Goal: Task Accomplishment & Management: Use online tool/utility

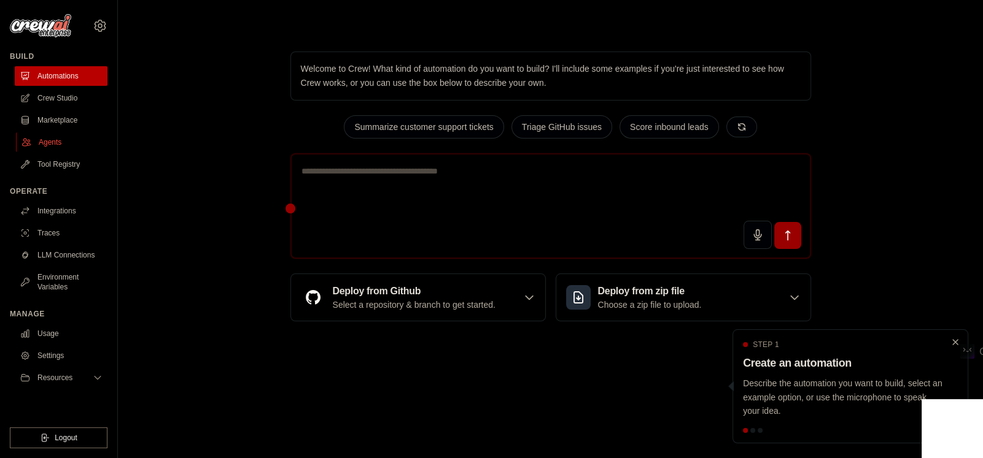
click at [35, 139] on link "Agents" at bounding box center [62, 143] width 93 height 20
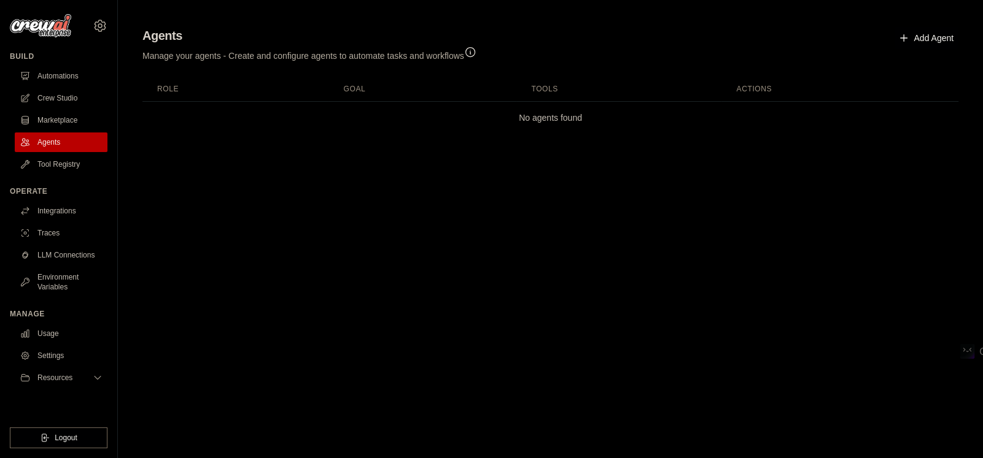
click at [476, 52] on icon "button" at bounding box center [470, 52] width 12 height 12
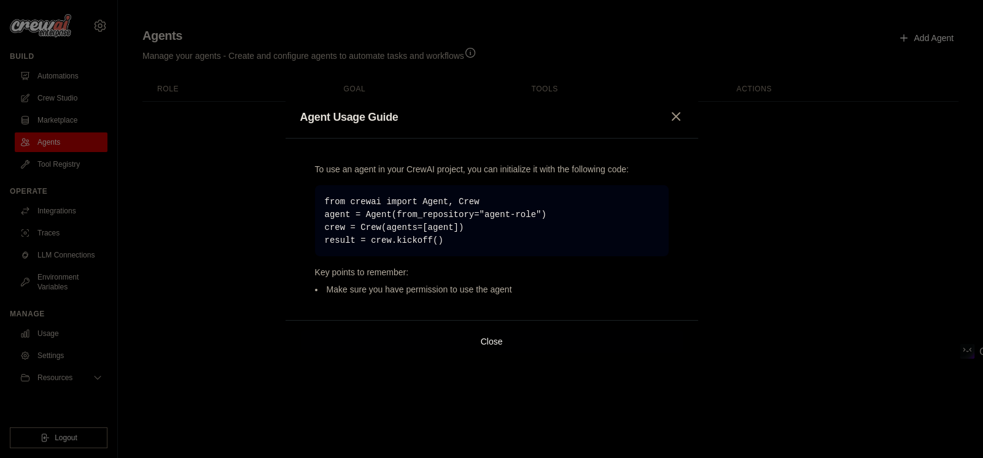
click at [672, 114] on icon "button" at bounding box center [675, 116] width 15 height 15
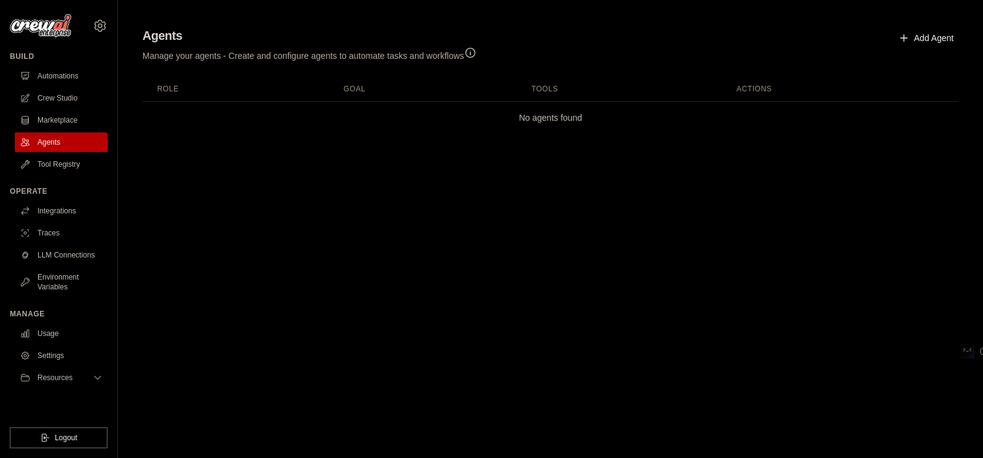
click at [943, 33] on link "Add Agent" at bounding box center [926, 38] width 64 height 22
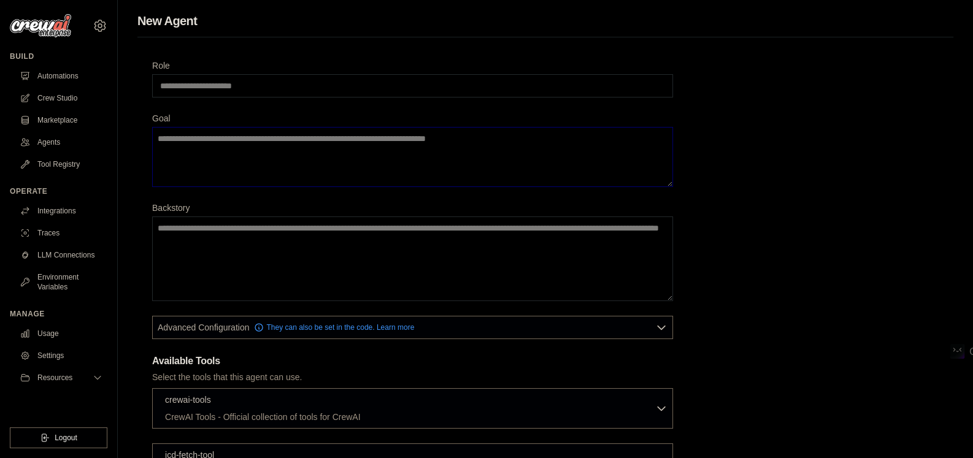
click at [252, 153] on textarea "Goal" at bounding box center [412, 157] width 521 height 60
click at [204, 241] on textarea "Backstory" at bounding box center [412, 259] width 521 height 85
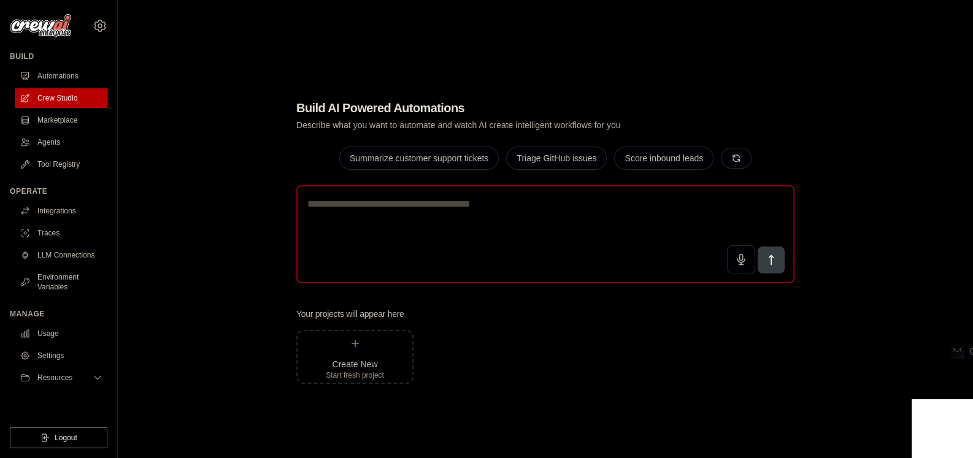
click at [414, 222] on textarea at bounding box center [545, 234] width 498 height 98
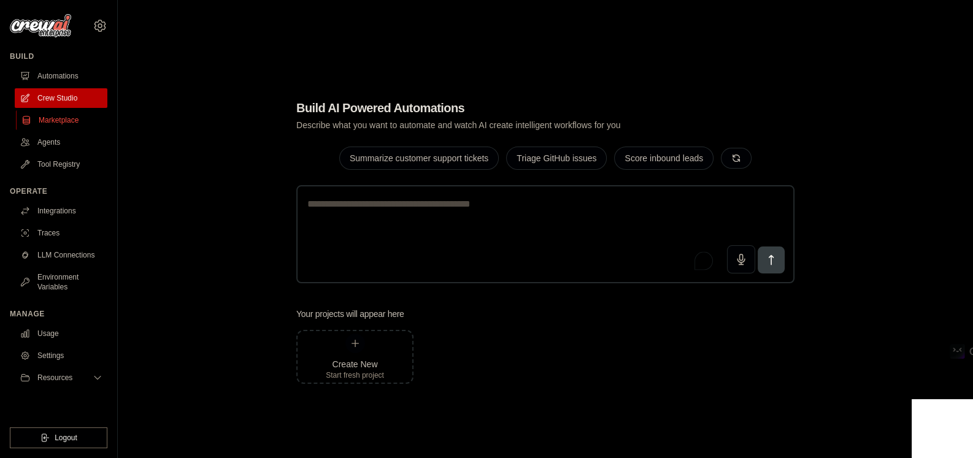
click at [55, 119] on link "Marketplace" at bounding box center [62, 120] width 93 height 20
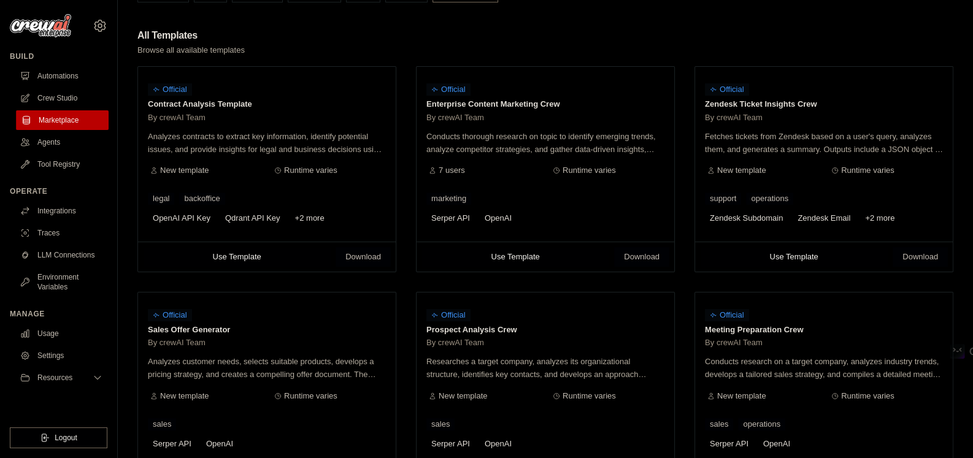
scroll to position [122, 0]
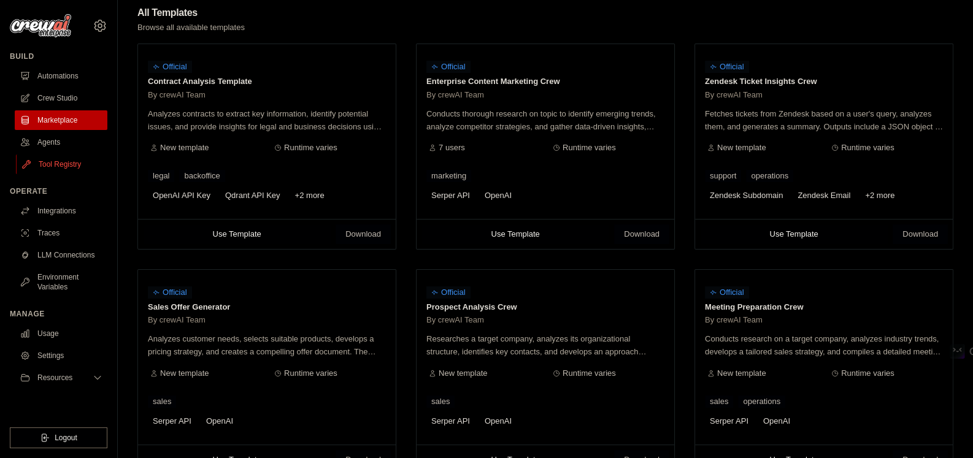
click at [39, 168] on link "Tool Registry" at bounding box center [62, 165] width 93 height 20
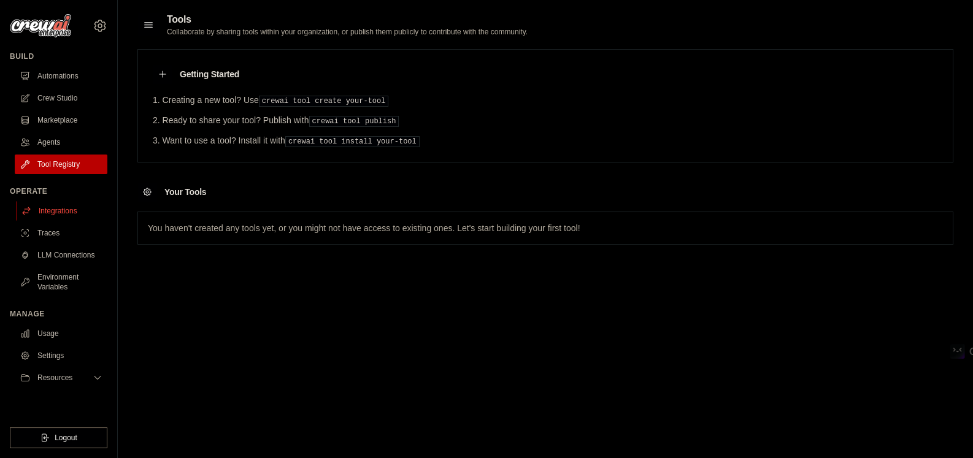
click at [56, 212] on link "Integrations" at bounding box center [62, 211] width 93 height 20
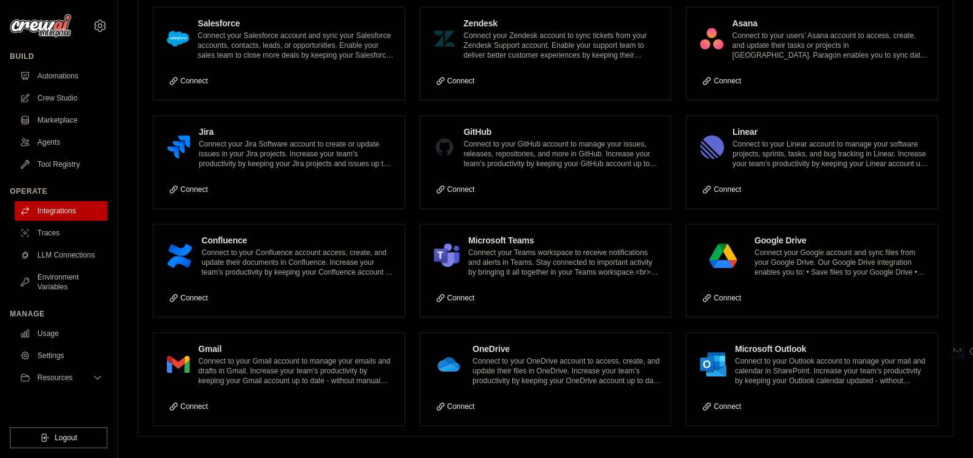
scroll to position [689, 0]
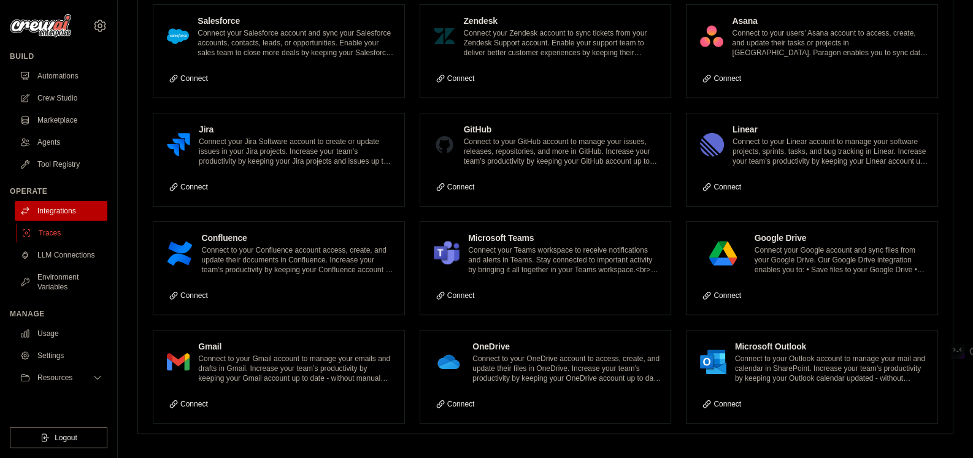
click at [46, 236] on link "Traces" at bounding box center [62, 233] width 93 height 20
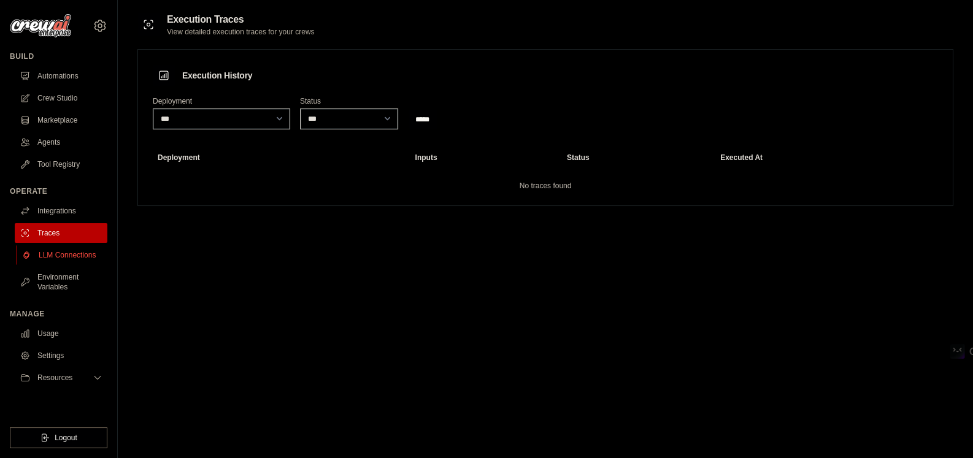
click at [87, 259] on link "LLM Connections" at bounding box center [62, 255] width 93 height 20
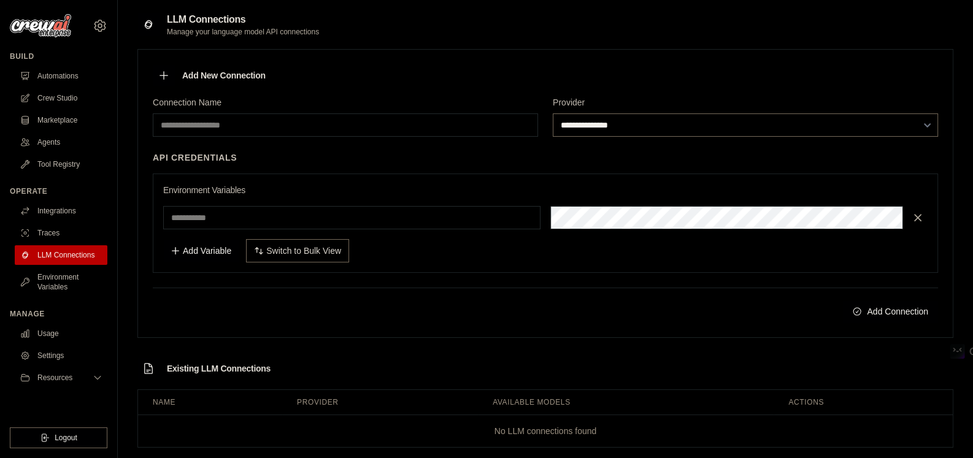
click at [640, 131] on select "**********" at bounding box center [745, 125] width 385 height 23
click at [48, 148] on link "Agents" at bounding box center [62, 143] width 93 height 20
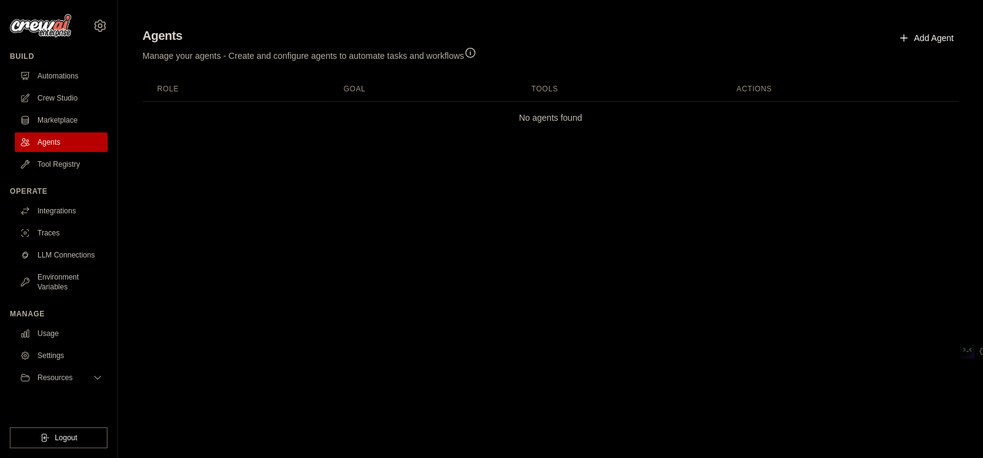
click at [911, 33] on link "Add Agent" at bounding box center [926, 38] width 64 height 22
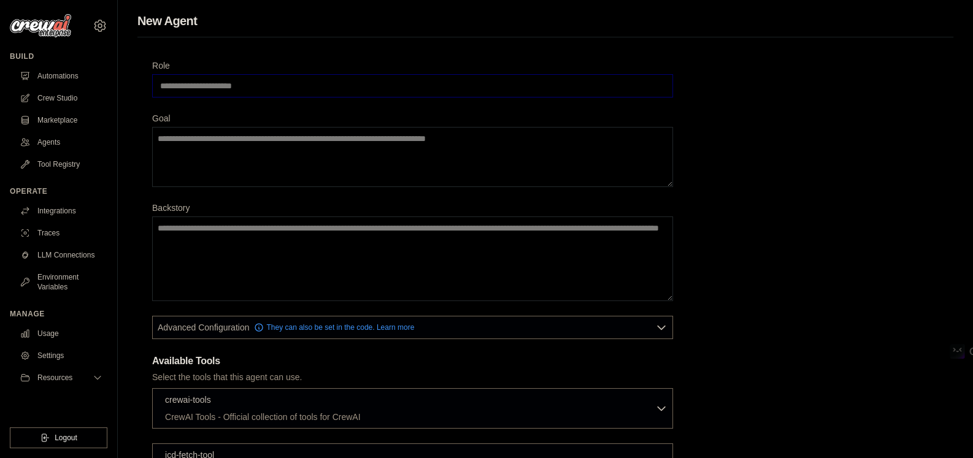
click at [268, 87] on input "Role" at bounding box center [412, 85] width 521 height 23
click at [211, 81] on input "Role" at bounding box center [412, 85] width 521 height 23
click at [77, 98] on link "Crew Studio" at bounding box center [62, 98] width 93 height 20
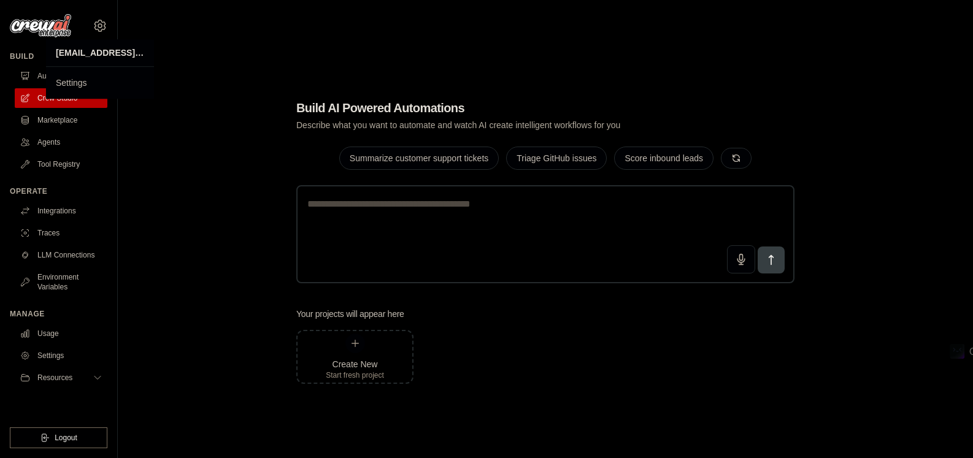
click at [99, 26] on icon at bounding box center [100, 25] width 15 height 15
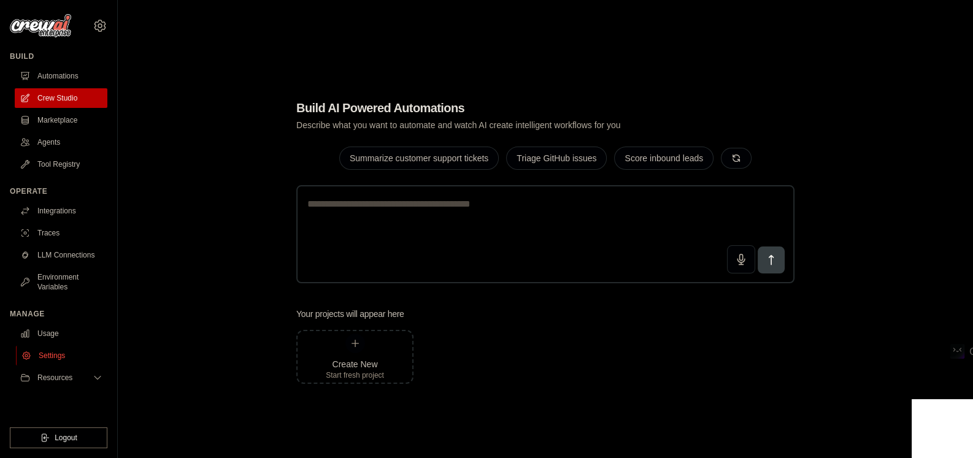
click at [58, 365] on link "Settings" at bounding box center [62, 356] width 93 height 20
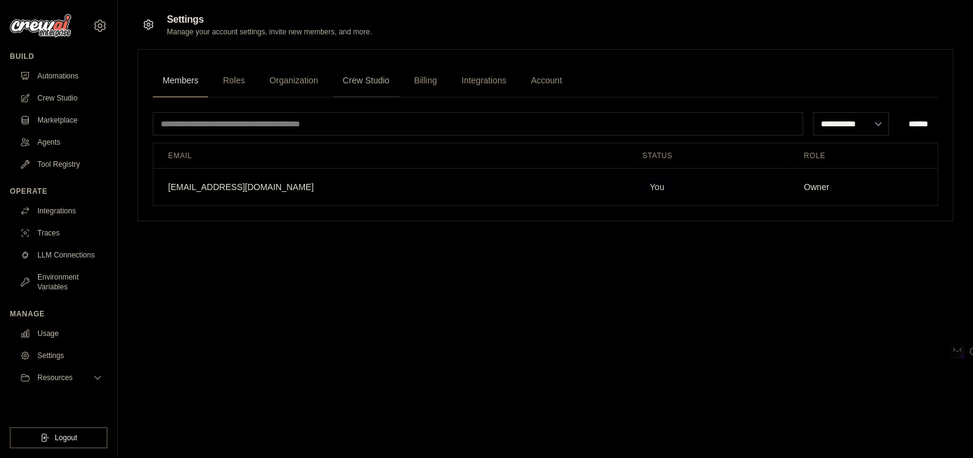
click at [363, 82] on link "Crew Studio" at bounding box center [366, 80] width 66 height 33
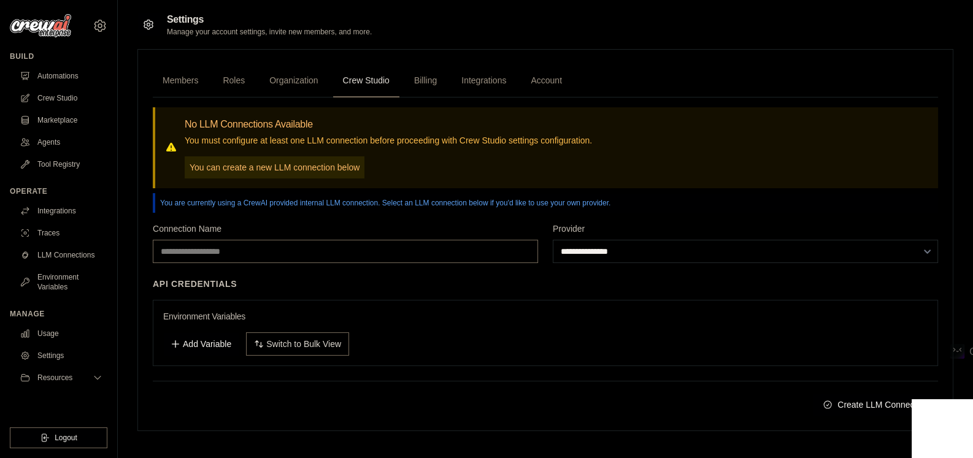
click at [197, 257] on input "Connection Name" at bounding box center [345, 251] width 385 height 23
click at [586, 255] on select "**********" at bounding box center [745, 251] width 385 height 23
select select "******"
click at [553, 240] on select "**********" at bounding box center [745, 251] width 385 height 23
click at [416, 245] on input "Connection Name" at bounding box center [345, 251] width 385 height 23
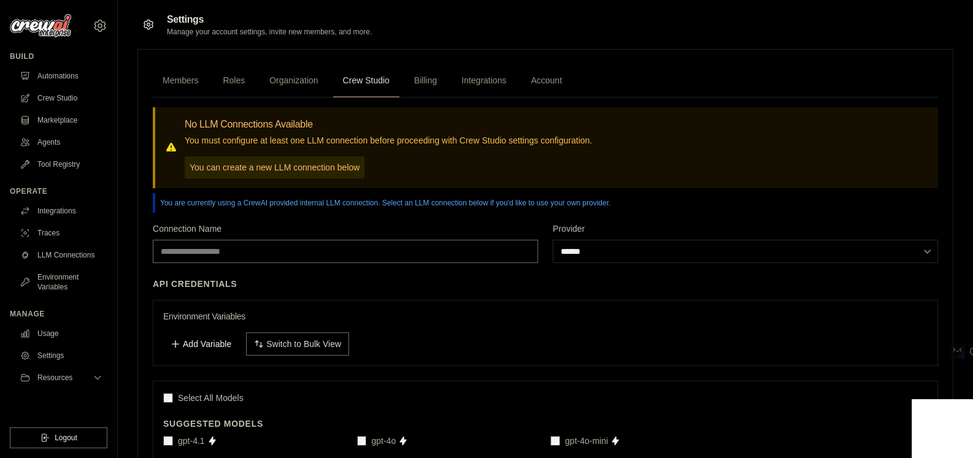
scroll to position [61, 0]
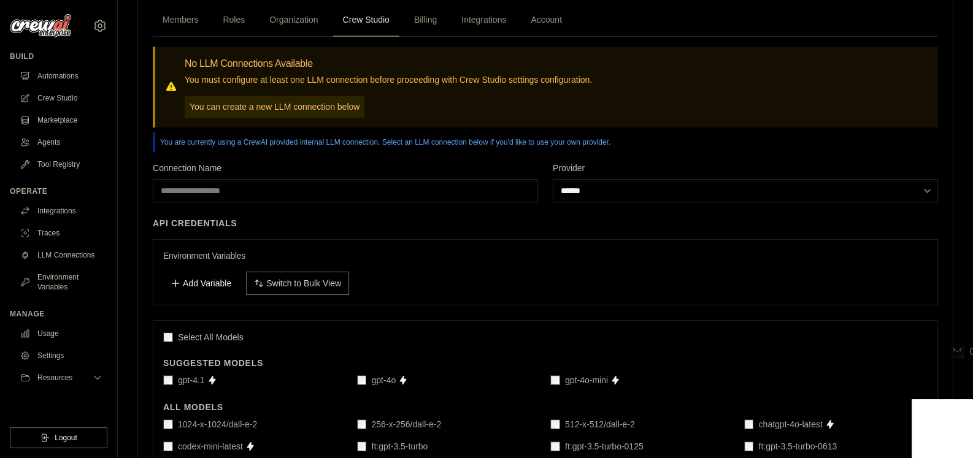
click at [200, 245] on div "Environment Variables Add Variable Switch to Bulk View Switch to Table View" at bounding box center [546, 272] width 786 height 66
click at [206, 254] on h3 "Environment Variables" at bounding box center [545, 256] width 765 height 12
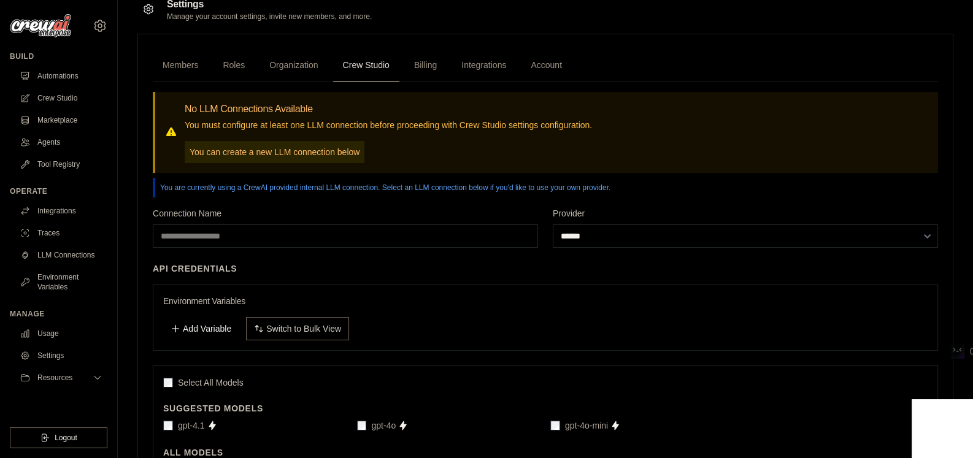
scroll to position [0, 0]
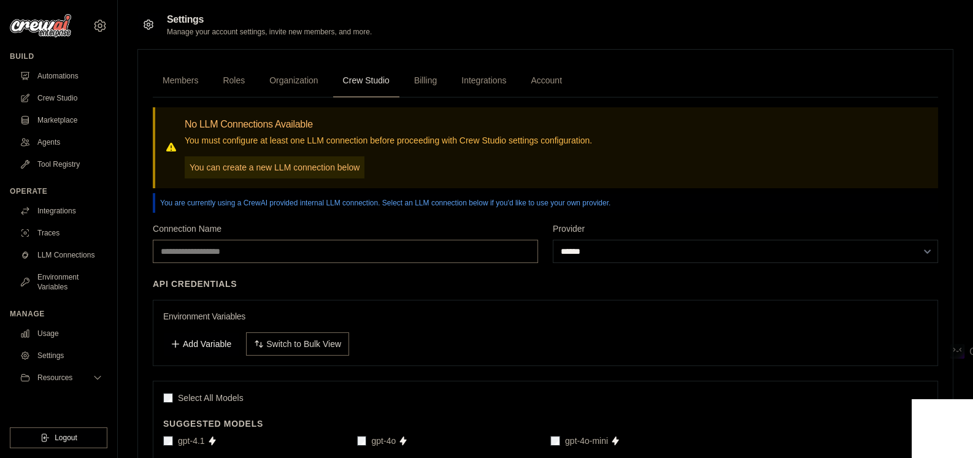
click at [340, 248] on input "Connection Name" at bounding box center [345, 251] width 385 height 23
type input "**********"
click at [225, 316] on h3 "Environment Variables" at bounding box center [545, 317] width 765 height 12
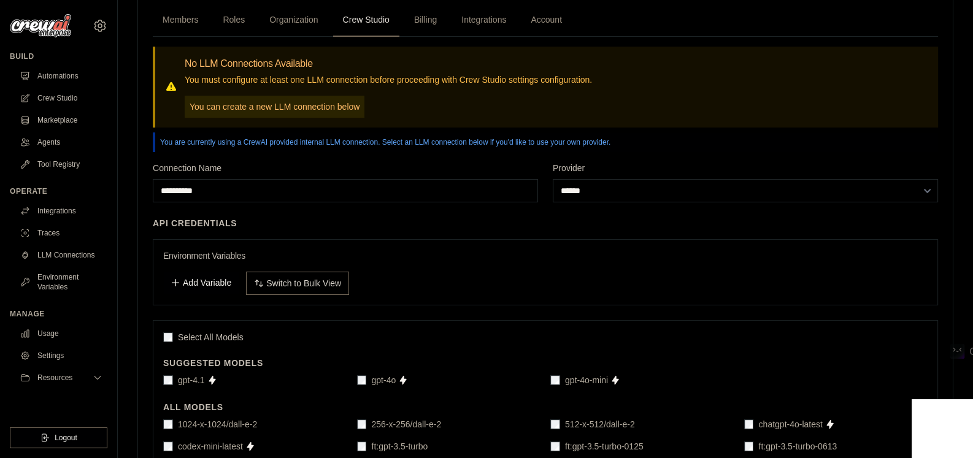
click at [205, 280] on button "Add Variable" at bounding box center [200, 282] width 75 height 23
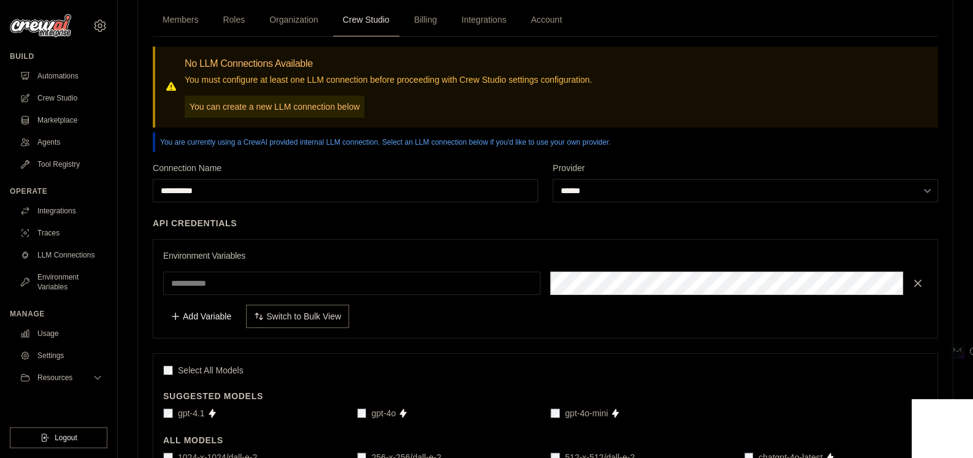
scroll to position [0, 437]
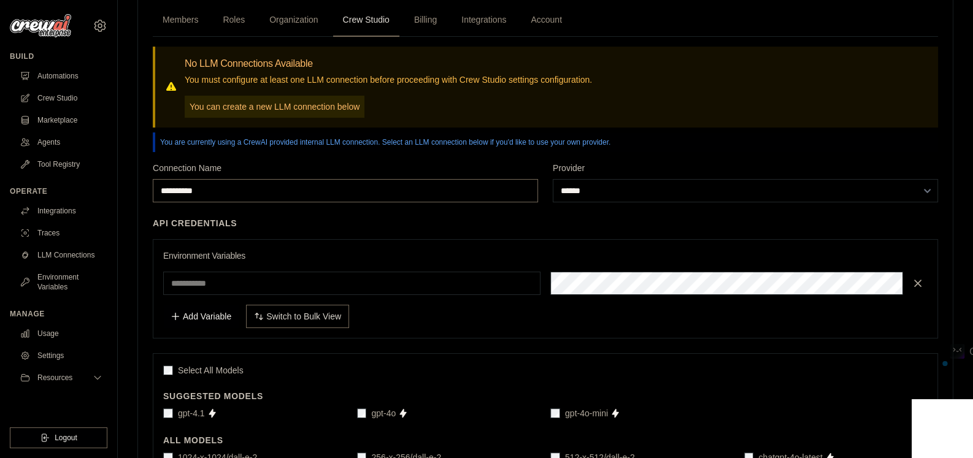
drag, startPoint x: 225, startPoint y: 190, endPoint x: 152, endPoint y: 194, distance: 73.1
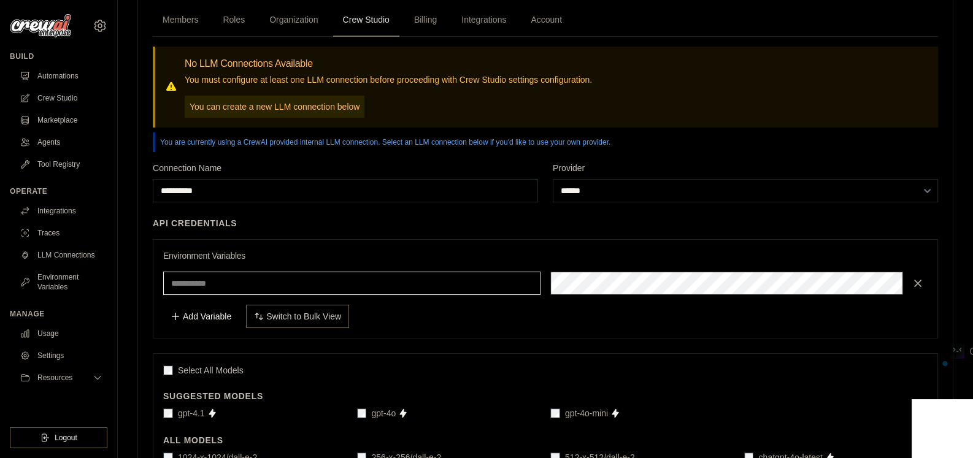
click at [257, 287] on input "text" at bounding box center [351, 283] width 377 height 23
paste input "**********"
type input "**********"
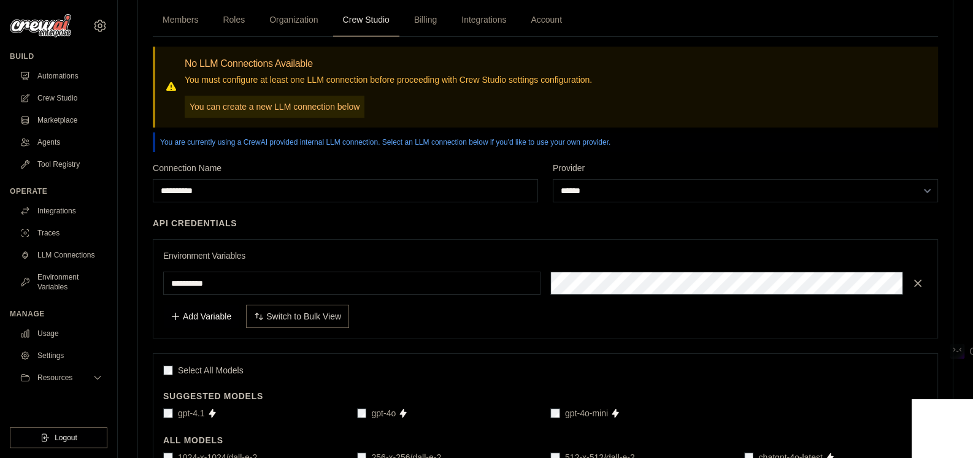
click at [343, 256] on h3 "Environment Variables" at bounding box center [545, 256] width 765 height 12
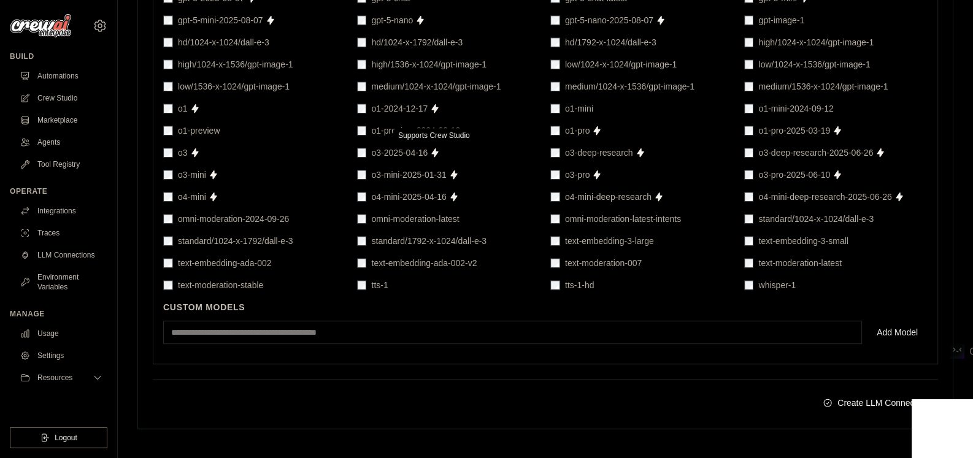
scroll to position [875, 0]
click at [843, 395] on button "Create LLM Connection" at bounding box center [875, 402] width 125 height 22
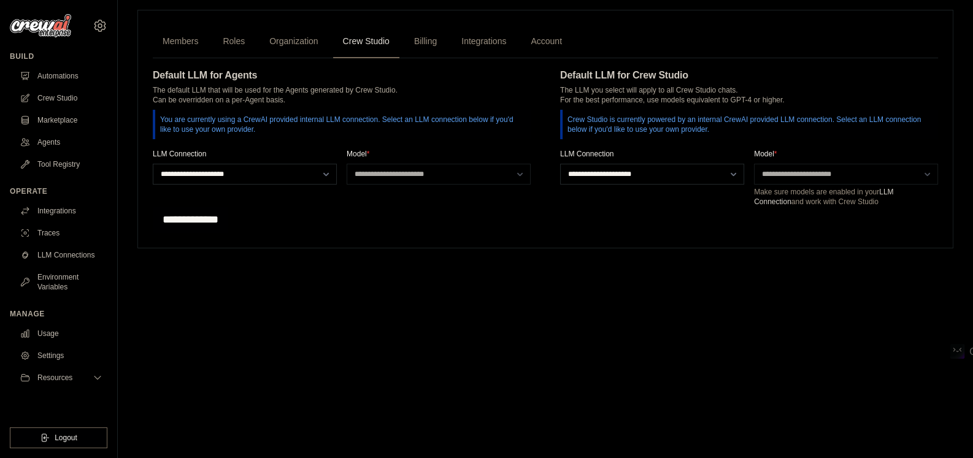
scroll to position [0, 0]
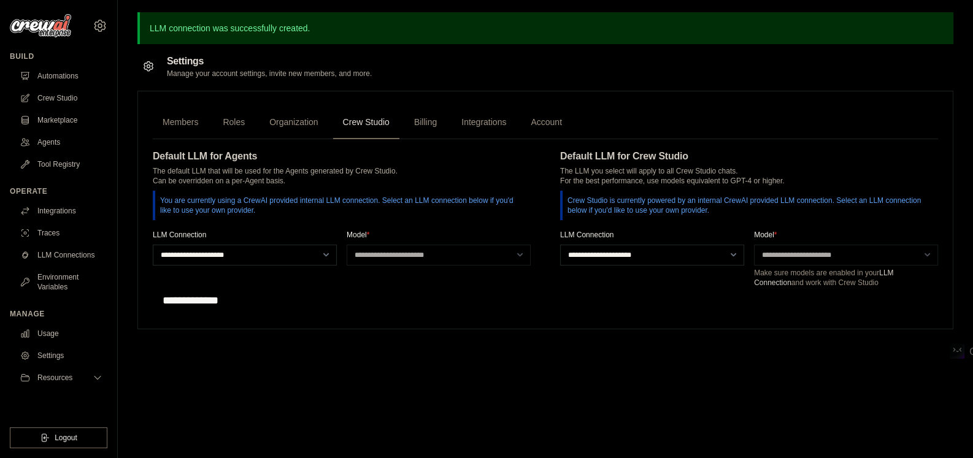
click at [418, 156] on h4 "Default LLM for Agents" at bounding box center [342, 156] width 378 height 15
click at [68, 99] on link "Crew Studio" at bounding box center [62, 98] width 93 height 20
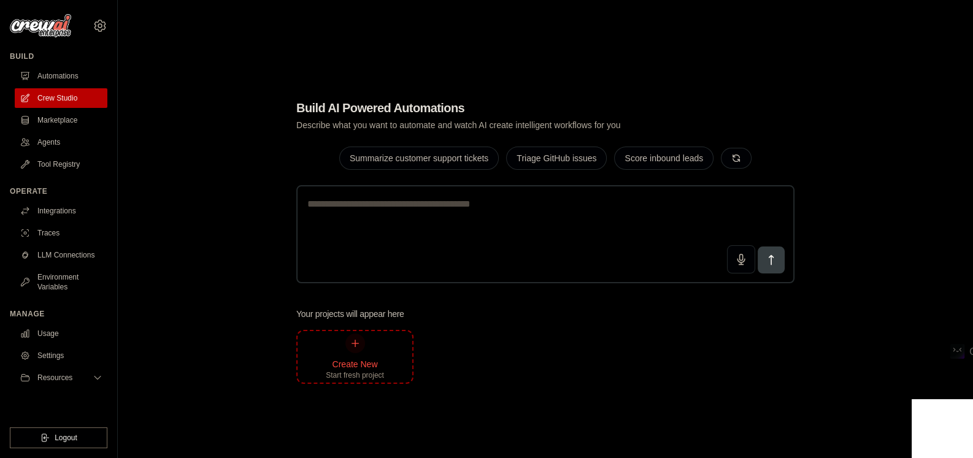
click at [373, 342] on div "Create New Start fresh project" at bounding box center [355, 357] width 58 height 47
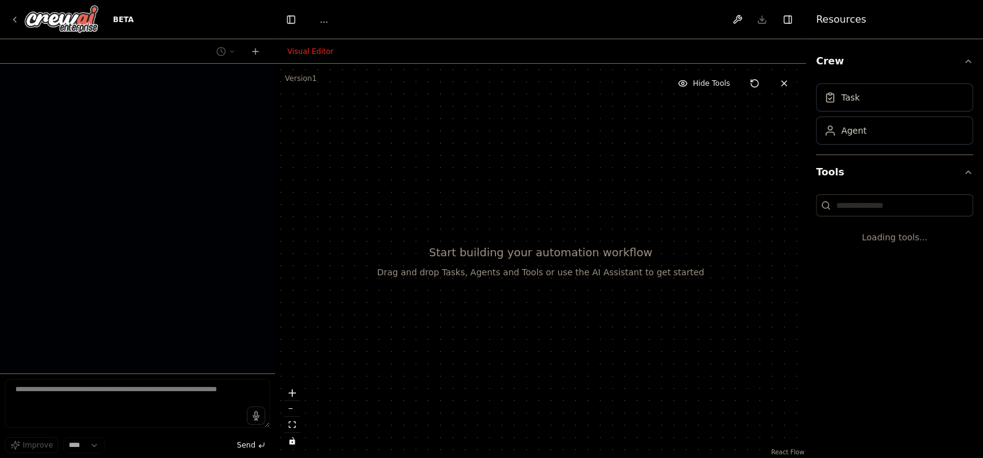
select select "****"
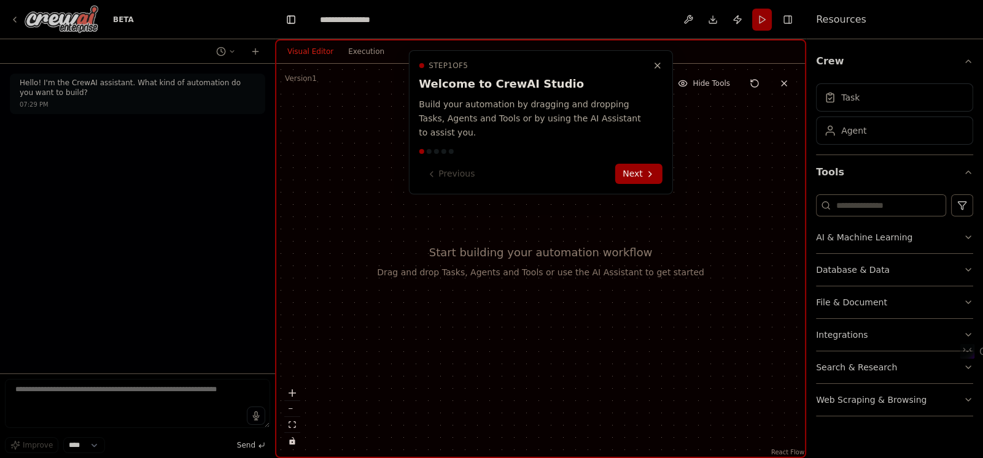
click at [631, 164] on button "Next" at bounding box center [638, 174] width 47 height 20
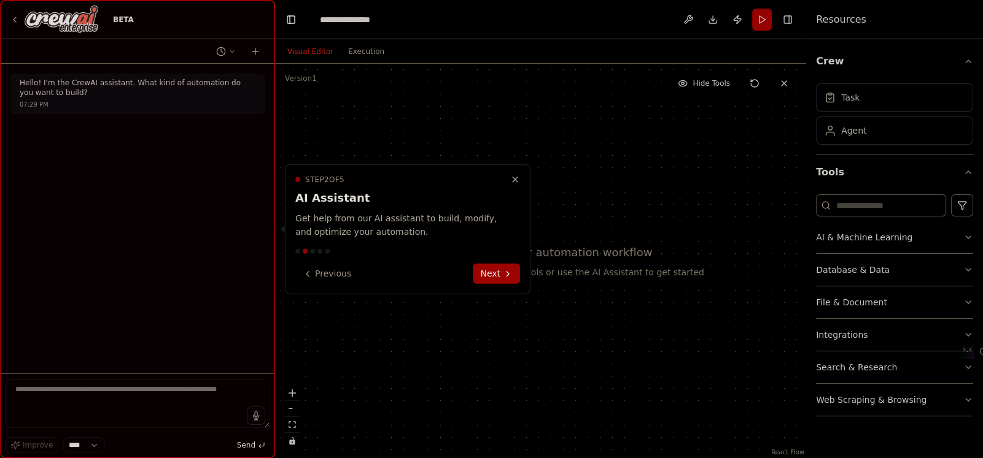
click at [485, 279] on button "Next" at bounding box center [496, 274] width 47 height 20
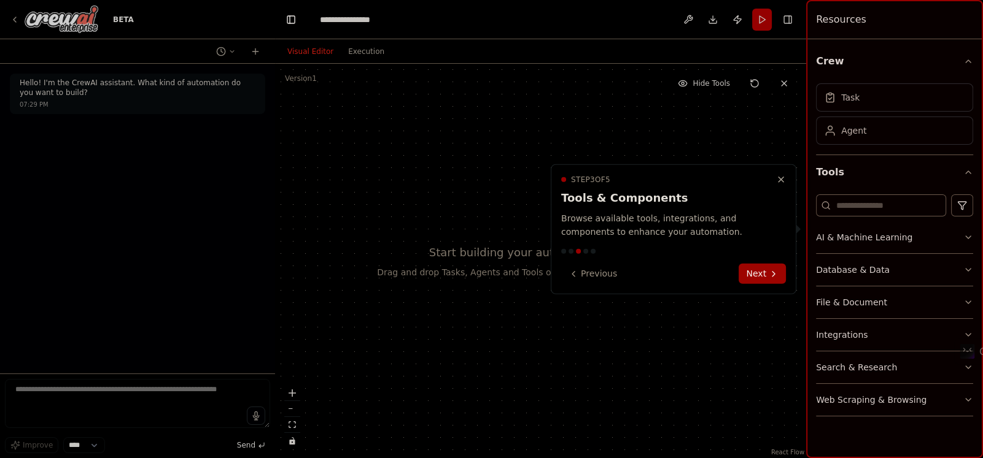
click at [762, 276] on button "Next" at bounding box center [761, 274] width 47 height 20
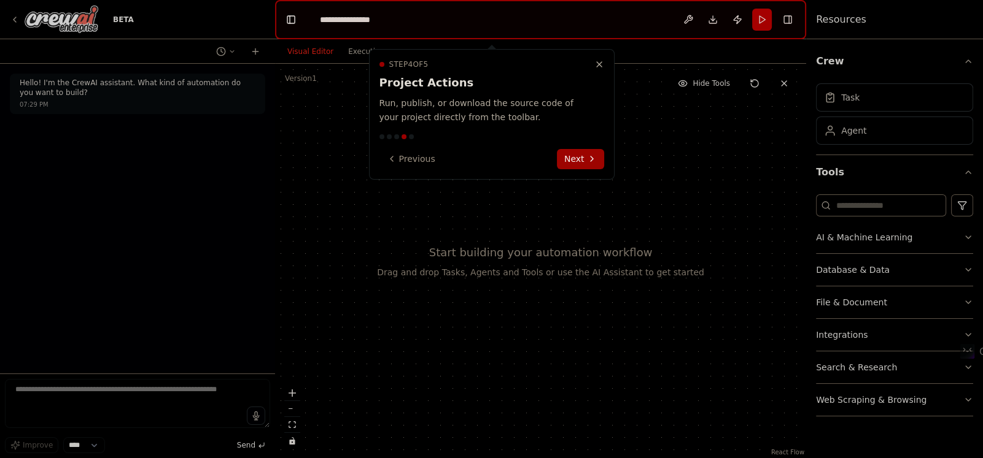
click at [572, 160] on button "Next" at bounding box center [580, 159] width 47 height 20
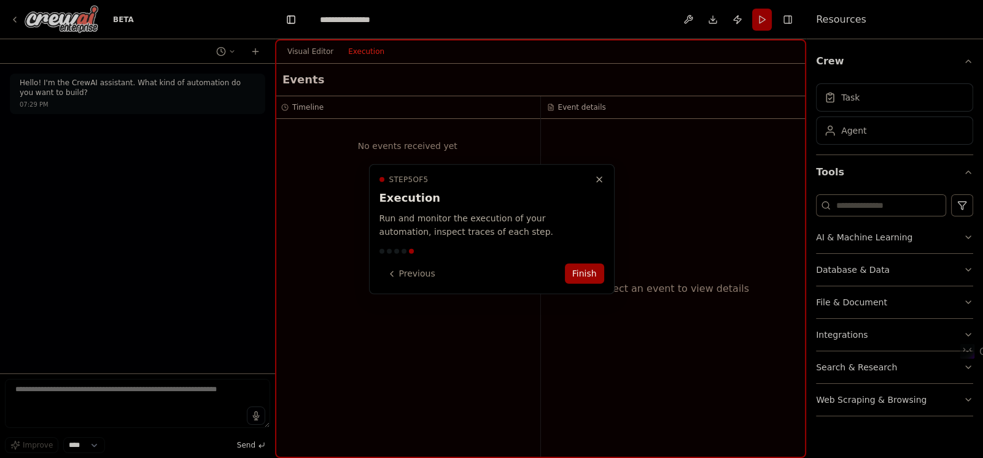
click at [572, 269] on button "Finish" at bounding box center [584, 274] width 39 height 20
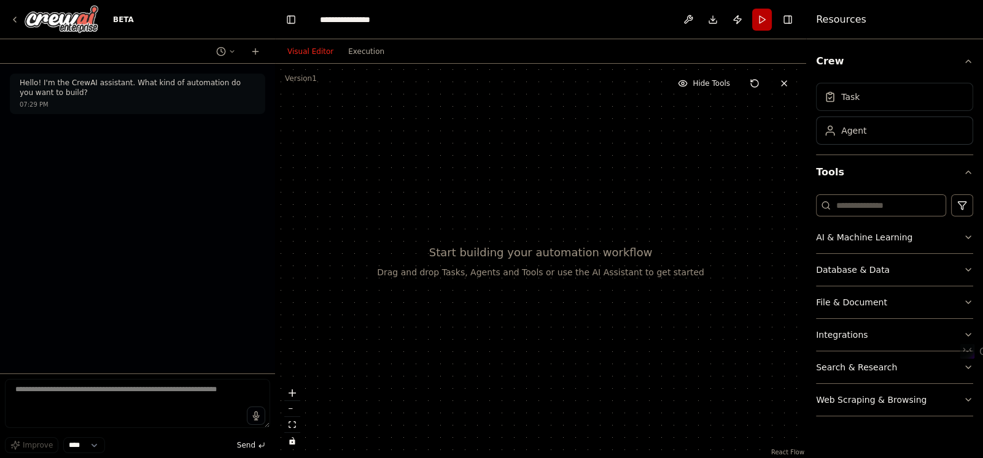
click at [891, 107] on div "Task" at bounding box center [894, 97] width 157 height 28
click at [844, 97] on div "Task" at bounding box center [850, 97] width 18 height 12
click at [353, 18] on div "**********" at bounding box center [350, 20] width 61 height 12
click at [368, 18] on div "**********" at bounding box center [366, 20] width 92 height 12
click at [392, 20] on div "**********" at bounding box center [366, 20] width 92 height 12
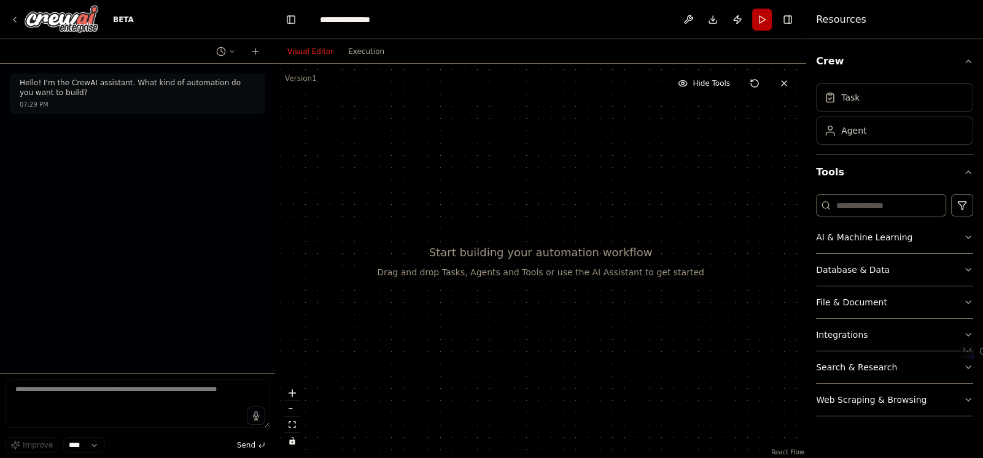
click at [382, 19] on div "**********" at bounding box center [366, 20] width 92 height 12
click at [484, 22] on header "**********" at bounding box center [540, 19] width 531 height 39
click at [862, 131] on div "Agent" at bounding box center [853, 130] width 25 height 12
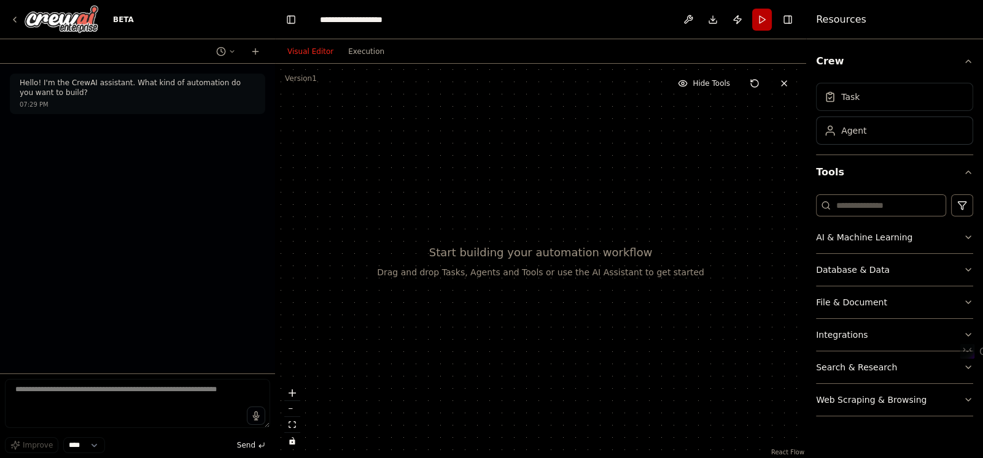
click at [841, 99] on div "Task" at bounding box center [850, 97] width 18 height 12
click at [831, 60] on button "Crew" at bounding box center [894, 61] width 157 height 34
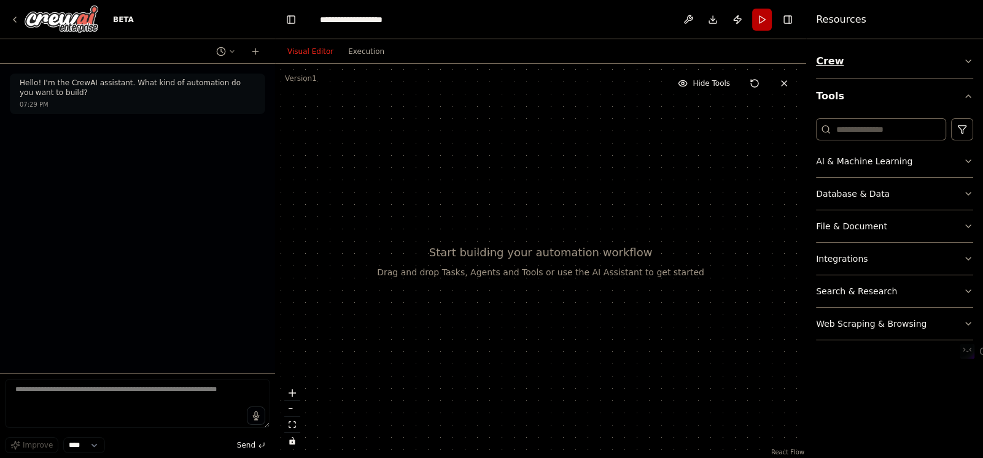
click at [831, 60] on button "Crew" at bounding box center [894, 61] width 157 height 34
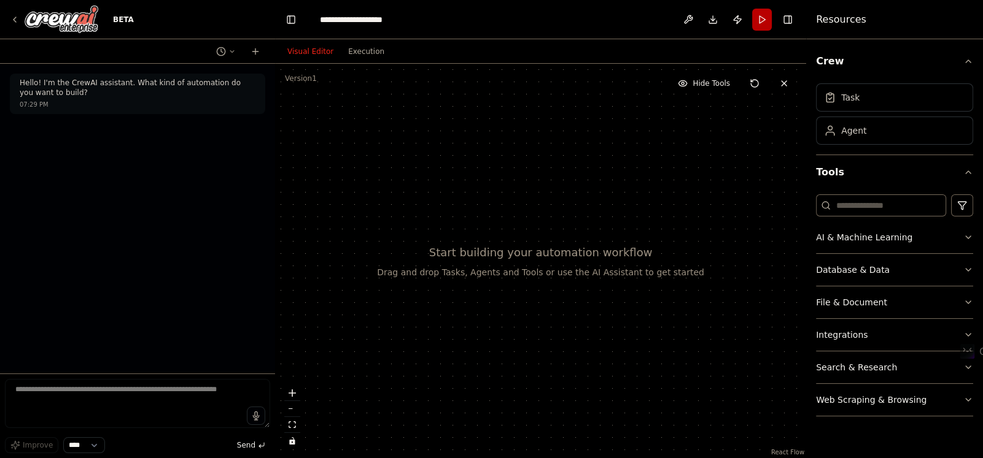
click at [95, 446] on select "****" at bounding box center [84, 446] width 42 height 16
click at [144, 407] on textarea at bounding box center [137, 403] width 265 height 49
click at [918, 266] on button "Database & Data" at bounding box center [894, 270] width 157 height 32
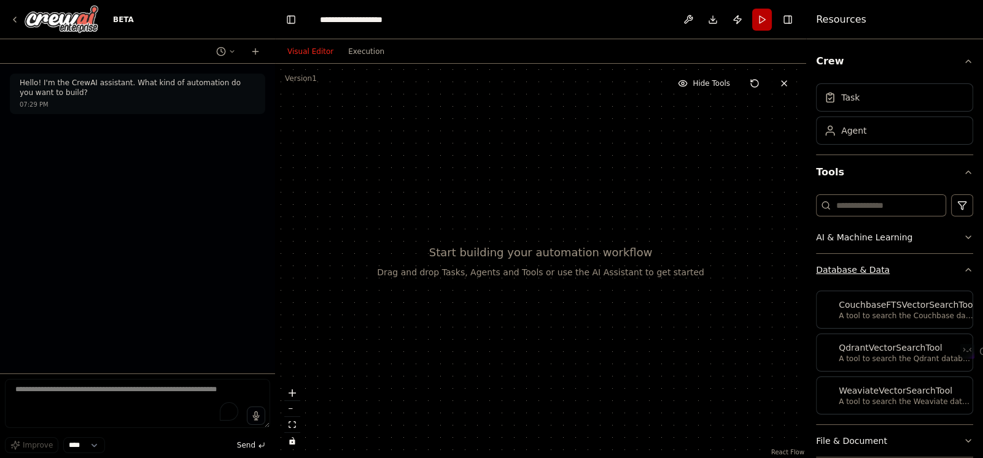
click at [918, 266] on button "Database & Data" at bounding box center [894, 270] width 157 height 32
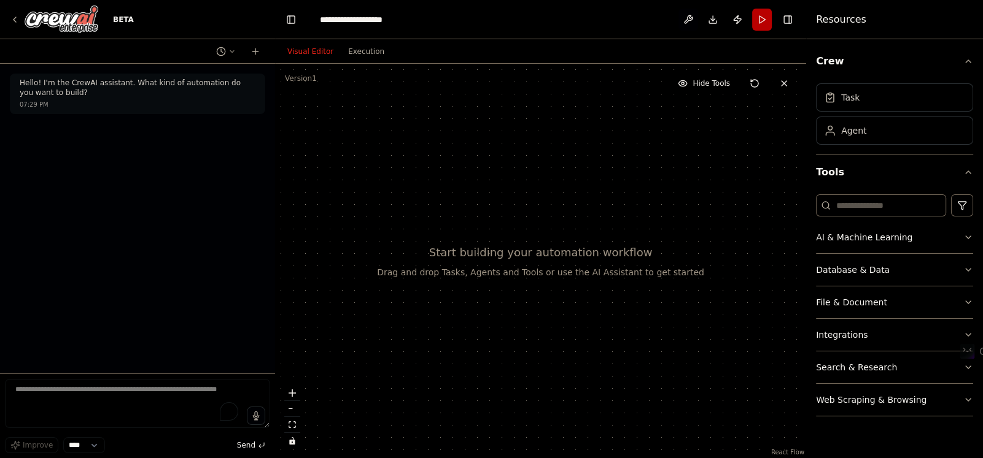
click at [684, 20] on button at bounding box center [688, 20] width 20 height 22
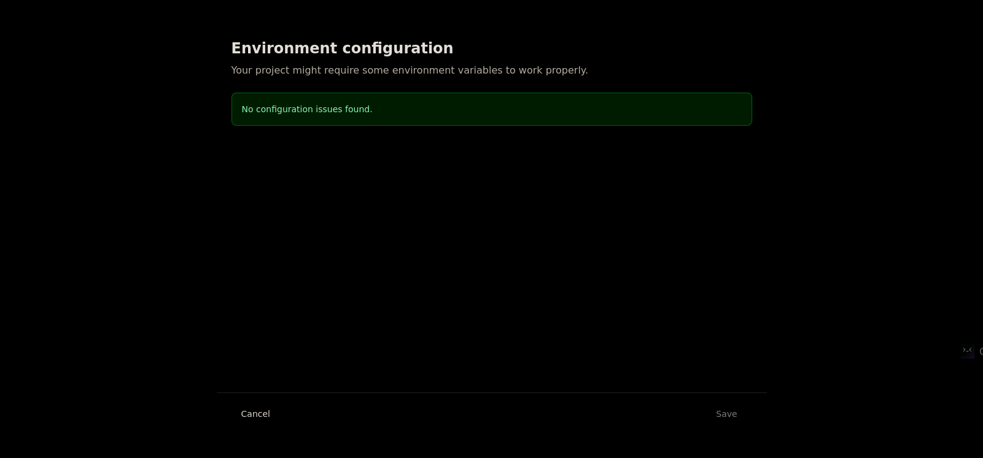
click at [254, 417] on button "Cancel" at bounding box center [255, 414] width 48 height 22
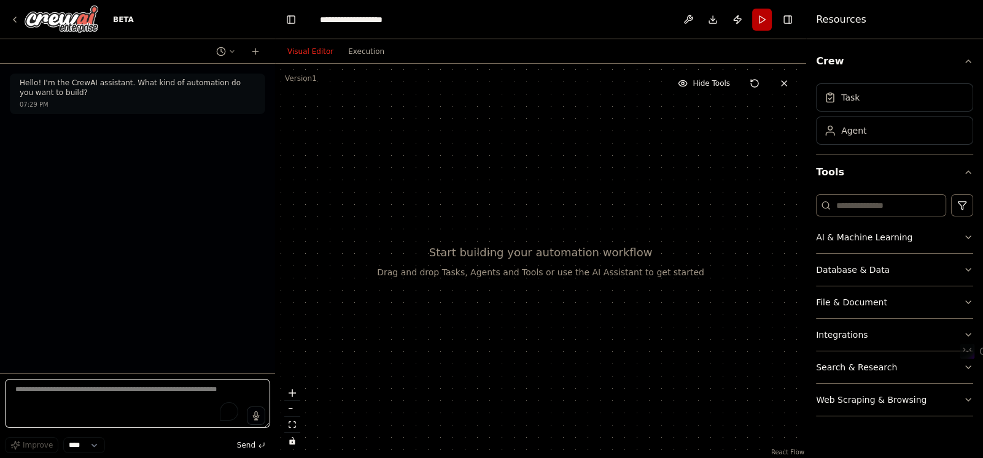
click at [108, 385] on textarea "To enrich screen reader interactions, please activate Accessibility in Grammarl…" at bounding box center [137, 403] width 265 height 49
paste textarea "**********"
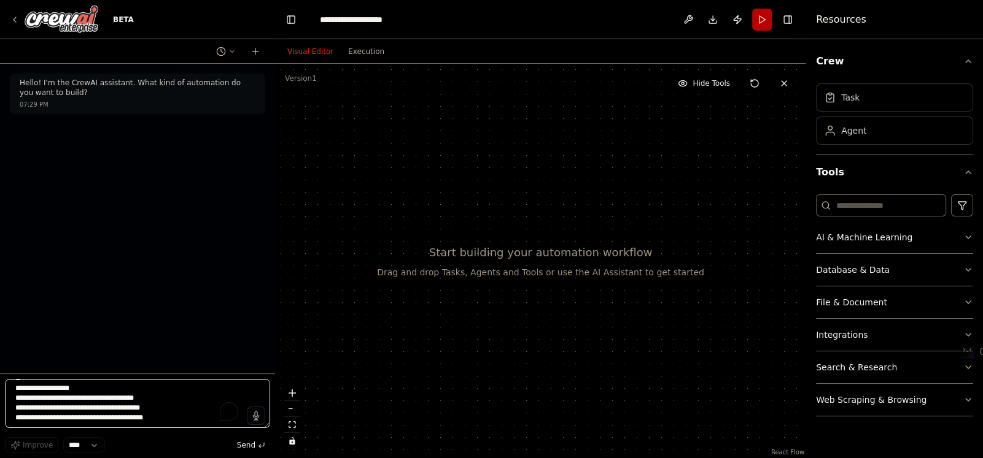
scroll to position [2402, 0]
type textarea "**********"
click at [252, 441] on span "Send" at bounding box center [246, 446] width 18 height 10
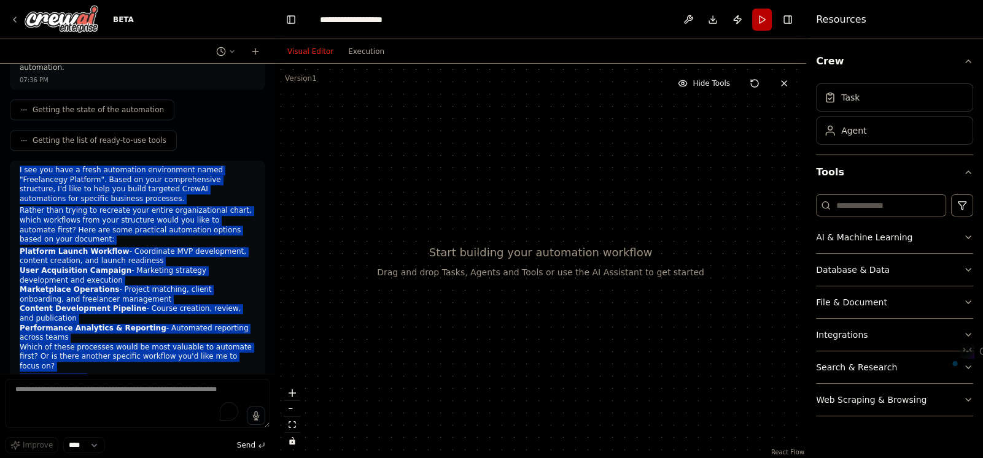
scroll to position [1416, 0]
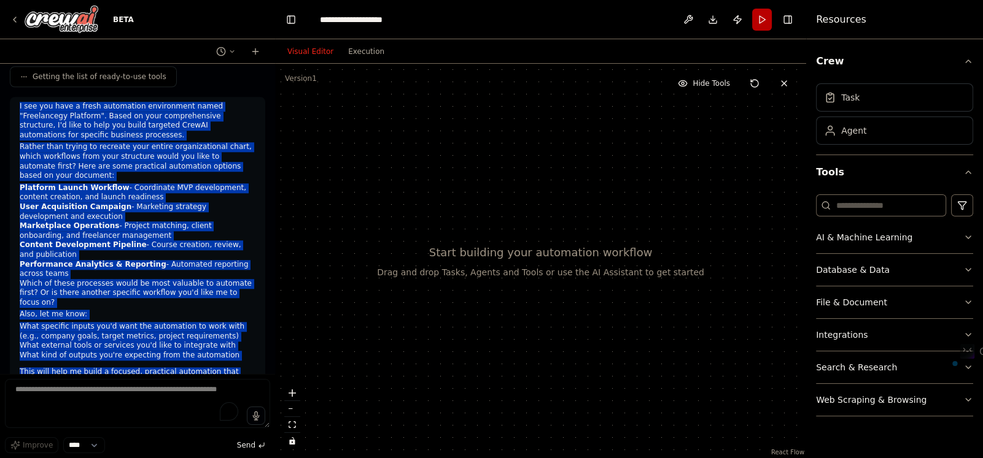
drag, startPoint x: 18, startPoint y: 219, endPoint x: 185, endPoint y: 343, distance: 207.9
click at [185, 343] on div "I see you have a fresh automation environment named "Freelancegy Platform". Bas…" at bounding box center [137, 250] width 255 height 307
copy div "I see you have a fresh automation environment named "Freelancegy Platform". Bas…"
click at [102, 393] on textarea "To enrich screen reader interactions, please activate Accessibility in Grammarl…" at bounding box center [137, 403] width 265 height 49
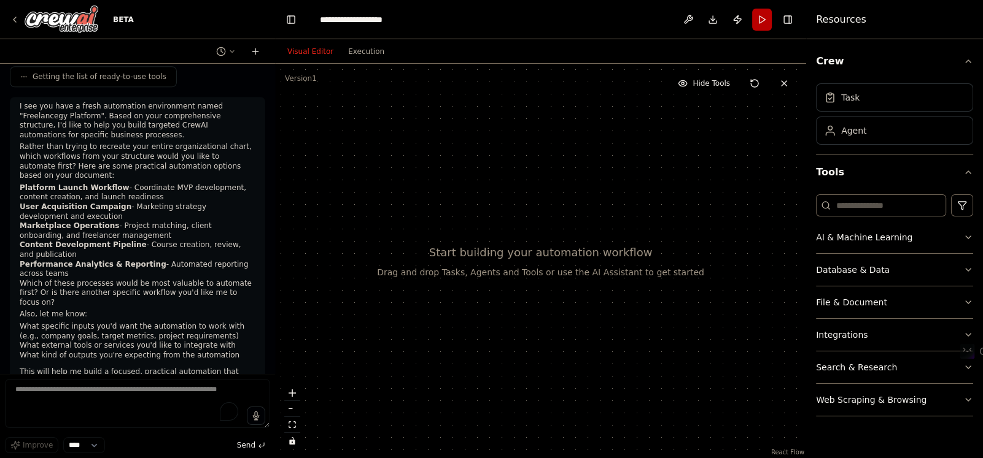
click at [255, 53] on icon at bounding box center [255, 51] width 0 height 6
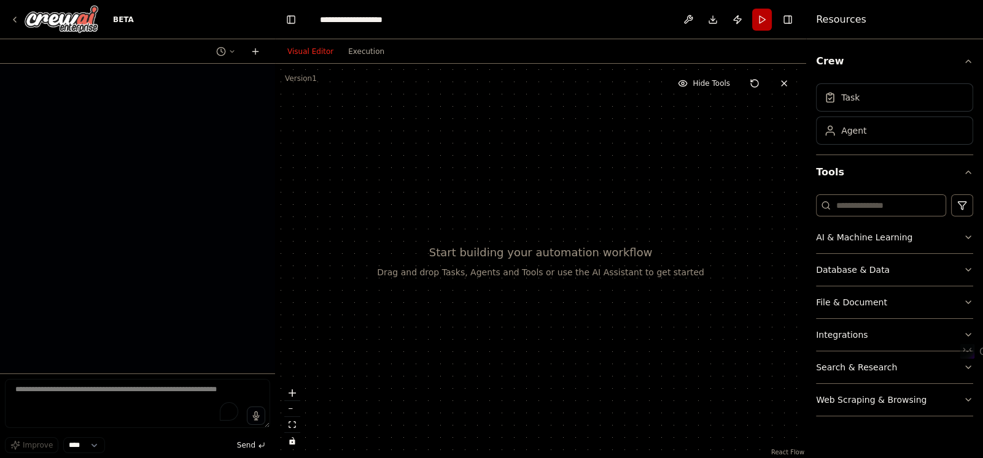
scroll to position [0, 0]
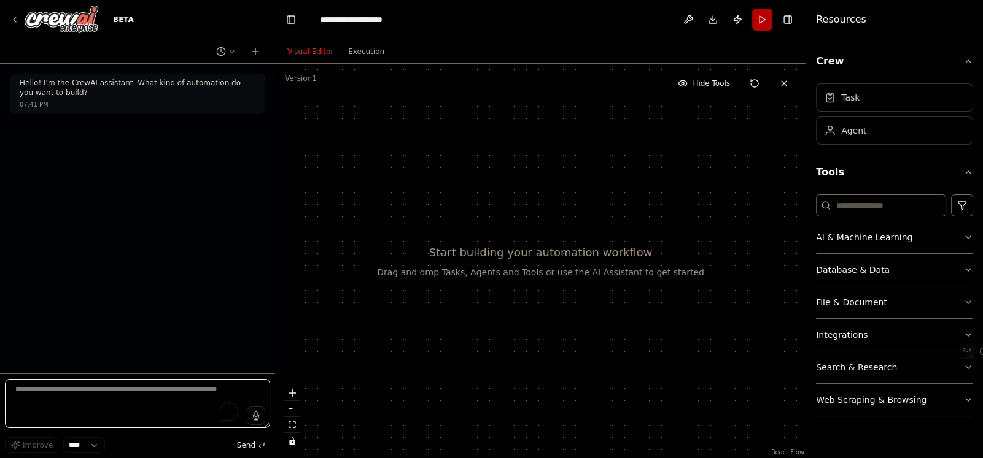
click at [82, 397] on textarea "To enrich screen reader interactions, please activate Accessibility in Grammarl…" at bounding box center [137, 403] width 265 height 49
paste textarea "**********"
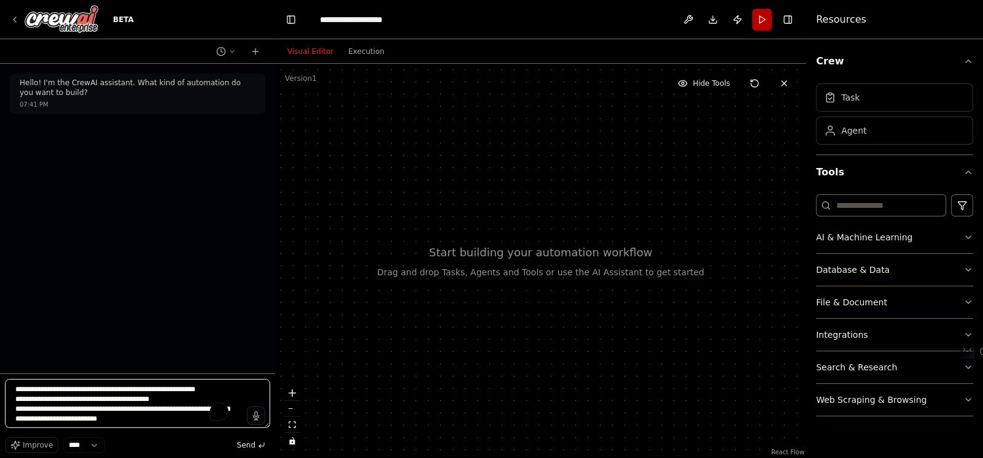
scroll to position [2117, 0]
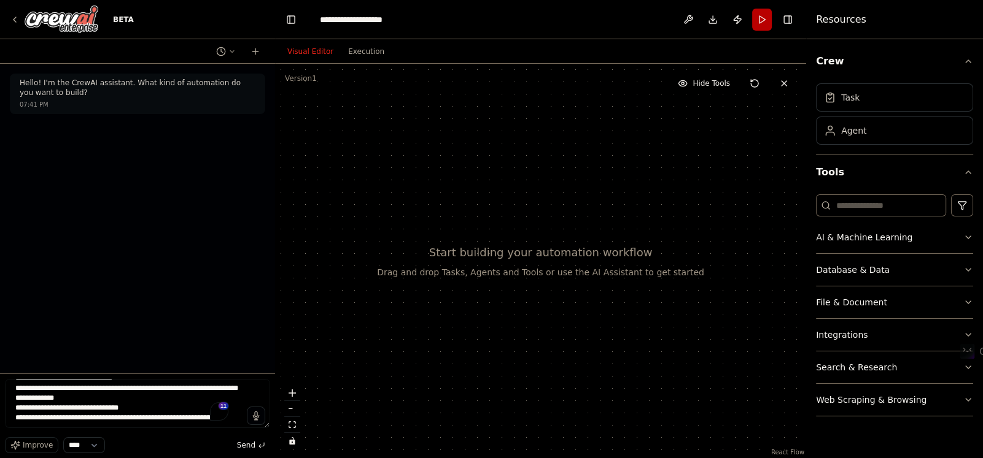
click at [96, 444] on select "****" at bounding box center [84, 446] width 42 height 16
click at [38, 448] on span "Improve" at bounding box center [38, 446] width 30 height 10
type textarea "**********"
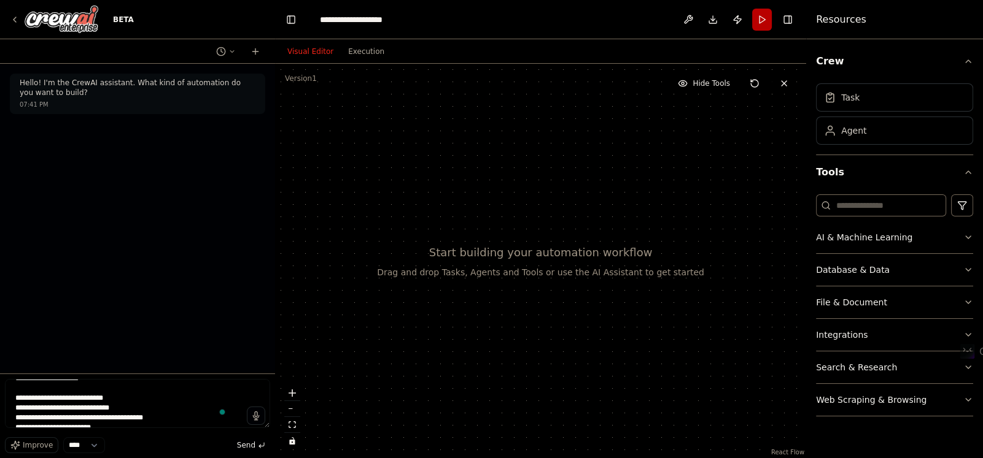
scroll to position [35, 0]
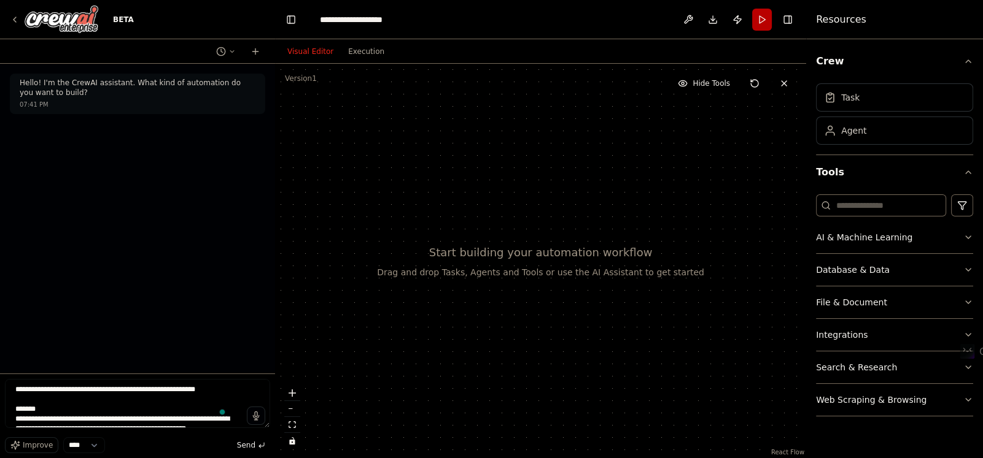
click at [247, 445] on span "Send" at bounding box center [246, 446] width 18 height 10
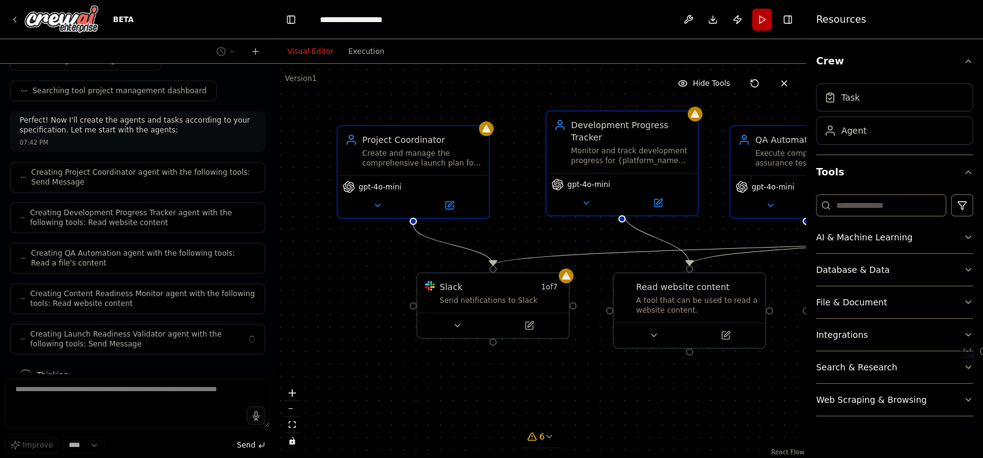
drag, startPoint x: 644, startPoint y: 179, endPoint x: 651, endPoint y: 172, distance: 9.6
click at [651, 179] on div "gpt-4o-mini" at bounding box center [621, 185] width 141 height 12
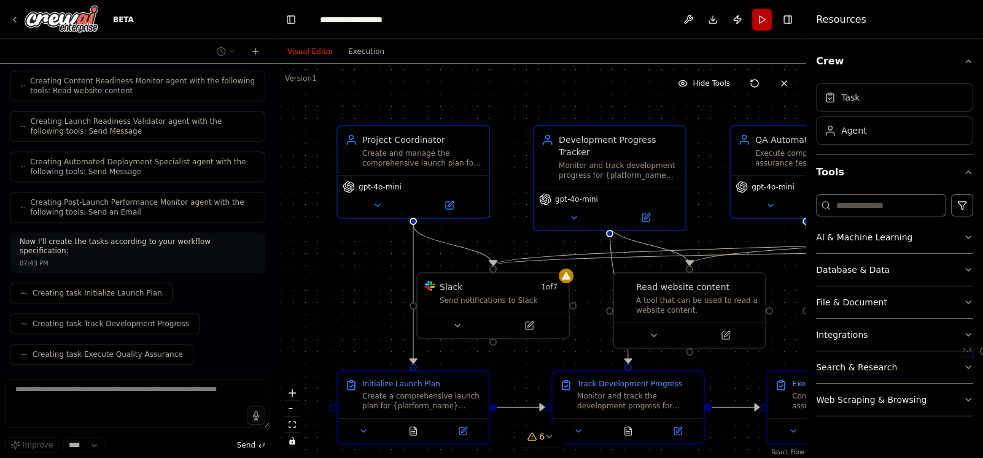
scroll to position [1107, 0]
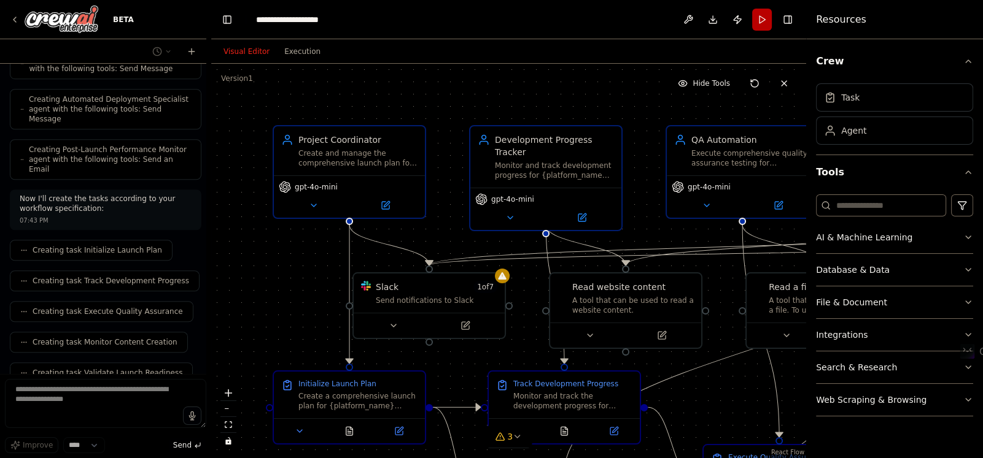
scroll to position [1323, 0]
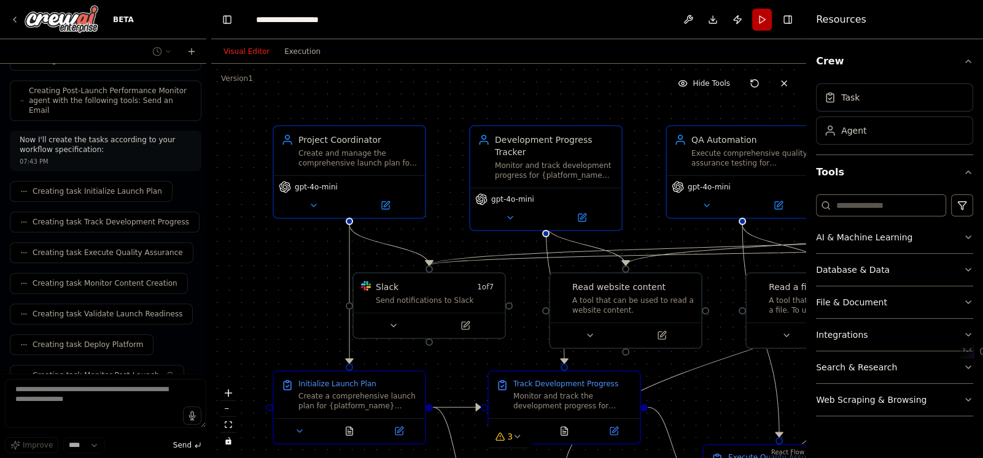
drag, startPoint x: 272, startPoint y: 219, endPoint x: 211, endPoint y: 214, distance: 61.6
click at [211, 214] on div "BETA Hello! I'm the CrewAI assistant. What kind of automation do you want to bu…" at bounding box center [491, 229] width 983 height 458
click at [965, 63] on icon "button" at bounding box center [968, 61] width 10 height 10
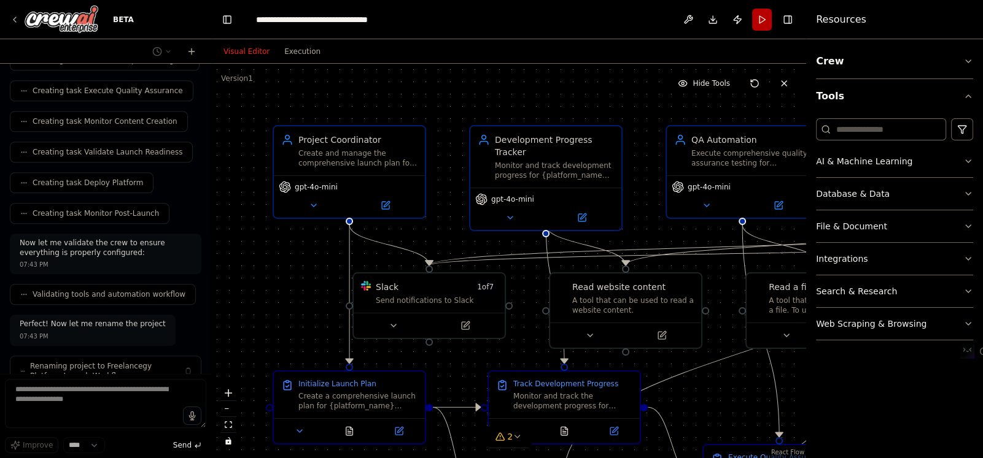
scroll to position [1495, 0]
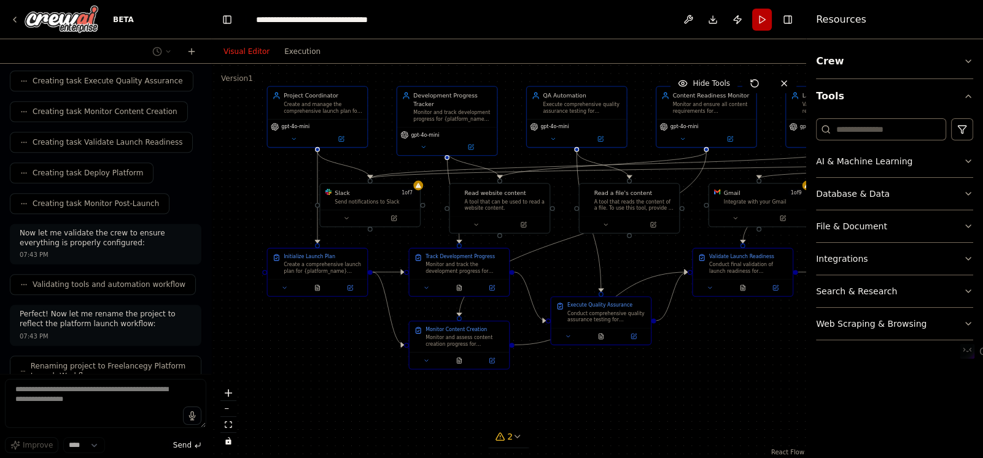
drag, startPoint x: 412, startPoint y: 289, endPoint x: 396, endPoint y: 244, distance: 47.6
click at [396, 244] on div ".deletable-edge-delete-btn { width: 20px; height: 20px; border: 0px solid #ffff…" at bounding box center [508, 261] width 595 height 395
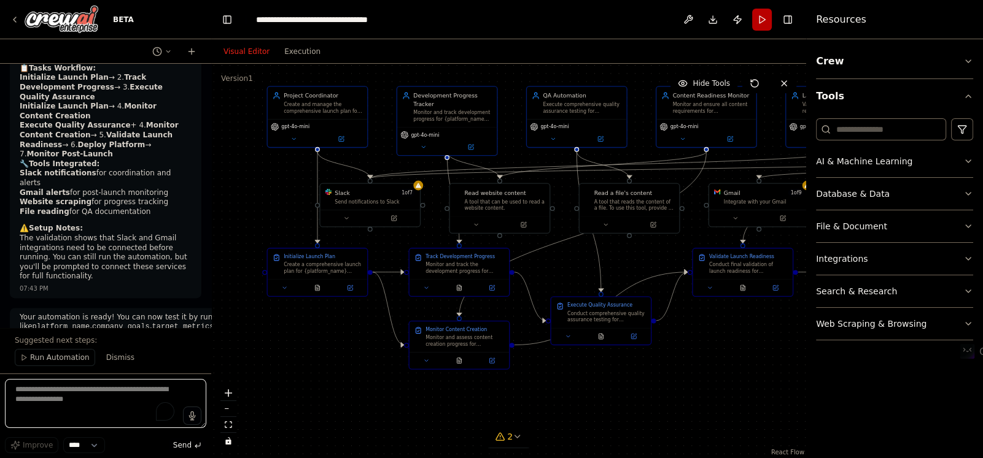
scroll to position [2023, 0]
click at [54, 360] on span "Run Automation" at bounding box center [60, 358] width 60 height 10
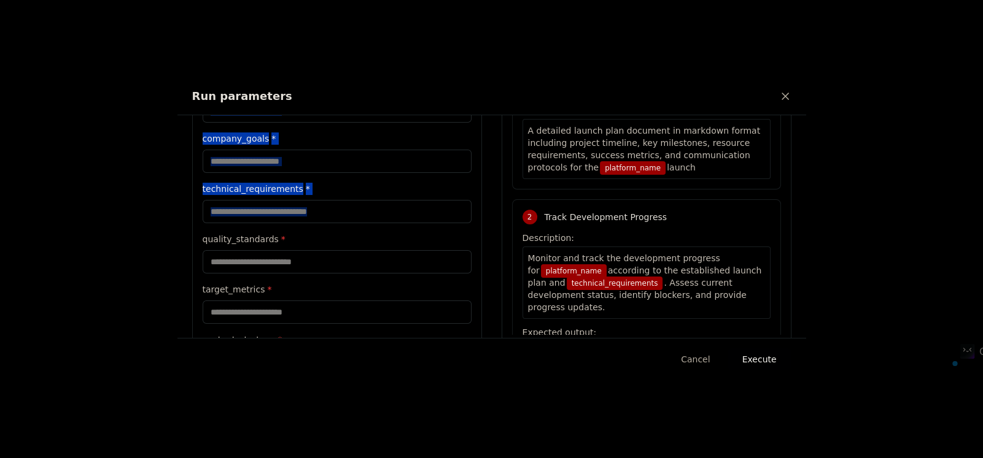
scroll to position [235, 0]
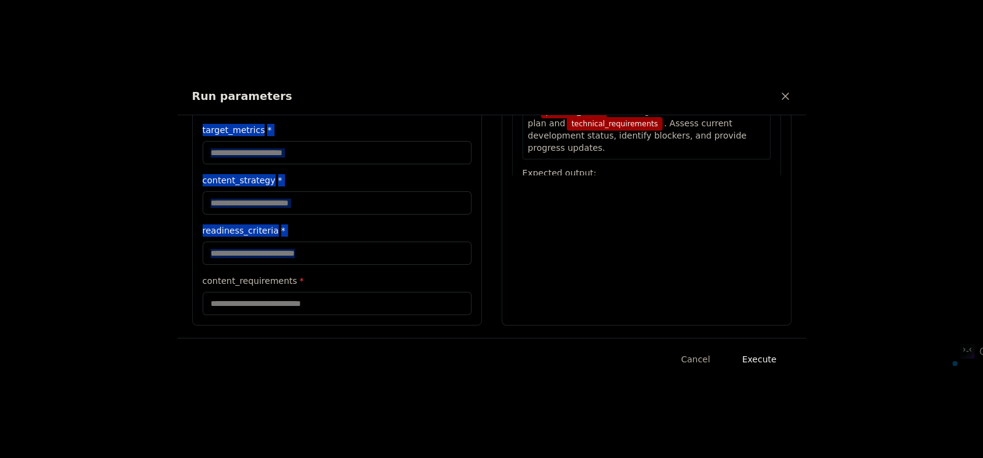
drag, startPoint x: 200, startPoint y: 147, endPoint x: 334, endPoint y: 315, distance: 214.4
click at [334, 315] on div "Inputs platform_name * company_goals * technical_requirements * quality_standar…" at bounding box center [337, 110] width 290 height 431
copy div "Inputs platform_name * company_goals * technical_requirements * quality_standar…"
click at [298, 131] on label "target_metrics *" at bounding box center [337, 130] width 269 height 12
click at [298, 141] on input "target_metrics *" at bounding box center [337, 152] width 269 height 23
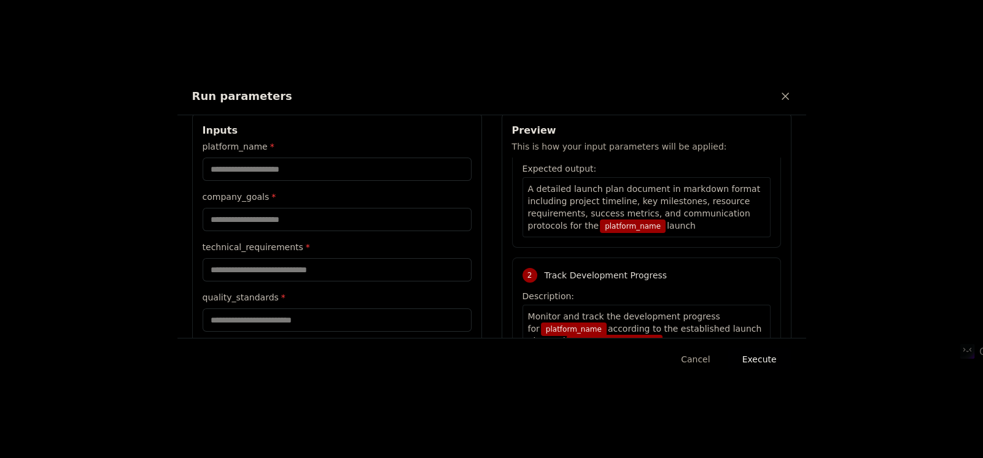
scroll to position [0, 0]
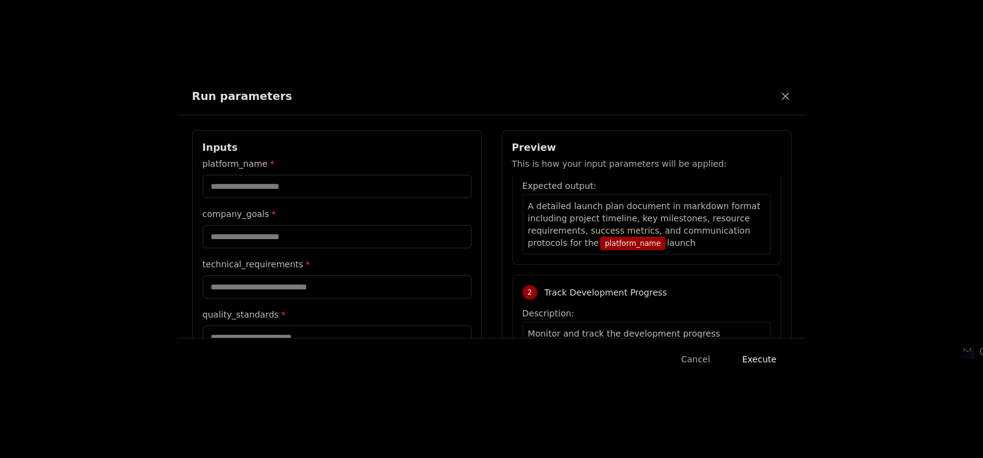
click at [272, 199] on div "platform_name * company_goals * technical_requirements * quality_standards * ta…" at bounding box center [337, 354] width 269 height 393
click at [277, 190] on input "platform_name *" at bounding box center [337, 186] width 269 height 23
paste input "**********"
type input "**********"
click at [292, 242] on input "company_goals *" at bounding box center [337, 236] width 269 height 23
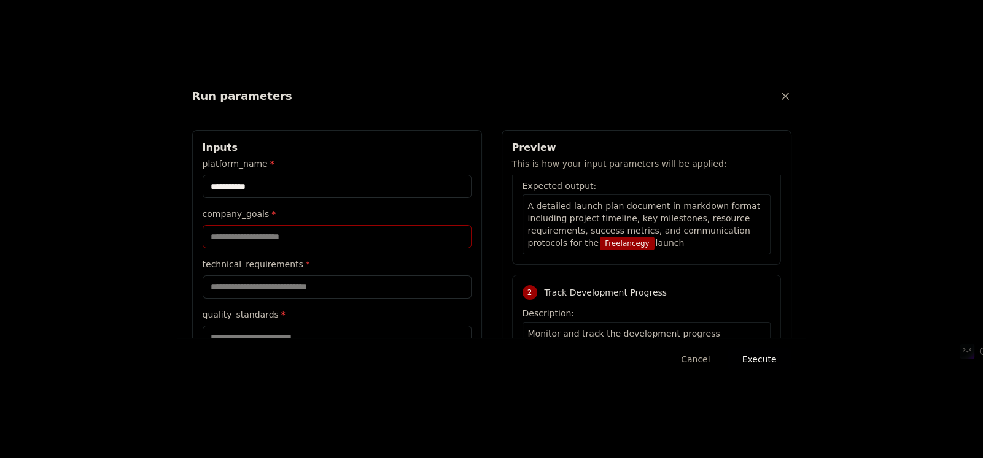
paste input "**********"
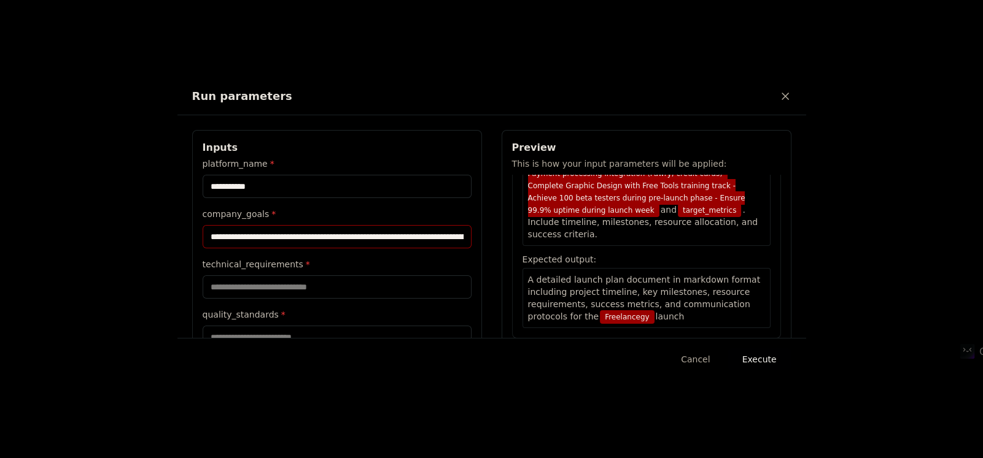
scroll to position [196, 0]
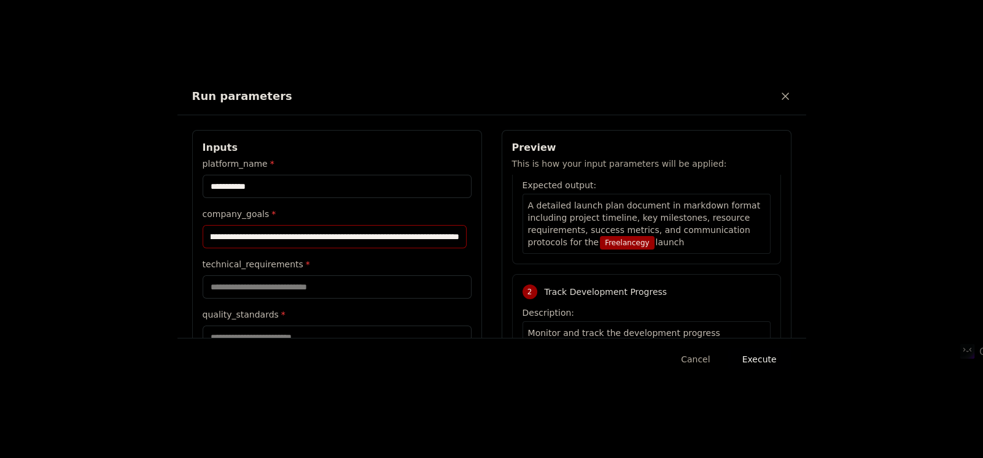
type input "**********"
click at [251, 290] on input "technical_requirements *" at bounding box center [337, 287] width 269 height 23
paste input "**********"
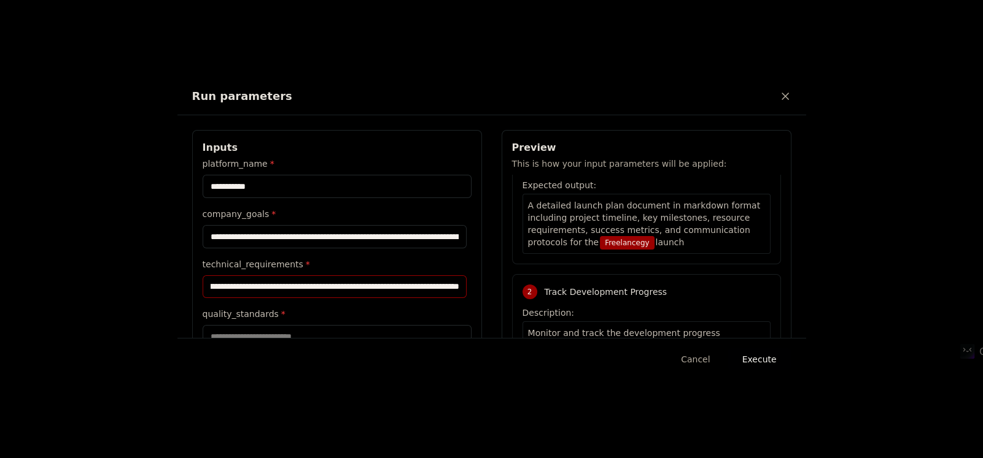
type input "**********"
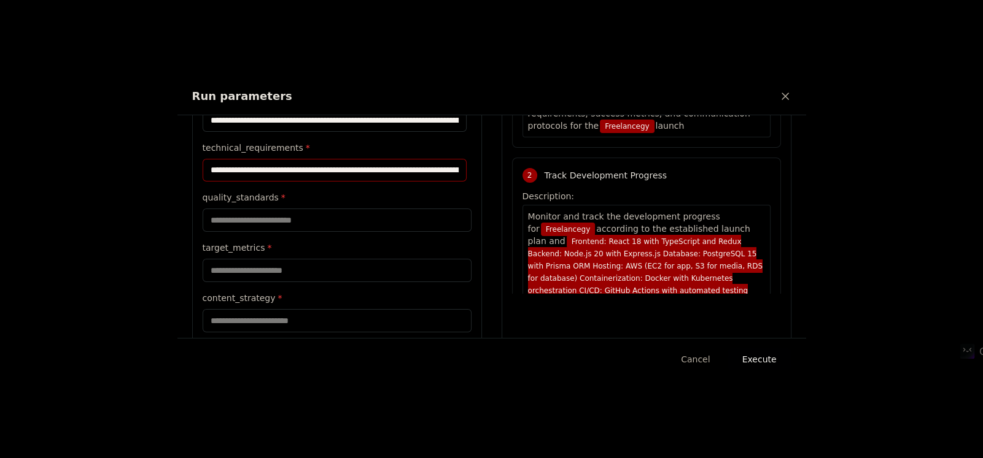
scroll to position [122, 0]
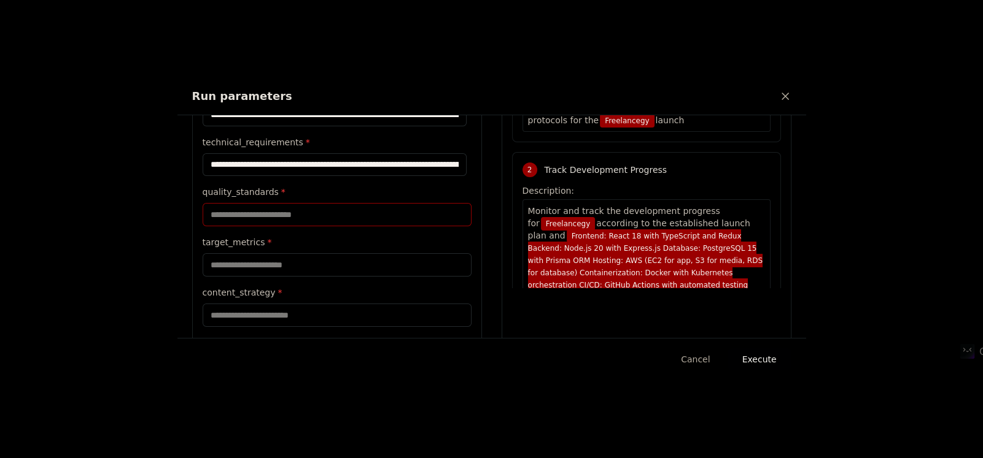
click at [260, 220] on input "quality_standards *" at bounding box center [337, 214] width 269 height 23
paste input "**********"
type input "**********"
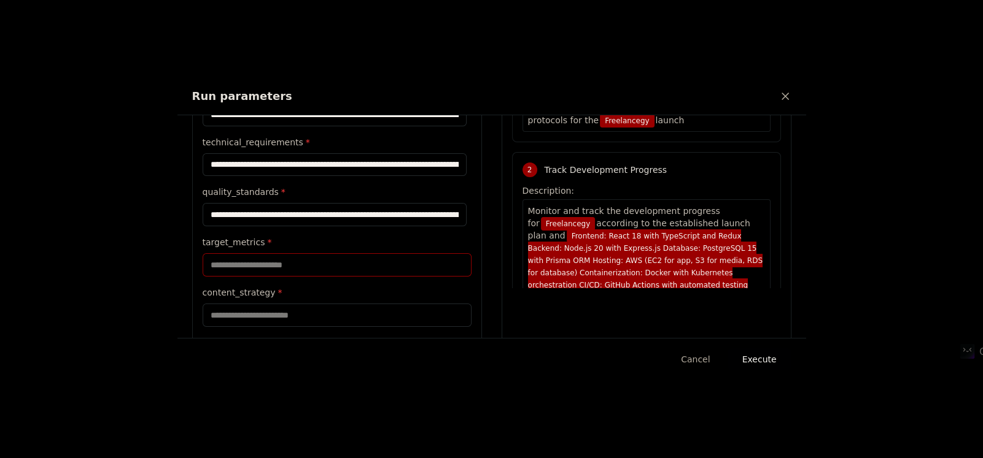
click at [297, 269] on input "target_metrics *" at bounding box center [337, 264] width 269 height 23
paste input "**********"
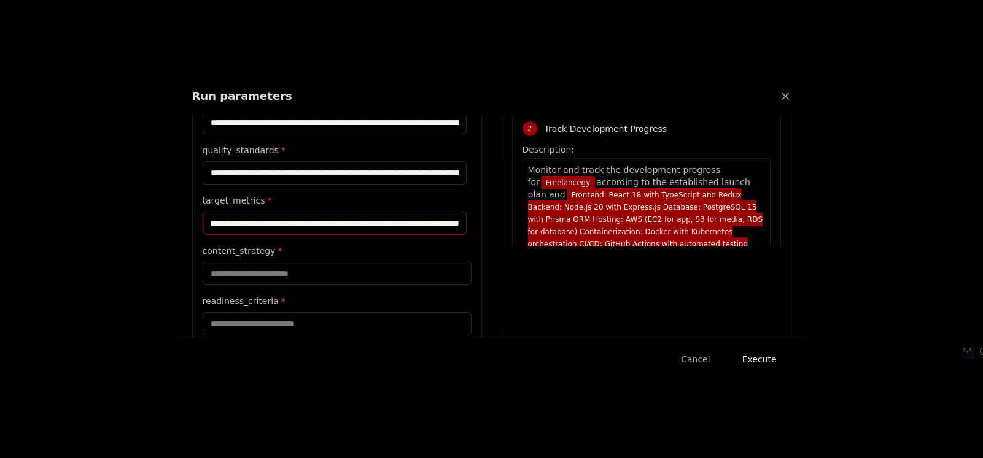
scroll to position [235, 0]
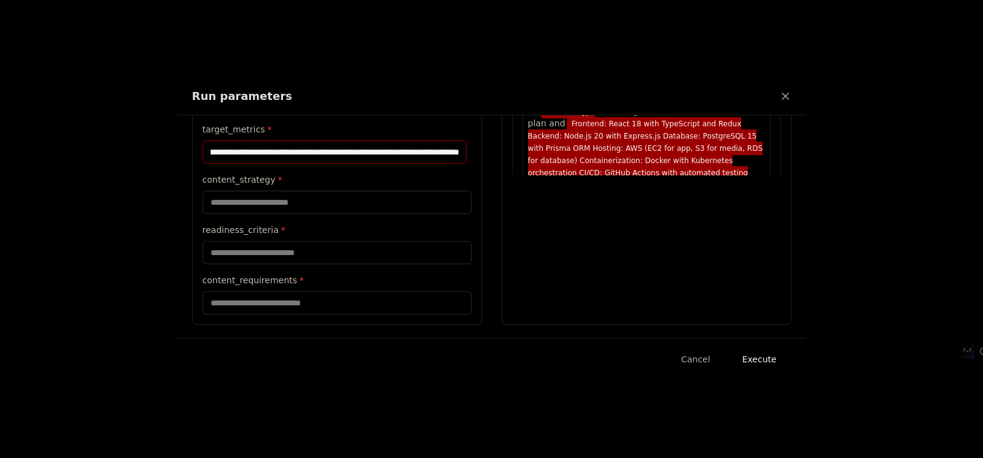
type input "**********"
click at [316, 206] on input "content_strategy *" at bounding box center [337, 202] width 269 height 23
paste input "**********"
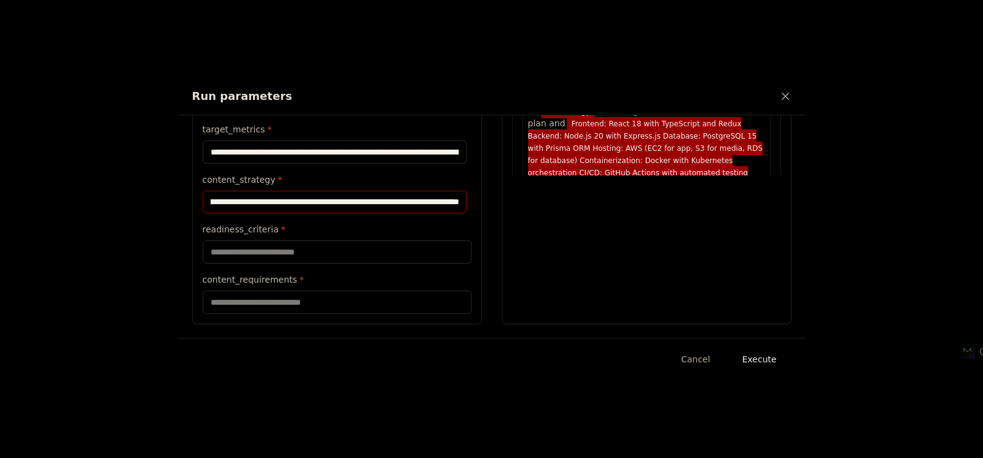
type input "**********"
click at [341, 260] on input "readiness_criteria *" at bounding box center [337, 252] width 269 height 23
paste input "**********"
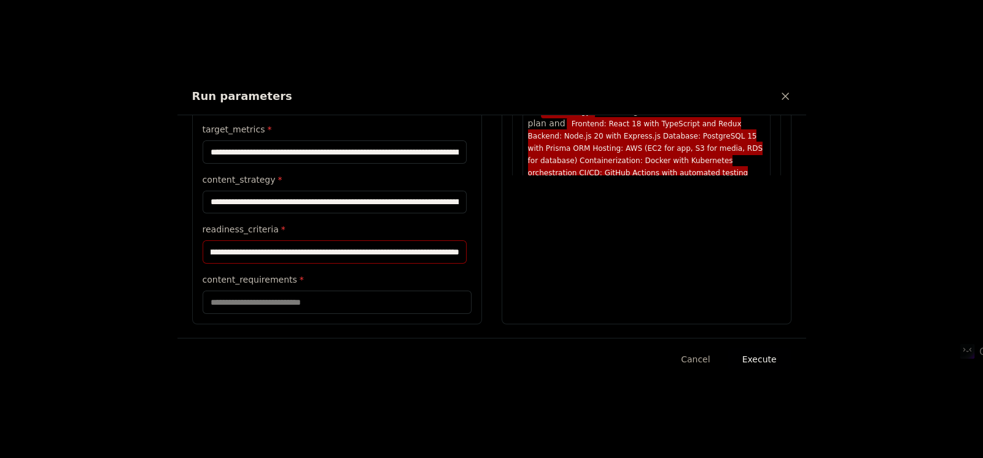
type input "**********"
click at [284, 303] on input "content_requirements *" at bounding box center [337, 302] width 269 height 23
paste input "**********"
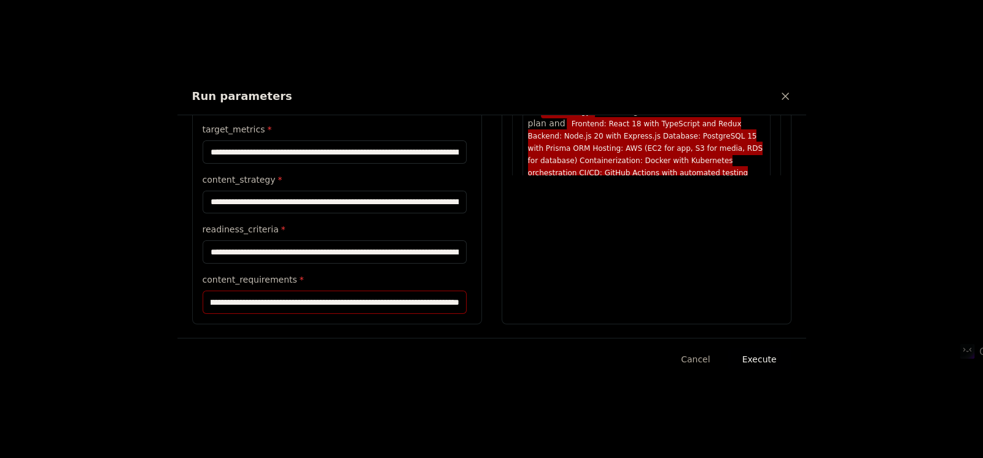
type input "**********"
click at [758, 358] on button "Execute" at bounding box center [759, 360] width 64 height 22
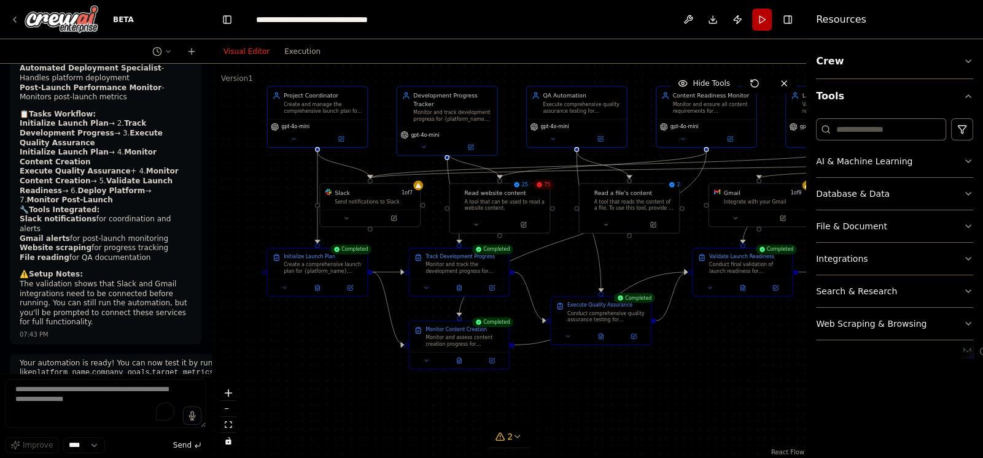
click at [517, 441] on icon at bounding box center [517, 437] width 10 height 10
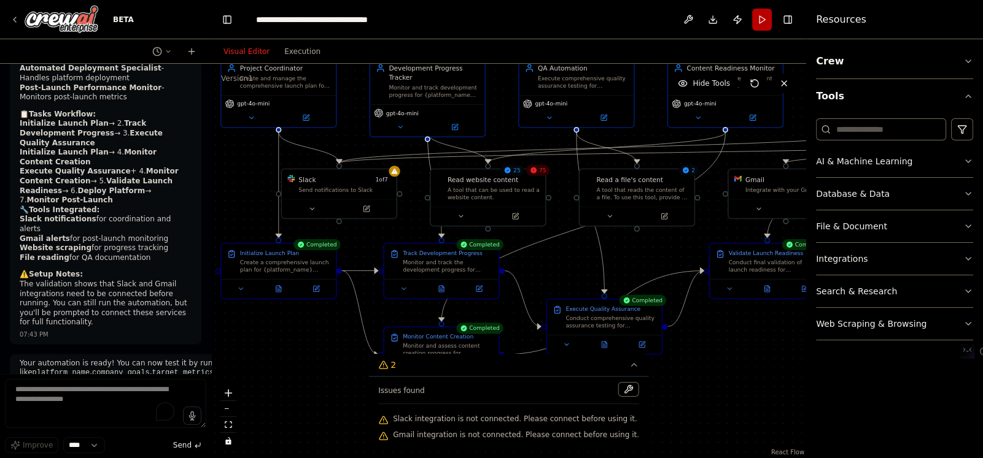
click at [542, 389] on div "Issues found" at bounding box center [508, 393] width 261 height 22
click at [629, 365] on icon at bounding box center [634, 365] width 10 height 10
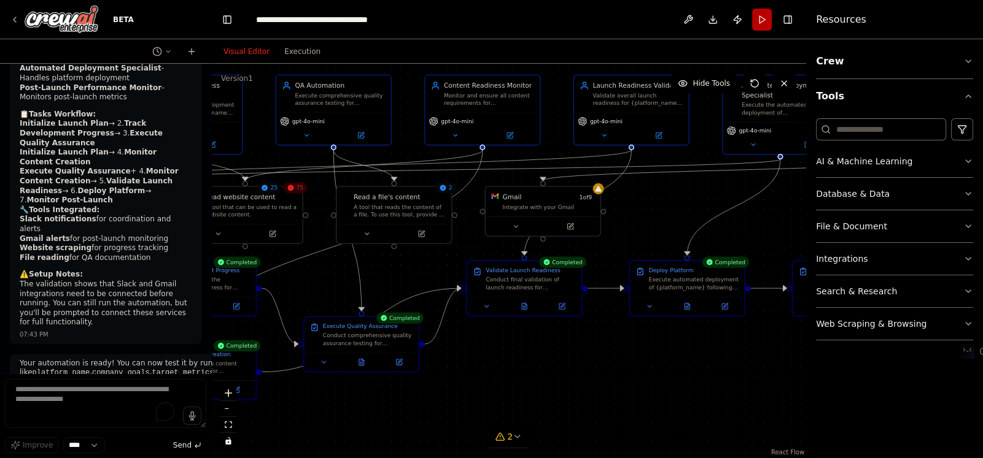
drag, startPoint x: 690, startPoint y: 358, endPoint x: 506, endPoint y: 369, distance: 185.0
click at [482, 377] on div ".deletable-edge-delete-btn { width: 20px; height: 20px; border: 0px solid #ffff…" at bounding box center [508, 261] width 595 height 395
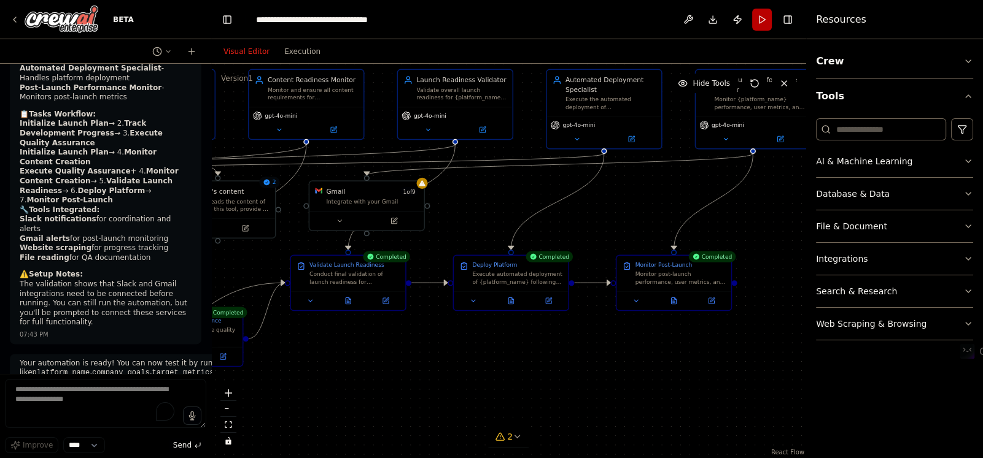
drag, startPoint x: 638, startPoint y: 352, endPoint x: 509, endPoint y: 344, distance: 129.1
click at [509, 344] on div ".deletable-edge-delete-btn { width: 20px; height: 20px; border: 0px solid #ffff…" at bounding box center [508, 261] width 595 height 395
click at [348, 297] on icon at bounding box center [348, 299] width 5 height 6
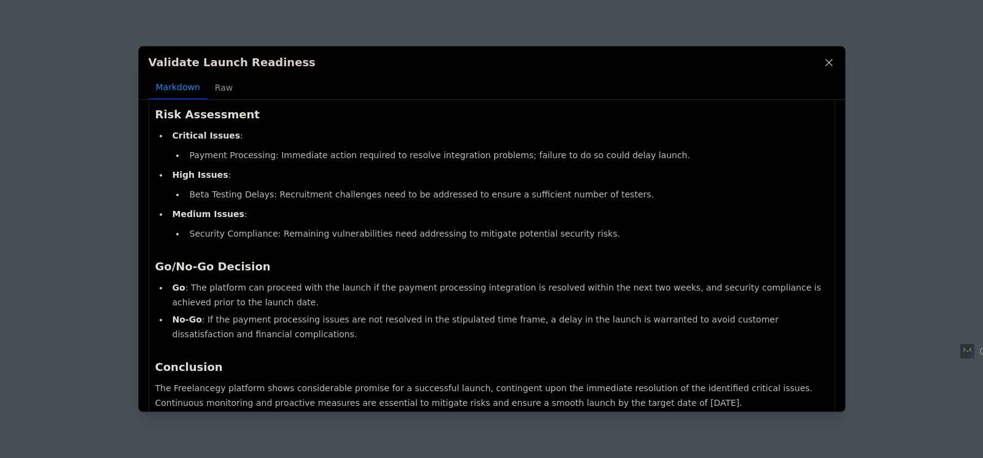
scroll to position [670, 0]
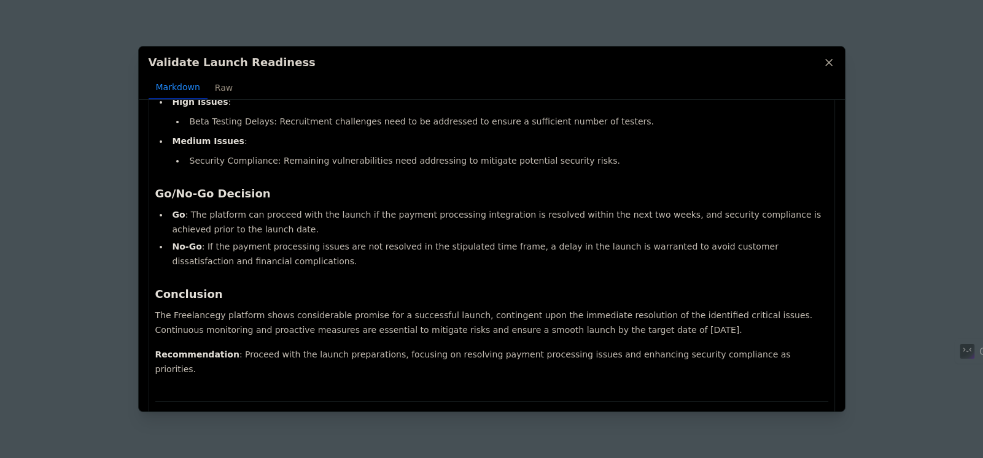
click at [823, 64] on icon at bounding box center [828, 62] width 12 height 12
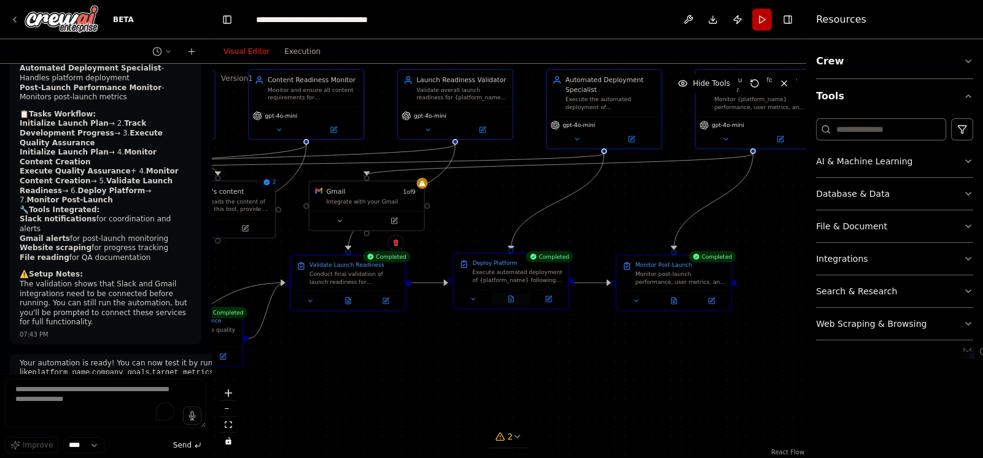
click at [510, 298] on icon at bounding box center [509, 298] width 1 height 0
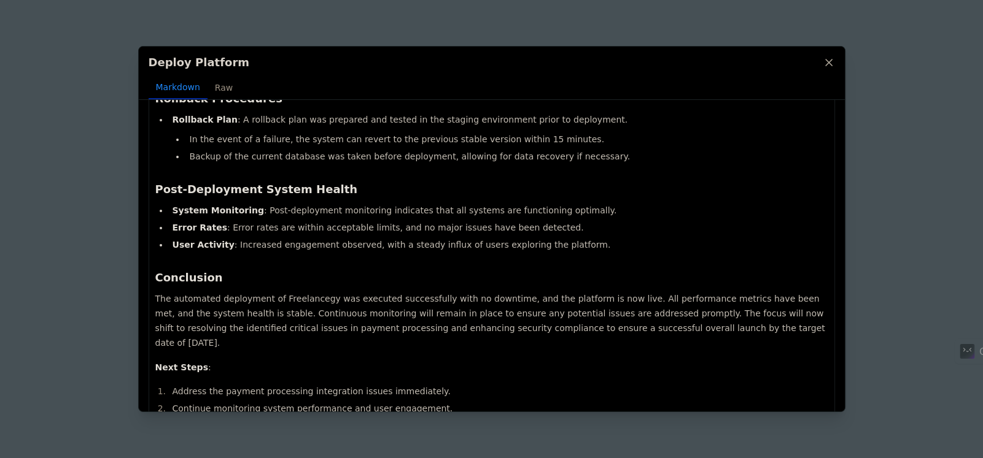
scroll to position [645, 0]
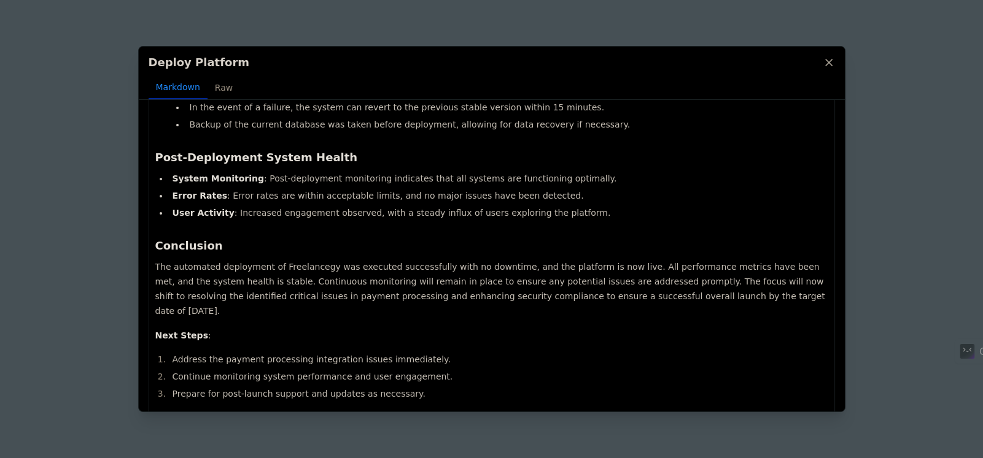
click at [832, 59] on icon at bounding box center [828, 62] width 12 height 12
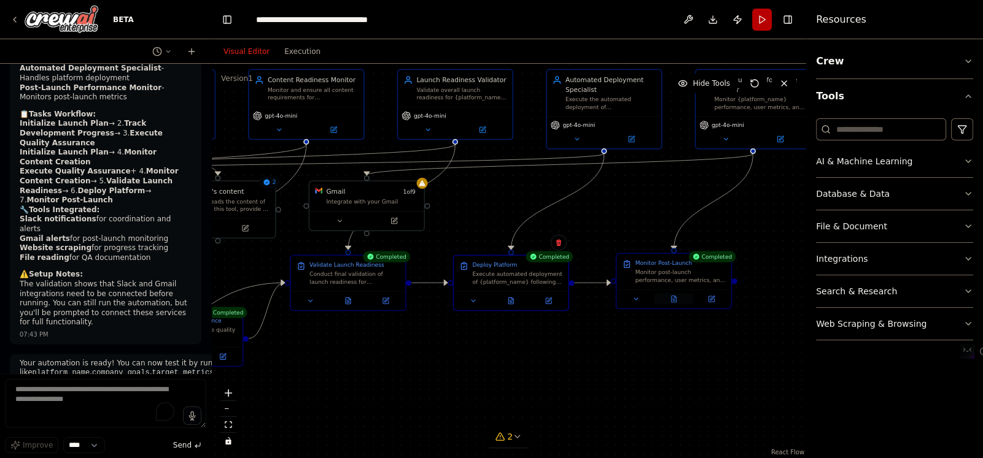
click at [674, 299] on icon at bounding box center [673, 299] width 2 height 0
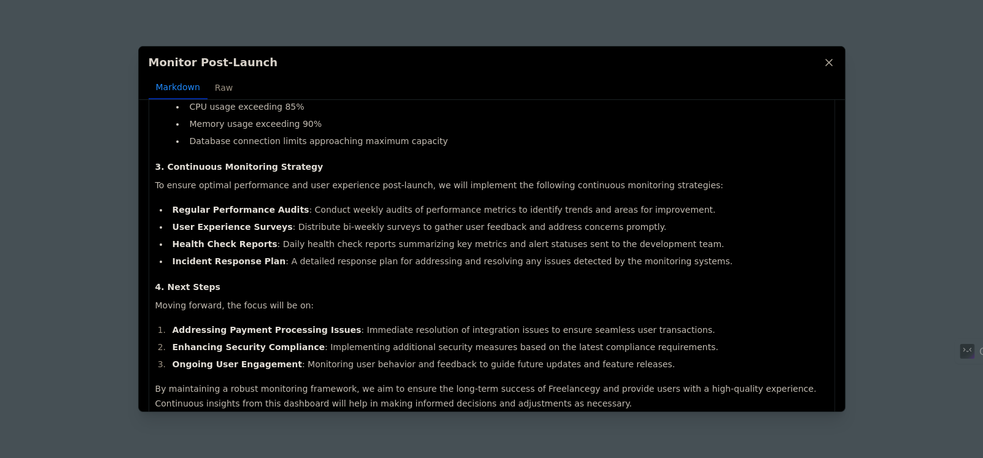
scroll to position [753, 0]
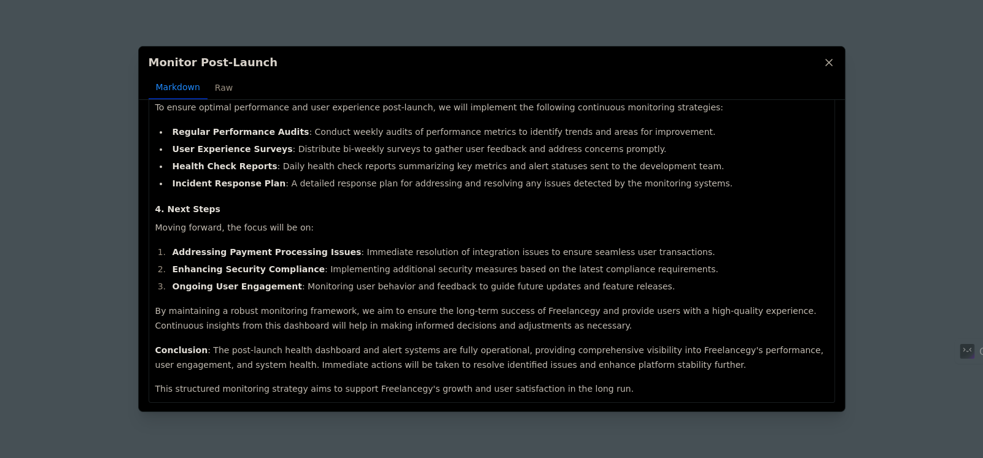
click at [826, 56] on icon at bounding box center [828, 62] width 12 height 12
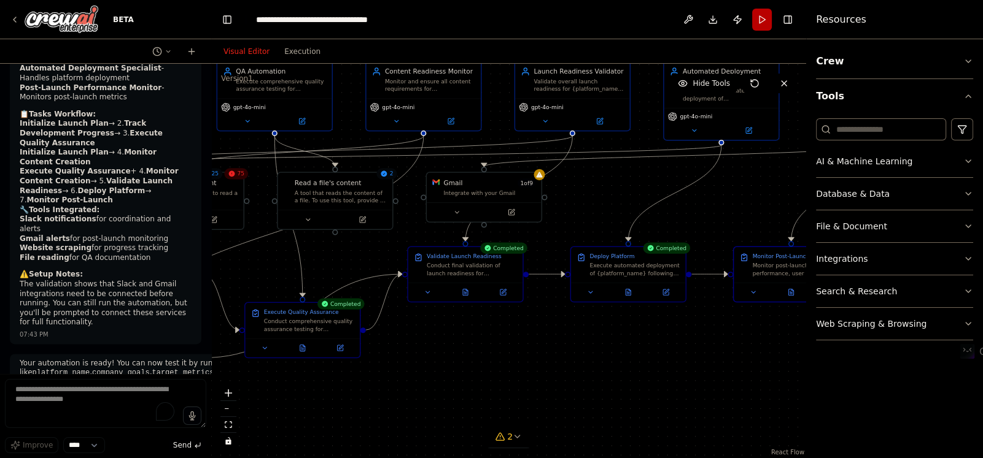
drag, startPoint x: 338, startPoint y: 356, endPoint x: 455, endPoint y: 347, distance: 117.5
click at [455, 347] on div ".deletable-edge-delete-btn { width: 20px; height: 20px; border: 0px solid #ffff…" at bounding box center [508, 261] width 595 height 395
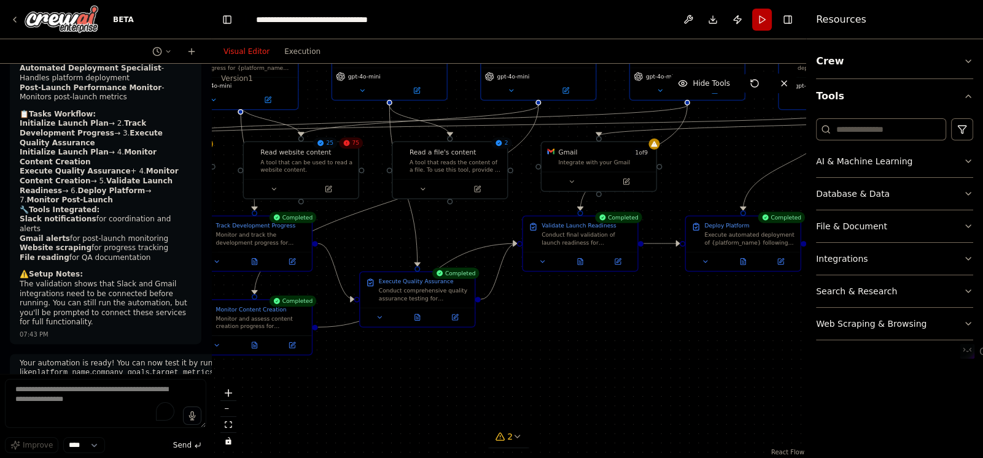
drag, startPoint x: 405, startPoint y: 354, endPoint x: 520, endPoint y: 323, distance: 118.8
click at [520, 323] on div ".deletable-edge-delete-btn { width: 20px; height: 20px; border: 0px solid #ffff…" at bounding box center [508, 261] width 595 height 395
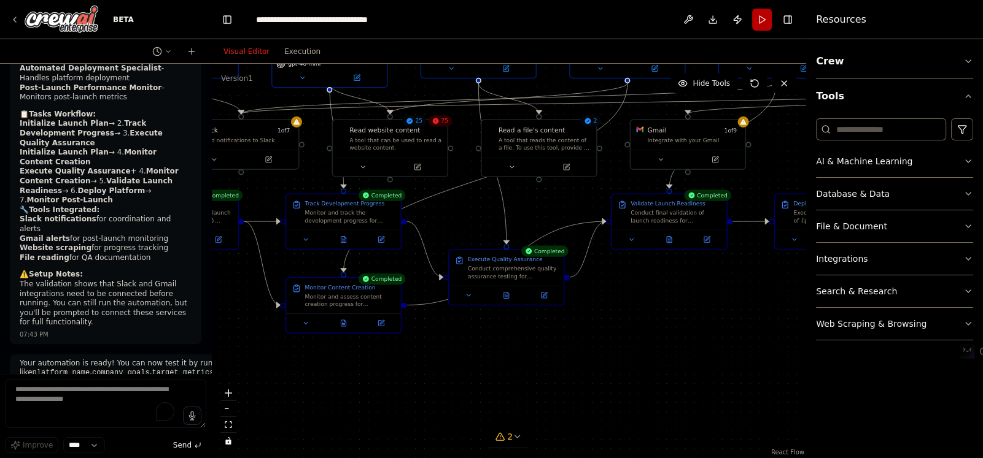
drag, startPoint x: 339, startPoint y: 366, endPoint x: 428, endPoint y: 344, distance: 91.7
click at [428, 344] on div ".deletable-edge-delete-btn { width: 20px; height: 20px; border: 0px solid #ffff…" at bounding box center [508, 261] width 595 height 395
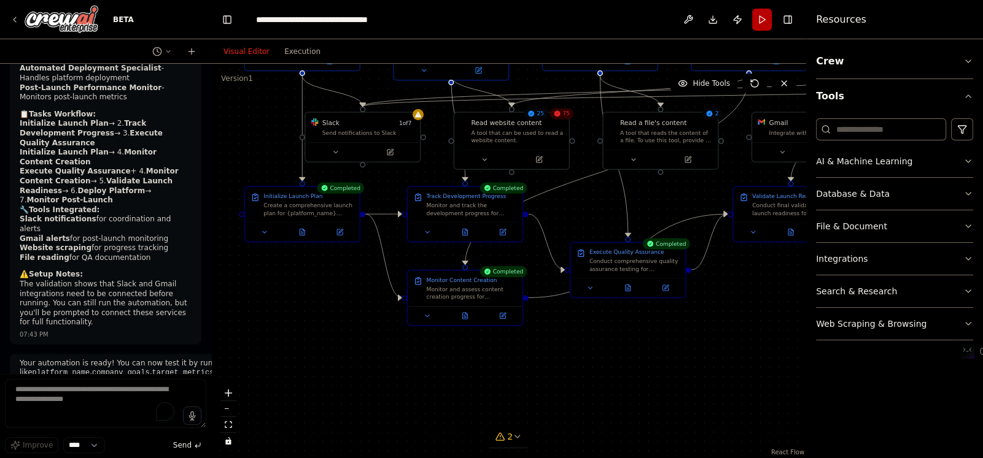
drag, startPoint x: 311, startPoint y: 358, endPoint x: 432, endPoint y: 351, distance: 121.7
click at [432, 351] on div ".deletable-edge-delete-btn { width: 20px; height: 20px; border: 0px solid #ffff…" at bounding box center [508, 261] width 595 height 395
click at [299, 230] on icon at bounding box center [301, 229] width 7 height 7
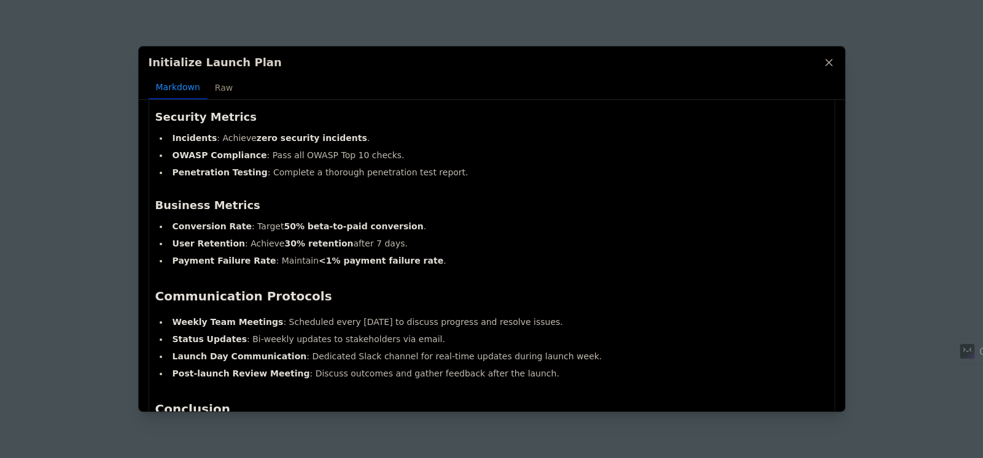
scroll to position [1048, 0]
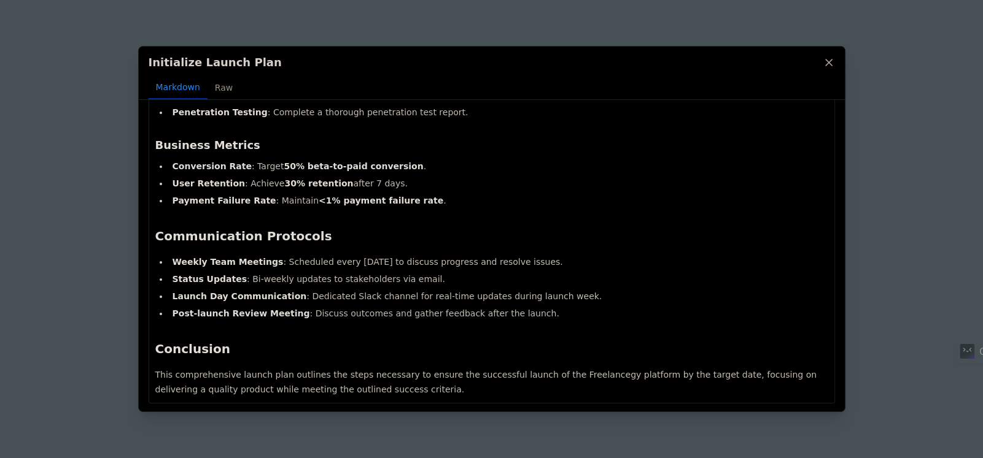
click at [827, 62] on icon at bounding box center [828, 62] width 12 height 12
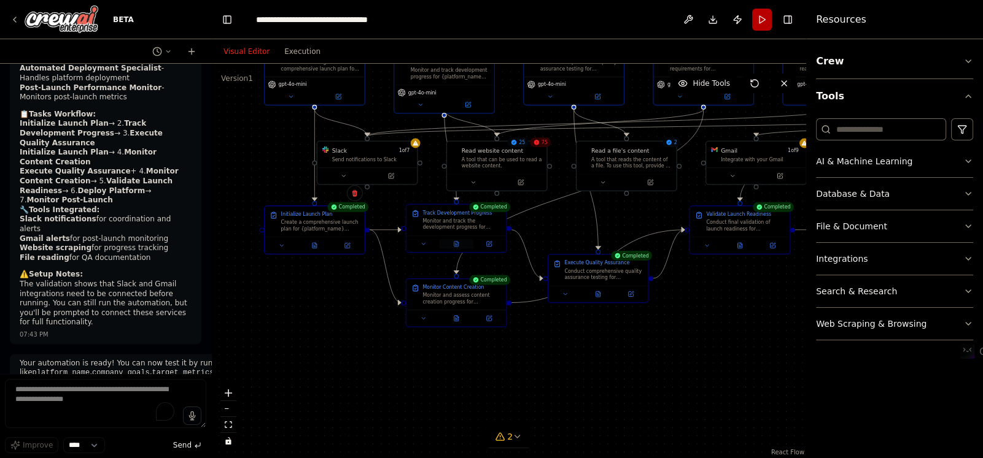
click at [456, 242] on button at bounding box center [456, 244] width 34 height 10
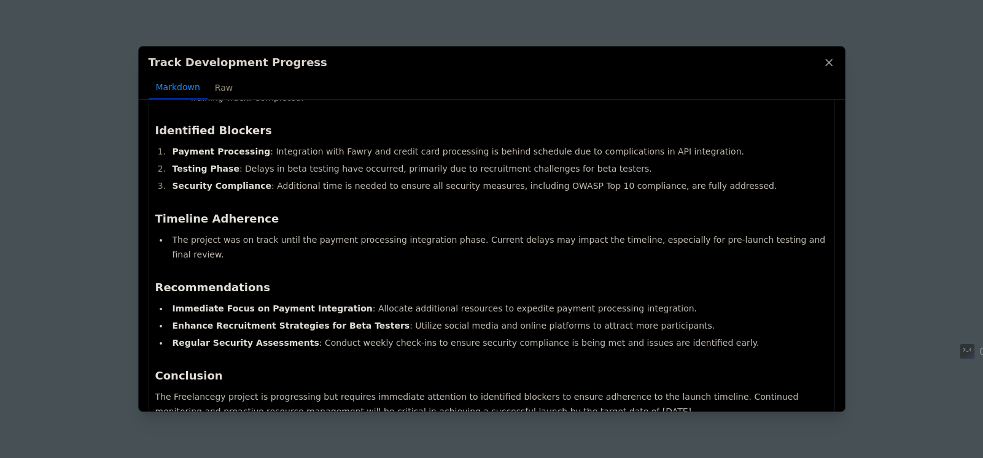
scroll to position [263, 0]
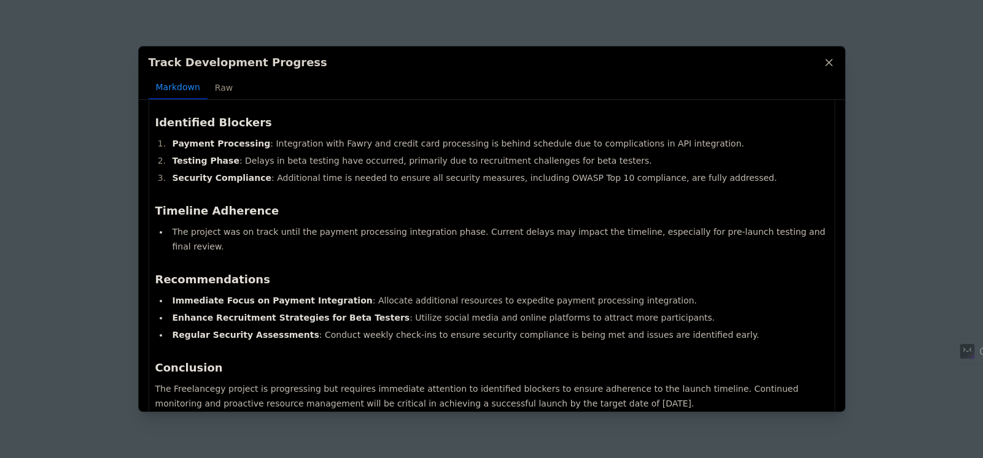
click at [827, 62] on icon at bounding box center [828, 62] width 12 height 12
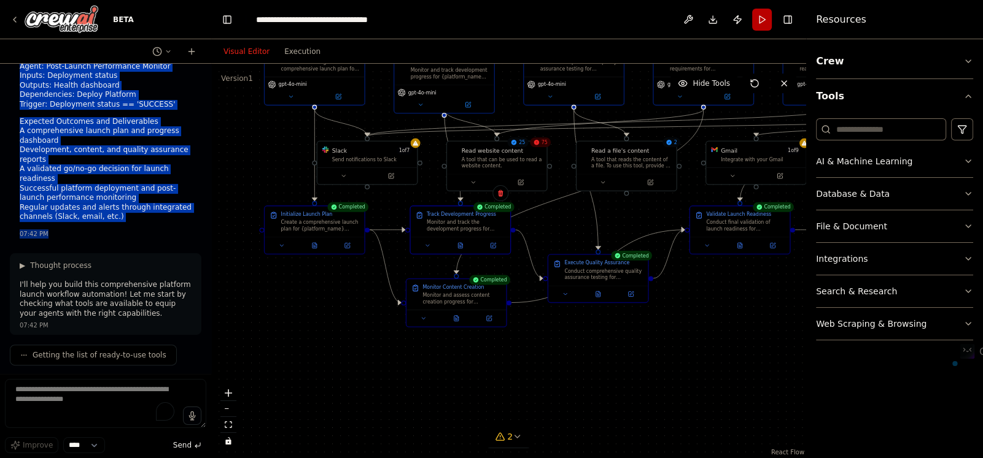
scroll to position [552, 0]
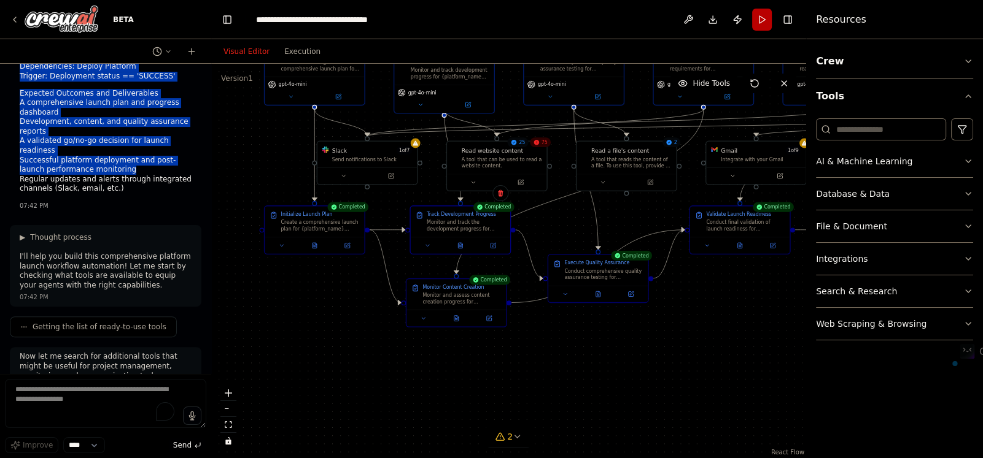
drag, startPoint x: 15, startPoint y: 136, endPoint x: 151, endPoint y: 158, distance: 137.4
copy div "CrewAI Automation Configuration: Platform Launch Workflow Goal Coordinate the e…"
click at [81, 383] on textarea "To enrich screen reader interactions, please activate Accessibility in Grammarl…" at bounding box center [105, 403] width 201 height 49
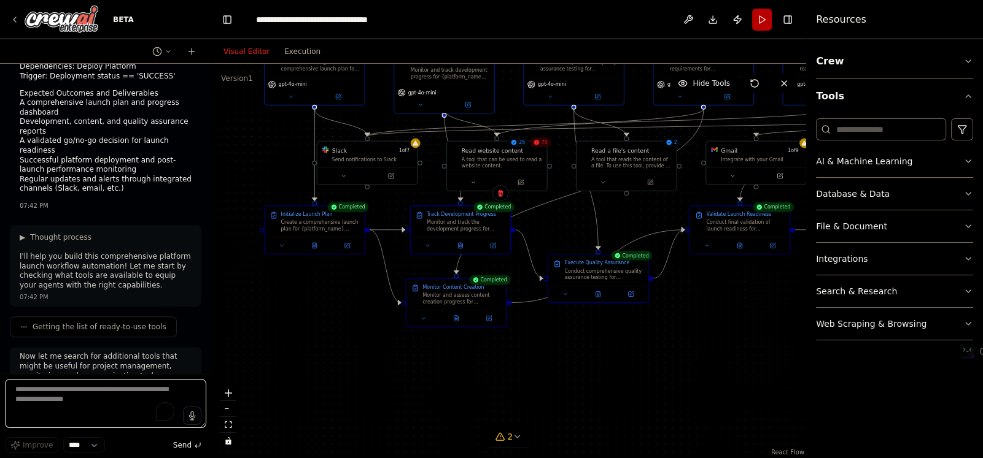
paste textarea "**********"
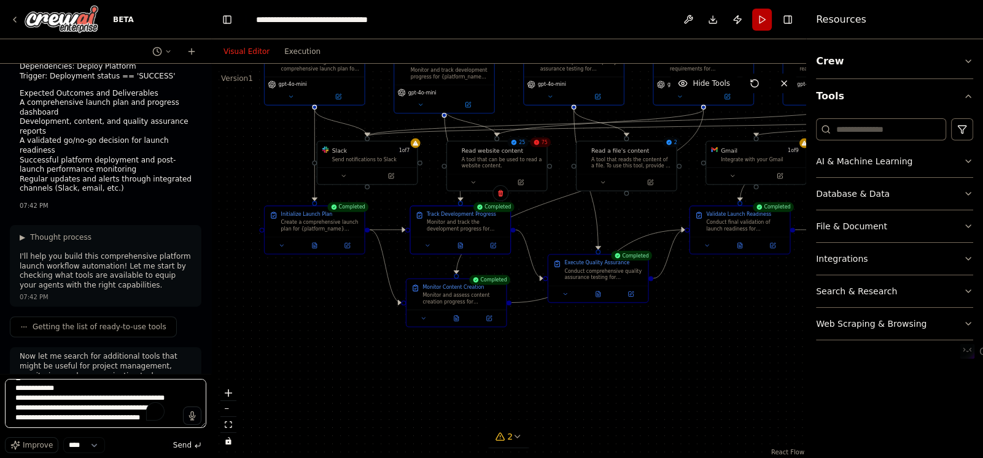
scroll to position [4042, 0]
type textarea "**********"
click at [28, 442] on span "Improve" at bounding box center [38, 446] width 30 height 10
click at [181, 444] on span "Send" at bounding box center [182, 446] width 18 height 10
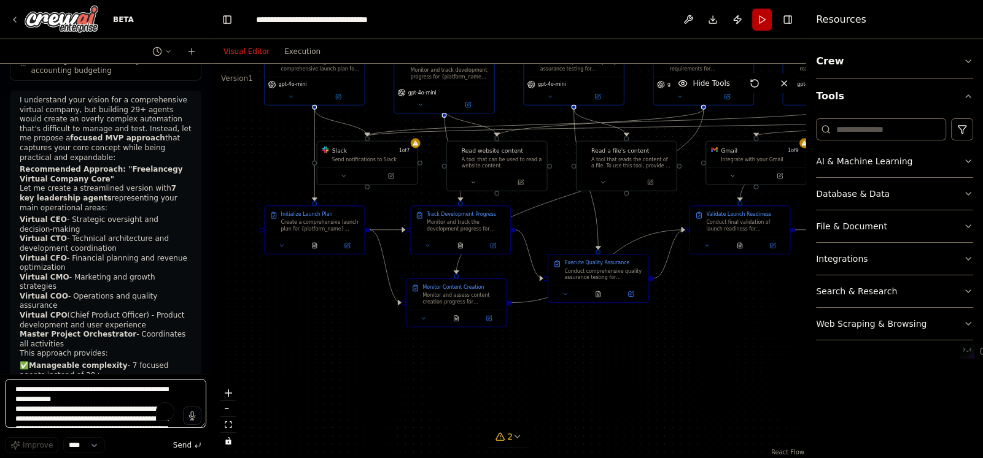
scroll to position [3887, 0]
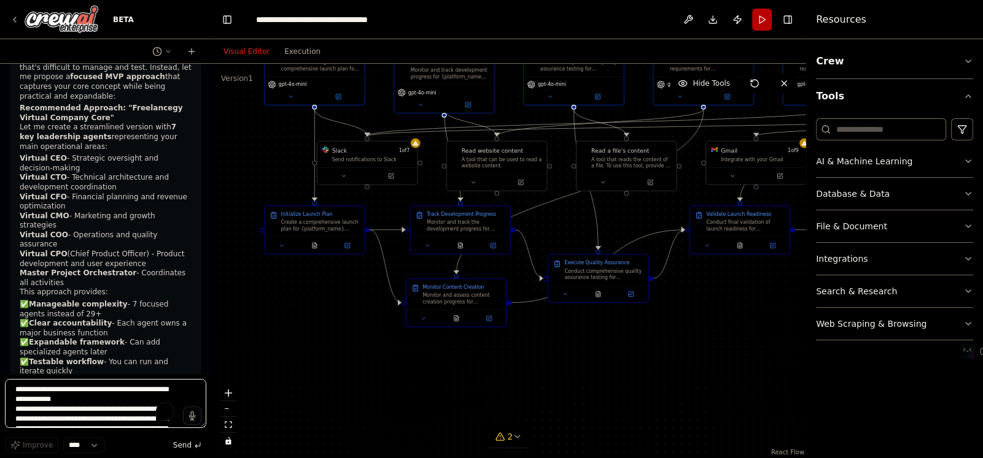
click at [41, 392] on textarea "To enrich screen reader interactions, please activate Accessibility in Grammarl…" at bounding box center [105, 403] width 201 height 49
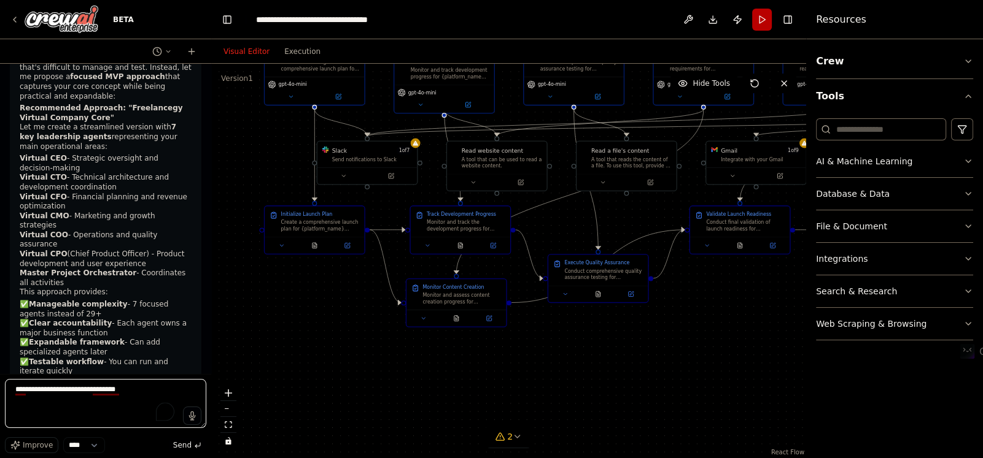
type textarea "**********"
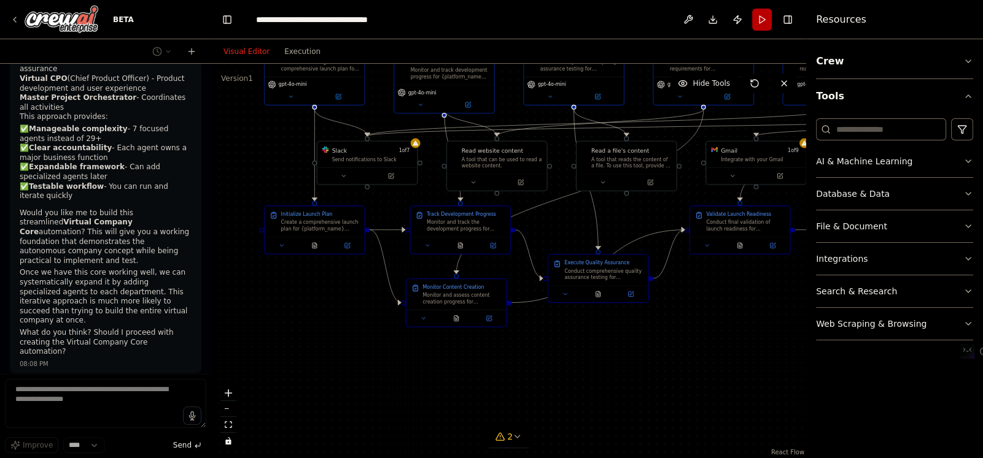
scroll to position [4072, 0]
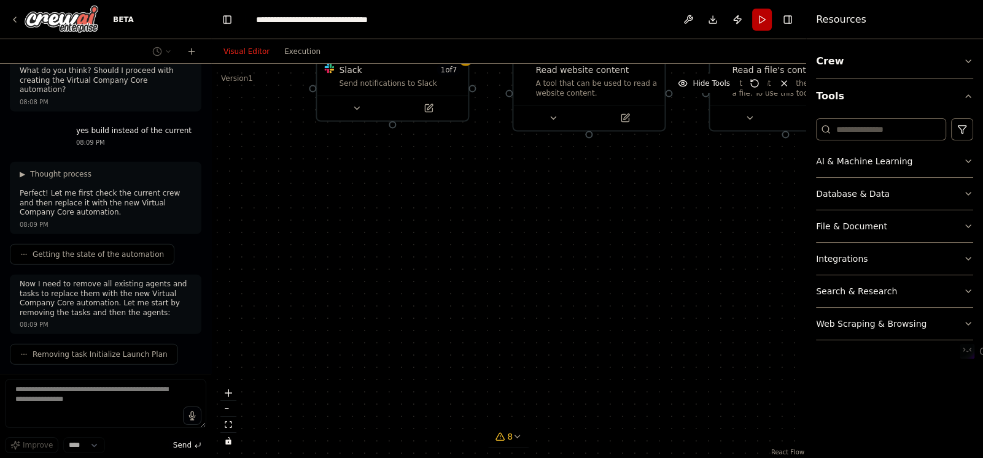
scroll to position [4355, 0]
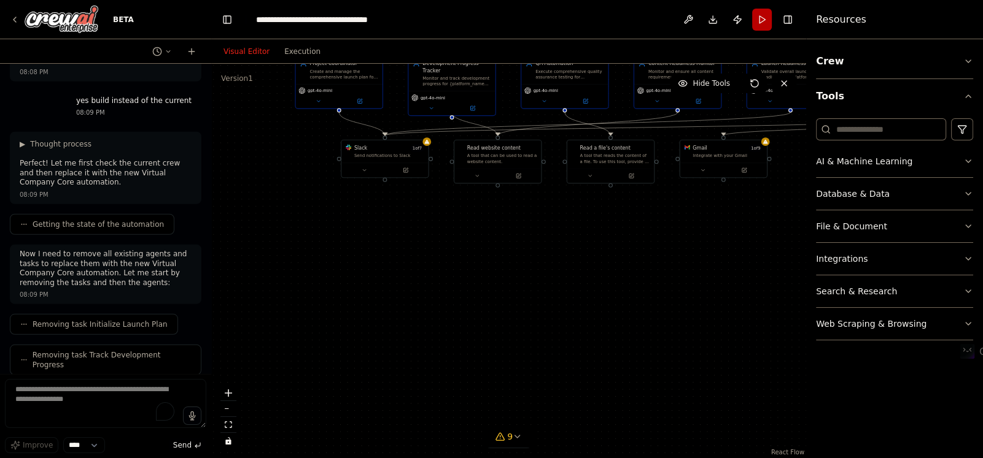
click at [384, 230] on div ".deletable-edge-delete-btn { width: 20px; height: 20px; border: 0px solid #ffff…" at bounding box center [508, 261] width 595 height 395
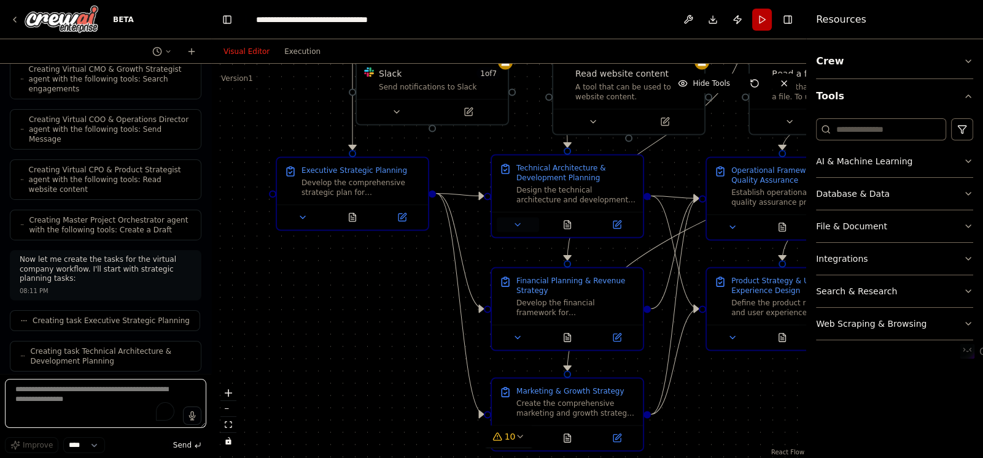
scroll to position [5492, 0]
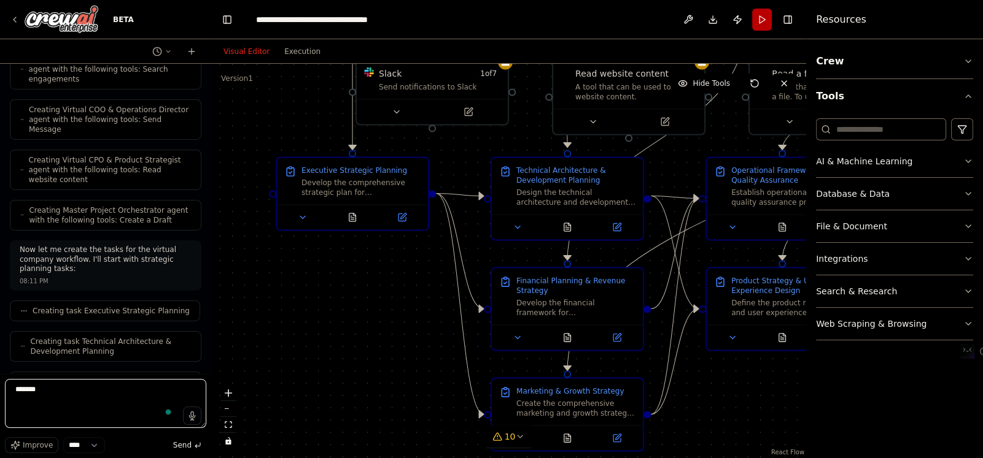
type textarea "********"
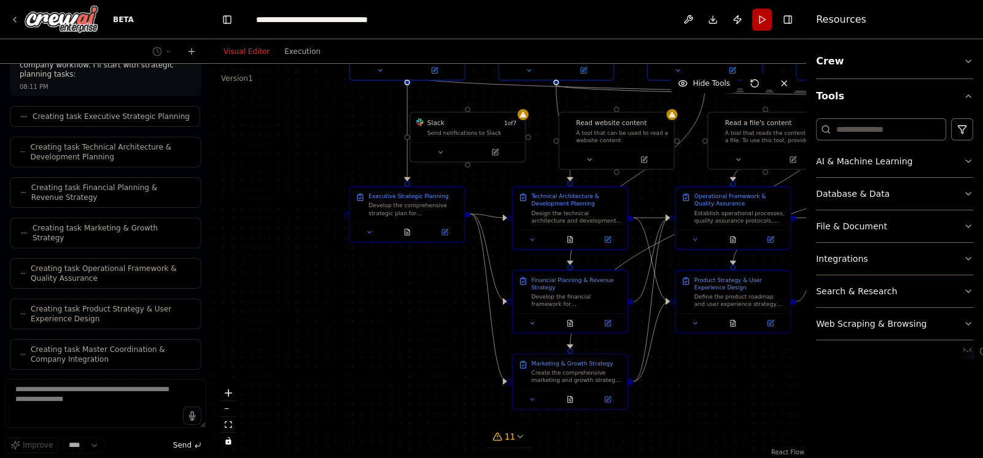
scroll to position [5727, 0]
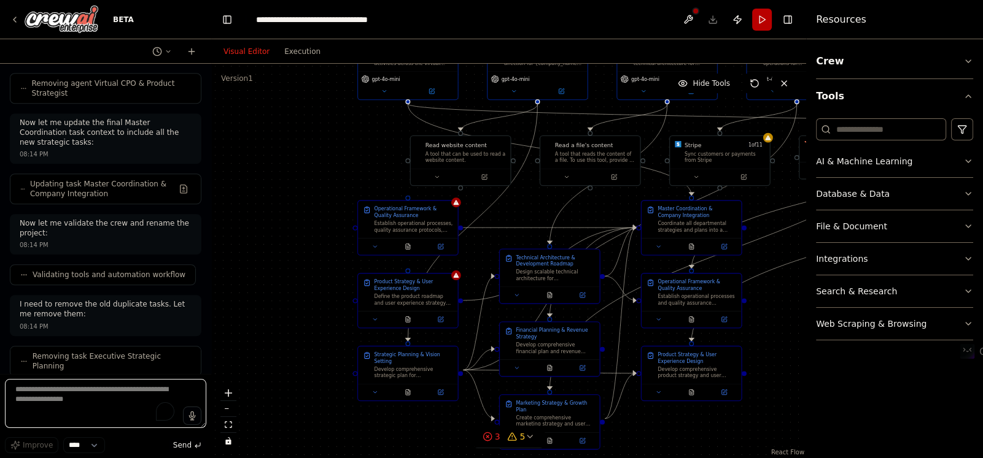
scroll to position [7299, 0]
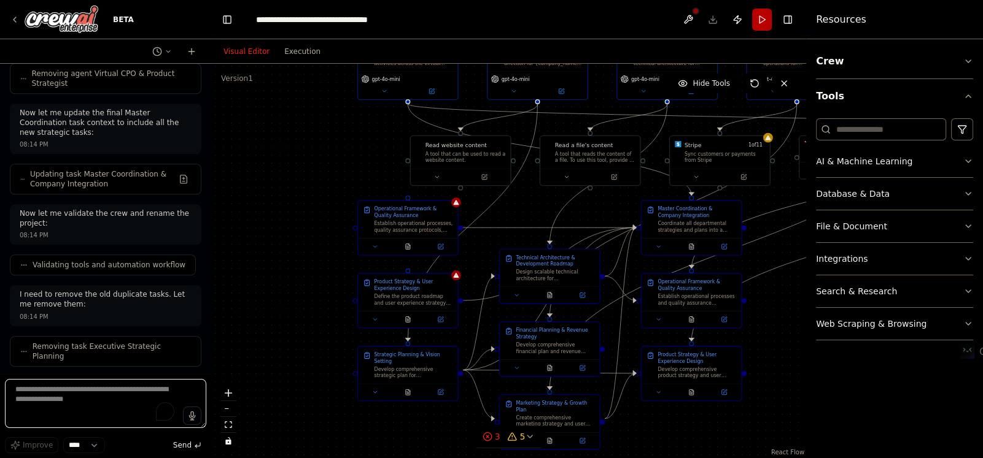
click at [82, 403] on textarea "To enrich screen reader interactions, please activate Accessibility in Grammarl…" at bounding box center [105, 403] width 201 height 49
type textarea "********"
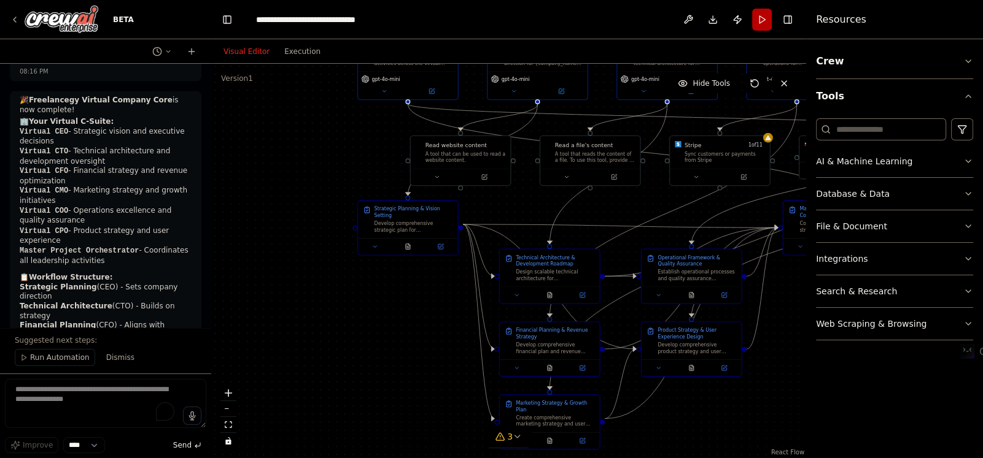
scroll to position [8687, 0]
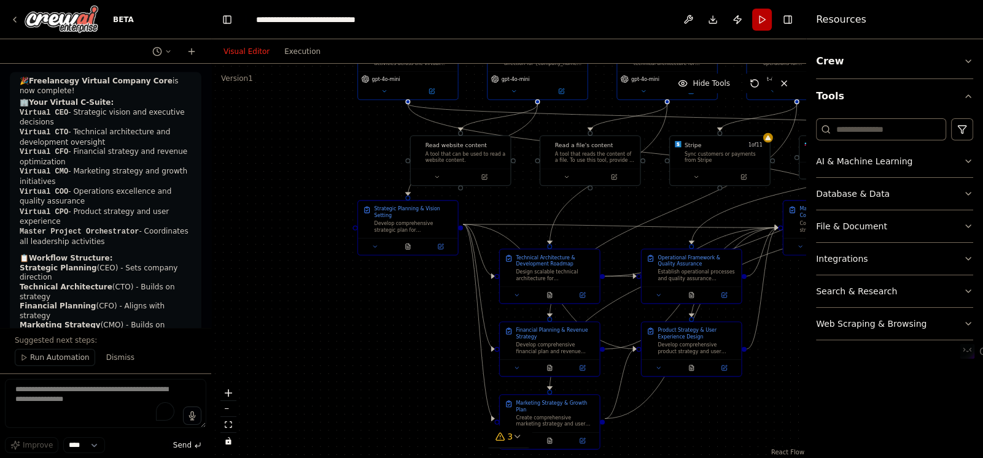
click at [55, 357] on span "Run Automation" at bounding box center [60, 358] width 60 height 10
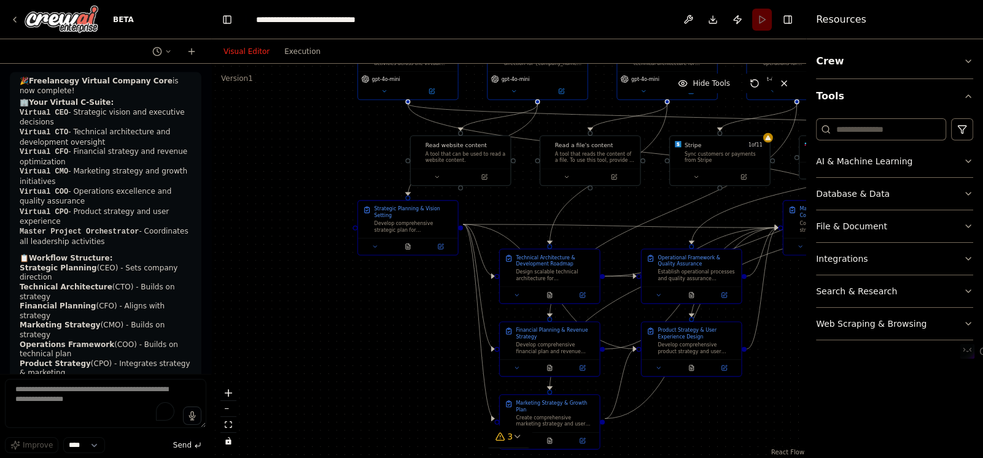
scroll to position [8641, 0]
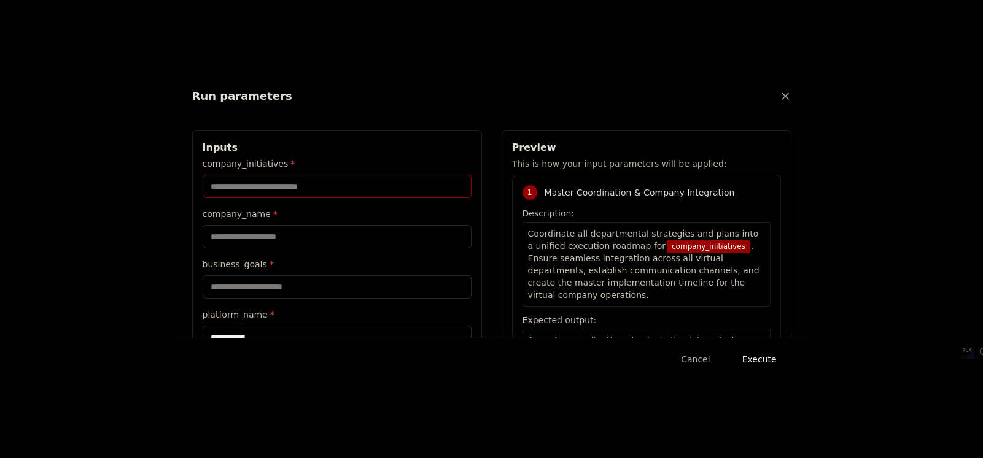
click at [280, 185] on input "company_initiatives *" at bounding box center [337, 186] width 269 height 23
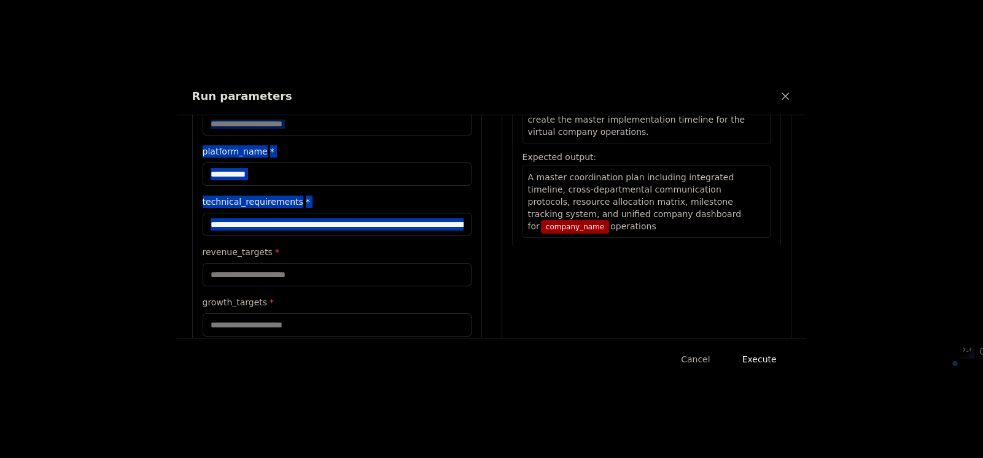
scroll to position [235, 0]
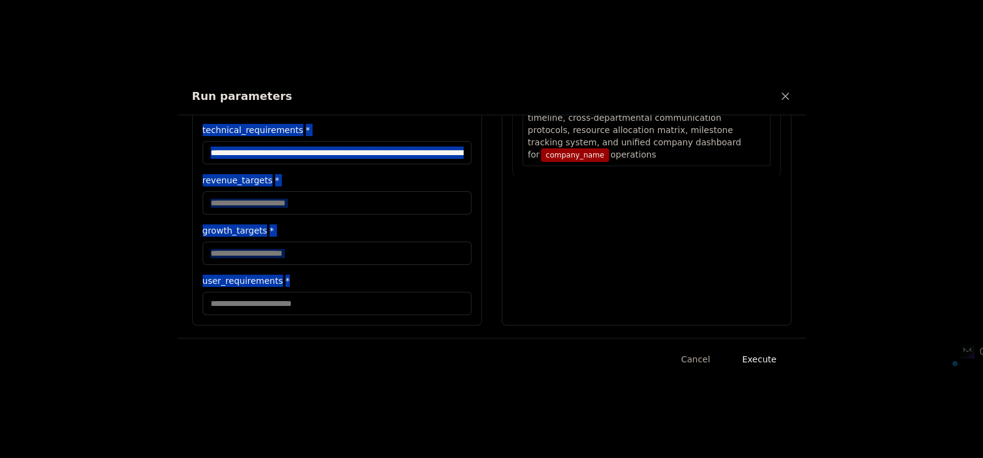
drag, startPoint x: 203, startPoint y: 145, endPoint x: 372, endPoint y: 324, distance: 246.1
click at [372, 324] on div "**********" at bounding box center [491, 110] width 628 height 460
copy div "Inputs company_initiatives * company_name * business_goals * platform_name * te…"
click at [273, 150] on input "**********" at bounding box center [337, 152] width 269 height 23
click at [416, 129] on div "**********" at bounding box center [337, 110] width 290 height 431
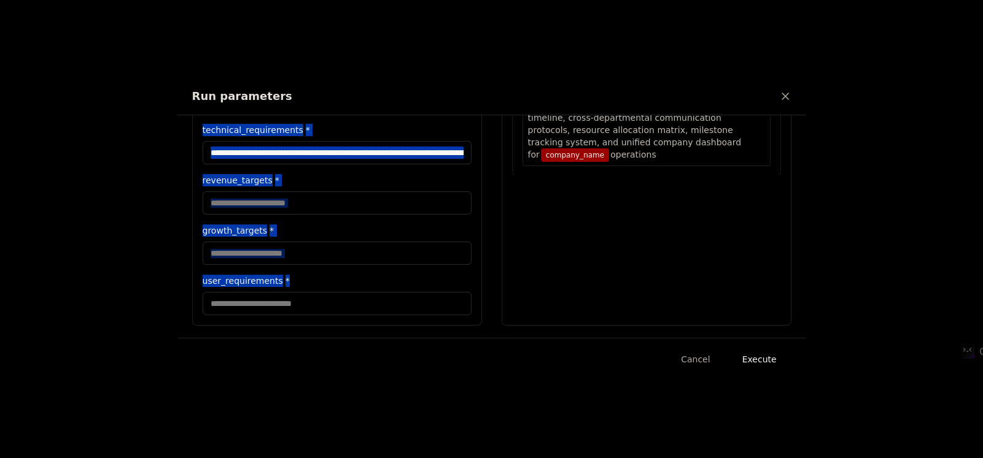
paste input "**********"
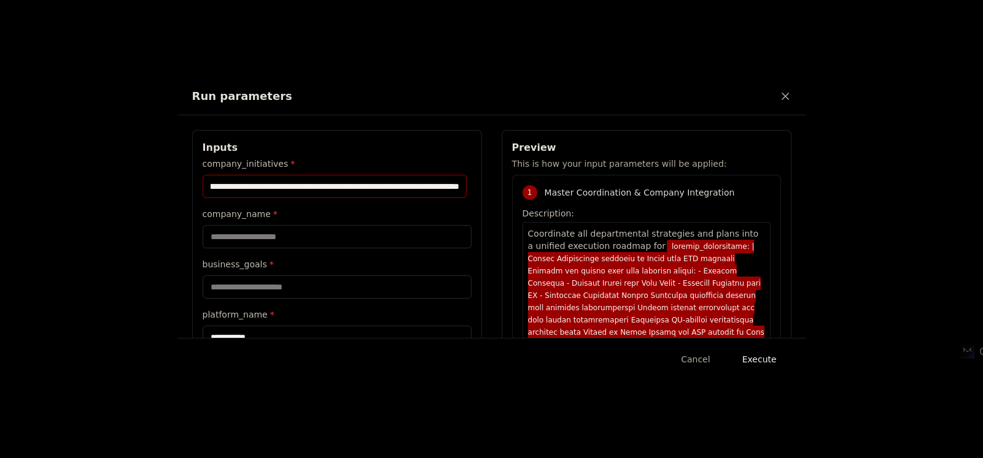
scroll to position [8641, 0]
click at [319, 189] on input "company_initiatives *" at bounding box center [335, 186] width 264 height 23
click at [261, 191] on input "company_initiatives *" at bounding box center [335, 186] width 264 height 23
paste input "text"
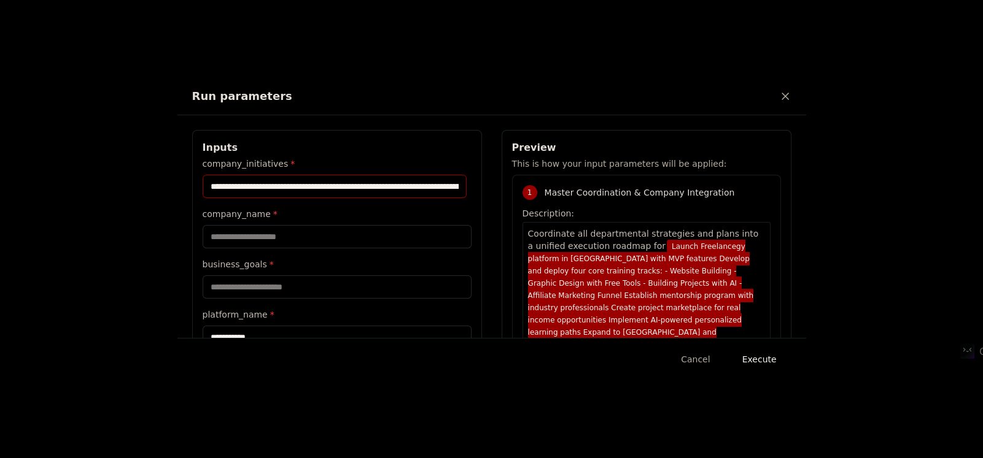
scroll to position [0, 2127]
type input "**********"
click at [288, 234] on input "company_name *" at bounding box center [337, 236] width 269 height 23
paste input "**********"
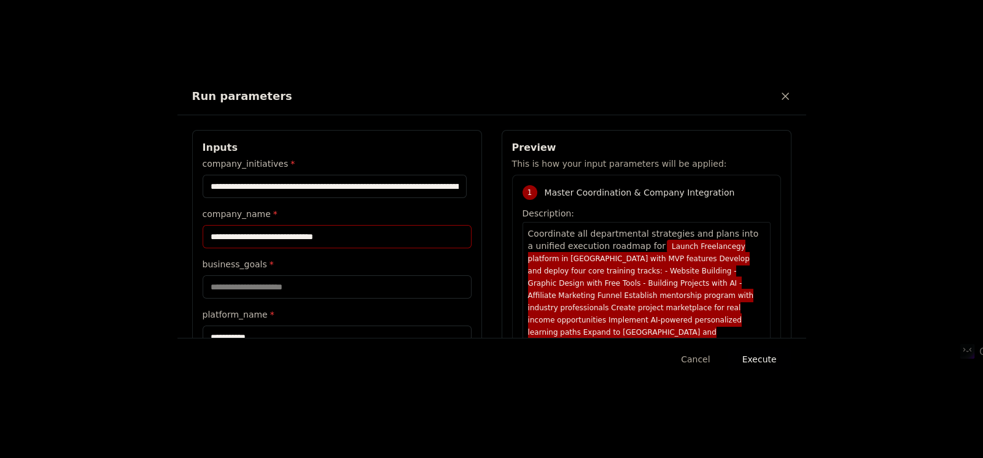
type input "**********"
click at [326, 269] on label "business_goals *" at bounding box center [337, 264] width 269 height 12
click at [326, 276] on input "business_goals *" at bounding box center [337, 287] width 269 height 23
click at [322, 284] on input "business_goals *" at bounding box center [337, 287] width 269 height 23
paste input "**********"
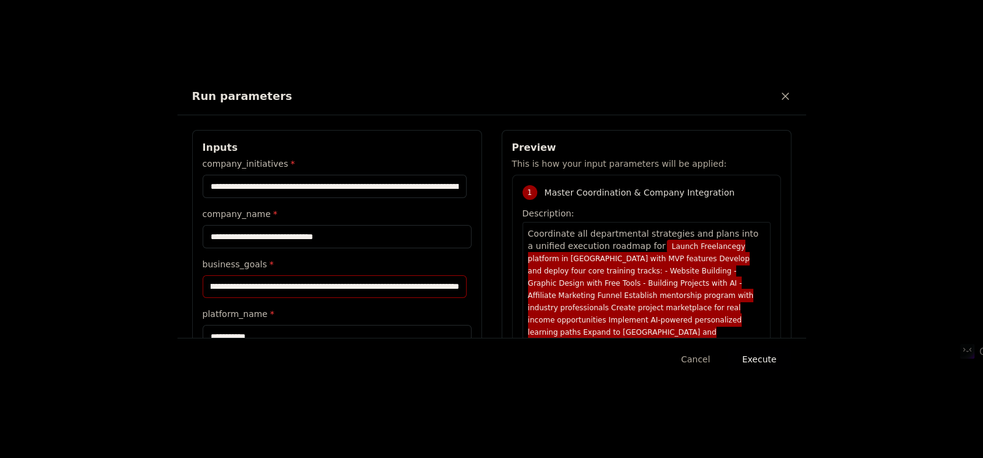
scroll to position [122, 0]
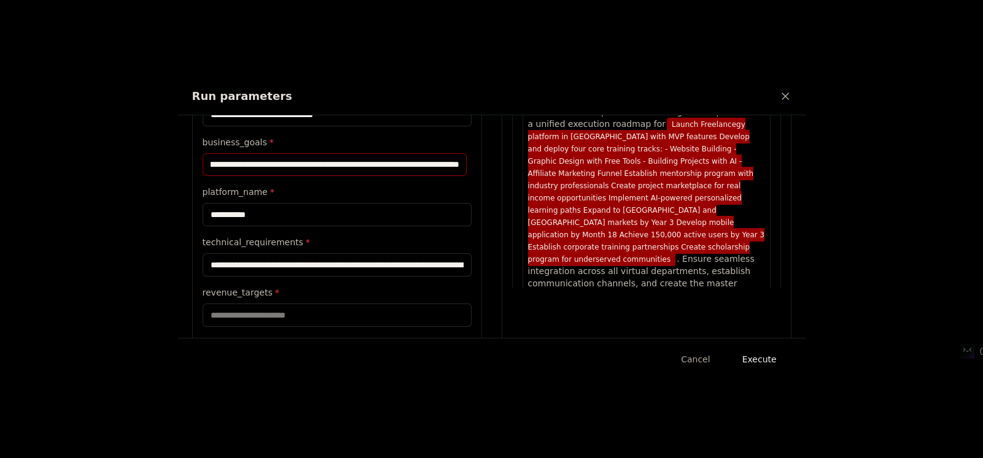
type input "**********"
click at [369, 226] on div "**********" at bounding box center [337, 232] width 269 height 392
click at [311, 304] on input "revenue_targets *" at bounding box center [337, 315] width 269 height 23
paste input "**********"
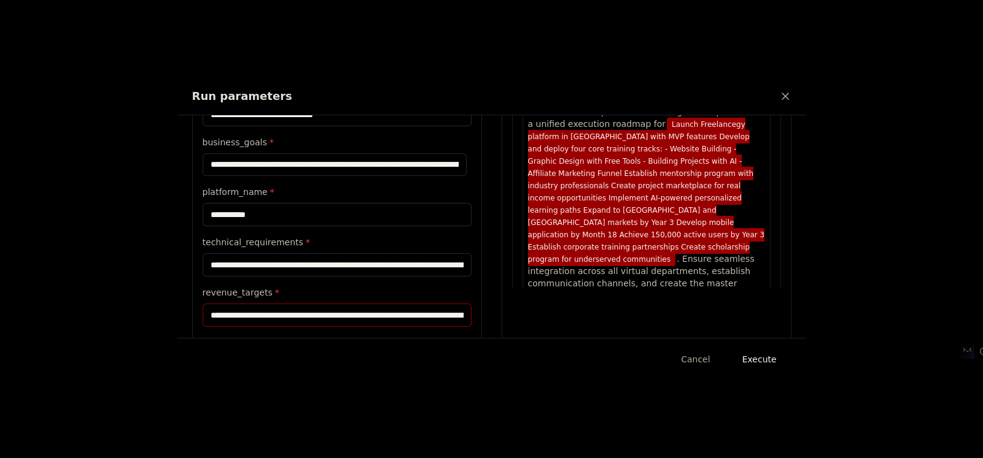
scroll to position [0, 1694]
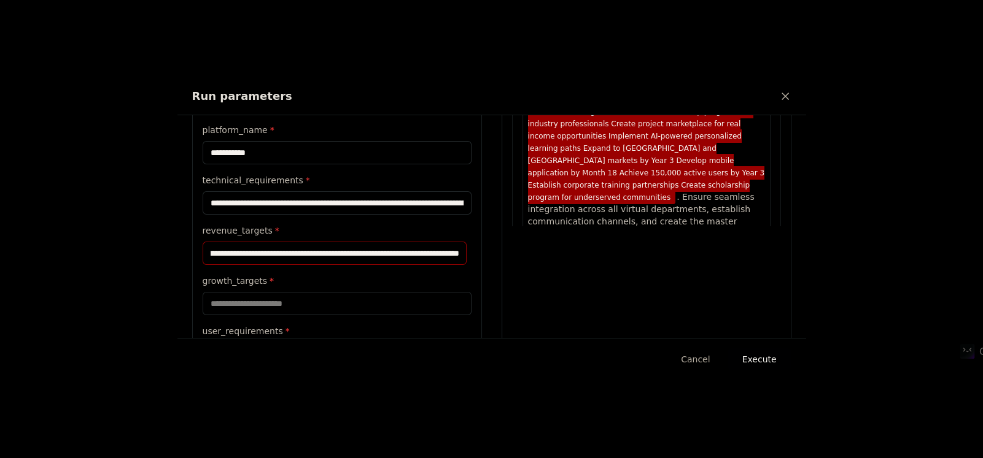
type input "**********"
click at [262, 304] on input "growth_targets *" at bounding box center [337, 303] width 269 height 23
paste input "**********"
type input "**********"
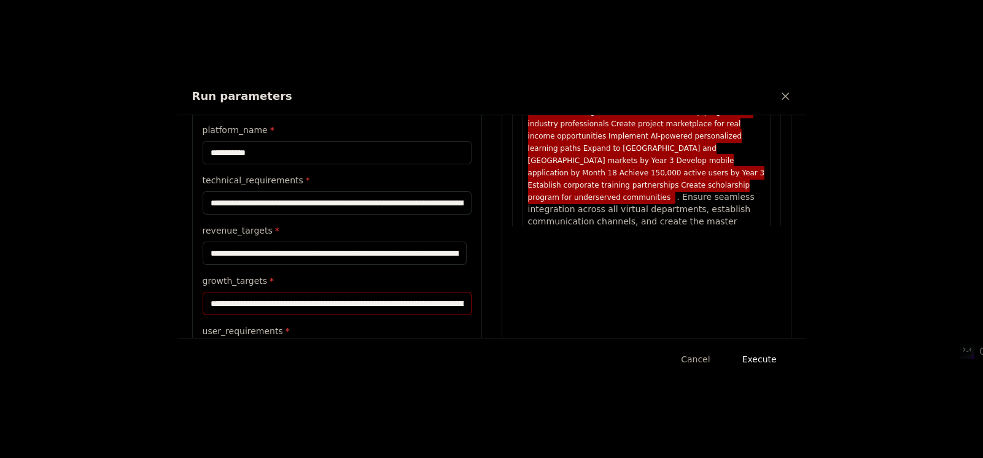
scroll to position [0, 1688]
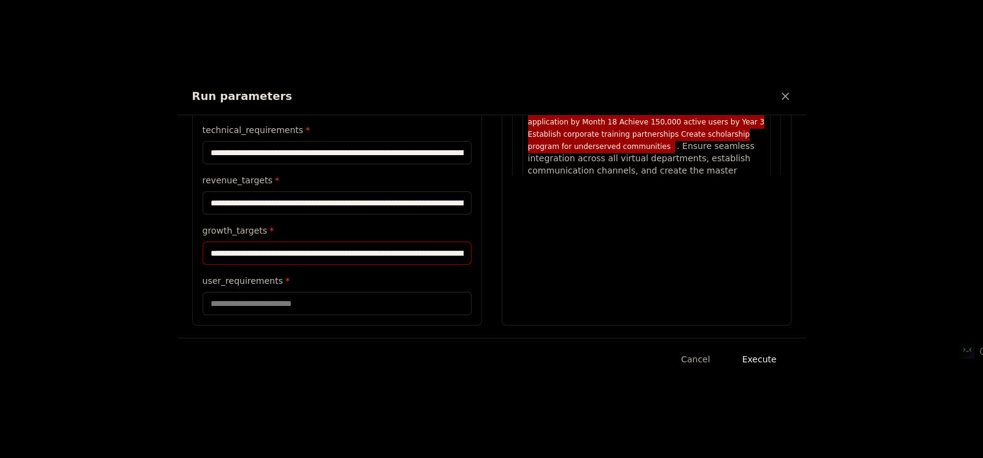
scroll to position [8641, 0]
click at [255, 306] on input "user_requirements *" at bounding box center [337, 303] width 269 height 23
paste input "**********"
click at [409, 300] on input "**********" at bounding box center [335, 303] width 264 height 23
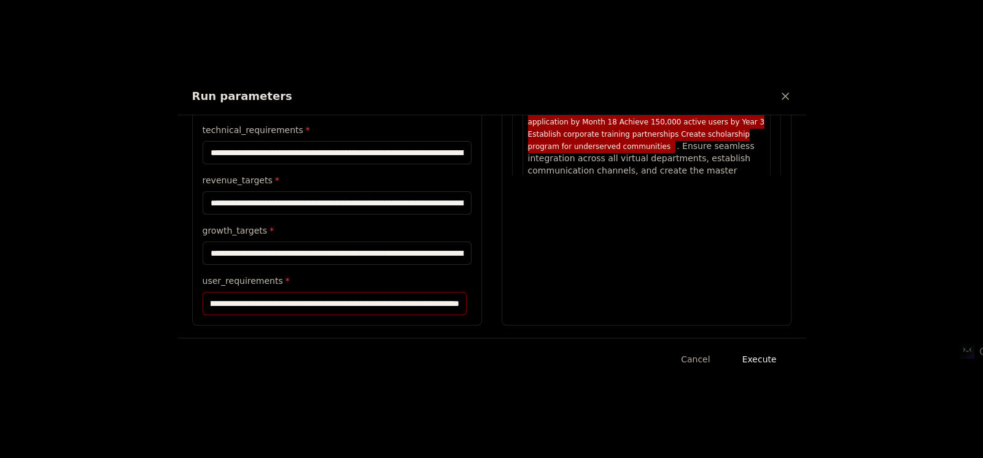
scroll to position [0, 3358]
paste input "**********"
click at [447, 306] on input "**********" at bounding box center [335, 303] width 264 height 23
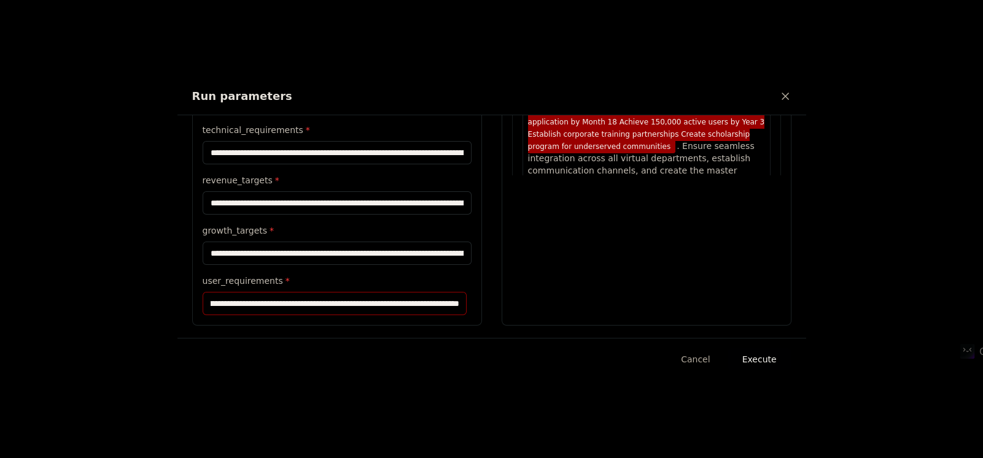
paste input "**********"
type input "**********"
click at [761, 362] on button "Execute" at bounding box center [759, 360] width 64 height 22
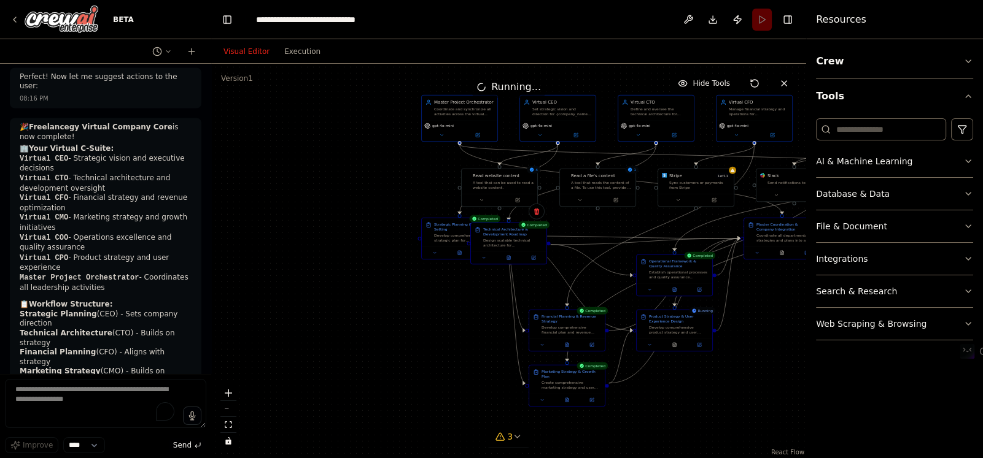
drag, startPoint x: 531, startPoint y: 262, endPoint x: 508, endPoint y: 245, distance: 29.0
click at [508, 245] on div "Technical Architecture & Development Roadmap Design scalable technical architec…" at bounding box center [508, 237] width 75 height 28
click at [552, 260] on div ".deletable-edge-delete-btn { width: 20px; height: 20px; border: 0px solid #ffff…" at bounding box center [539, 163] width 298 height 198
drag, startPoint x: 512, startPoint y: 245, endPoint x: 529, endPoint y: 249, distance: 16.9
click at [529, 249] on div "Technical Architecture & Development Roadmap Design scalable technical architec…" at bounding box center [502, 237] width 75 height 28
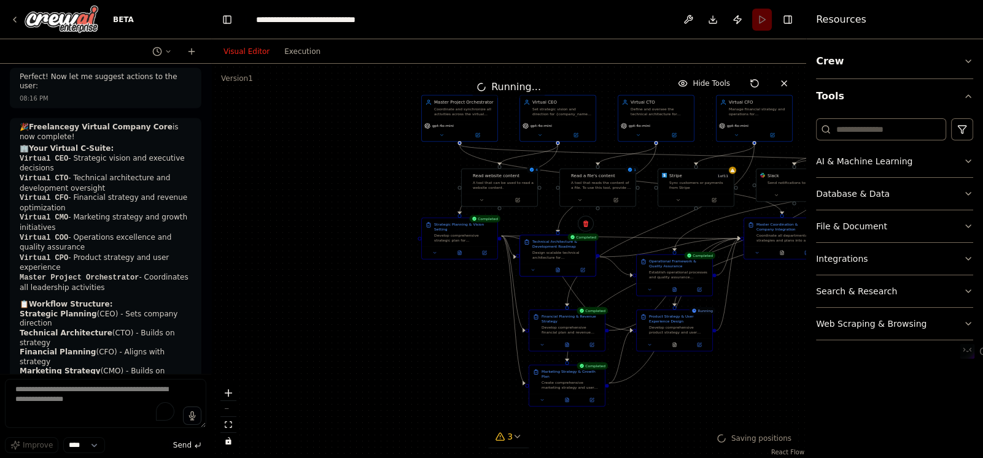
drag, startPoint x: 523, startPoint y: 249, endPoint x: 550, endPoint y: 254, distance: 27.0
click at [552, 254] on div "Design scalable technical architecture for {platform_name} and create comprehen…" at bounding box center [562, 255] width 60 height 10
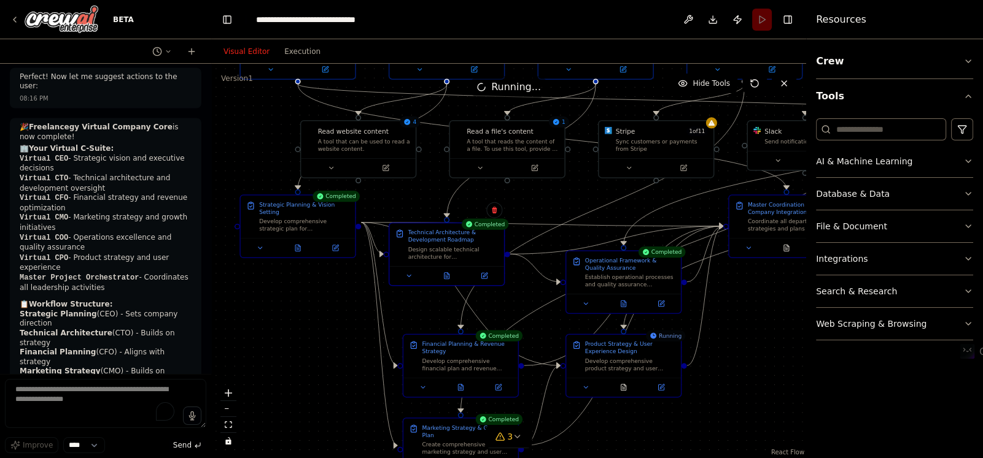
drag, startPoint x: 491, startPoint y: 279, endPoint x: 347, endPoint y: 276, distance: 144.2
click at [347, 276] on div ".deletable-edge-delete-btn { width: 20px; height: 20px; border: 0px solid #ffff…" at bounding box center [508, 261] width 595 height 395
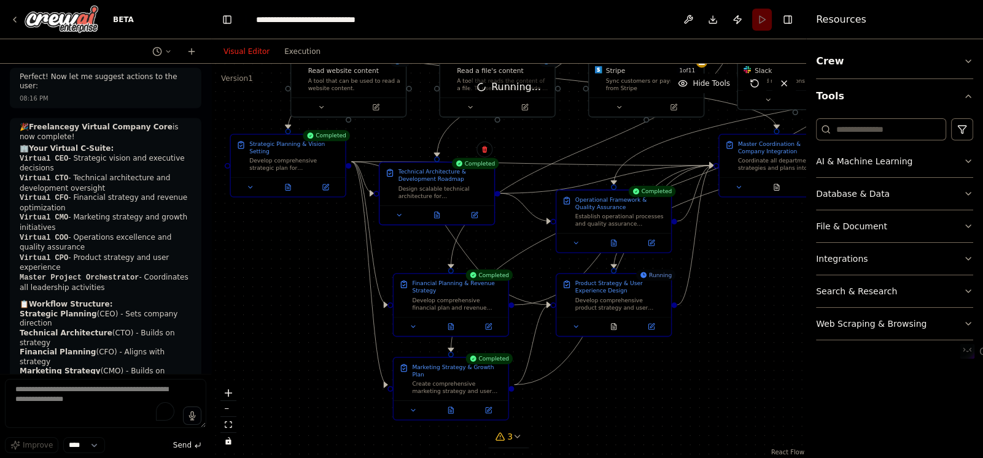
drag, startPoint x: 362, startPoint y: 323, endPoint x: 355, endPoint y: 291, distance: 33.2
click at [355, 291] on div ".deletable-edge-delete-btn { width: 20px; height: 20px; border: 0px solid #ffff…" at bounding box center [508, 261] width 595 height 395
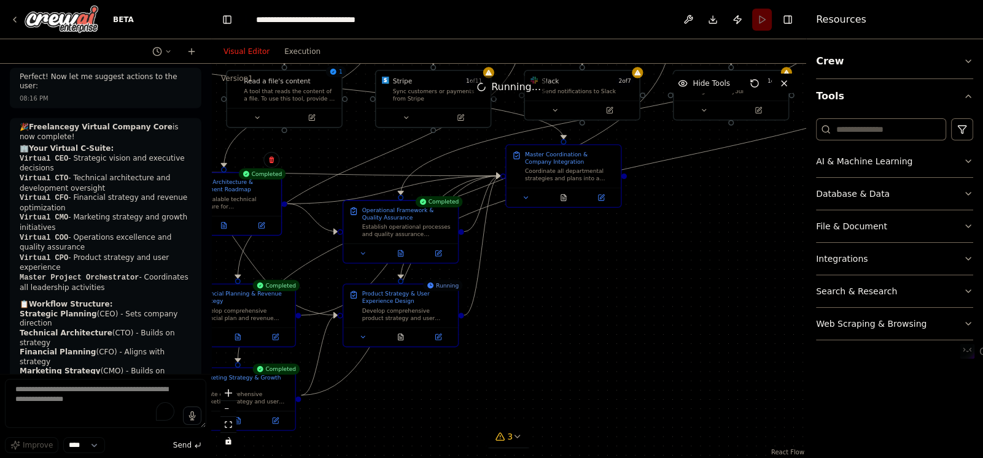
drag, startPoint x: 640, startPoint y: 322, endPoint x: 503, endPoint y: 337, distance: 137.6
click at [503, 337] on div ".deletable-edge-delete-btn { width: 20px; height: 20px; border: 0px solid #ffff…" at bounding box center [508, 261] width 595 height 395
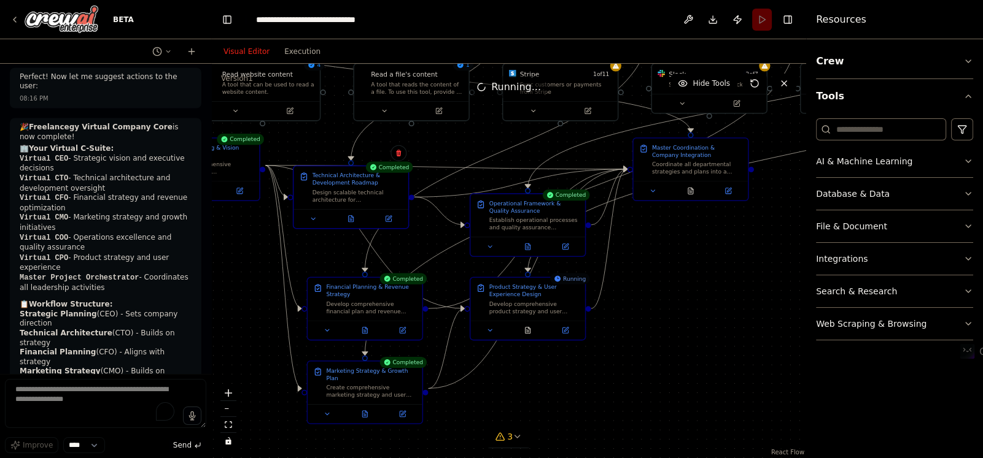
drag, startPoint x: 596, startPoint y: 304, endPoint x: 643, endPoint y: 285, distance: 50.6
click at [643, 285] on div ".deletable-edge-delete-btn { width: 20px; height: 20px; border: 0px solid #ffff…" at bounding box center [508, 261] width 595 height 395
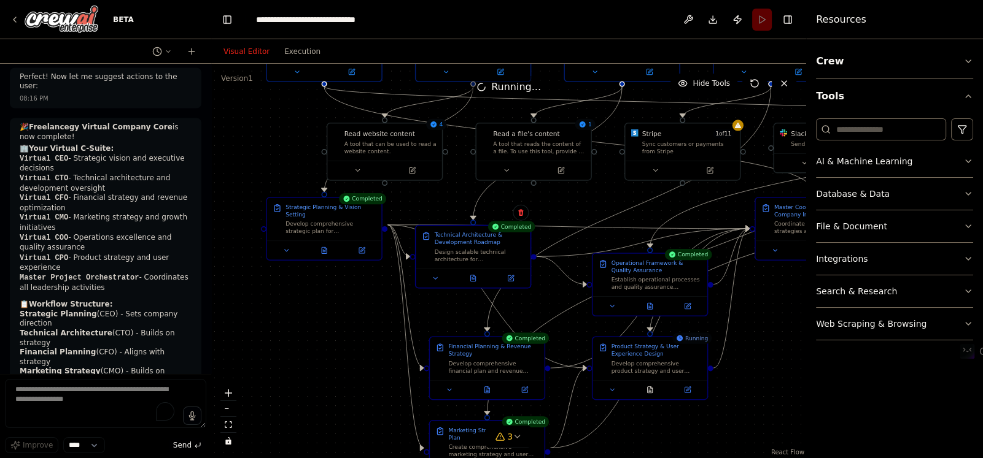
drag, startPoint x: 273, startPoint y: 241, endPoint x: 368, endPoint y: 305, distance: 114.5
click at [368, 305] on div ".deletable-edge-delete-btn { width: 20px; height: 20px; border: 0px solid #ffff…" at bounding box center [508, 261] width 595 height 395
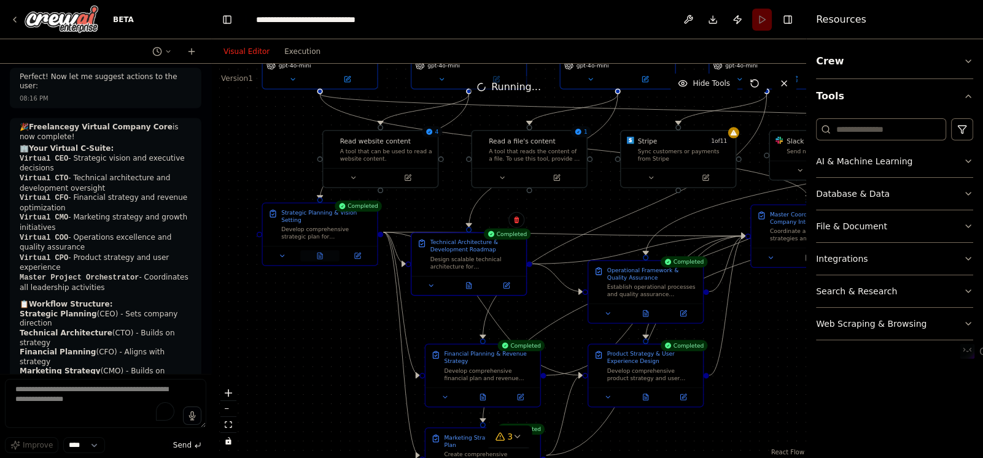
click at [317, 253] on icon at bounding box center [319, 256] width 5 height 6
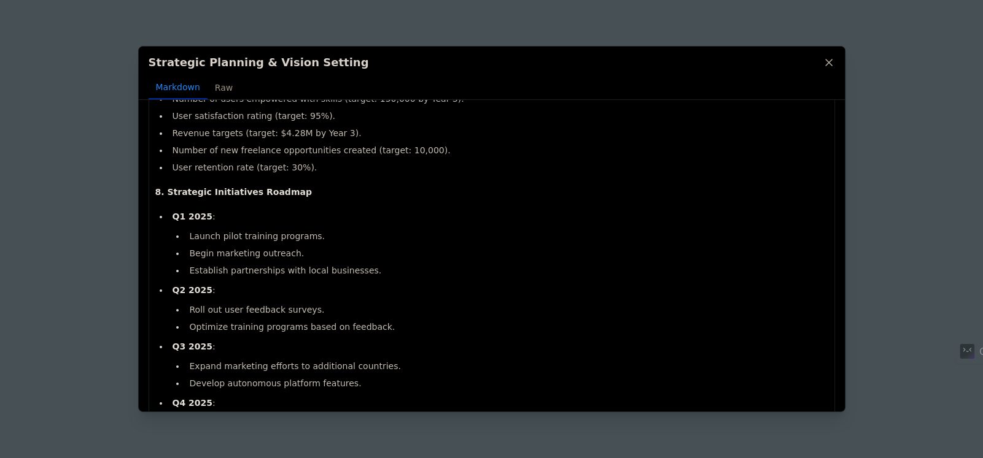
scroll to position [797, 0]
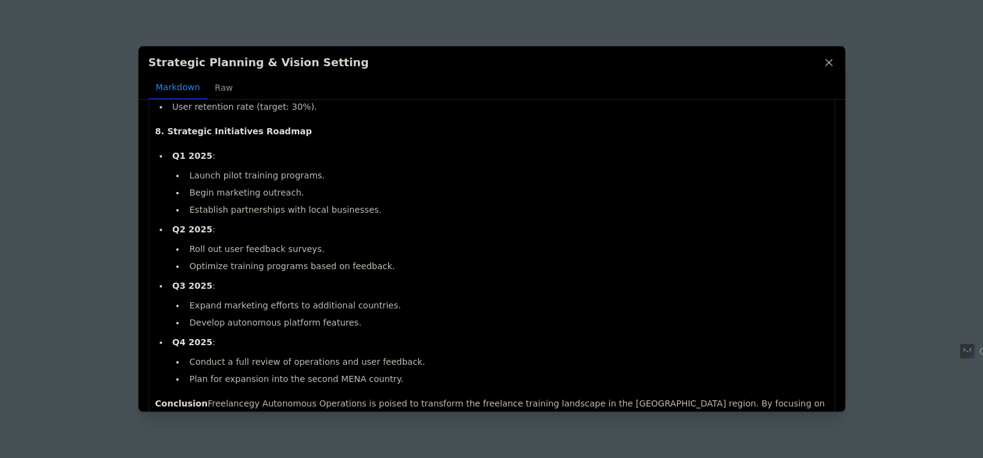
click at [129, 235] on div "Strategic Planning & Vision Setting Markdown Raw Freelancegy Autonomous Operati…" at bounding box center [491, 229] width 983 height 458
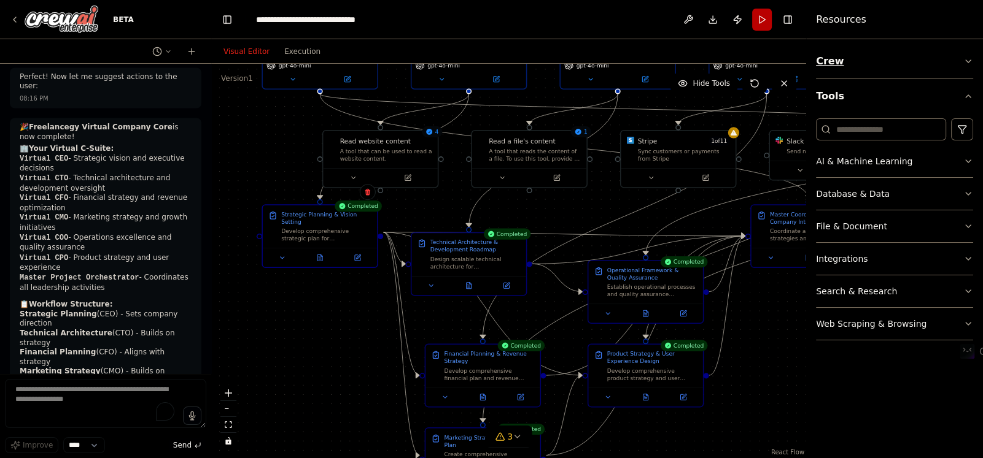
click at [828, 58] on button "Crew" at bounding box center [894, 61] width 157 height 34
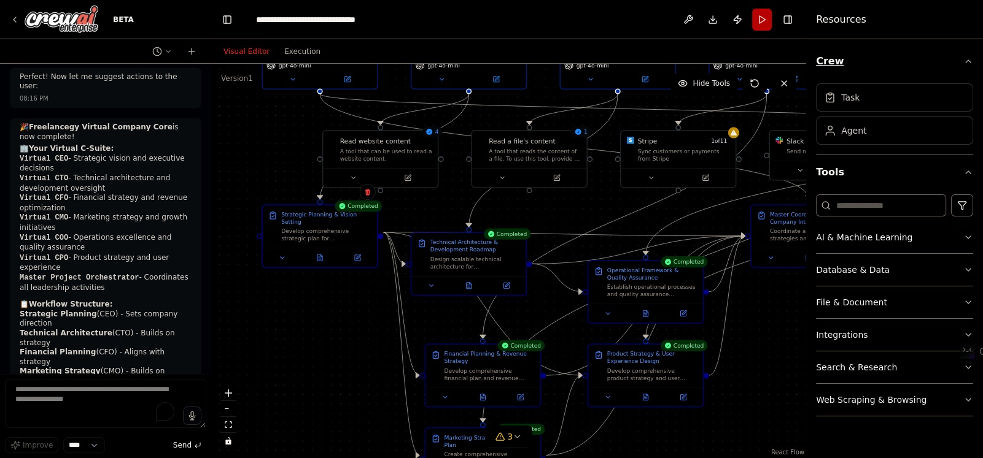
click at [832, 55] on button "Crew" at bounding box center [894, 61] width 157 height 34
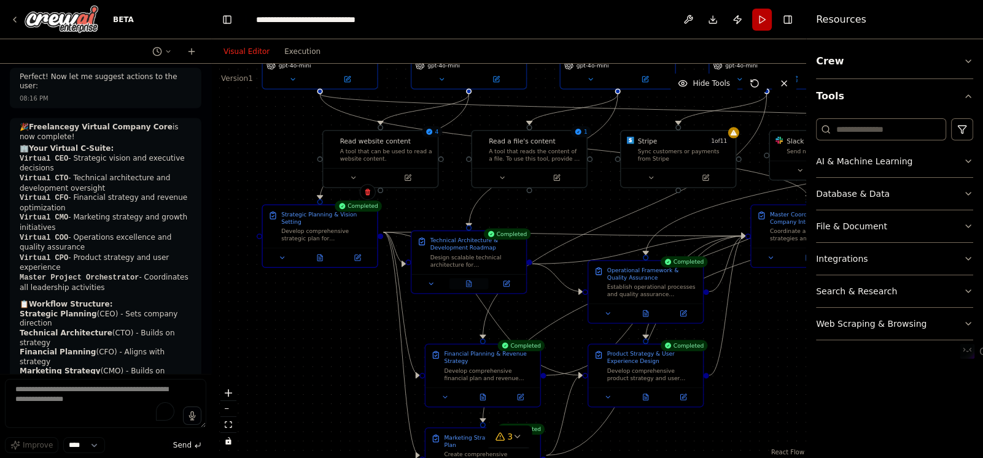
click at [466, 282] on icon at bounding box center [468, 284] width 5 height 6
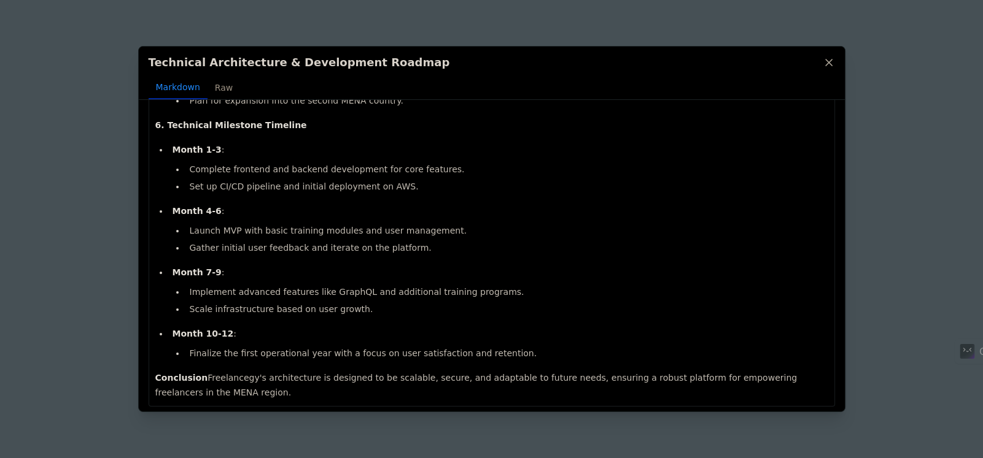
scroll to position [1138, 0]
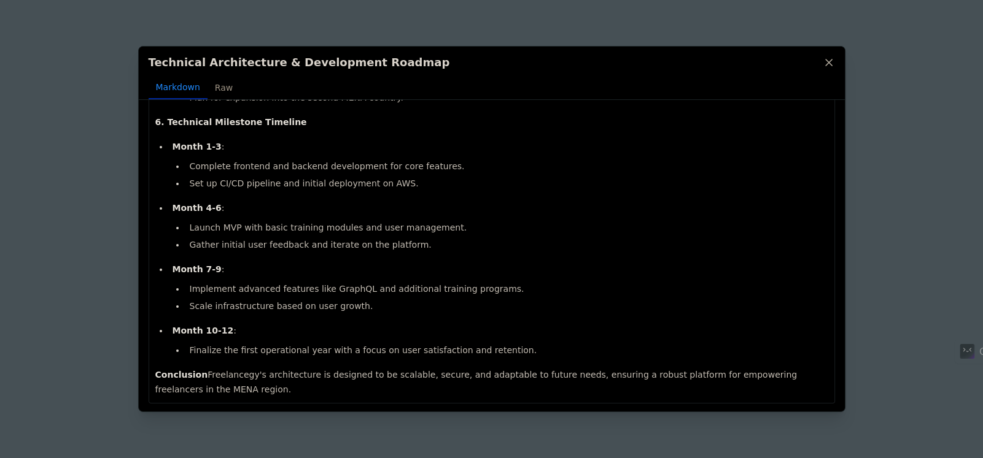
click at [831, 62] on icon at bounding box center [828, 62] width 12 height 12
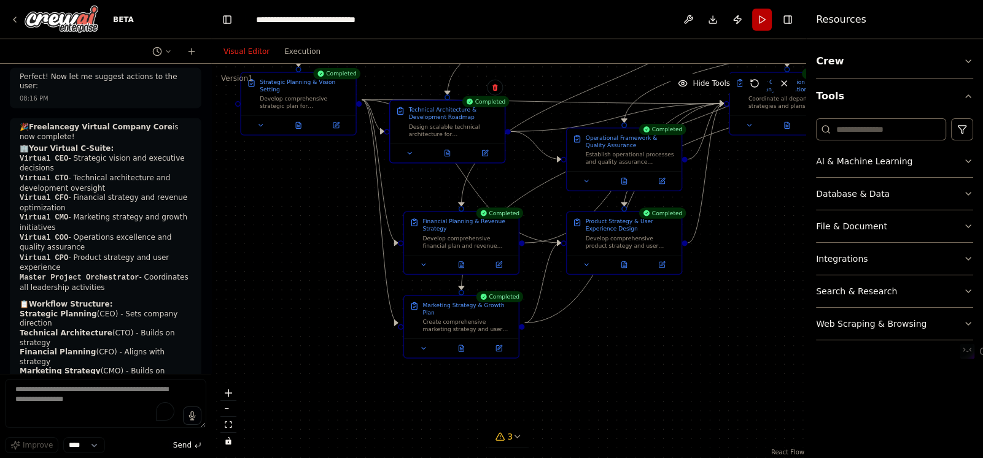
drag, startPoint x: 441, startPoint y: 292, endPoint x: 427, endPoint y: 190, distance: 102.2
click at [427, 190] on div ".deletable-edge-delete-btn { width: 20px; height: 20px; border: 0px solid #ffff…" at bounding box center [508, 261] width 595 height 395
click at [460, 263] on icon at bounding box center [461, 263] width 2 height 0
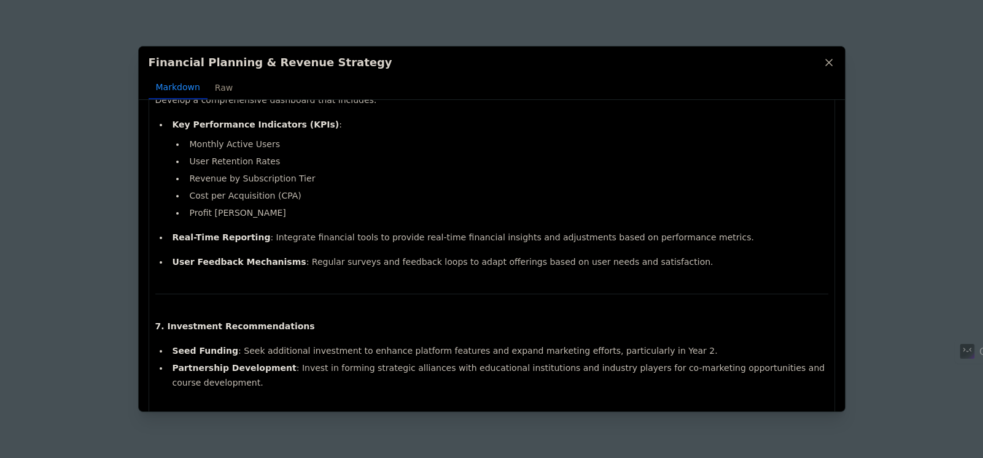
scroll to position [1515, 0]
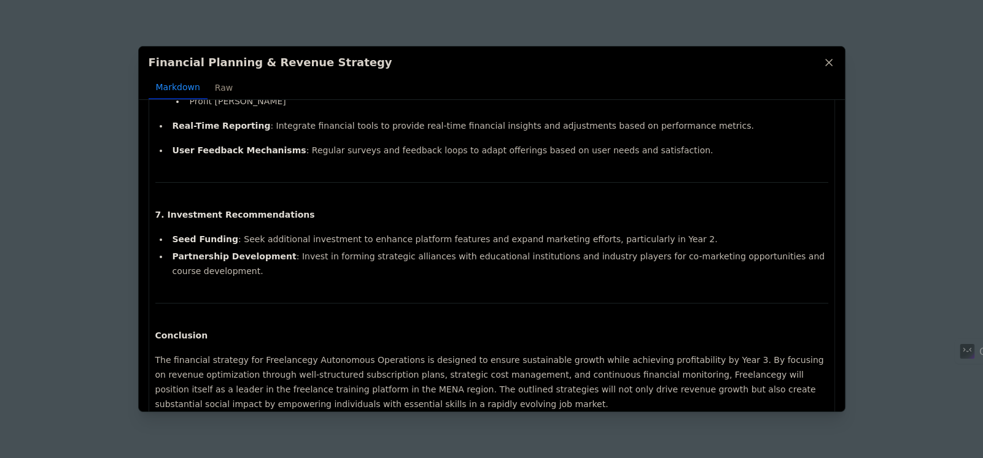
click at [824, 58] on icon at bounding box center [828, 62] width 12 height 12
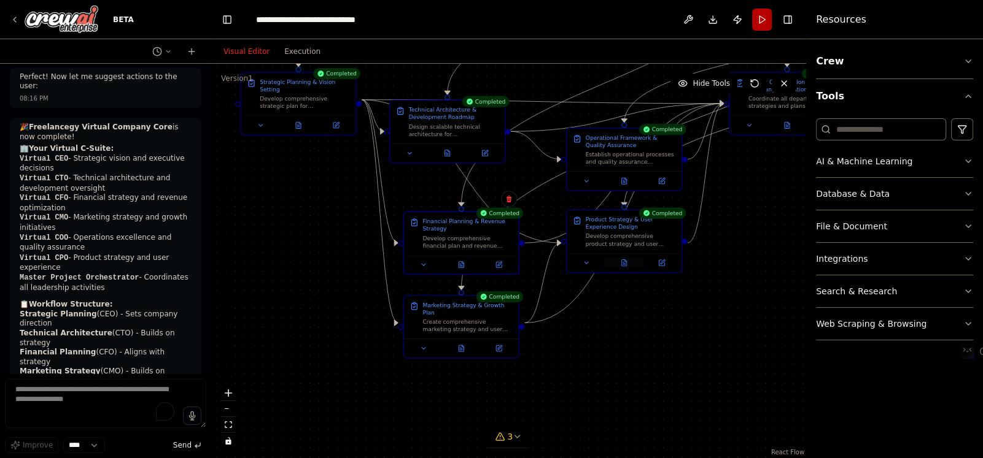
click at [624, 264] on icon at bounding box center [624, 264] width 2 height 0
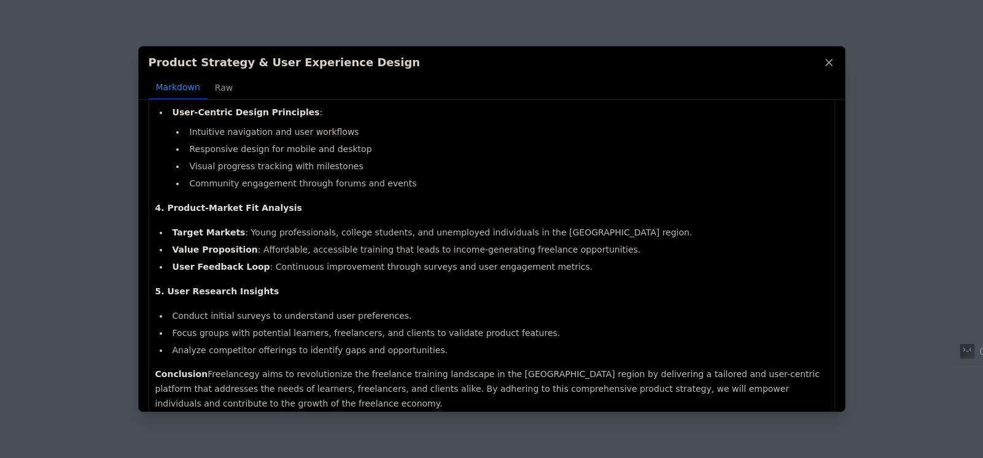
scroll to position [721, 0]
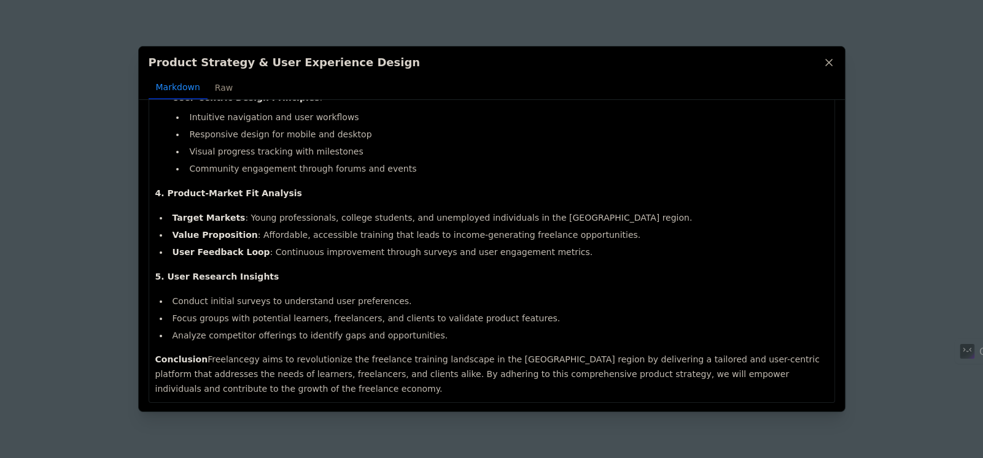
click at [827, 64] on icon at bounding box center [828, 63] width 6 height 6
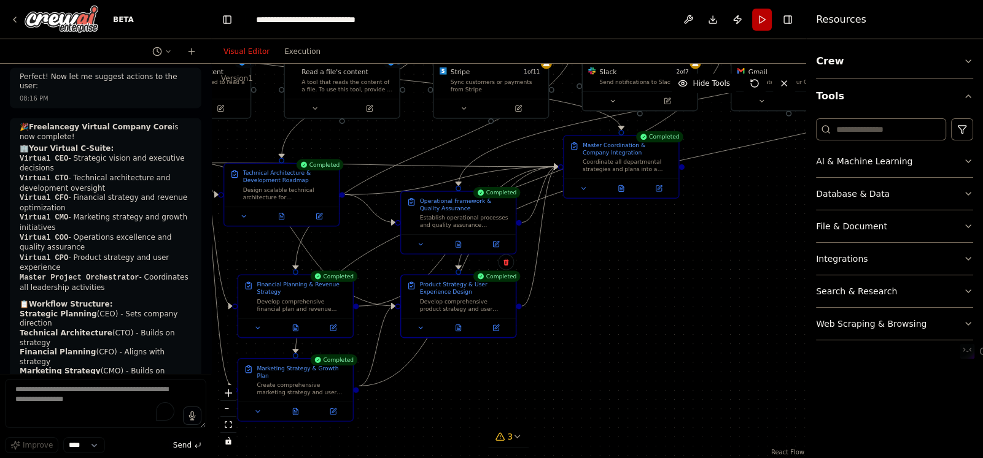
drag, startPoint x: 762, startPoint y: 201, endPoint x: 579, endPoint y: 274, distance: 197.1
click at [579, 274] on div ".deletable-edge-delete-btn { width: 20px; height: 20px; border: 0px solid #ffff…" at bounding box center [508, 261] width 595 height 395
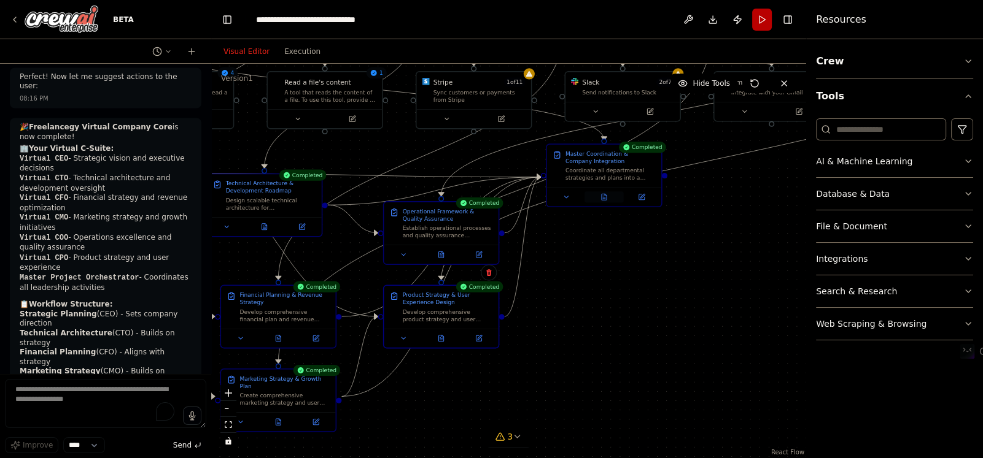
click at [604, 196] on button at bounding box center [603, 196] width 39 height 11
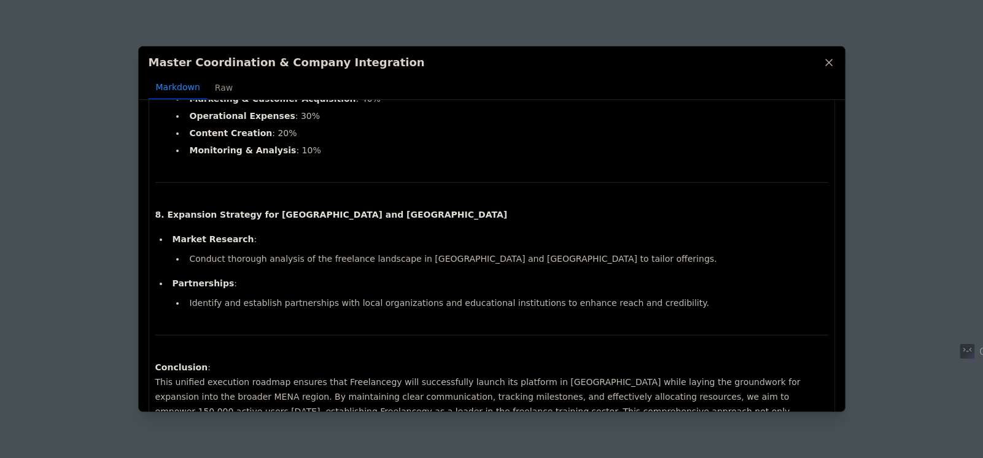
scroll to position [1339, 0]
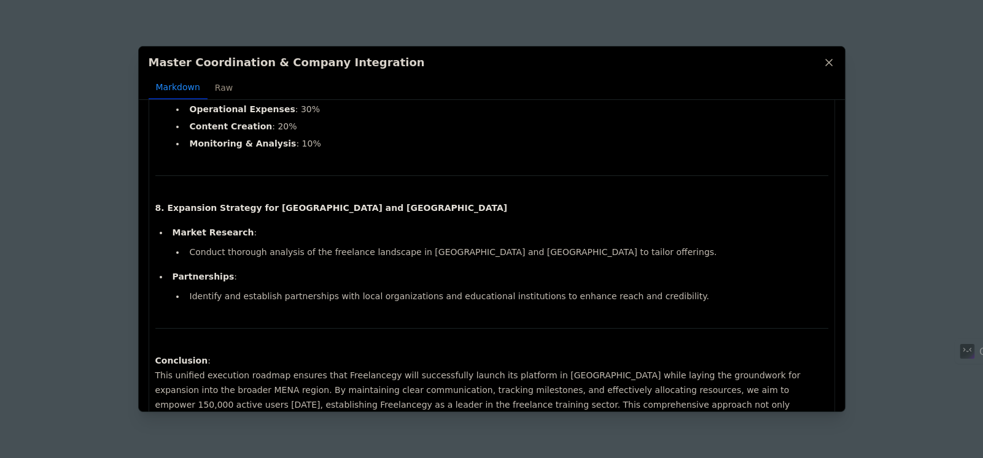
click at [829, 60] on icon at bounding box center [828, 62] width 12 height 12
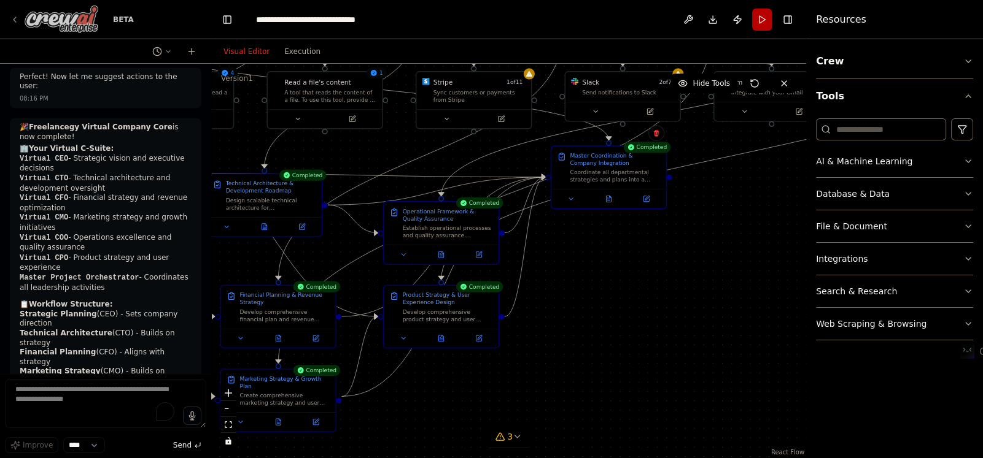
click at [18, 15] on icon at bounding box center [15, 20] width 10 height 10
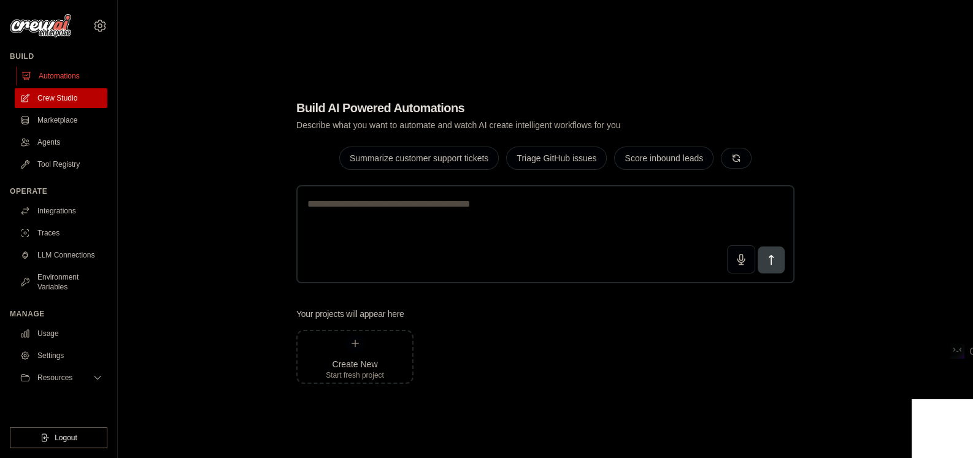
click at [37, 78] on link "Automations" at bounding box center [62, 76] width 93 height 20
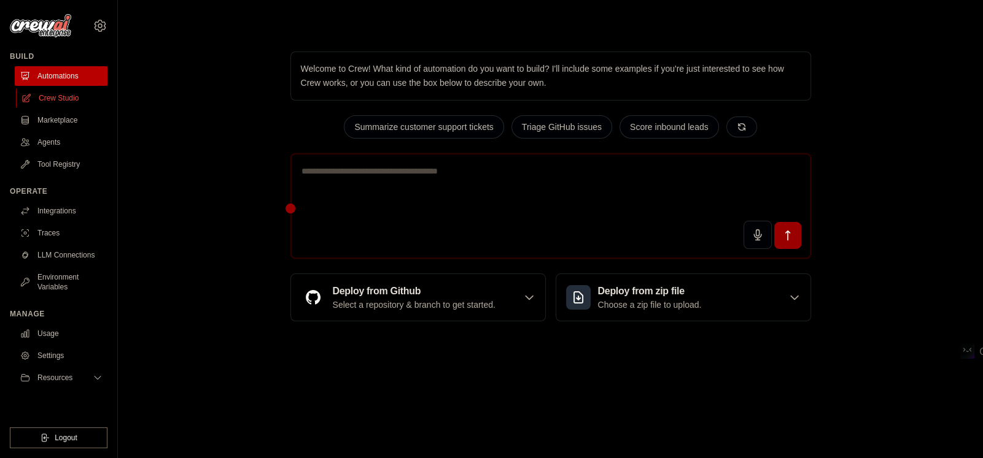
click at [62, 98] on link "Crew Studio" at bounding box center [62, 98] width 93 height 20
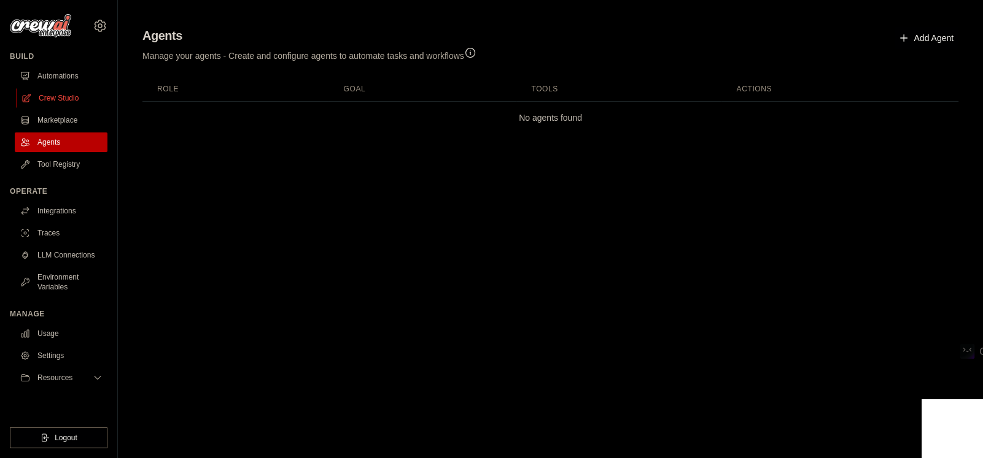
click at [72, 99] on link "Crew Studio" at bounding box center [62, 98] width 93 height 20
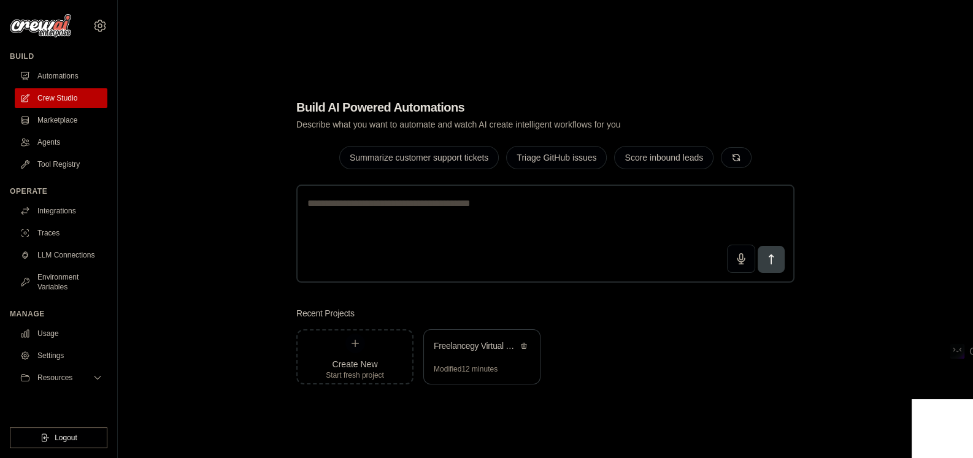
click at [502, 359] on div "Freelancegy Virtual Company Core" at bounding box center [482, 347] width 116 height 34
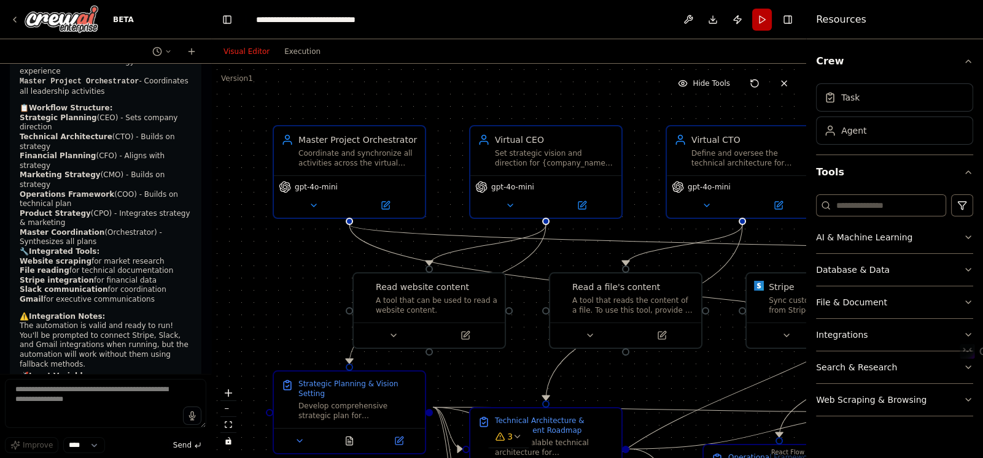
scroll to position [8641, 0]
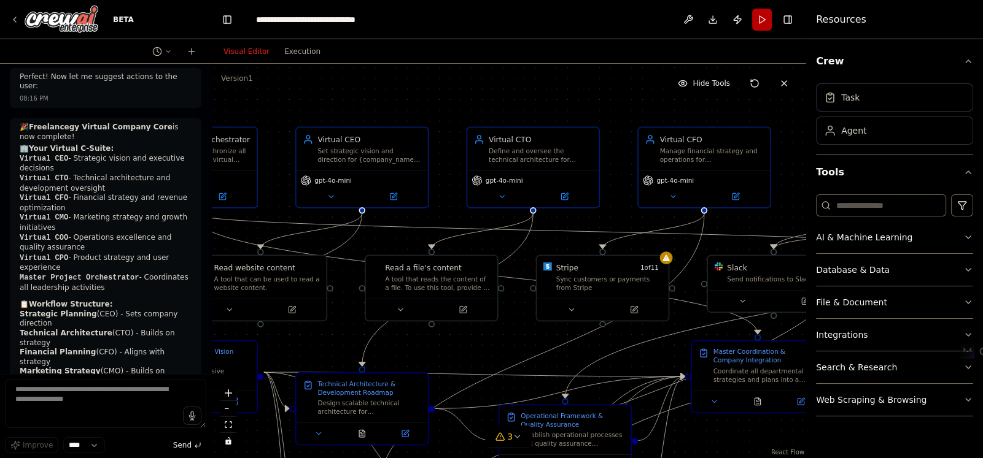
drag, startPoint x: 489, startPoint y: 371, endPoint x: 320, endPoint y: 344, distance: 170.9
click at [320, 344] on div ".deletable-edge-delete-btn { width: 20px; height: 20px; border: 0px solid #ffff…" at bounding box center [508, 261] width 595 height 395
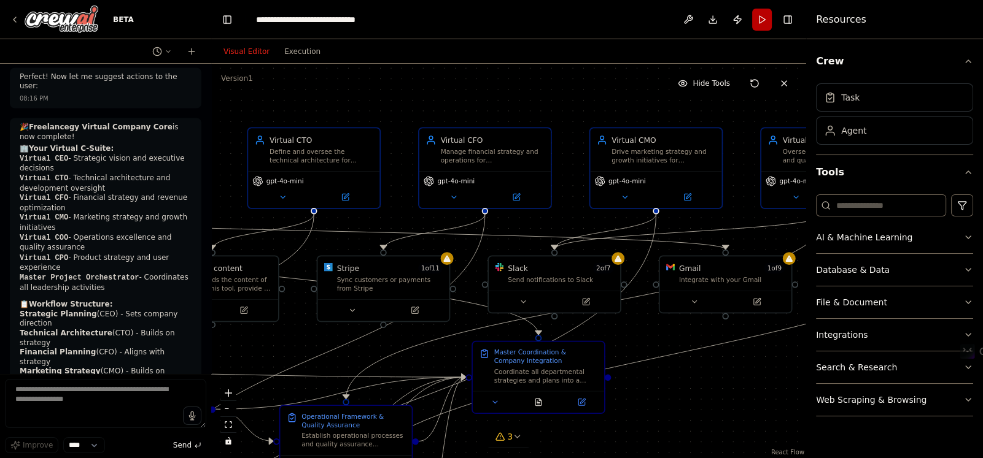
drag, startPoint x: 613, startPoint y: 210, endPoint x: 394, endPoint y: 210, distance: 219.1
click at [394, 210] on div ".deletable-edge-delete-btn { width: 20px; height: 20px; border: 0px solid #ffff…" at bounding box center [508, 261] width 595 height 395
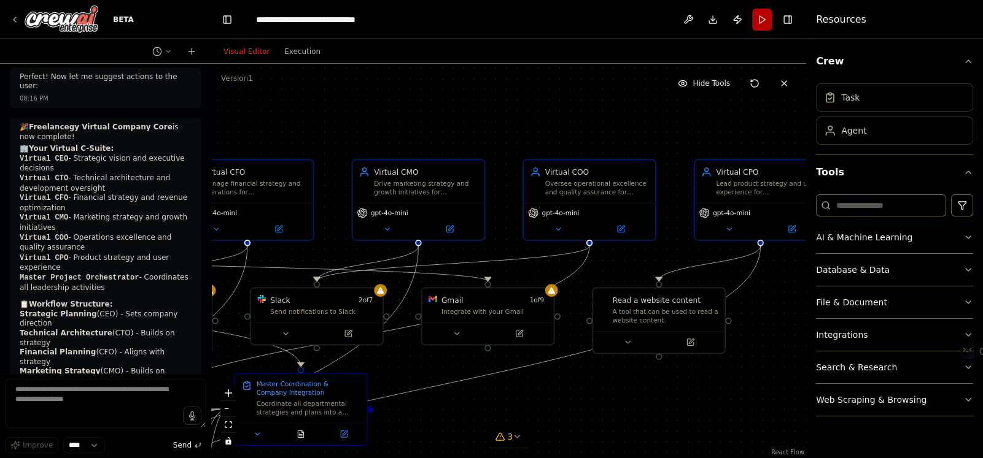
drag, startPoint x: 621, startPoint y: 109, endPoint x: 384, endPoint y: 141, distance: 239.6
click at [384, 141] on div ".deletable-edge-delete-btn { width: 20px; height: 20px; border: 0px solid #ffff…" at bounding box center [508, 261] width 595 height 395
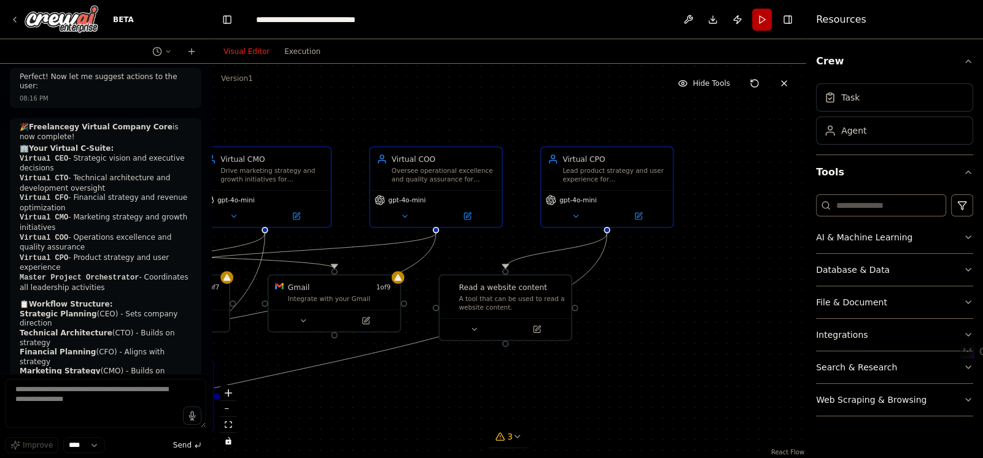
drag, startPoint x: 689, startPoint y: 128, endPoint x: 545, endPoint y: 118, distance: 143.9
click at [545, 118] on div ".deletable-edge-delete-btn { width: 20px; height: 20px; border: 0px solid #ffff…" at bounding box center [508, 261] width 595 height 395
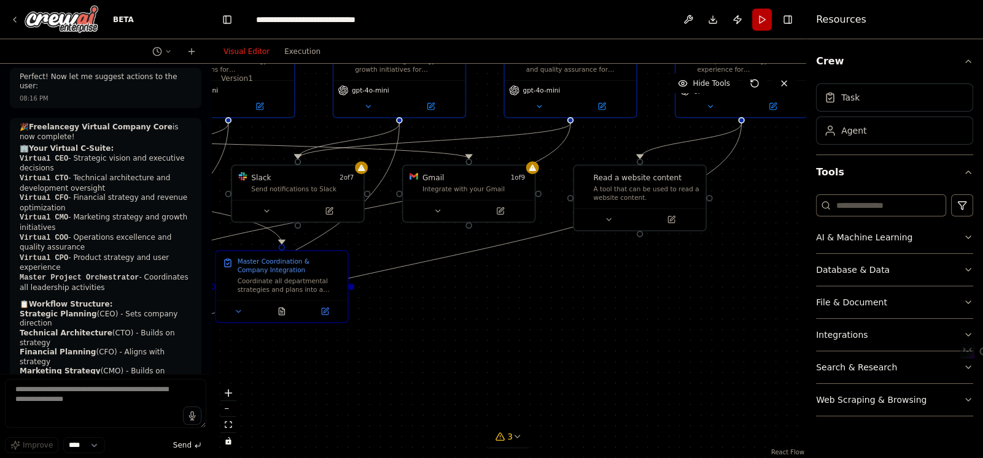
drag, startPoint x: 450, startPoint y: 257, endPoint x: 585, endPoint y: 149, distance: 172.9
click at [585, 147] on div ".deletable-edge-delete-btn { width: 20px; height: 20px; border: 0px solid #ffff…" at bounding box center [508, 261] width 595 height 395
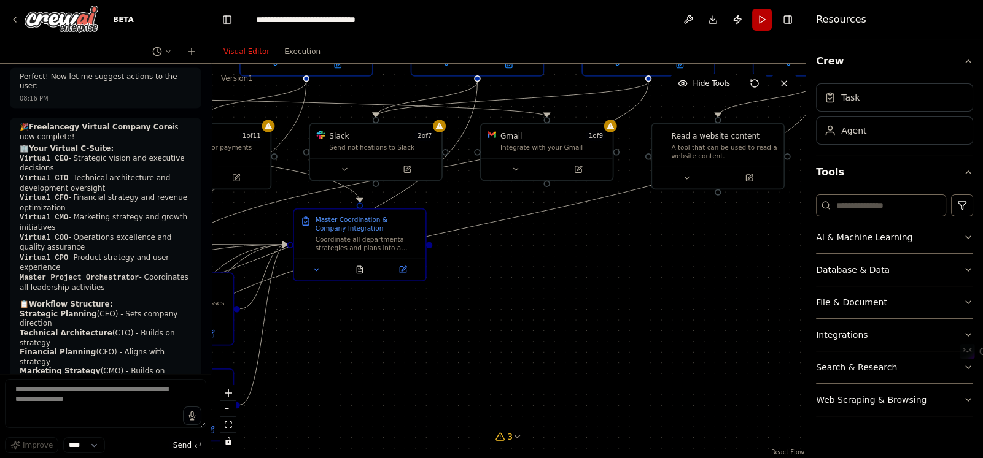
click at [439, 296] on div ".deletable-edge-delete-btn { width: 20px; height: 20px; border: 0px solid #ffff…" at bounding box center [508, 261] width 595 height 395
click at [111, 385] on textarea at bounding box center [105, 403] width 201 height 49
click at [80, 392] on textarea at bounding box center [105, 403] width 201 height 49
click at [74, 396] on textarea at bounding box center [105, 403] width 201 height 49
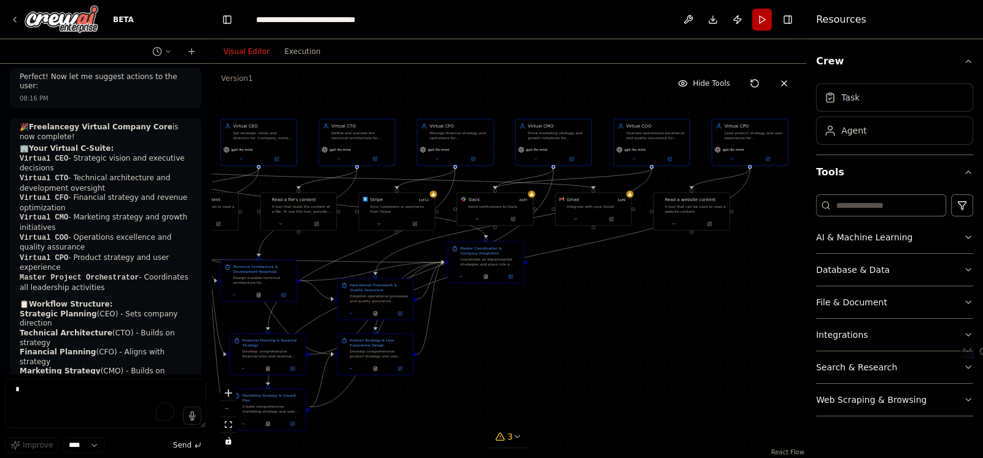
drag, startPoint x: 427, startPoint y: 341, endPoint x: 478, endPoint y: 331, distance: 52.5
click at [481, 345] on div ".deletable-edge-delete-btn { width: 20px; height: 20px; border: 0px solid #ffff…" at bounding box center [508, 261] width 595 height 395
click at [759, 139] on div "Virtual CPO Lead product strategy and user experience for {platform_name}, mana…" at bounding box center [748, 129] width 75 height 25
click at [658, 144] on div "gpt-4o-mini" at bounding box center [651, 147] width 71 height 6
click at [734, 145] on span "gpt-4o-mini" at bounding box center [732, 147] width 21 height 5
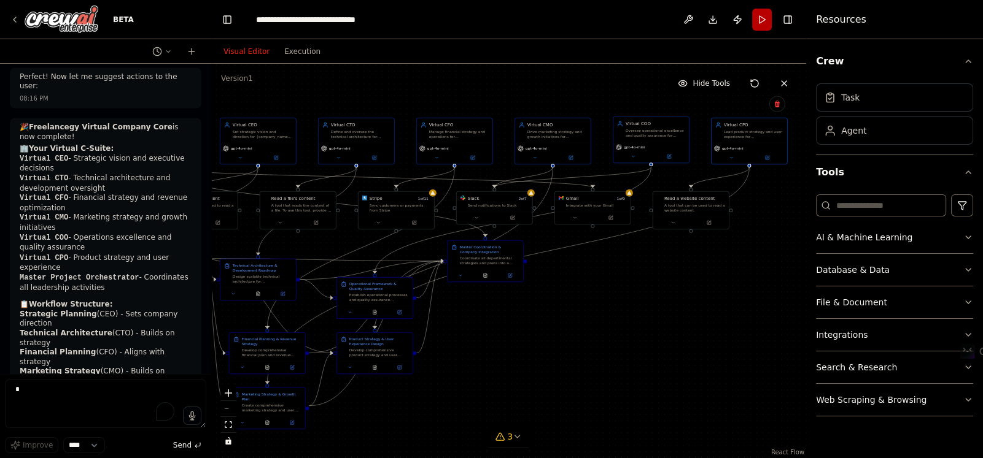
click at [646, 147] on div "gpt-4o-mini" at bounding box center [651, 147] width 71 height 6
click at [538, 153] on button at bounding box center [534, 156] width 35 height 7
click at [453, 143] on div "gpt-4o-mini" at bounding box center [454, 152] width 75 height 21
click at [368, 147] on div "gpt-4o-mini" at bounding box center [356, 147] width 71 height 6
click at [296, 147] on div "Virtual CEO Set strategic vision and direction for {company_name}, make high-le…" at bounding box center [258, 140] width 77 height 47
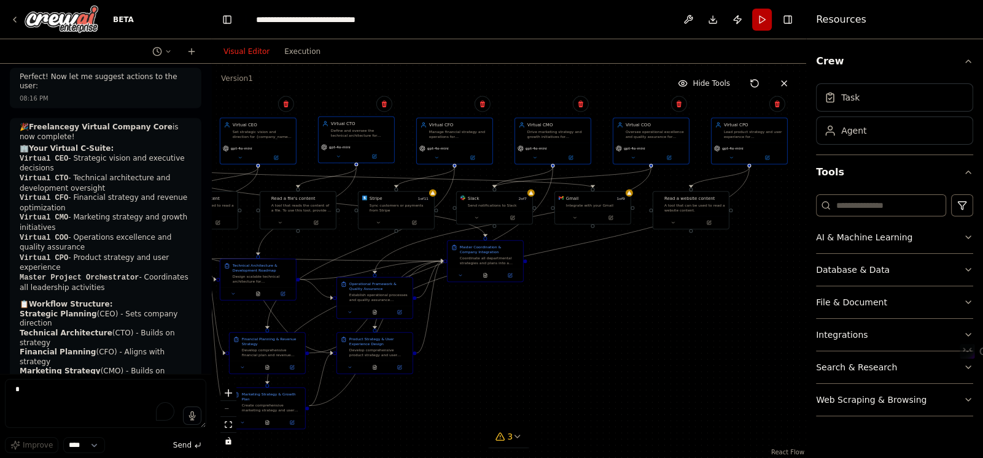
click at [333, 137] on div "Virtual CTO Define and oversee the technical architecture for {platform_name}, …" at bounding box center [356, 129] width 75 height 25
click at [776, 107] on icon at bounding box center [776, 104] width 7 height 7
click at [739, 110] on button "Confirm" at bounding box center [742, 104] width 44 height 15
click at [678, 103] on icon at bounding box center [678, 104] width 5 height 7
click at [635, 104] on button "Confirm" at bounding box center [644, 104] width 44 height 15
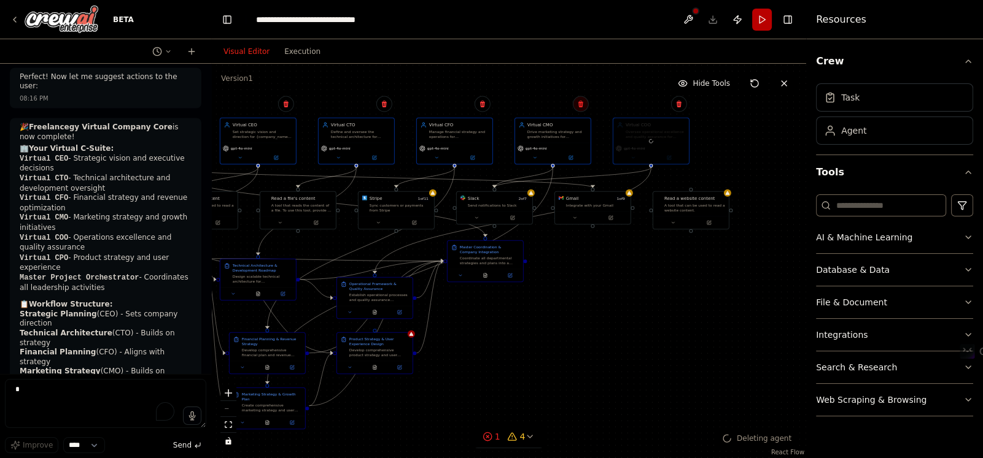
click at [581, 107] on icon at bounding box center [580, 104] width 5 height 7
click at [546, 105] on button "Confirm" at bounding box center [545, 104] width 44 height 15
click at [482, 104] on icon at bounding box center [482, 104] width 5 height 7
click at [457, 107] on button "Confirm" at bounding box center [447, 104] width 44 height 15
click at [577, 104] on icon at bounding box center [580, 104] width 7 height 7
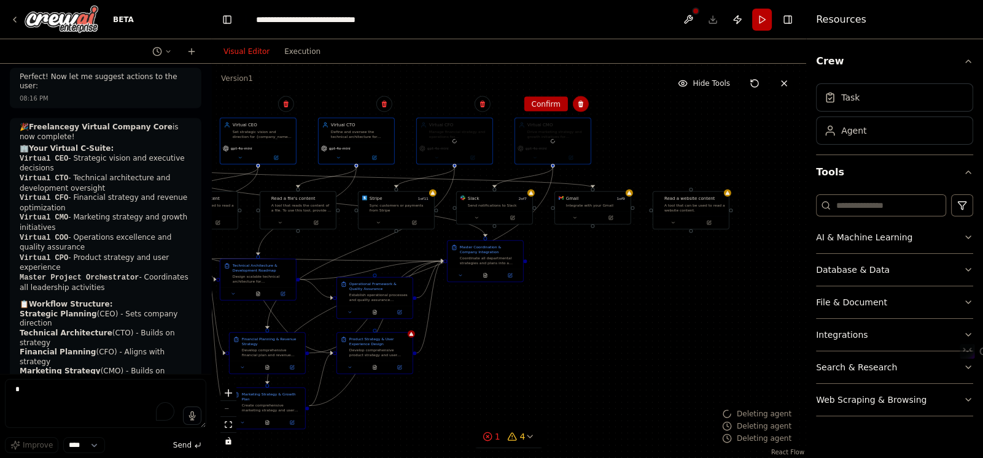
click at [541, 107] on button "Confirm" at bounding box center [545, 104] width 44 height 15
click at [382, 105] on icon at bounding box center [383, 104] width 7 height 7
click at [353, 110] on button "Confirm" at bounding box center [349, 104] width 44 height 15
click at [288, 107] on icon at bounding box center [285, 104] width 7 height 7
click at [253, 105] on button "Confirm" at bounding box center [251, 104] width 44 height 15
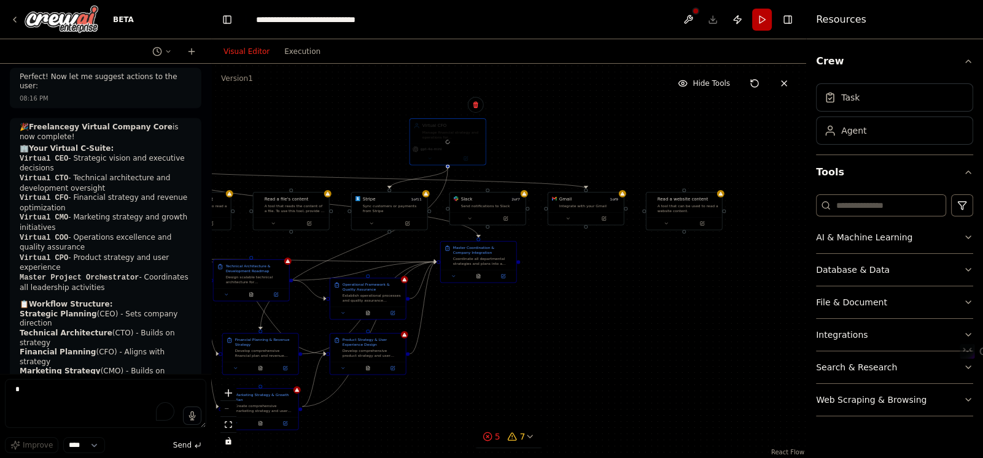
click at [409, 153] on div ".deletable-edge-delete-btn { width: 20px; height: 20px; border: 0px solid #ffff…" at bounding box center [508, 261] width 595 height 395
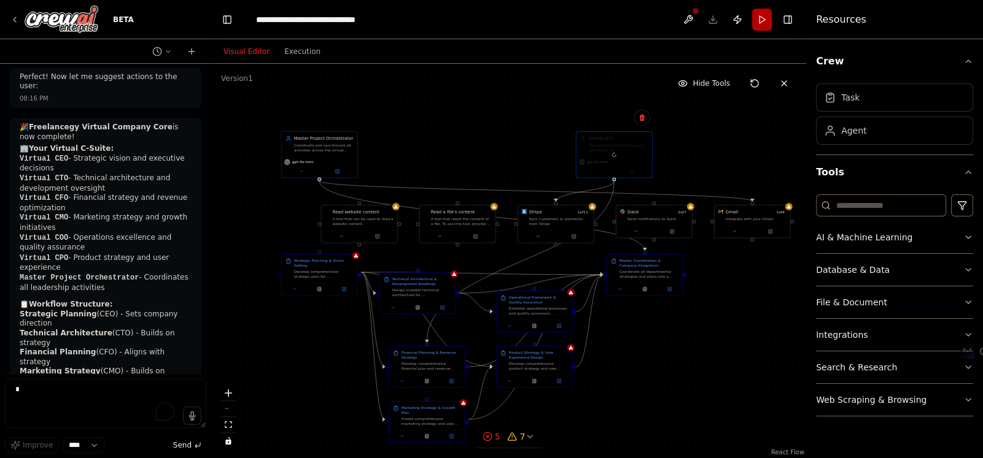
drag, startPoint x: 312, startPoint y: 142, endPoint x: 393, endPoint y: 168, distance: 84.6
click at [393, 168] on div ".deletable-edge-delete-btn { width: 20px; height: 20px; border: 0px solid #ffff…" at bounding box center [508, 261] width 595 height 395
click at [344, 144] on div "Coordinate and synchronize all activities across the virtual company, ensure se…" at bounding box center [324, 147] width 60 height 10
click at [348, 118] on icon at bounding box center [346, 118] width 5 height 7
click at [316, 117] on button "Confirm" at bounding box center [312, 117] width 44 height 15
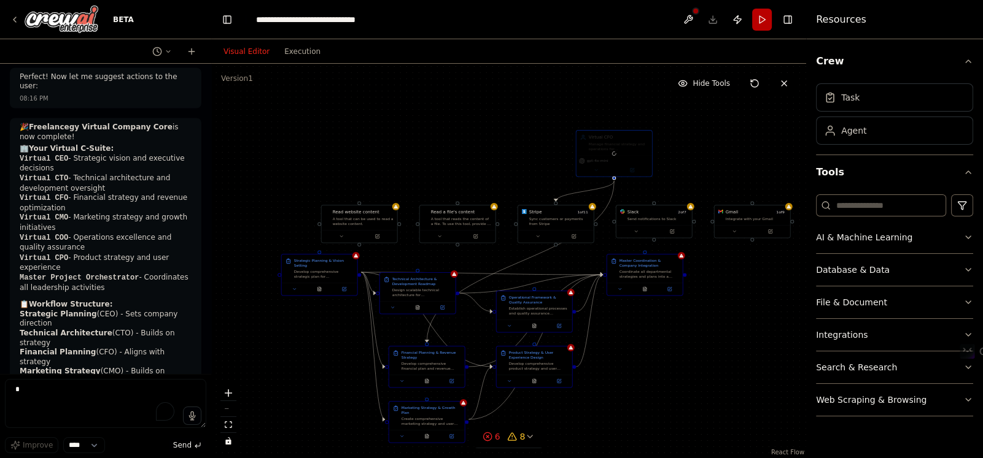
click at [637, 159] on div at bounding box center [613, 154] width 75 height 46
click at [690, 14] on button at bounding box center [688, 20] width 20 height 22
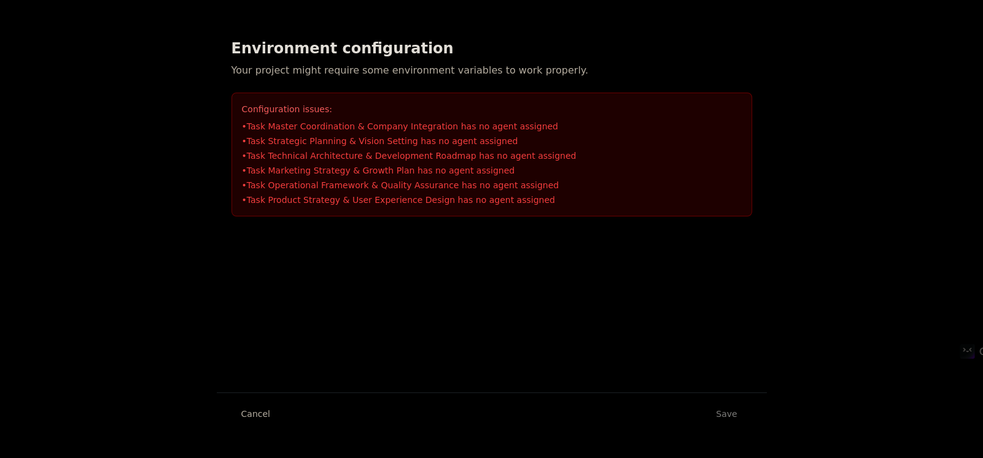
click at [446, 55] on h2 "Environment configuration" at bounding box center [491, 49] width 520 height 20
click at [255, 414] on button "Cancel" at bounding box center [255, 414] width 48 height 22
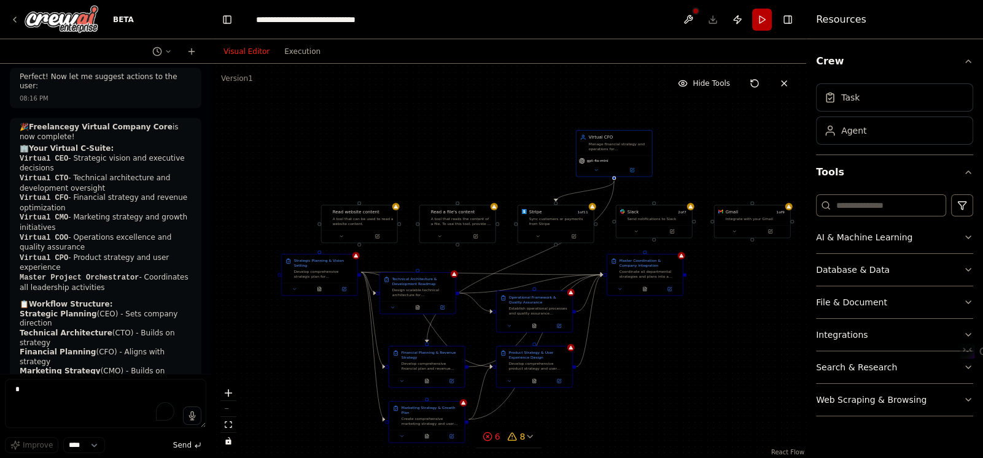
click at [633, 147] on div "Manage financial strategy and operations for {company_name}, optimize revenue s…" at bounding box center [619, 147] width 60 height 10
click at [642, 116] on icon at bounding box center [641, 118] width 5 height 7
click at [609, 115] on button "Confirm" at bounding box center [607, 117] width 44 height 15
click at [354, 272] on div "Strategic Planning & Vision Setting Develop comprehensive strategic plan for {c…" at bounding box center [319, 267] width 75 height 28
click at [351, 242] on button at bounding box center [347, 242] width 16 height 16
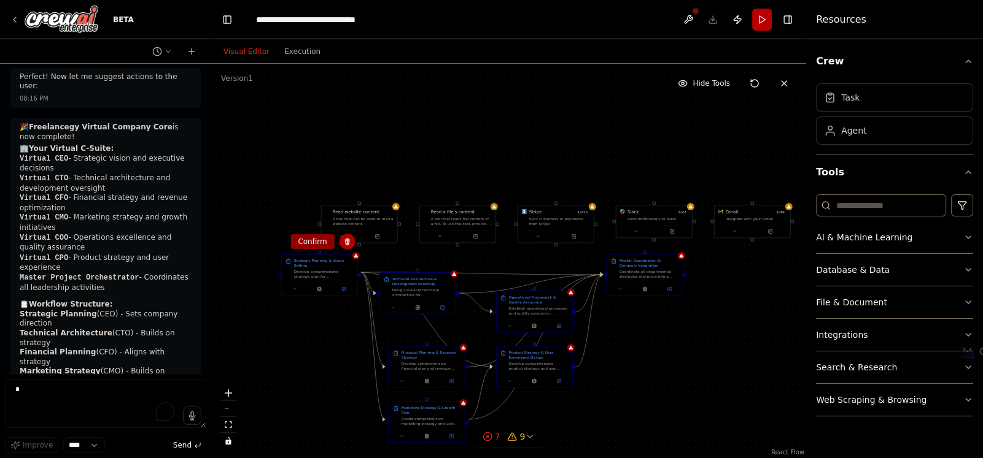
click at [309, 240] on button "Confirm" at bounding box center [312, 241] width 44 height 15
click at [429, 281] on div "Technical Architecture & Development Roadmap" at bounding box center [422, 281] width 60 height 10
click at [445, 259] on icon at bounding box center [444, 260] width 5 height 7
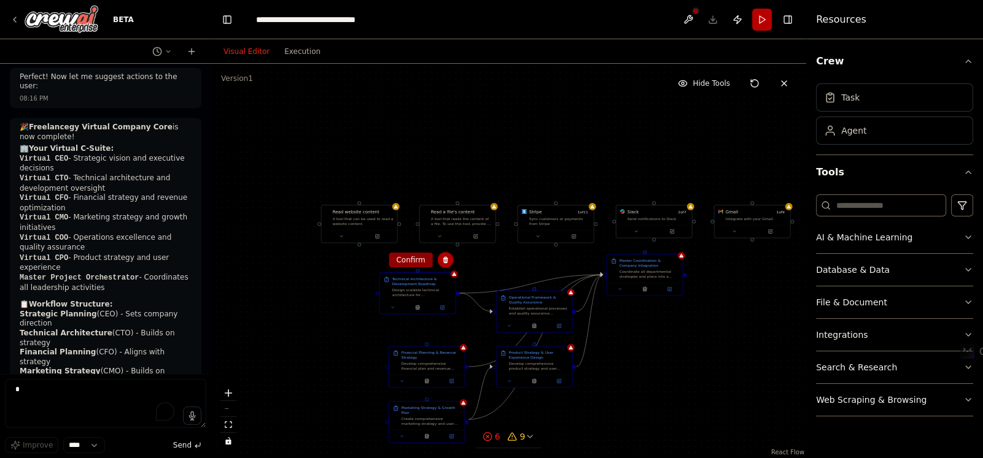
click at [425, 261] on button "Confirm" at bounding box center [410, 260] width 44 height 15
click at [669, 264] on div "Master Coordination & Company Integration" at bounding box center [649, 262] width 60 height 10
click at [672, 245] on icon at bounding box center [672, 241] width 7 height 7
click at [646, 247] on button "Confirm" at bounding box center [638, 241] width 44 height 15
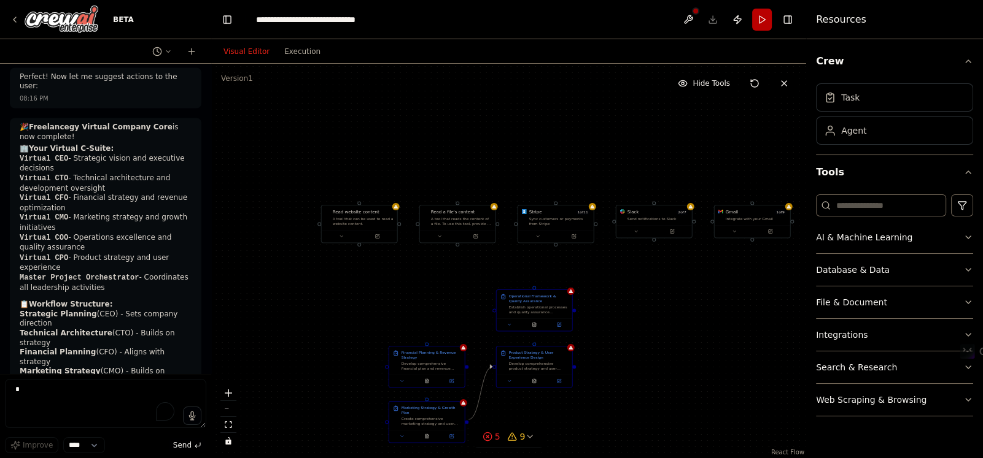
click at [559, 298] on div "Operational Framework & Quality Assurance" at bounding box center [539, 299] width 60 height 10
click at [562, 280] on icon at bounding box center [561, 278] width 7 height 7
click at [525, 276] on button "Confirm" at bounding box center [527, 278] width 44 height 15
click at [422, 370] on div "Financial Planning & Revenue Strategy Develop comprehensive financial plan and …" at bounding box center [426, 360] width 75 height 28
click at [454, 336] on icon at bounding box center [454, 333] width 7 height 7
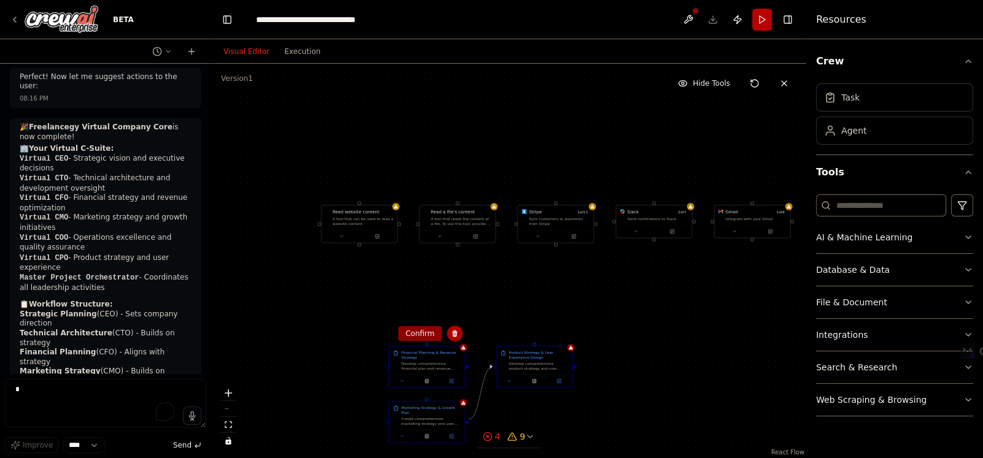
click at [425, 341] on button "Confirm" at bounding box center [420, 333] width 44 height 15
click at [533, 361] on div "Develop comprehensive product strategy and user experience design for {platform…" at bounding box center [539, 365] width 60 height 10
click at [562, 334] on icon at bounding box center [561, 333] width 7 height 7
click at [531, 334] on button "Confirm" at bounding box center [527, 333] width 44 height 15
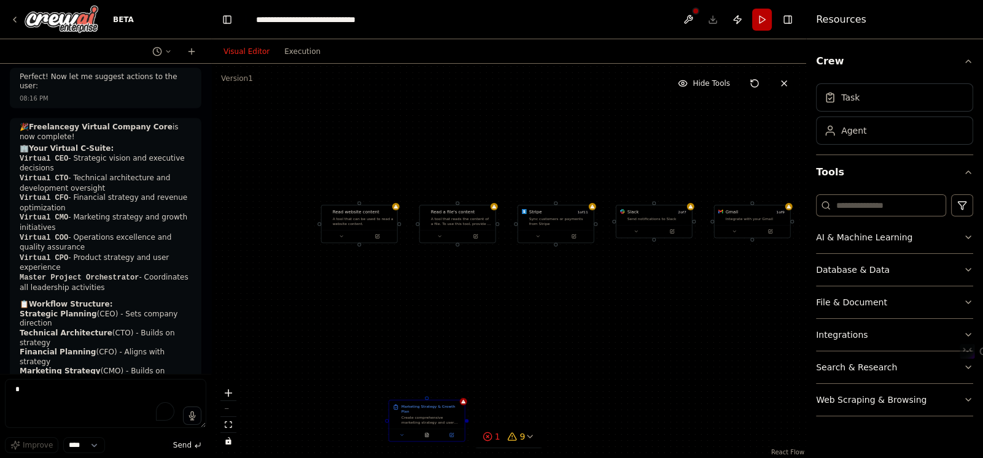
click at [438, 416] on div "Create comprehensive marketing strategy and user acquisition plan for {platform…" at bounding box center [431, 420] width 60 height 10
click at [454, 391] on icon at bounding box center [454, 389] width 5 height 7
click at [427, 392] on button "Confirm" at bounding box center [420, 389] width 44 height 15
click at [358, 226] on div "Read website content A tool that can be used to read a website content." at bounding box center [359, 216] width 75 height 25
click at [388, 192] on icon at bounding box center [386, 191] width 5 height 7
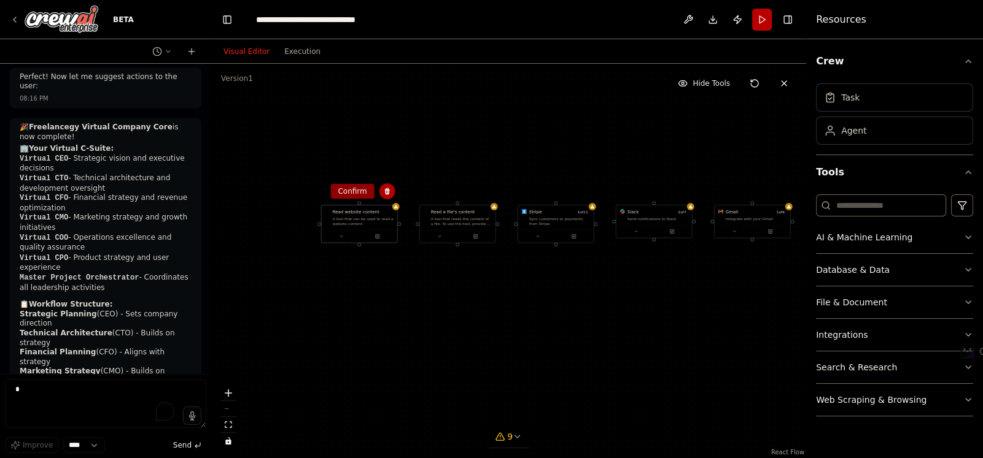
click at [352, 188] on button "Confirm" at bounding box center [352, 191] width 44 height 15
click at [461, 216] on div "A tool that reads the content of a file. To use this tool, provide a 'file_path…" at bounding box center [461, 220] width 61 height 10
click at [494, 193] on div "Confirm" at bounding box center [485, 191] width 21 height 21
click at [489, 193] on button at bounding box center [485, 191] width 16 height 16
click at [454, 192] on button "Confirm" at bounding box center [450, 191] width 44 height 15
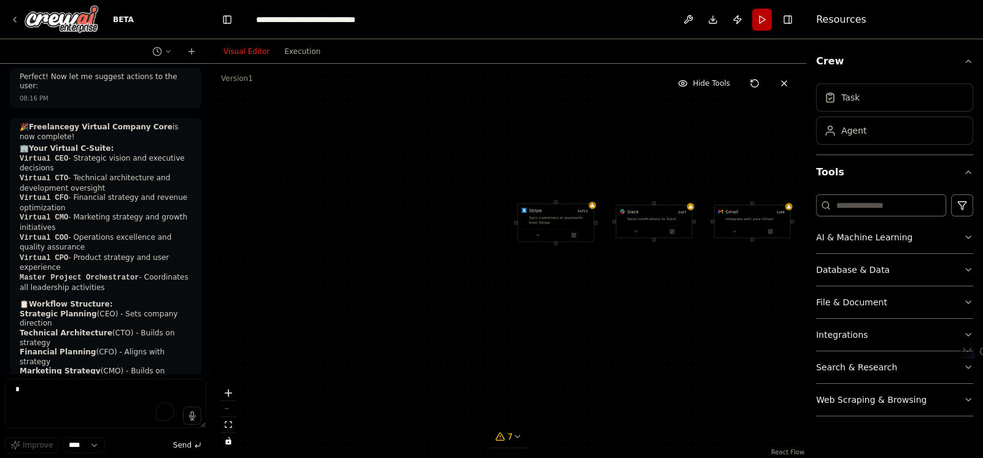
click at [548, 218] on div "Sync customers or payments from Stripe" at bounding box center [559, 220] width 61 height 10
click at [584, 193] on icon at bounding box center [583, 191] width 5 height 7
click at [542, 190] on button "Confirm" at bounding box center [549, 191] width 44 height 15
click at [646, 215] on div "Send notifications to Slack" at bounding box center [657, 217] width 61 height 5
click at [686, 191] on button at bounding box center [682, 191] width 16 height 16
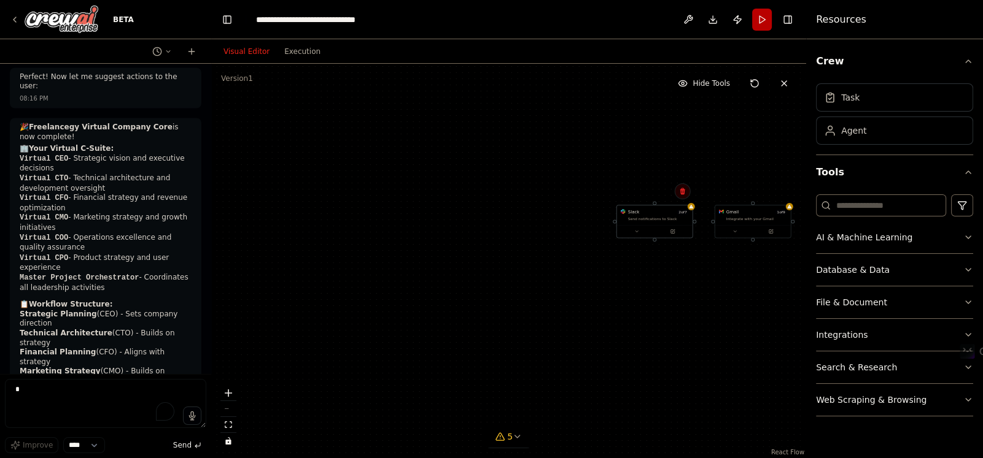
click at [681, 190] on icon at bounding box center [681, 191] width 5 height 7
click at [646, 191] on button "Confirm" at bounding box center [647, 191] width 44 height 15
click at [650, 197] on button "Confirm" at bounding box center [646, 191] width 44 height 15
click at [747, 220] on div "Integrate with your Gmail" at bounding box center [755, 217] width 61 height 5
click at [779, 193] on icon at bounding box center [778, 191] width 5 height 7
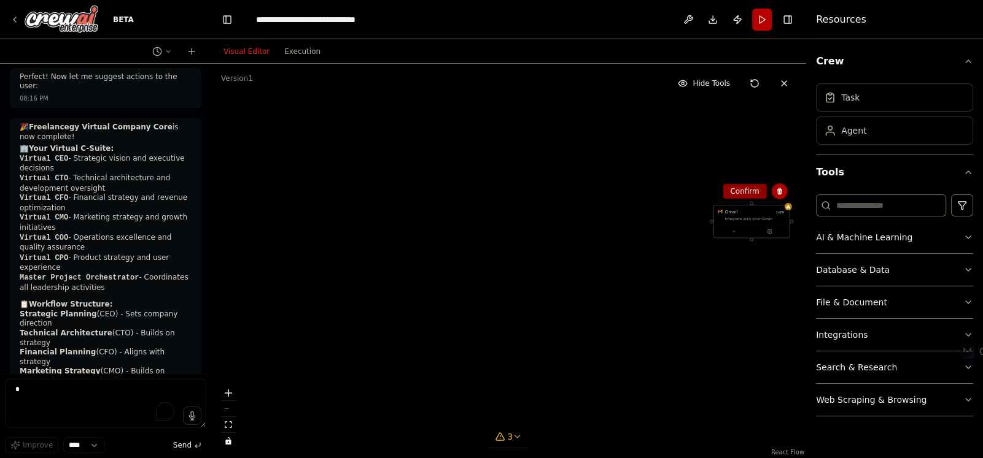
click at [749, 196] on button "Confirm" at bounding box center [744, 191] width 44 height 15
click at [657, 250] on div "Read a website content A tool that can be used to read a website content." at bounding box center [508, 261] width 595 height 395
click at [509, 436] on span "1" at bounding box center [510, 437] width 6 height 12
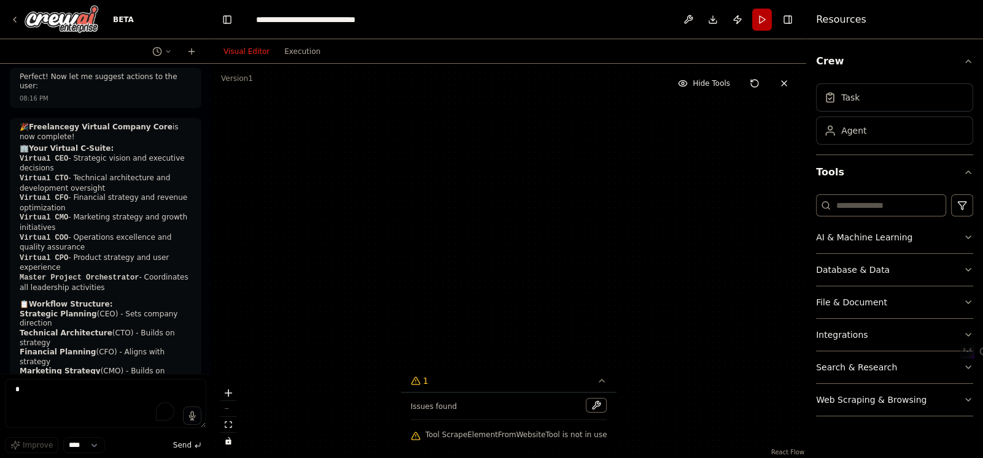
click at [504, 360] on div "Read a website content A tool that can be used to read a website content." at bounding box center [508, 261] width 595 height 395
click at [502, 242] on div "Read a website content A tool that can be used to read a website content." at bounding box center [508, 261] width 595 height 395
click at [267, 189] on div "Read a website content A tool that can be used to read a website content." at bounding box center [508, 261] width 595 height 395
click at [295, 48] on button "Execution" at bounding box center [302, 51] width 51 height 15
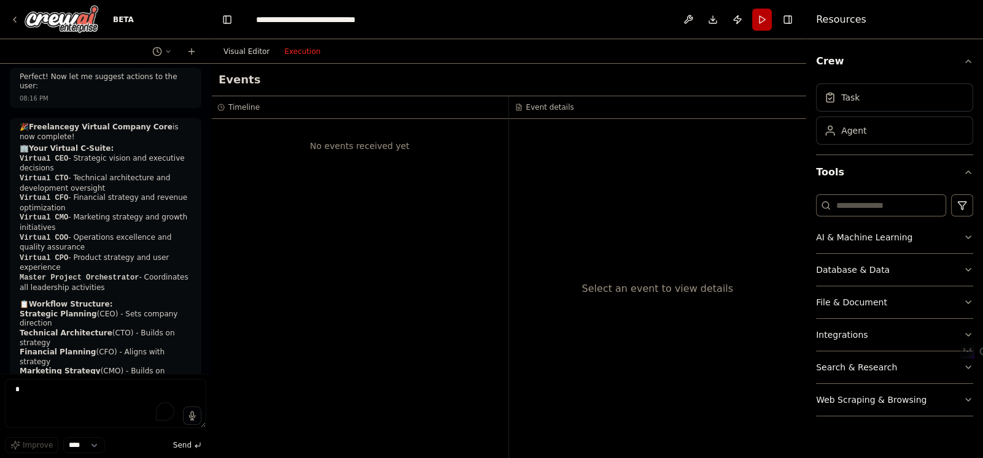
click at [246, 51] on button "Visual Editor" at bounding box center [246, 51] width 61 height 15
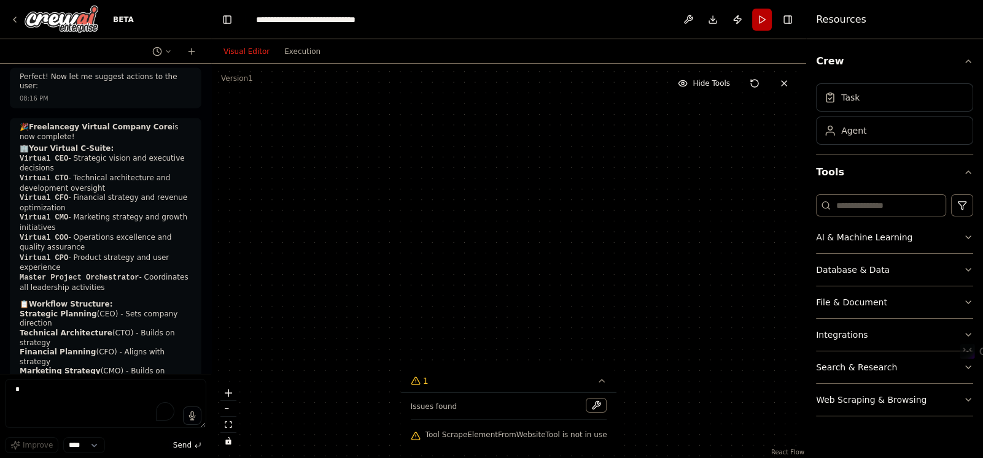
click at [355, 242] on div "Read a website content A tool that can be used to read a website content." at bounding box center [508, 261] width 595 height 395
click at [598, 383] on button "1" at bounding box center [509, 381] width 216 height 23
click at [52, 18] on img at bounding box center [62, 20] width 74 height 28
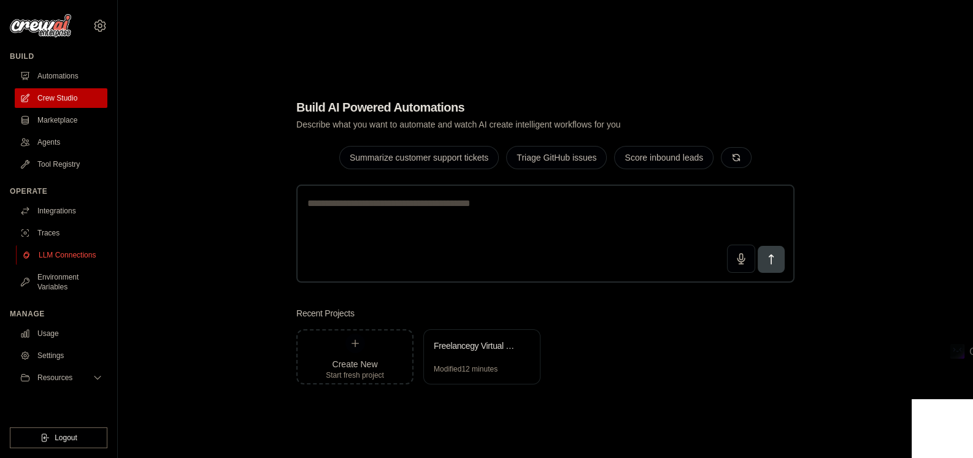
click at [78, 260] on link "LLM Connections" at bounding box center [62, 255] width 93 height 20
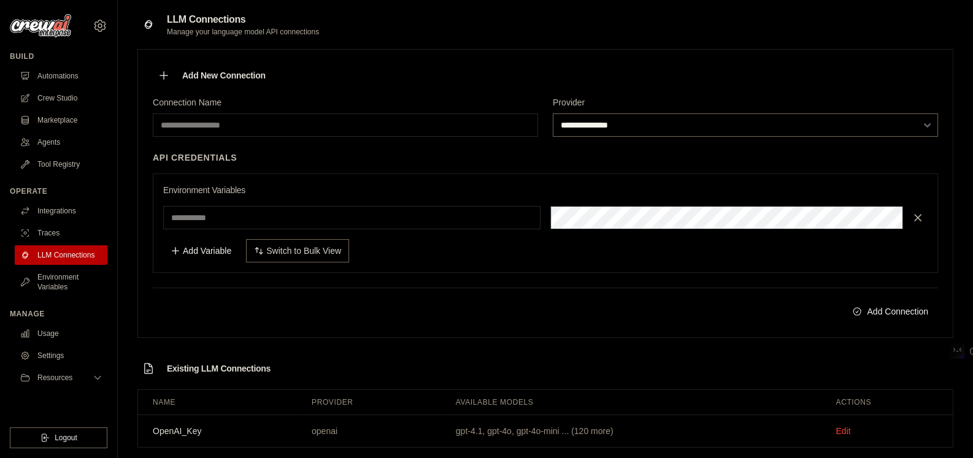
click at [599, 118] on select "**********" at bounding box center [745, 125] width 385 height 23
select select "******"
click at [553, 114] on select "**********" at bounding box center [745, 125] width 385 height 23
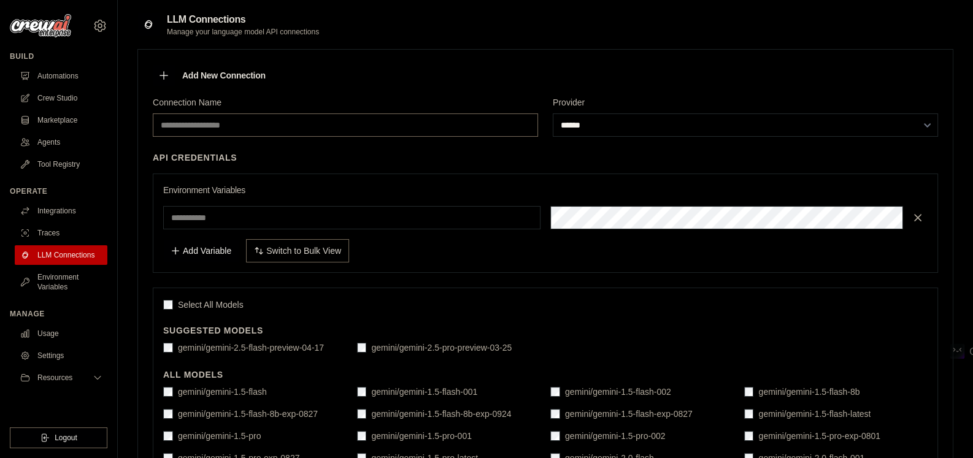
click at [293, 121] on input "Connection Name" at bounding box center [345, 125] width 385 height 23
drag, startPoint x: 189, startPoint y: 122, endPoint x: 153, endPoint y: 122, distance: 35.6
click at [153, 122] on input "**********" at bounding box center [345, 125] width 385 height 23
click at [182, 127] on input "**********" at bounding box center [345, 125] width 385 height 23
click at [181, 123] on input "**********" at bounding box center [345, 125] width 385 height 23
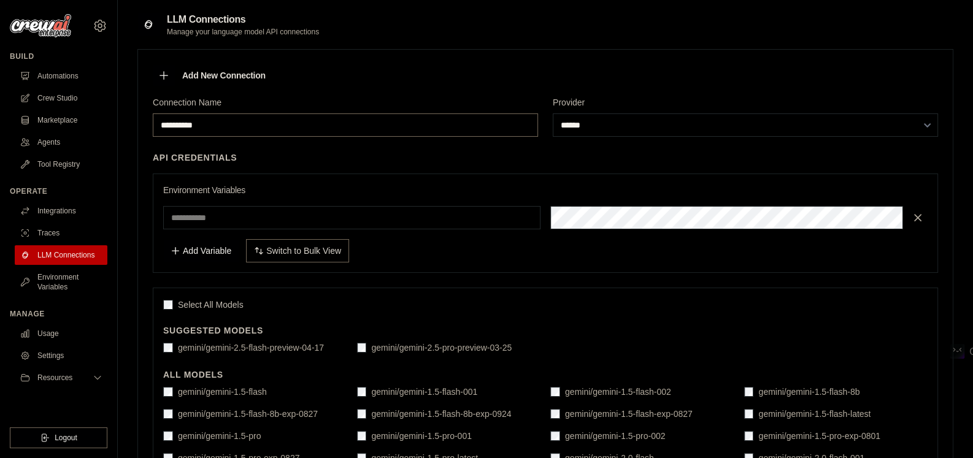
drag, startPoint x: 182, startPoint y: 122, endPoint x: 160, endPoint y: 126, distance: 22.6
click at [160, 126] on input "**********" at bounding box center [345, 125] width 385 height 23
type input "**********"
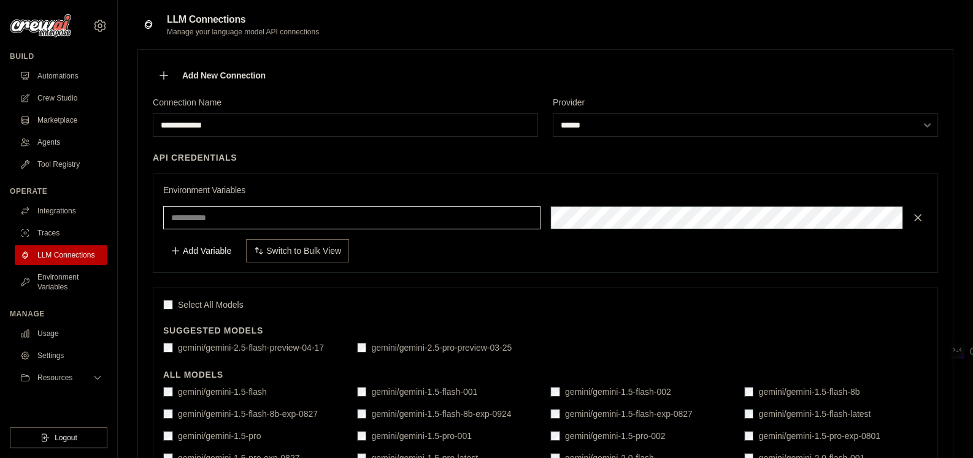
click at [354, 216] on input "text" at bounding box center [351, 217] width 377 height 23
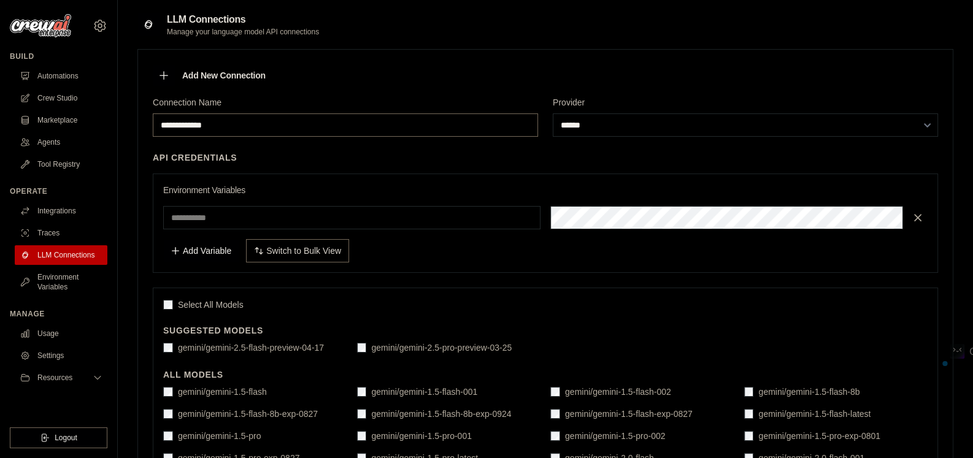
drag, startPoint x: 261, startPoint y: 114, endPoint x: 116, endPoint y: 121, distance: 145.0
click at [231, 129] on input "**********" at bounding box center [345, 125] width 385 height 23
drag, startPoint x: 204, startPoint y: 123, endPoint x: 132, endPoint y: 126, distance: 72.5
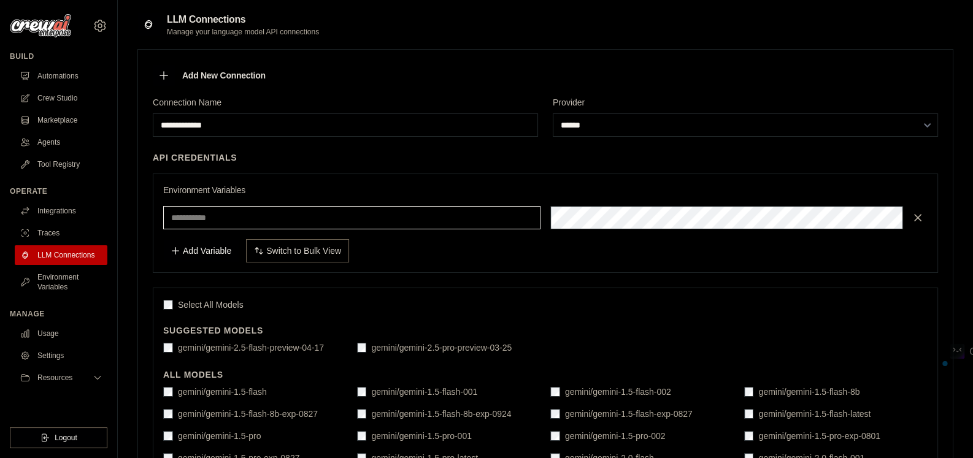
click at [263, 220] on input "text" at bounding box center [351, 217] width 377 height 23
paste input "**********"
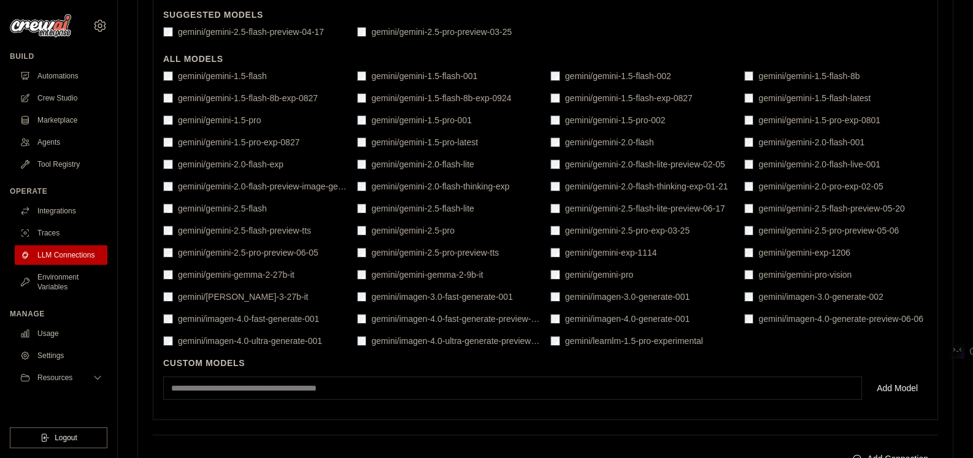
scroll to position [184, 0]
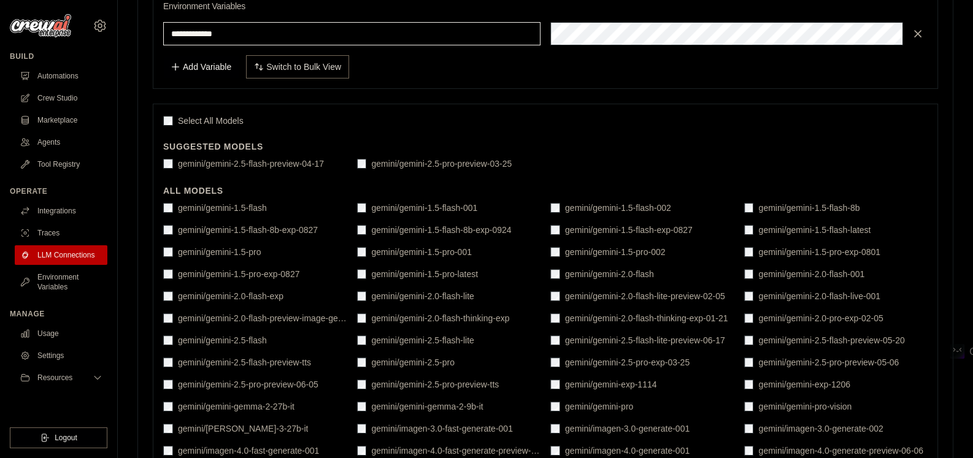
type input "**********"
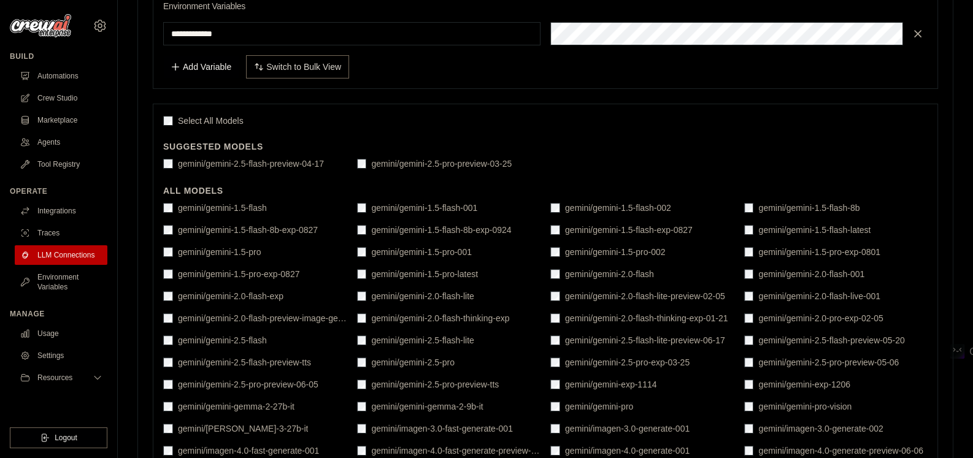
click at [160, 122] on div "Select All Models Suggested Models gemini/gemini-2.5-flash-preview-04-17 gemini…" at bounding box center [546, 328] width 786 height 449
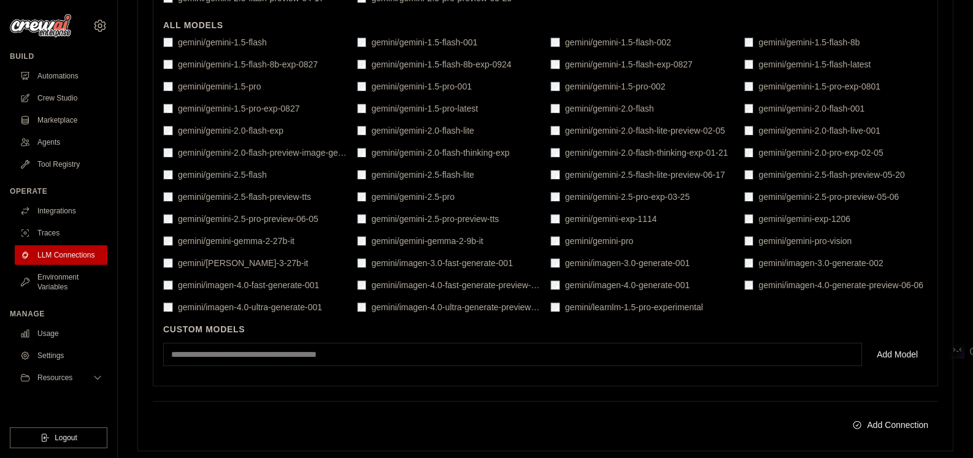
scroll to position [482, 0]
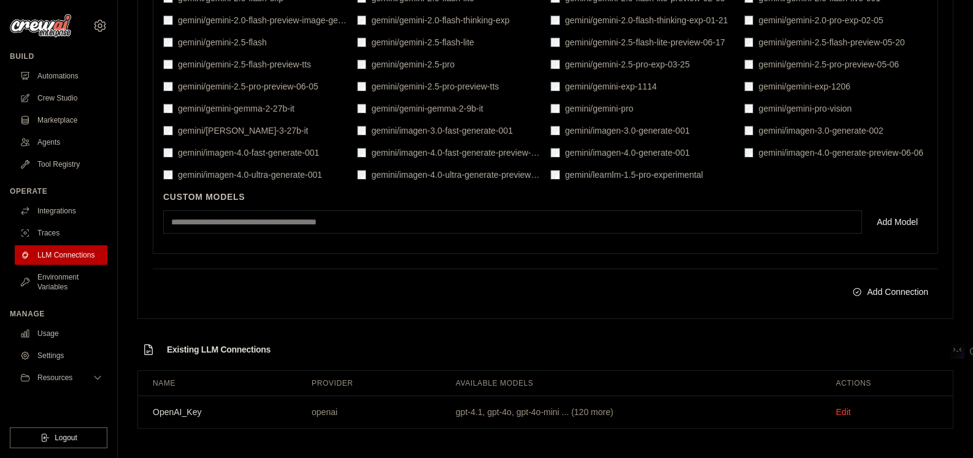
click at [893, 287] on button "Add Connection" at bounding box center [891, 292] width 96 height 22
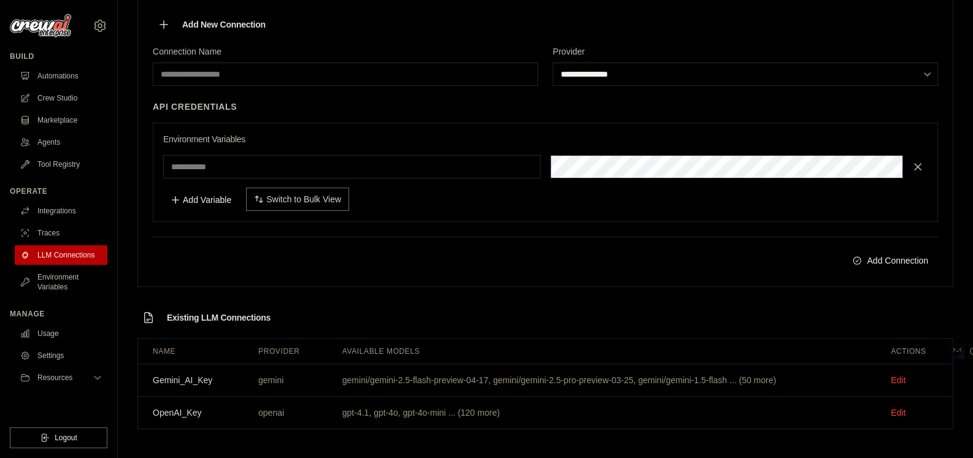
scroll to position [94, 0]
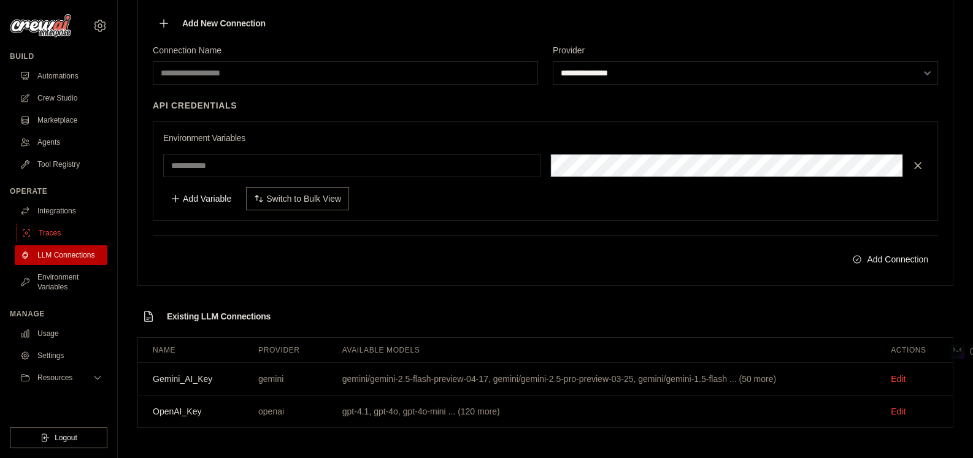
click at [58, 230] on link "Traces" at bounding box center [62, 233] width 93 height 20
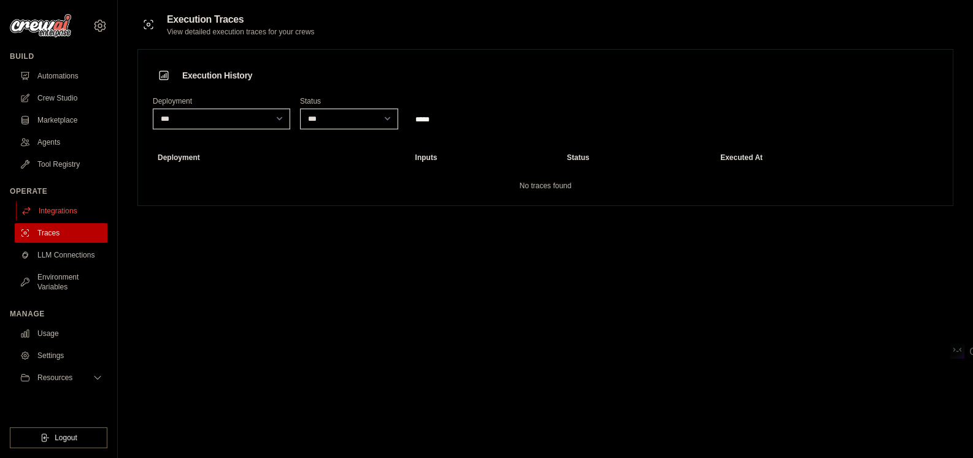
click at [81, 208] on link "Integrations" at bounding box center [62, 211] width 93 height 20
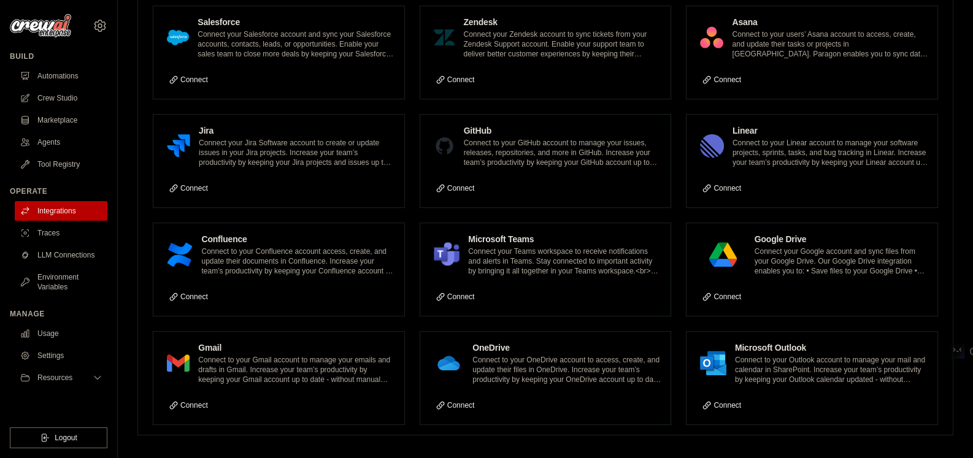
scroll to position [689, 0]
click at [468, 179] on link "Connect" at bounding box center [455, 187] width 51 height 17
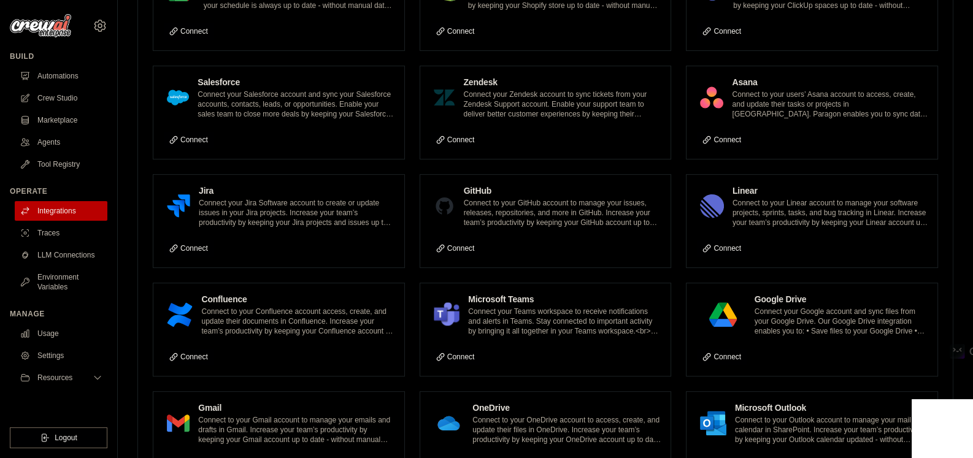
scroll to position [608, 0]
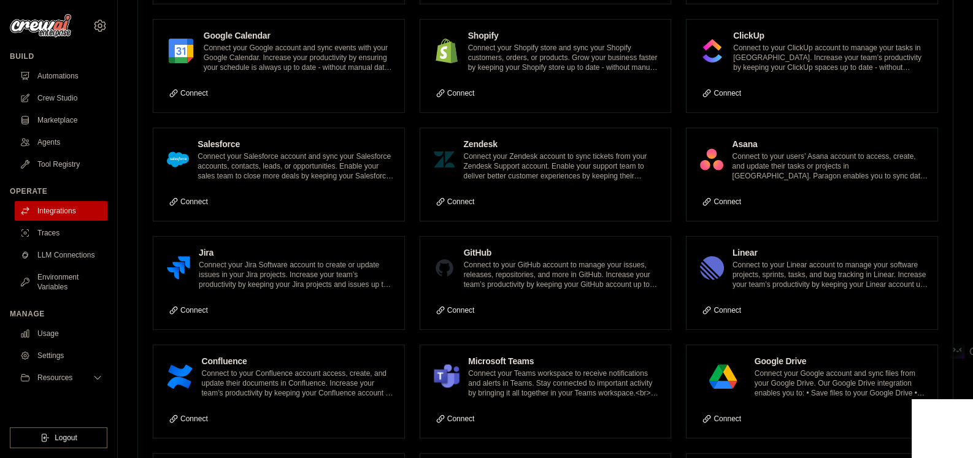
click at [459, 313] on div "GitHub Connect to your GitHub account to manage your issues, releases, reposito…" at bounding box center [545, 283] width 251 height 93
click at [464, 302] on link "Connect" at bounding box center [455, 310] width 51 height 17
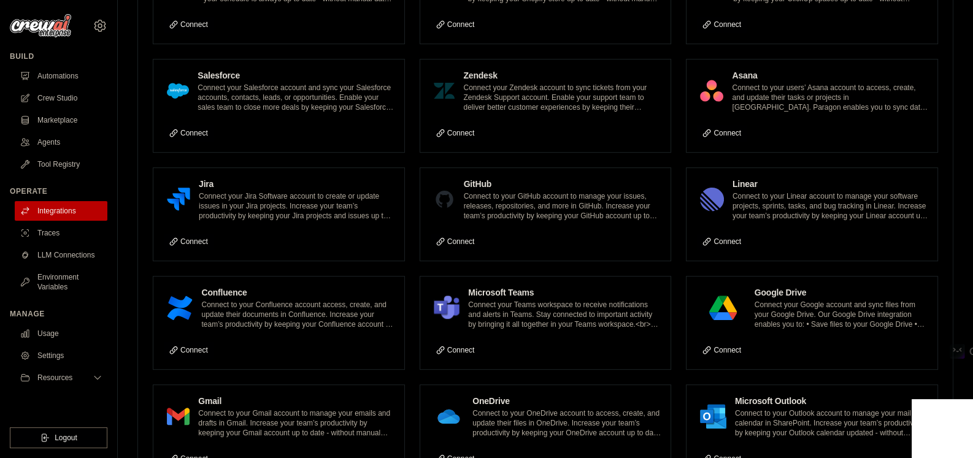
scroll to position [730, 0]
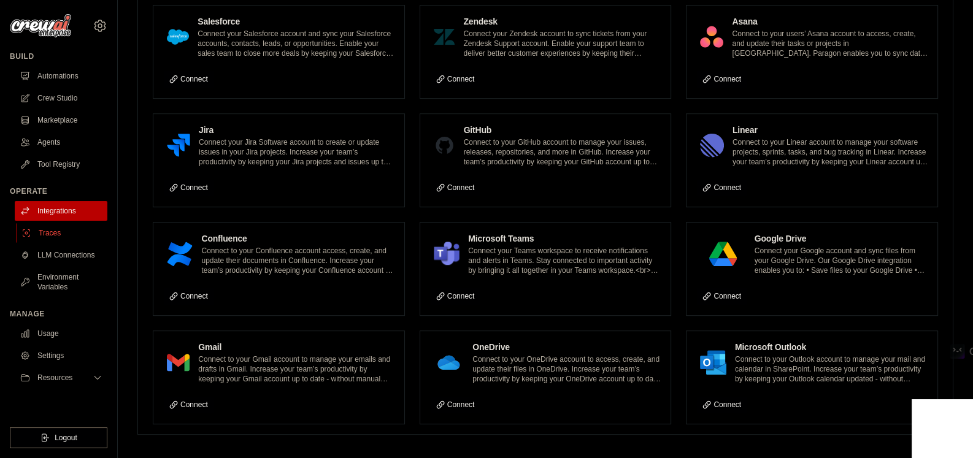
click at [55, 234] on link "Traces" at bounding box center [62, 233] width 93 height 20
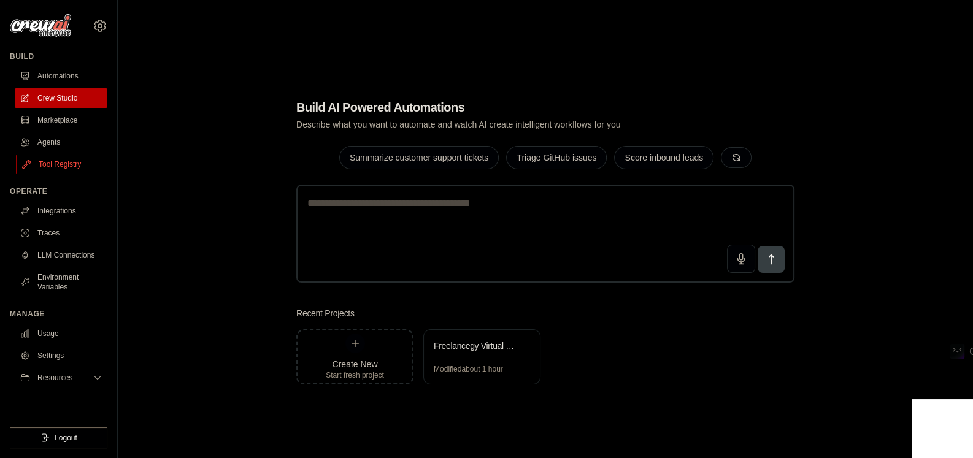
click at [47, 166] on link "Tool Registry" at bounding box center [62, 165] width 93 height 20
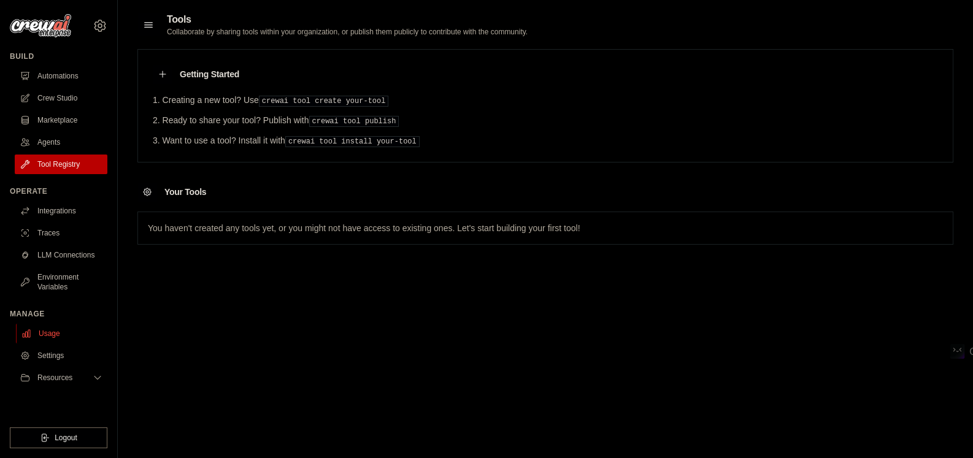
click at [58, 330] on link "Usage" at bounding box center [62, 334] width 93 height 20
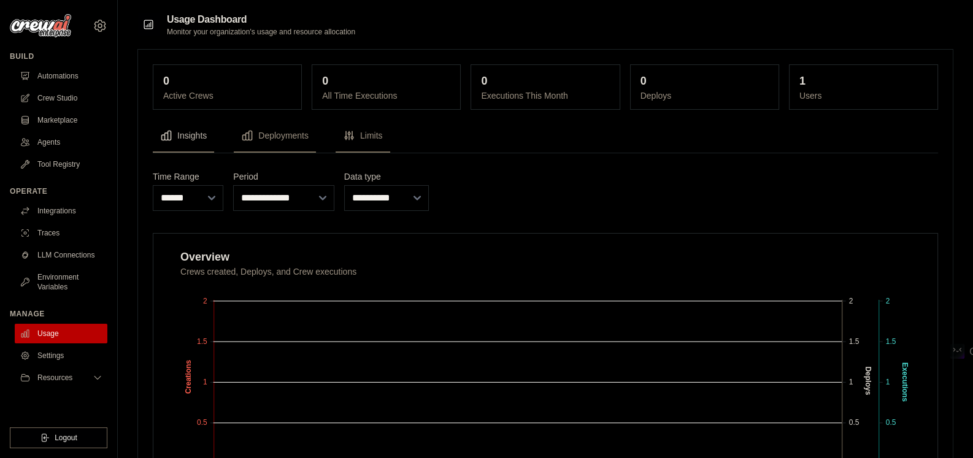
click at [190, 135] on button "Insights" at bounding box center [183, 136] width 61 height 33
click at [48, 271] on link "Environment Variables" at bounding box center [62, 282] width 93 height 29
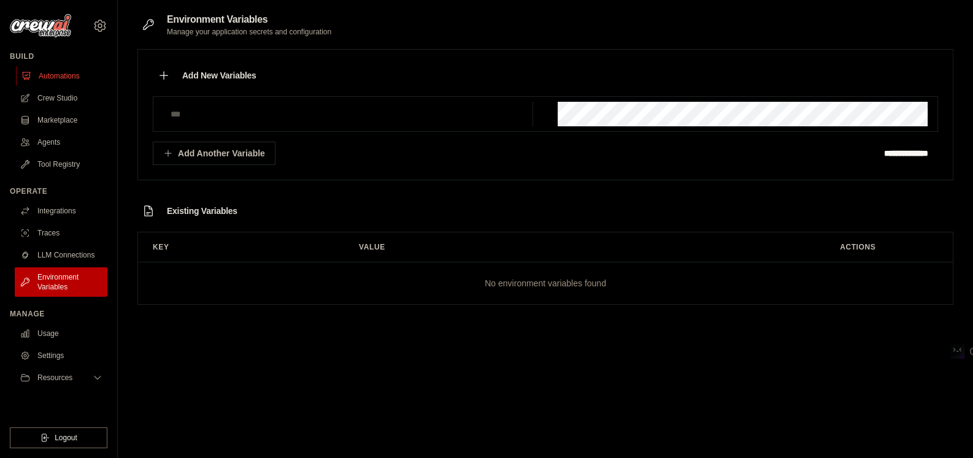
click at [64, 74] on link "Automations" at bounding box center [62, 76] width 93 height 20
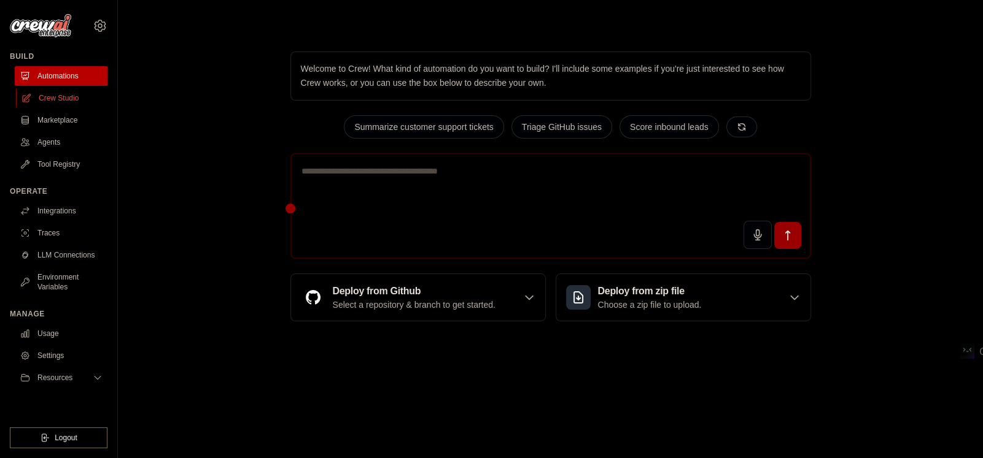
click at [64, 98] on link "Crew Studio" at bounding box center [62, 98] width 93 height 20
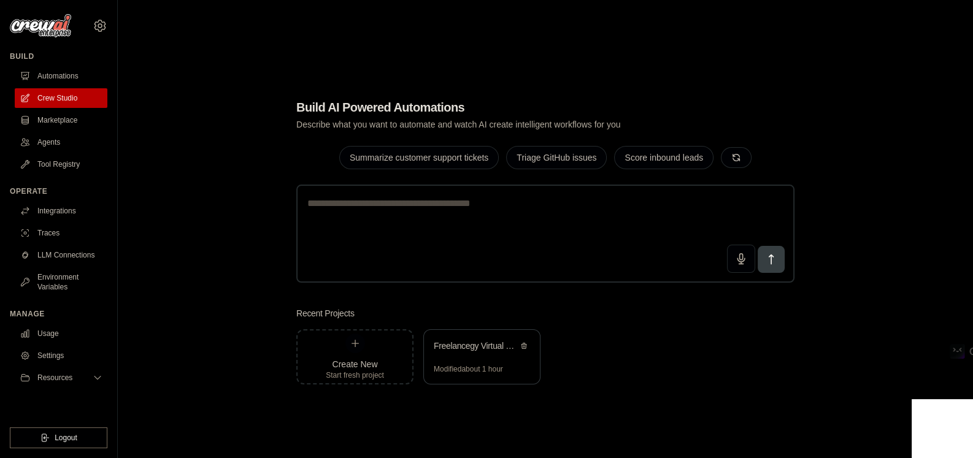
click at [463, 350] on div "Freelancegy Virtual Company Core" at bounding box center [476, 346] width 84 height 12
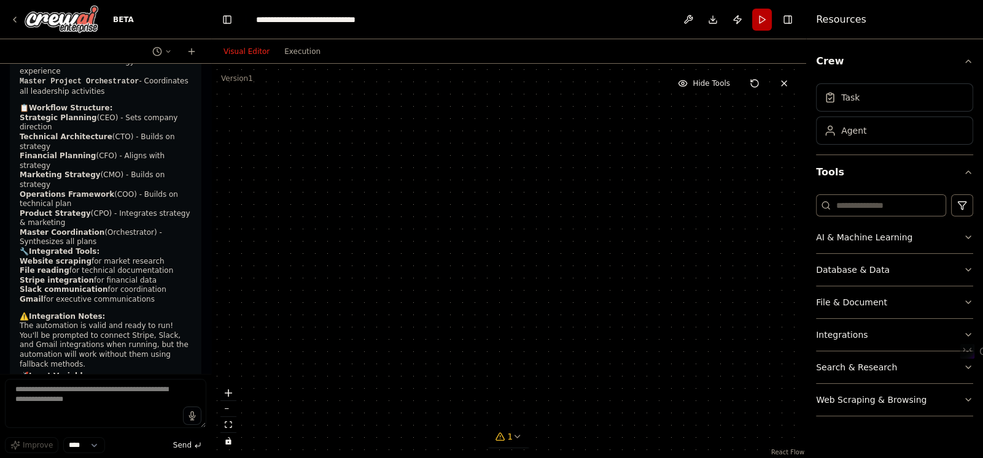
scroll to position [8641, 0]
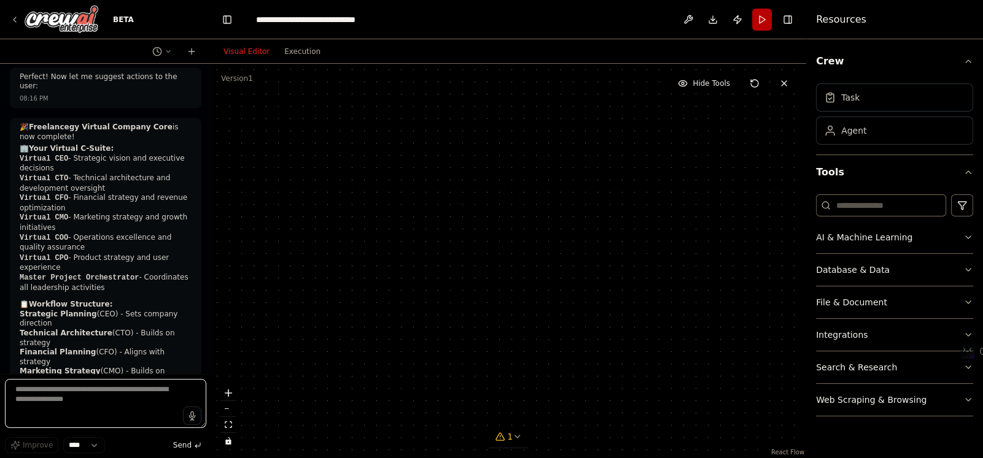
click at [101, 398] on textarea at bounding box center [105, 403] width 201 height 49
paste textarea "**********"
type textarea "**********"
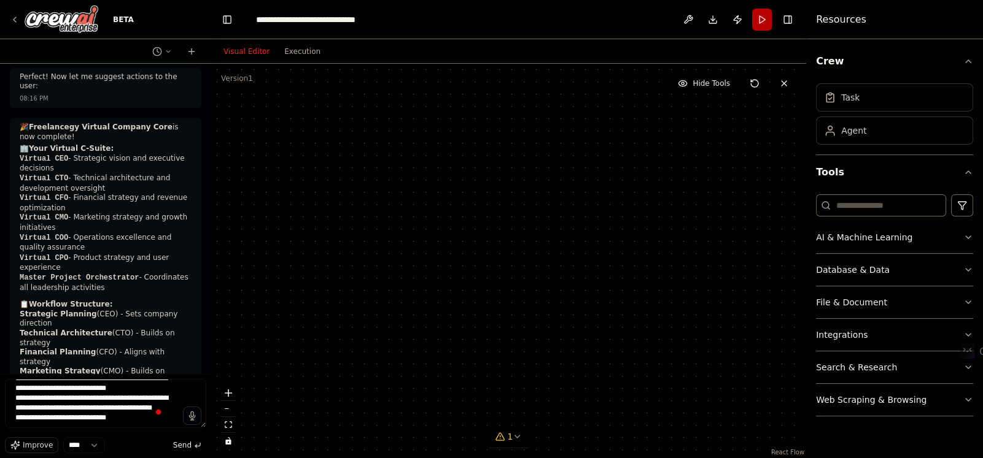
click at [34, 446] on span "Improve" at bounding box center [38, 446] width 30 height 10
click at [184, 446] on span "Send" at bounding box center [182, 446] width 18 height 10
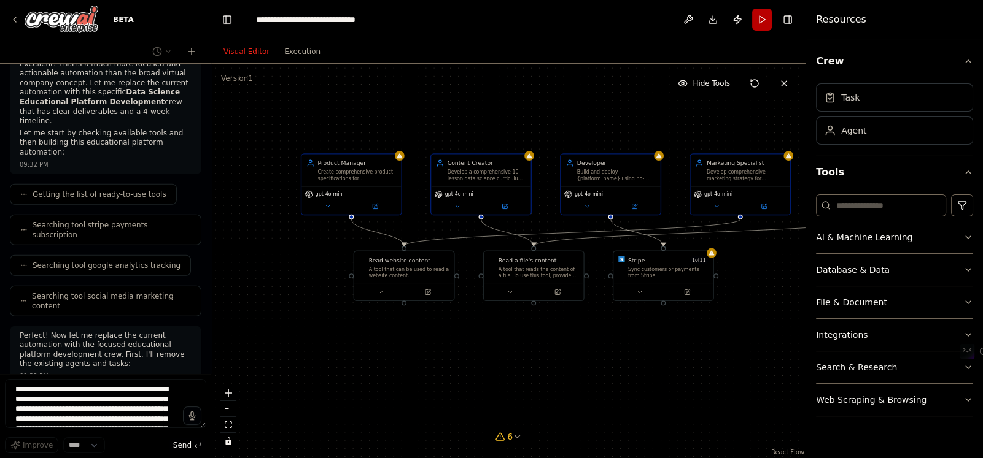
scroll to position [10282, 0]
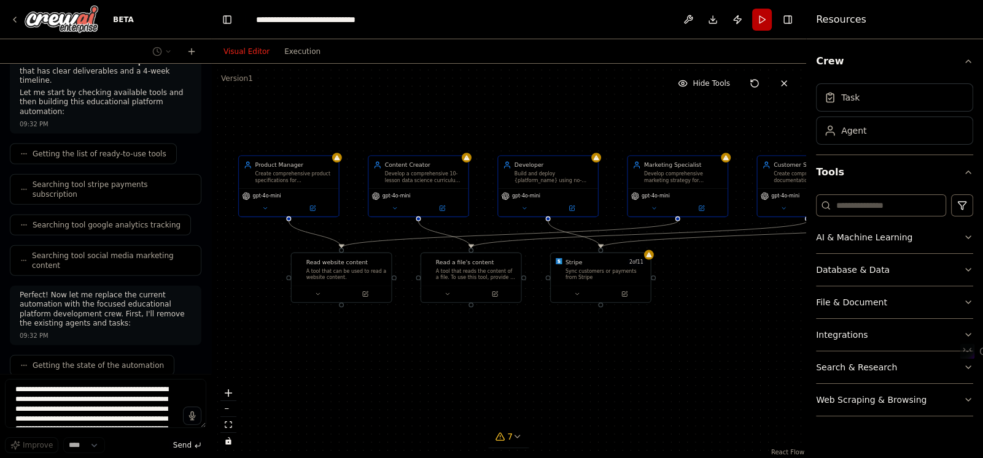
drag, startPoint x: 614, startPoint y: 125, endPoint x: 527, endPoint y: 109, distance: 89.2
click at [527, 109] on div ".deletable-edge-delete-btn { width: 20px; height: 20px; border: 0px solid #ffff…" at bounding box center [508, 261] width 595 height 395
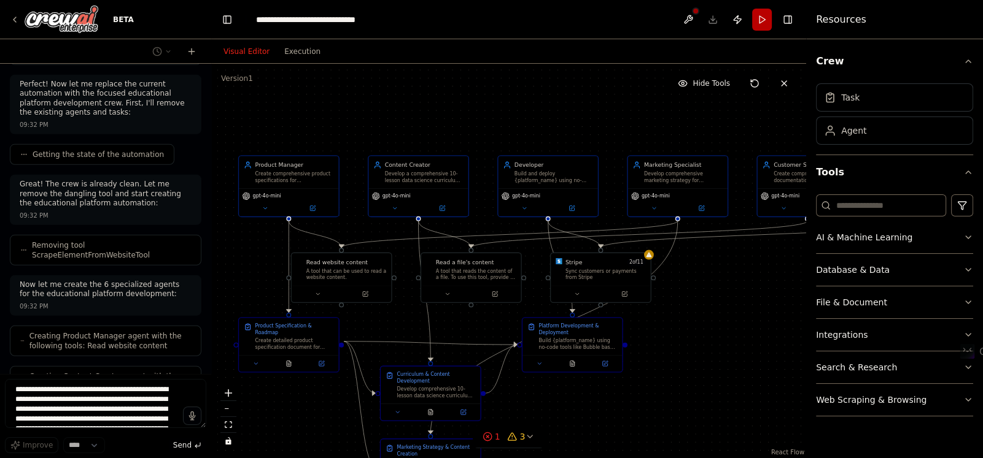
scroll to position [10533, 0]
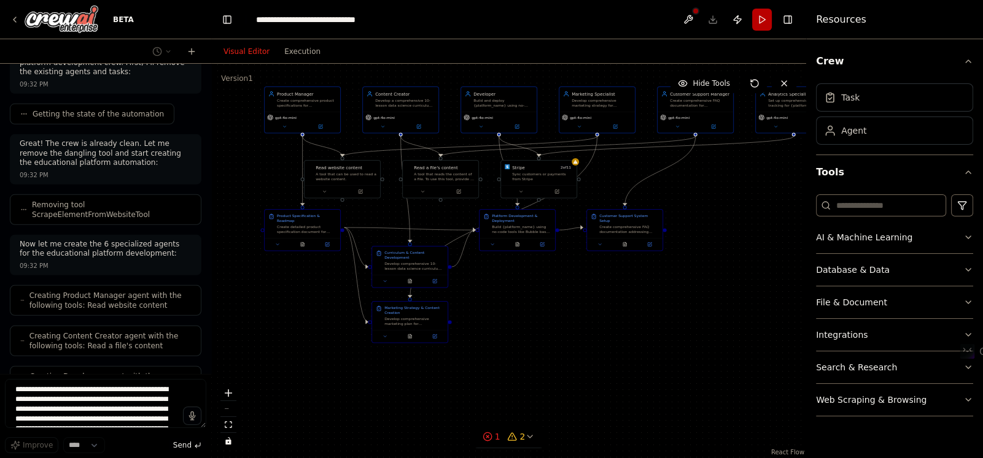
drag, startPoint x: 471, startPoint y: 350, endPoint x: 467, endPoint y: 257, distance: 92.8
click at [467, 257] on div ".deletable-edge-delete-btn { width: 20px; height: 20px; border: 0px solid #ffff…" at bounding box center [508, 261] width 595 height 395
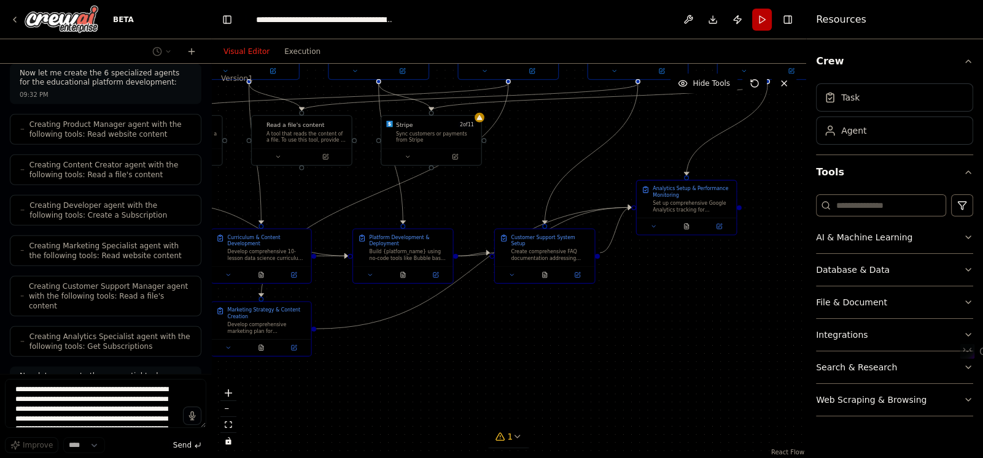
scroll to position [10695, 0]
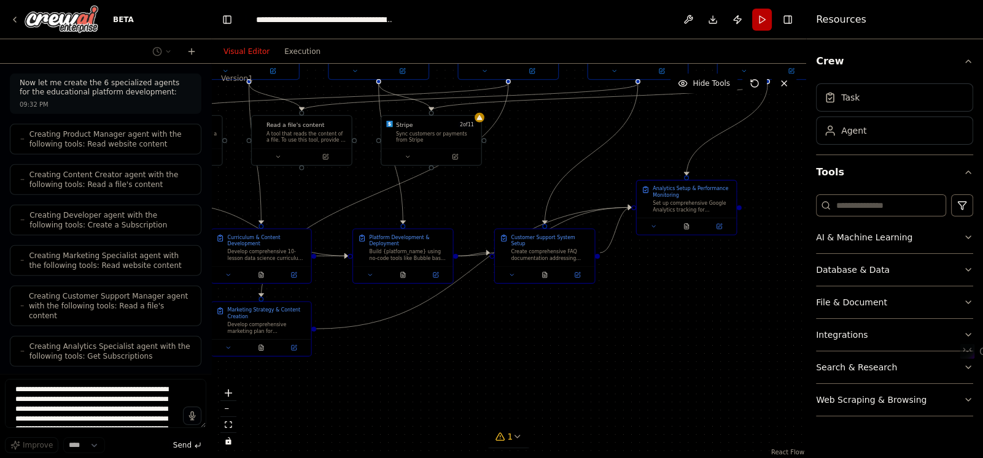
drag, startPoint x: 649, startPoint y: 321, endPoint x: 517, endPoint y: 312, distance: 132.2
click at [517, 312] on div ".deletable-edge-delete-btn { width: 20px; height: 20px; border: 0px solid #ffff…" at bounding box center [508, 261] width 595 height 395
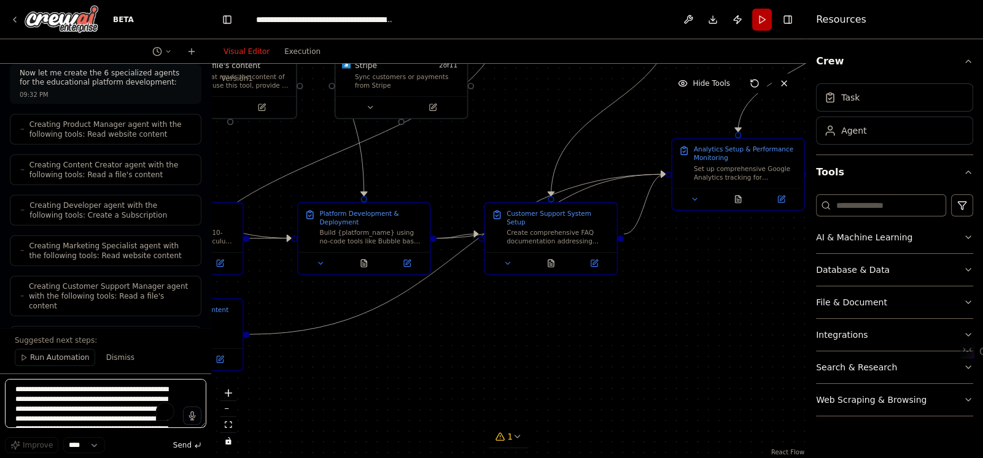
scroll to position [10749, 0]
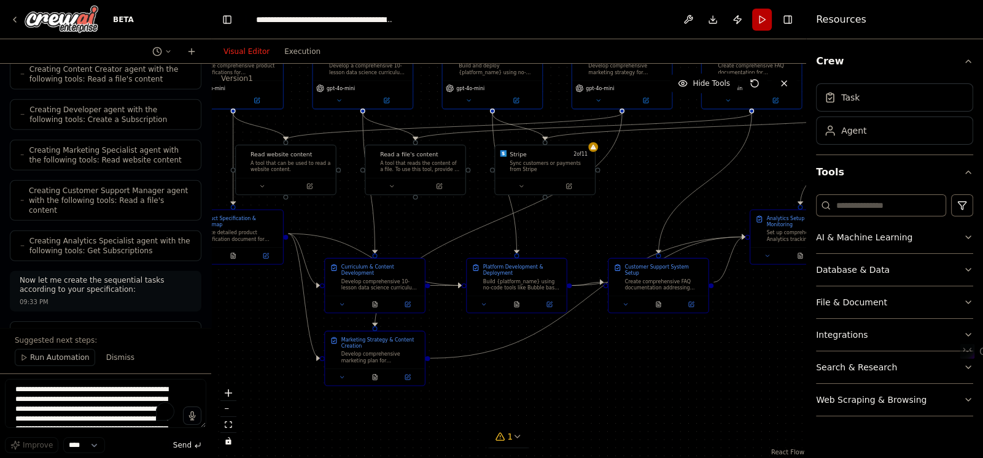
drag, startPoint x: 288, startPoint y: 170, endPoint x: 442, endPoint y: 223, distance: 163.0
click at [442, 223] on div ".deletable-edge-delete-btn { width: 20px; height: 20px; border: 0px solid #ffff…" at bounding box center [508, 261] width 595 height 395
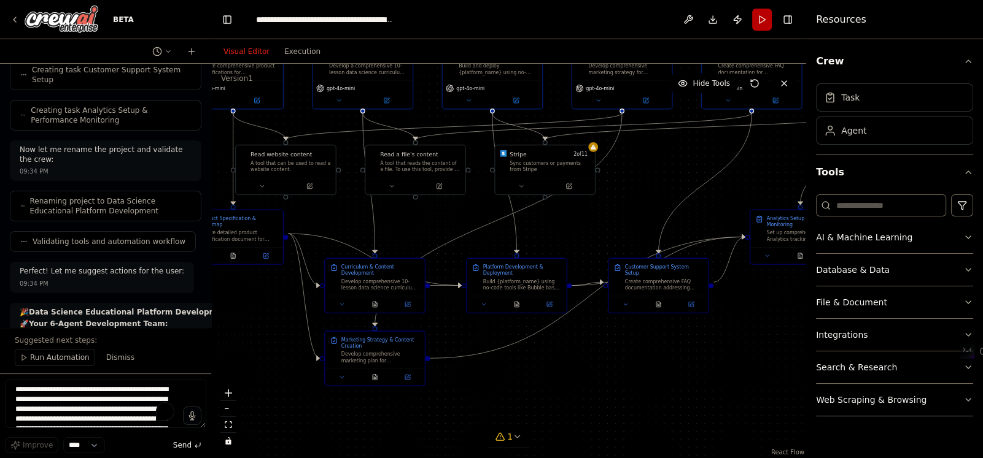
scroll to position [11224, 0]
click at [48, 358] on span "Run Automation" at bounding box center [60, 358] width 60 height 10
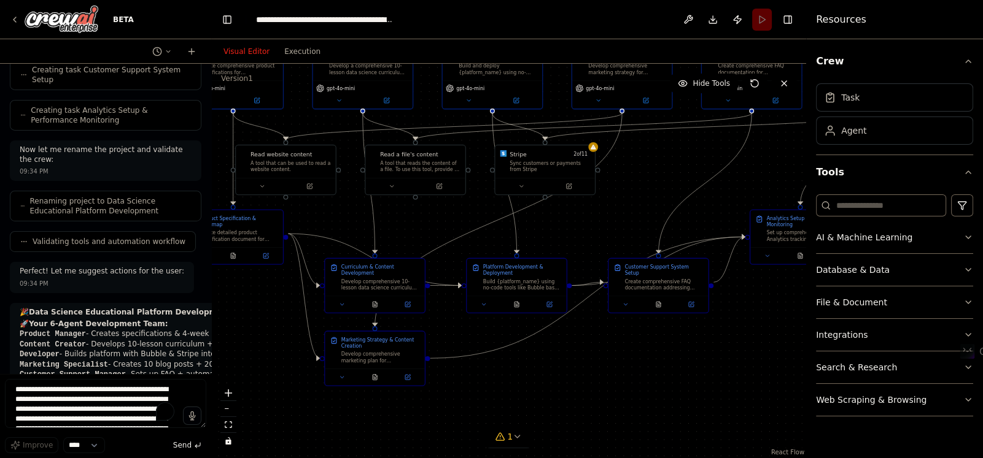
scroll to position [11178, 0]
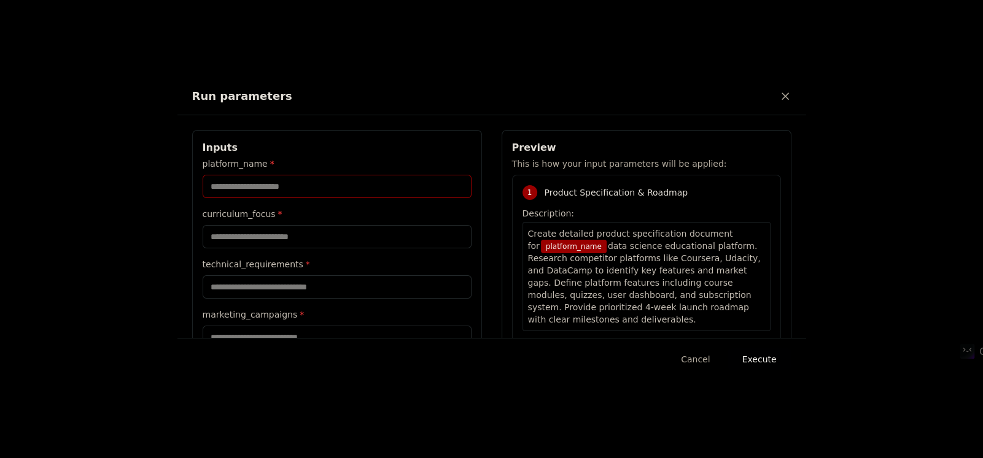
click at [287, 191] on input "platform_name *" at bounding box center [337, 186] width 269 height 23
click at [285, 226] on input "curriculum_focus *" at bounding box center [337, 236] width 269 height 23
click at [264, 288] on input "technical_requirements *" at bounding box center [337, 287] width 269 height 23
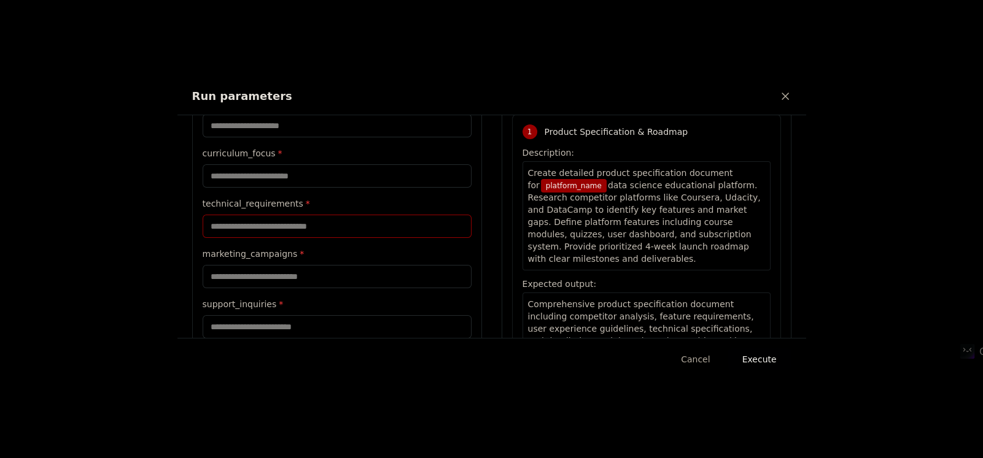
scroll to position [122, 0]
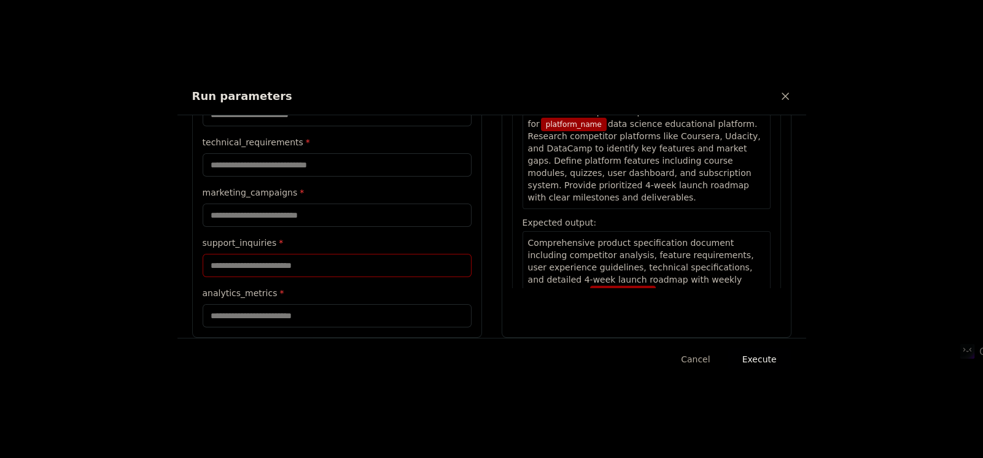
click at [266, 261] on input "support_inquiries *" at bounding box center [337, 265] width 269 height 23
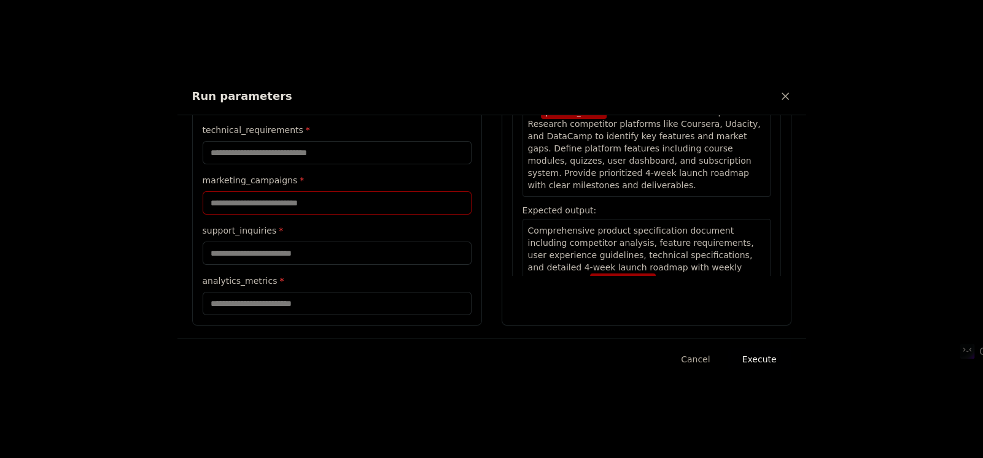
click at [247, 208] on input "marketing_campaigns *" at bounding box center [337, 202] width 269 height 23
click at [278, 298] on input "analytics_metrics *" at bounding box center [337, 303] width 269 height 23
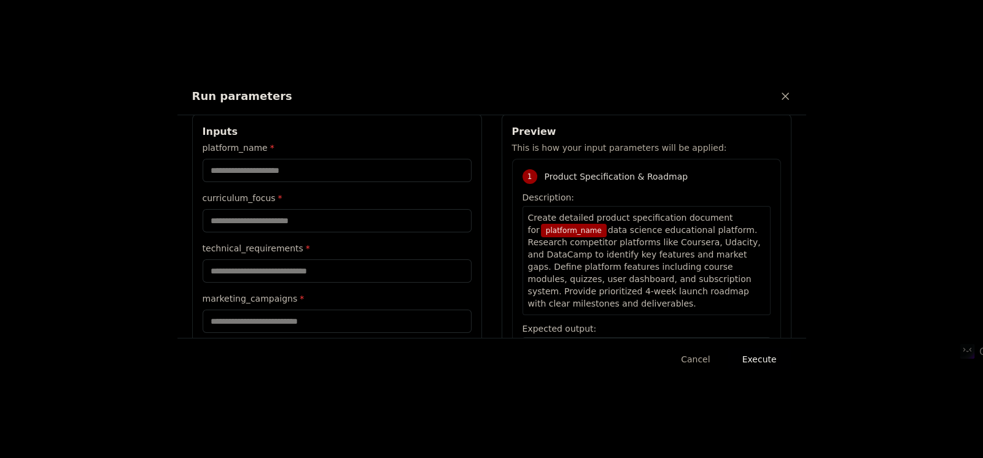
scroll to position [0, 0]
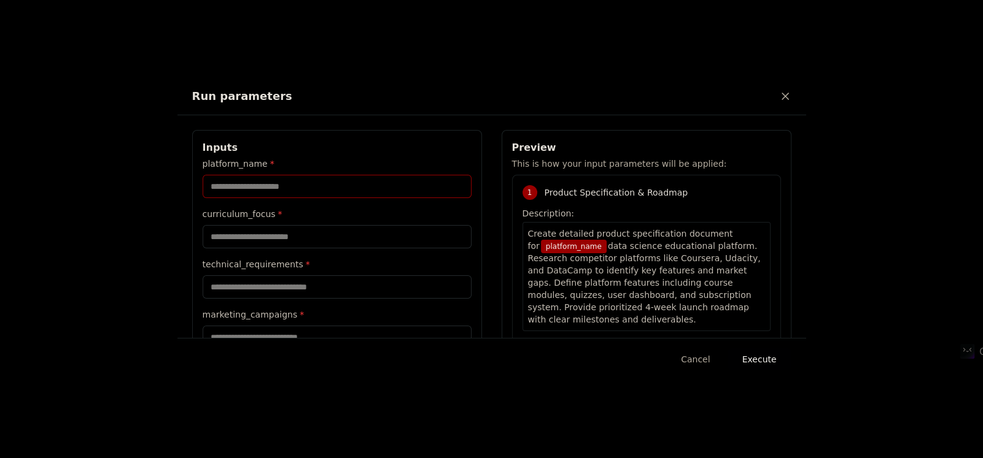
click at [339, 185] on input "platform_name *" at bounding box center [337, 186] width 269 height 23
click at [274, 232] on input "curriculum_focus *" at bounding box center [337, 236] width 269 height 23
click at [784, 92] on icon at bounding box center [785, 96] width 12 height 12
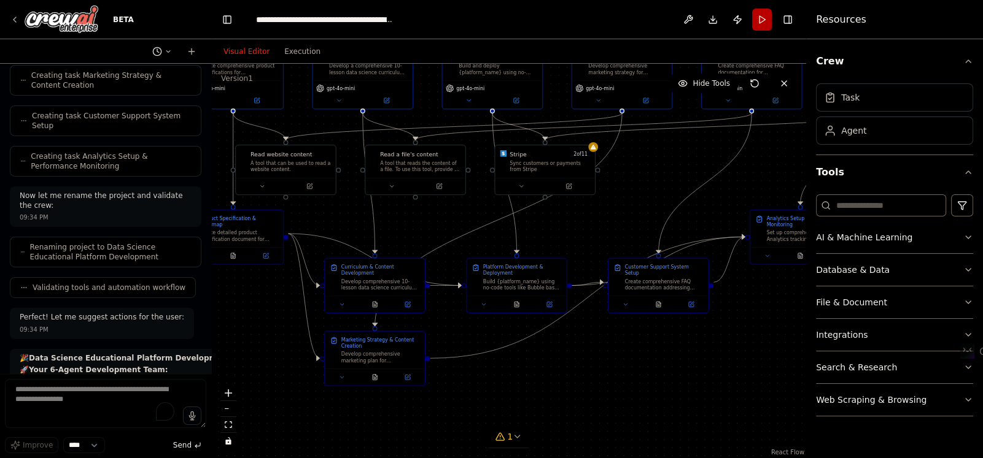
click at [165, 48] on icon at bounding box center [167, 51] width 7 height 7
click at [165, 48] on div at bounding box center [105, 229] width 211 height 458
click at [970, 60] on icon "button" at bounding box center [968, 61] width 10 height 10
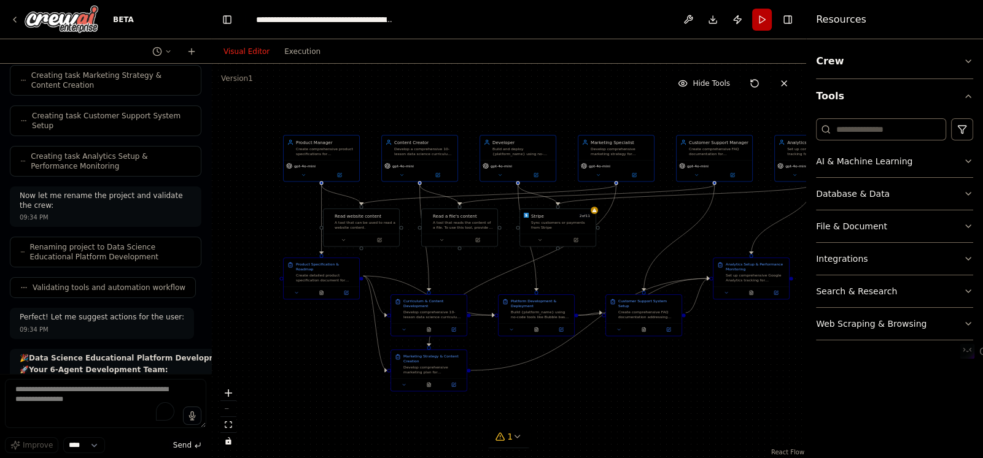
drag, startPoint x: 661, startPoint y: 165, endPoint x: 652, endPoint y: 223, distance: 59.0
click at [652, 223] on div ".deletable-edge-delete-btn { width: 20px; height: 20px; border: 0px solid #ffff…" at bounding box center [508, 261] width 595 height 395
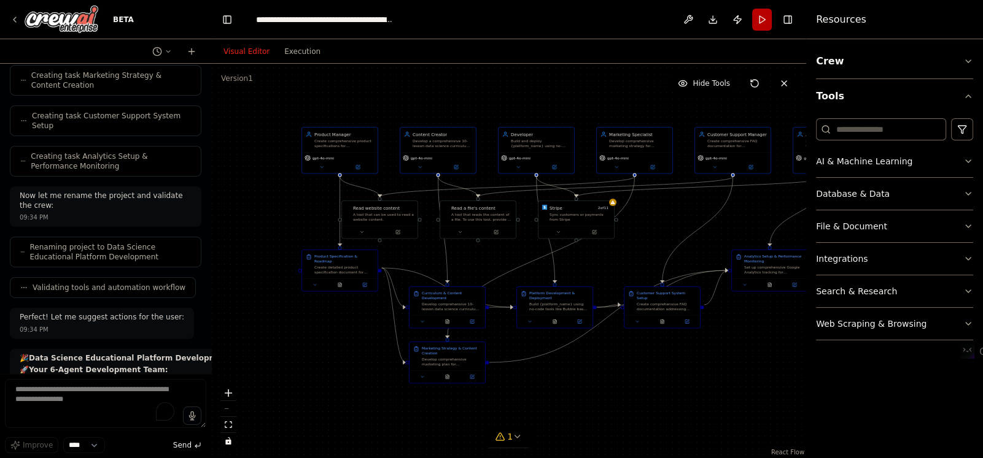
click at [719, 82] on span "Hide Tools" at bounding box center [710, 84] width 37 height 10
click at [709, 82] on span "Show Tools" at bounding box center [709, 84] width 41 height 10
click at [752, 82] on icon at bounding box center [754, 84] width 10 height 10
click at [785, 81] on icon at bounding box center [784, 84] width 10 height 10
click at [782, 82] on icon at bounding box center [784, 84] width 10 height 10
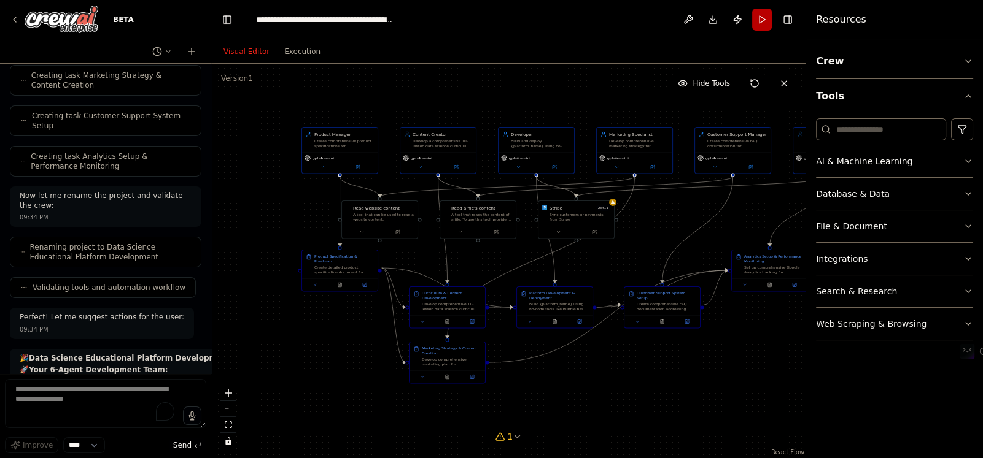
click at [782, 82] on icon at bounding box center [784, 84] width 10 height 10
click at [786, 20] on button "Toggle Right Sidebar" at bounding box center [787, 19] width 17 height 17
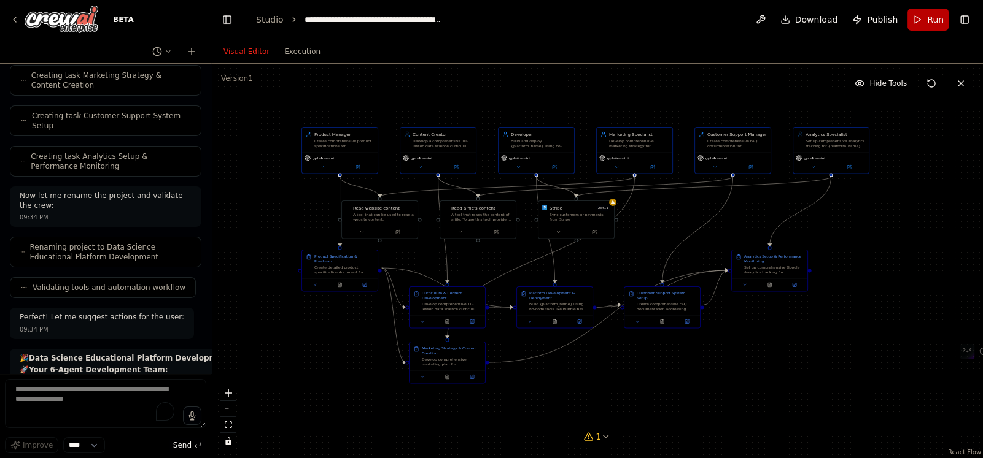
click at [931, 84] on icon at bounding box center [931, 84] width 10 height 10
click at [306, 53] on button "Execution" at bounding box center [302, 51] width 51 height 15
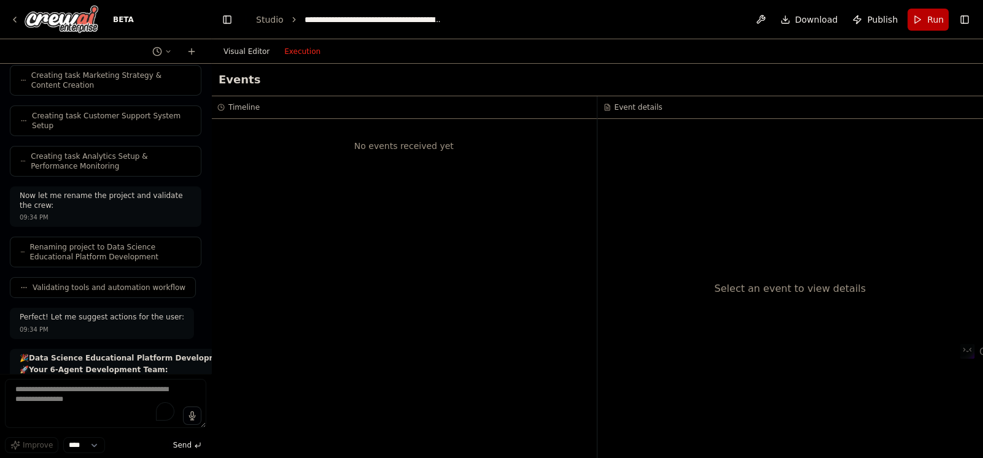
click at [242, 53] on button "Visual Editor" at bounding box center [246, 51] width 61 height 15
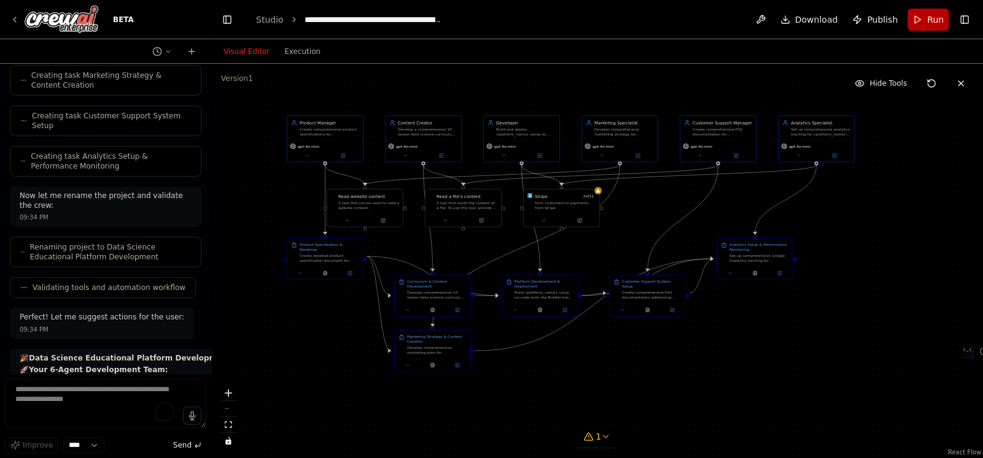
drag, startPoint x: 352, startPoint y: 412, endPoint x: 338, endPoint y: 400, distance: 18.7
click at [338, 400] on div ".deletable-edge-delete-btn { width: 20px; height: 20px; border: 0px solid #ffff…" at bounding box center [596, 261] width 771 height 395
click at [310, 142] on span "gpt-4o-mini" at bounding box center [308, 144] width 21 height 5
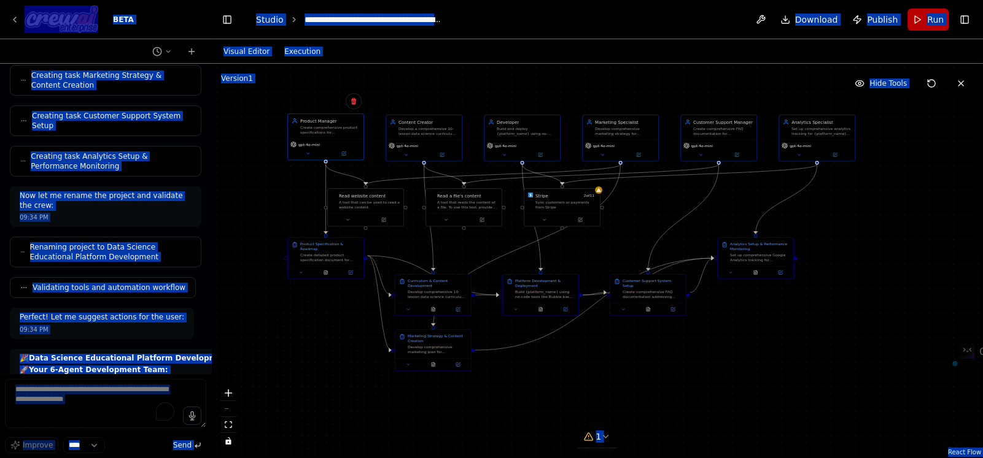
click at [313, 141] on div "gpt-4o-mini" at bounding box center [325, 149] width 75 height 21
click at [258, 146] on div ".deletable-edge-delete-btn { width: 20px; height: 20px; border: 0px solid #ffff…" at bounding box center [596, 261] width 771 height 395
click at [255, 142] on div ".deletable-edge-delete-btn { width: 20px; height: 20px; border: 0px solid #ffff…" at bounding box center [596, 261] width 771 height 395
click at [258, 166] on div ".deletable-edge-delete-btn { width: 20px; height: 20px; border: 0px solid #ffff…" at bounding box center [596, 261] width 771 height 395
click at [636, 88] on div ".deletable-edge-delete-btn { width: 20px; height: 20px; border: 0px solid #ffff…" at bounding box center [596, 261] width 771 height 395
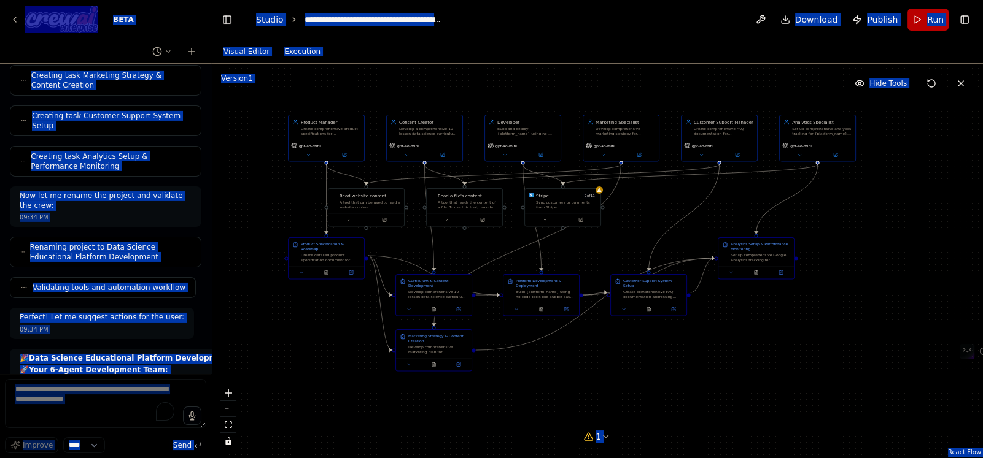
click at [242, 183] on div ".deletable-edge-delete-btn { width: 20px; height: 20px; border: 0px solid #ffff…" at bounding box center [596, 261] width 771 height 395
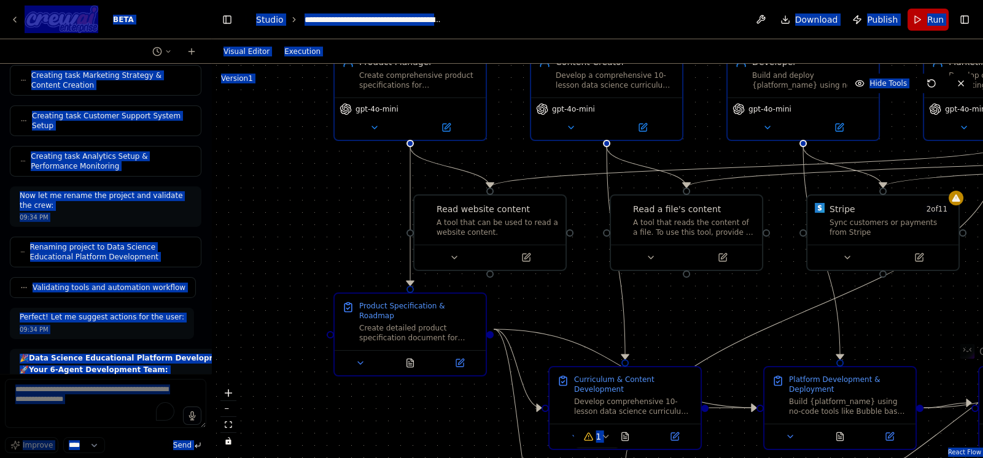
click at [314, 214] on div ".deletable-edge-delete-btn { width: 20px; height: 20px; border: 0px solid #ffff…" at bounding box center [596, 261] width 771 height 395
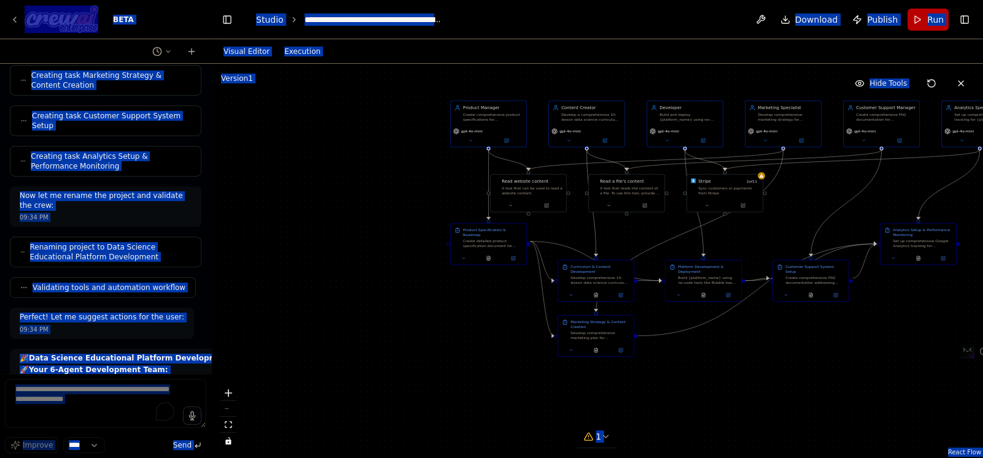
click at [794, 333] on div ".deletable-edge-delete-btn { width: 20px; height: 20px; border: 0px solid #ffff…" at bounding box center [596, 261] width 771 height 395
click at [878, 323] on div ".deletable-edge-delete-btn { width: 20px; height: 20px; border: 0px solid #ffff…" at bounding box center [596, 261] width 771 height 395
click at [849, 323] on div ".deletable-edge-delete-btn { width: 20px; height: 20px; border: 0px solid #ffff…" at bounding box center [596, 261] width 771 height 395
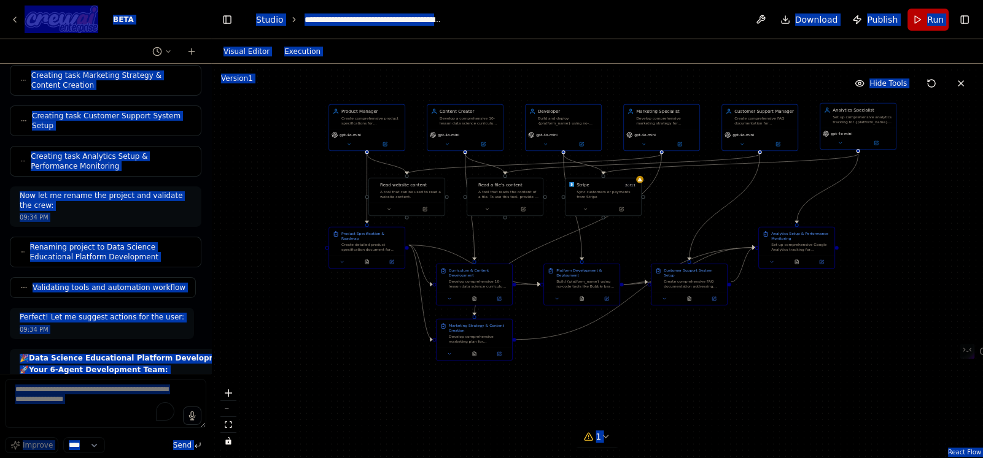
click at [856, 122] on div "Set up comprehensive analytics tracking for {platform_name}, monitor user sign-…" at bounding box center [862, 120] width 60 height 10
drag, startPoint x: 860, startPoint y: 126, endPoint x: 838, endPoint y: 133, distance: 22.9
click at [844, 150] on div "Analytics Specialist Set up comprehensive analytics tracking for {platform_name…" at bounding box center [857, 127] width 77 height 47
click at [812, 155] on div "Analytics Specialist Set up comprehensive analytics tracking for {platform_name…" at bounding box center [845, 152] width 77 height 47
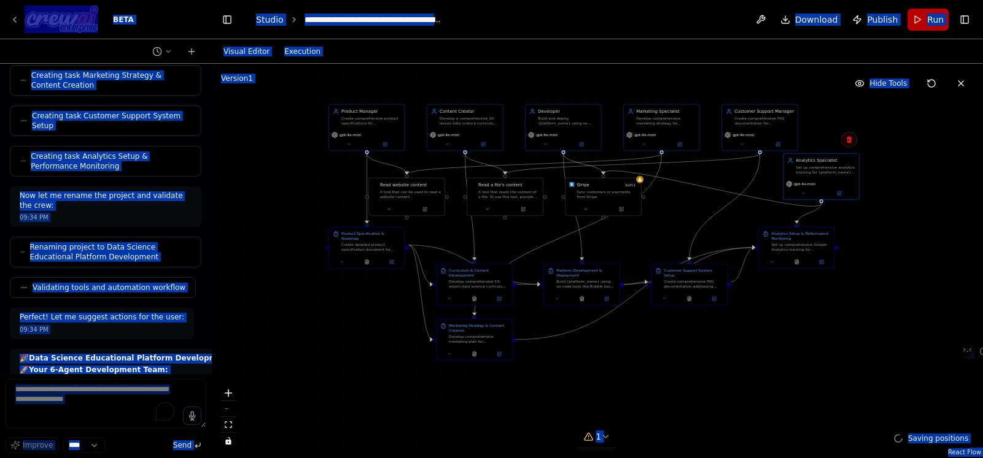
click at [848, 137] on icon at bounding box center [848, 139] width 5 height 7
click at [819, 140] on button "Confirm" at bounding box center [814, 140] width 44 height 15
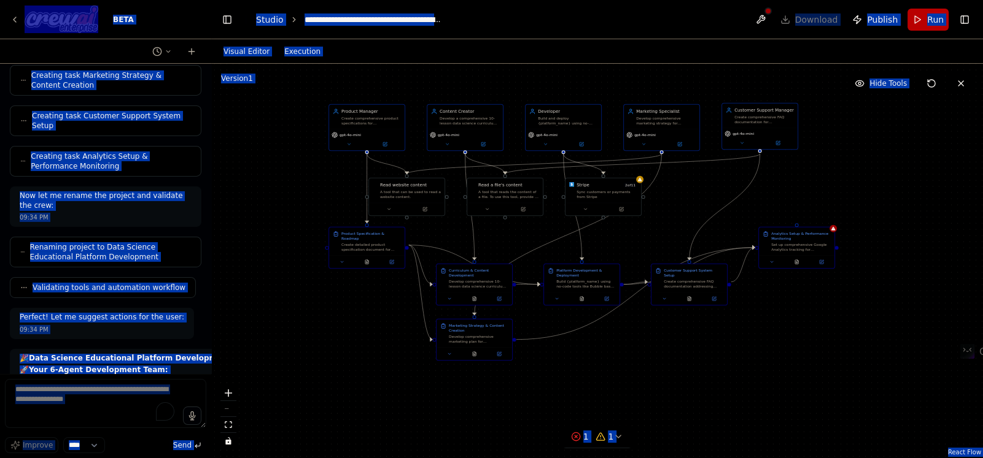
click at [773, 122] on div "Create comprehensive FAQ documentation for {platform_name}, set up automated ch…" at bounding box center [764, 120] width 60 height 10
click at [786, 95] on button at bounding box center [787, 91] width 16 height 16
click at [755, 91] on button "Confirm" at bounding box center [753, 90] width 44 height 15
click at [684, 107] on div "Marketing Specialist" at bounding box center [666, 110] width 60 height 6
click at [684, 92] on button at bounding box center [689, 91] width 16 height 16
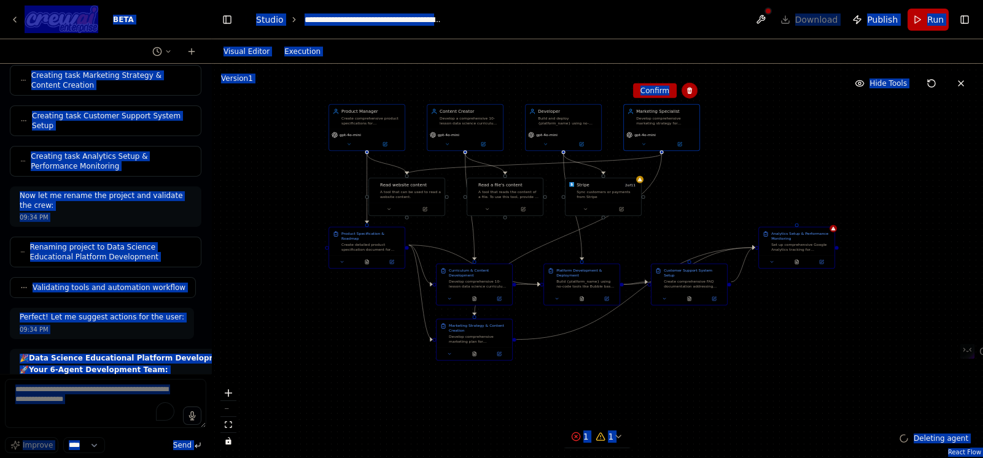
click at [668, 95] on button "Confirm" at bounding box center [655, 90] width 44 height 15
click at [555, 125] on div "Developer Build and deploy {platform_name} using no-code tools, implement cours…" at bounding box center [562, 116] width 75 height 25
click at [593, 88] on icon at bounding box center [590, 90] width 7 height 7
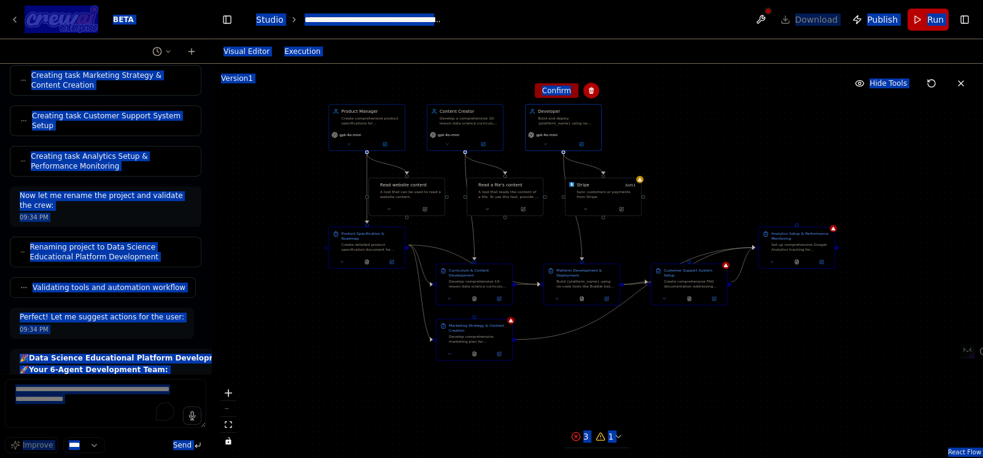
click at [566, 98] on button "Confirm" at bounding box center [557, 90] width 44 height 15
click at [565, 93] on button "Confirm" at bounding box center [558, 91] width 44 height 15
click at [482, 126] on div "Content Creator Develop a comprehensive 10-lesson data science curriculum cover…" at bounding box center [465, 116] width 75 height 25
click at [496, 92] on icon at bounding box center [493, 91] width 7 height 7
click at [463, 90] on button "Confirm" at bounding box center [460, 91] width 44 height 15
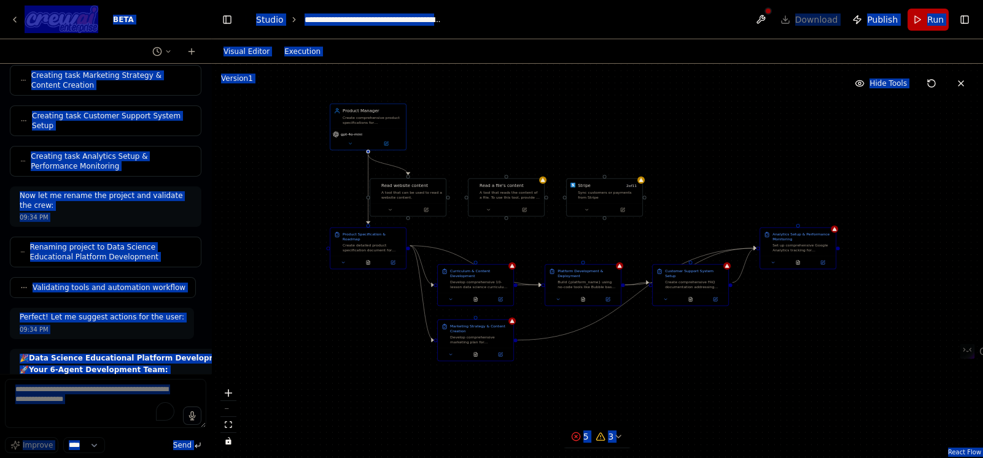
click at [374, 130] on div "gpt-4o-mini" at bounding box center [367, 139] width 75 height 21
click at [396, 90] on icon at bounding box center [395, 91] width 5 height 7
click at [368, 94] on button "Confirm" at bounding box center [361, 91] width 44 height 15
click at [390, 242] on div "Create detailed product specification document for {platform_name} data science…" at bounding box center [372, 247] width 60 height 10
click at [396, 215] on icon at bounding box center [395, 215] width 5 height 7
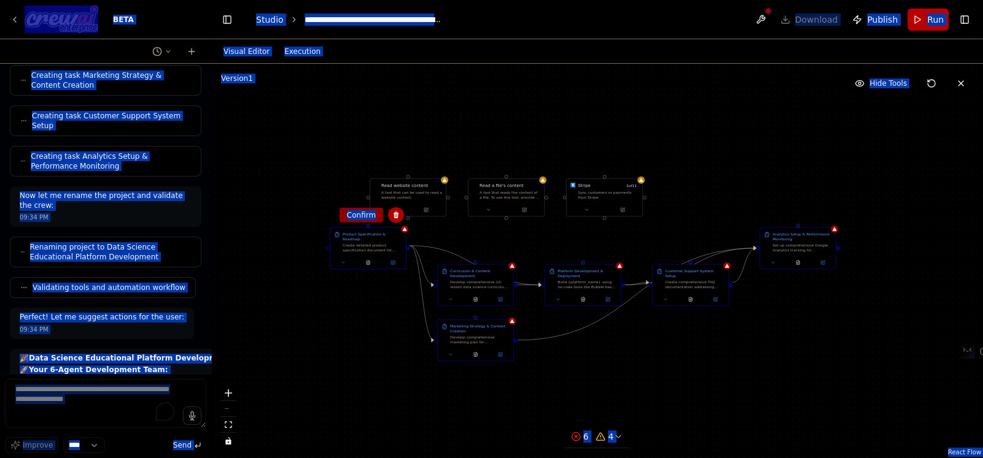
click at [380, 215] on button "Confirm" at bounding box center [361, 215] width 44 height 15
click at [488, 276] on div "Curriculum & Content Development" at bounding box center [480, 273] width 60 height 10
click at [489, 276] on div "Curriculum & Content Development" at bounding box center [480, 273] width 60 height 10
click at [496, 257] on icon at bounding box center [499, 258] width 7 height 7
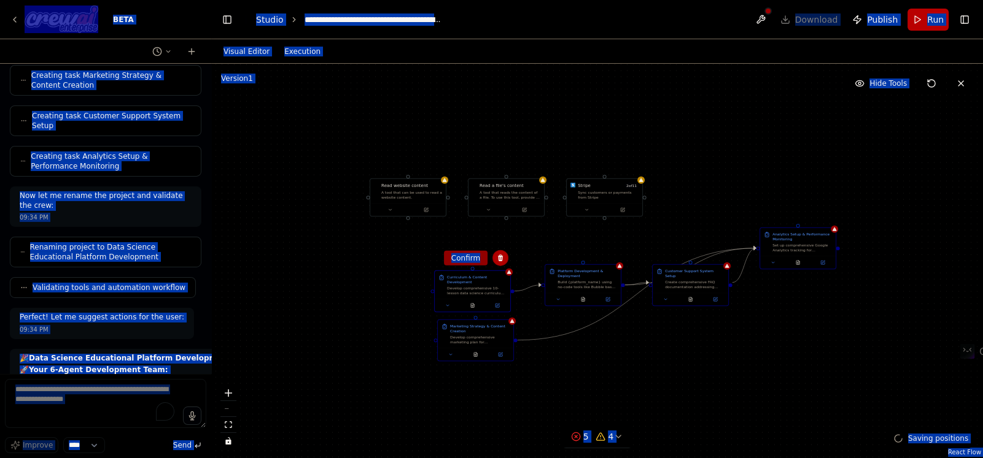
click at [471, 256] on button "Confirm" at bounding box center [466, 258] width 44 height 15
click at [562, 277] on div "Platform Development & Deployment Build {platform_name} using no-code tools lik…" at bounding box center [587, 278] width 60 height 21
click at [611, 253] on icon at bounding box center [610, 251] width 5 height 7
click at [612, 250] on icon at bounding box center [611, 250] width 5 height 7
click at [589, 277] on div "Build {platform_name} using no-code tools like Bubble based on {technical_requi…" at bounding box center [588, 282] width 60 height 10
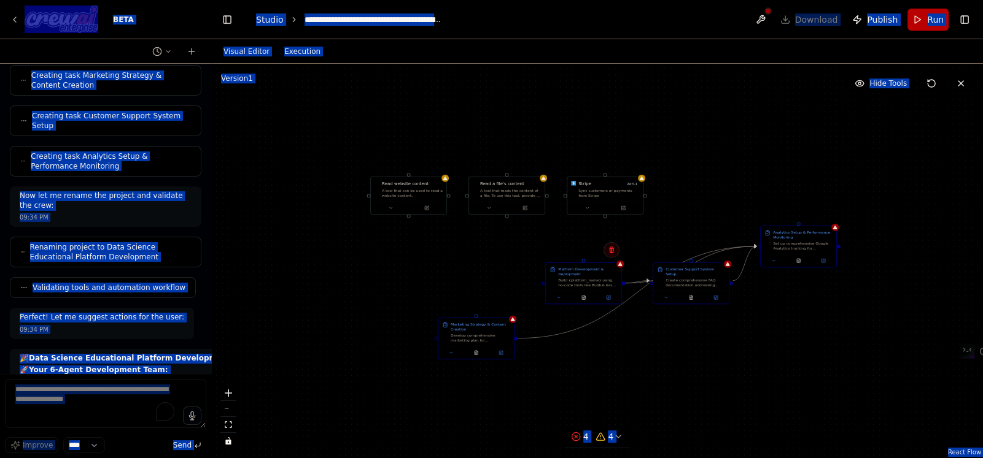
click at [611, 254] on button at bounding box center [611, 250] width 16 height 16
click at [567, 253] on button "Confirm" at bounding box center [577, 250] width 44 height 15
click at [690, 277] on div "Create comprehensive FAQ documentation addressing common user questions about {…" at bounding box center [695, 282] width 60 height 10
click at [721, 249] on icon at bounding box center [721, 250] width 7 height 7
click at [722, 249] on icon at bounding box center [722, 248] width 5 height 7
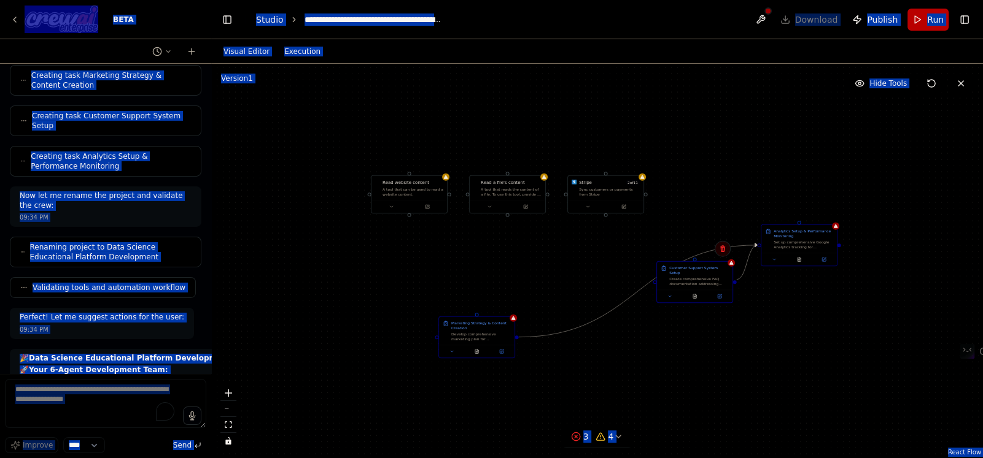
click at [722, 247] on icon at bounding box center [722, 248] width 5 height 7
click at [703, 279] on div "Create comprehensive FAQ documentation addressing common user questions about {…" at bounding box center [699, 280] width 60 height 10
click at [722, 250] on icon at bounding box center [722, 248] width 5 height 7
click at [786, 239] on div "Set up comprehensive Google Analytics tracking for {platform_name} to monitor u…" at bounding box center [803, 242] width 60 height 10
click at [830, 207] on button at bounding box center [827, 211] width 16 height 16
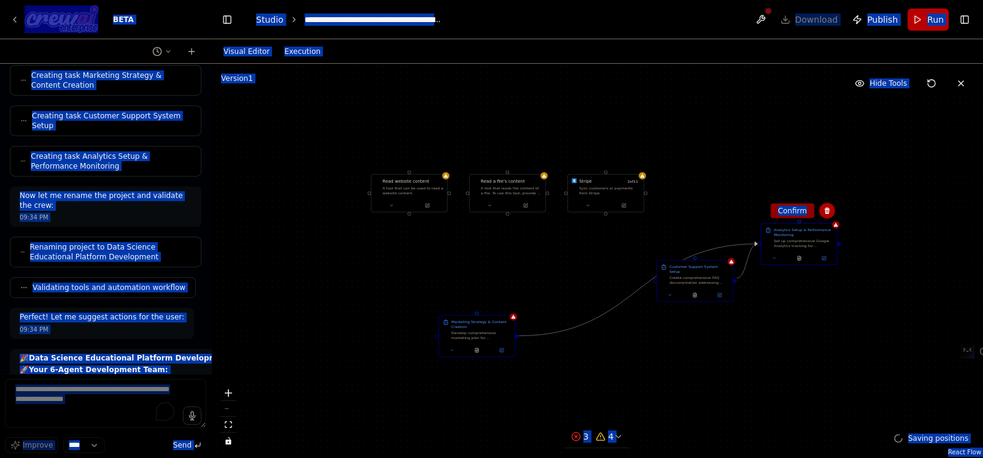
click at [792, 211] on button "Confirm" at bounding box center [792, 211] width 44 height 15
click at [787, 211] on button "Confirm" at bounding box center [792, 211] width 44 height 15
click at [764, 185] on div ".deletable-edge-delete-btn { width: 20px; height: 20px; border: 0px solid #ffff…" at bounding box center [596, 261] width 771 height 395
click at [789, 239] on div "Set up comprehensive Google Analytics tracking for {platform_name} to monitor u…" at bounding box center [803, 242] width 60 height 10
click at [822, 212] on button at bounding box center [827, 211] width 16 height 16
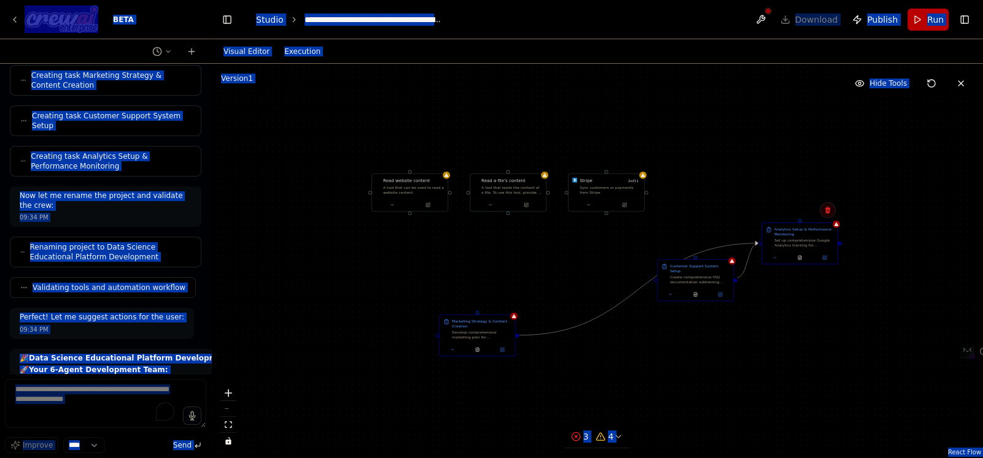
click at [832, 209] on button at bounding box center [827, 211] width 16 height 16
click at [798, 211] on button "Confirm" at bounding box center [793, 210] width 44 height 15
click at [712, 274] on div "Create comprehensive FAQ documentation addressing common user questions about {…" at bounding box center [700, 279] width 60 height 10
click at [722, 245] on icon at bounding box center [722, 247] width 5 height 7
click at [701, 248] on button "Confirm" at bounding box center [688, 246] width 44 height 15
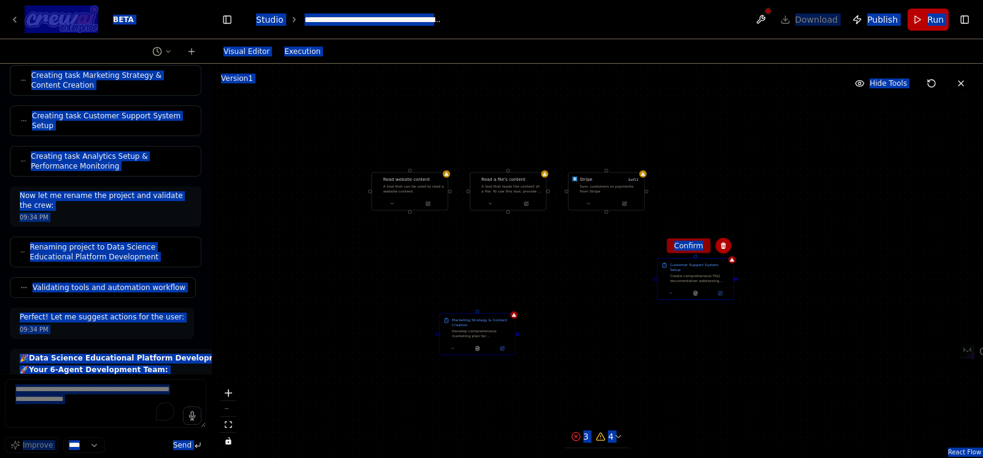
click at [681, 251] on button "Confirm" at bounding box center [688, 246] width 44 height 15
click at [485, 330] on div "Develop comprehensive marketing plan for {platform_name} targeting beginner dat…" at bounding box center [482, 333] width 60 height 10
click at [503, 303] on icon at bounding box center [505, 301] width 5 height 7
click at [504, 298] on icon at bounding box center [505, 300] width 5 height 7
click at [497, 315] on div "Marketing Strategy & Content Creation" at bounding box center [482, 320] width 60 height 10
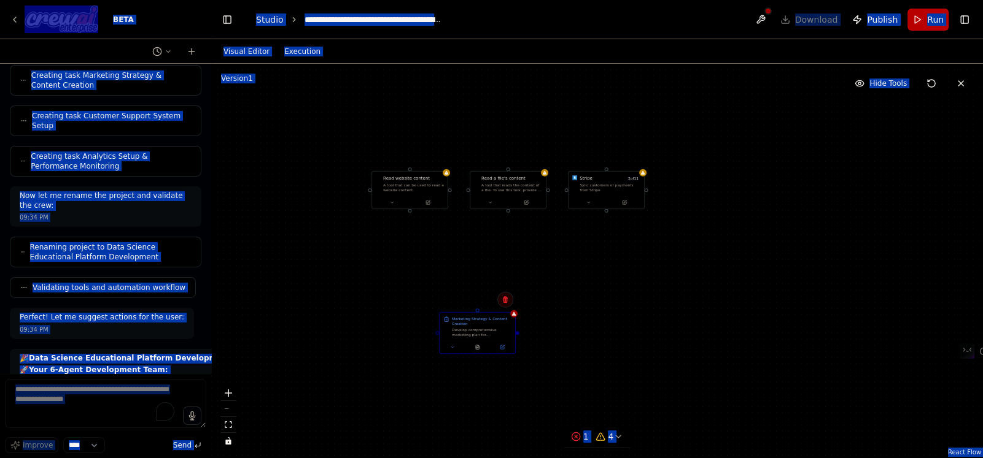
click at [509, 300] on icon at bounding box center [504, 299] width 7 height 7
click at [464, 300] on button "Confirm" at bounding box center [471, 300] width 44 height 15
click at [608, 183] on div "Sync customers or payments from Stripe" at bounding box center [609, 187] width 61 height 10
click at [632, 158] on icon at bounding box center [633, 157] width 5 height 7
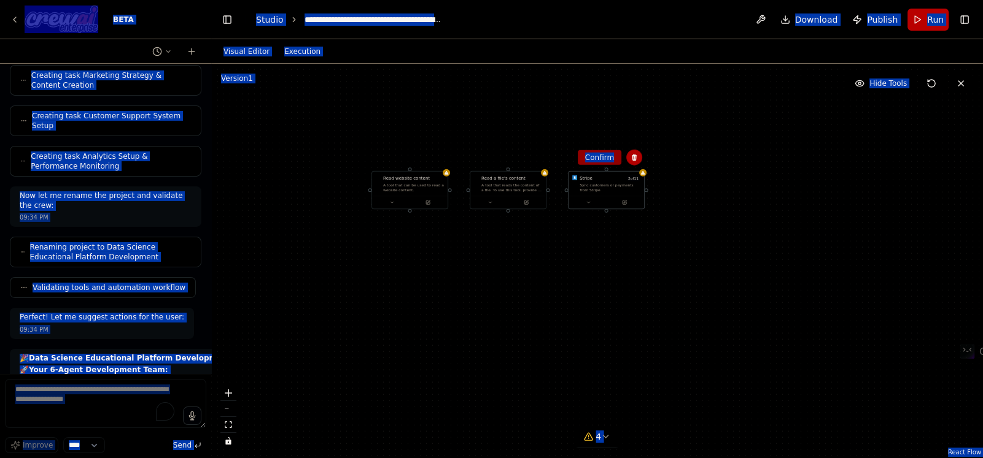
click at [606, 161] on button "Confirm" at bounding box center [599, 157] width 44 height 15
click at [537, 186] on div "A tool that reads the content of a file. To use this tool, provide a 'file_path…" at bounding box center [511, 187] width 61 height 10
click at [531, 161] on button at bounding box center [536, 158] width 16 height 16
click at [509, 159] on button "Confirm" at bounding box center [501, 157] width 44 height 15
click at [501, 156] on button "Confirm" at bounding box center [501, 157] width 44 height 15
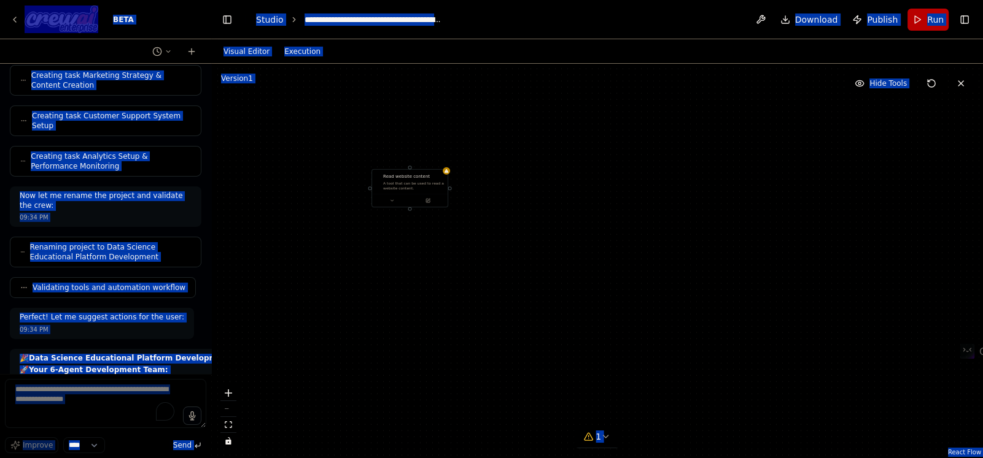
click at [413, 183] on div "A tool that can be used to read a website content." at bounding box center [413, 186] width 61 height 10
click at [436, 156] on button at bounding box center [441, 157] width 16 height 16
click at [396, 157] on button "Confirm" at bounding box center [406, 157] width 44 height 15
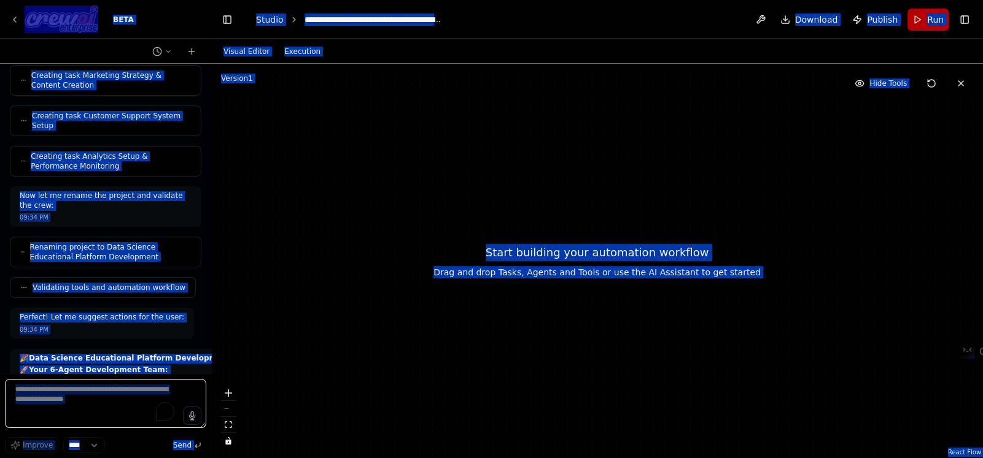
click at [88, 412] on textarea "To enrich screen reader interactions, please activate Accessibility in Grammarl…" at bounding box center [105, 403] width 201 height 49
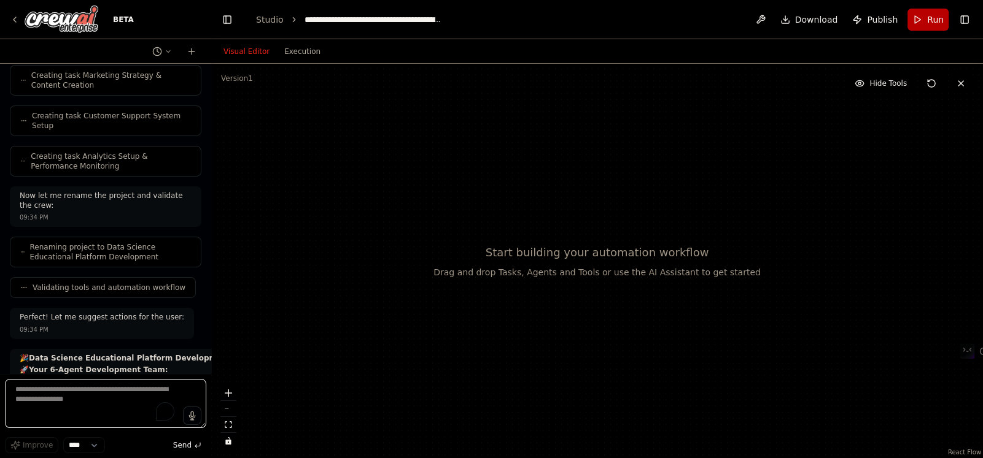
paste textarea "**********"
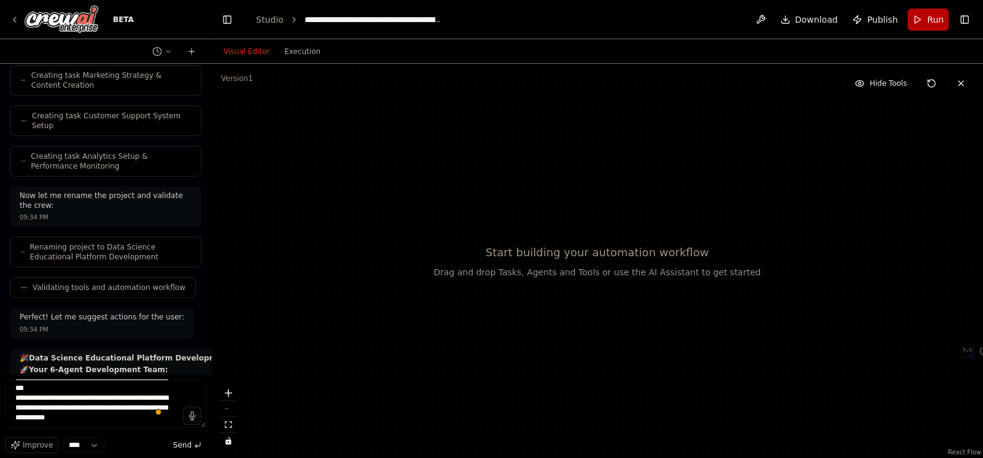
click at [123, 377] on form "Improve **** Send" at bounding box center [105, 416] width 211 height 85
click at [101, 388] on textarea "To enrich screen reader interactions, please activate Accessibility in Grammarl…" at bounding box center [105, 403] width 201 height 49
paste textarea "**********"
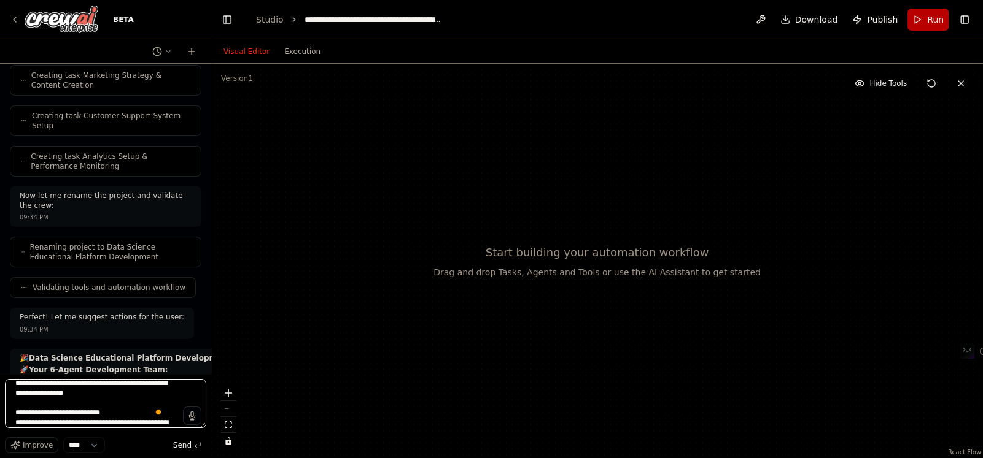
scroll to position [0, 0]
type textarea "**********"
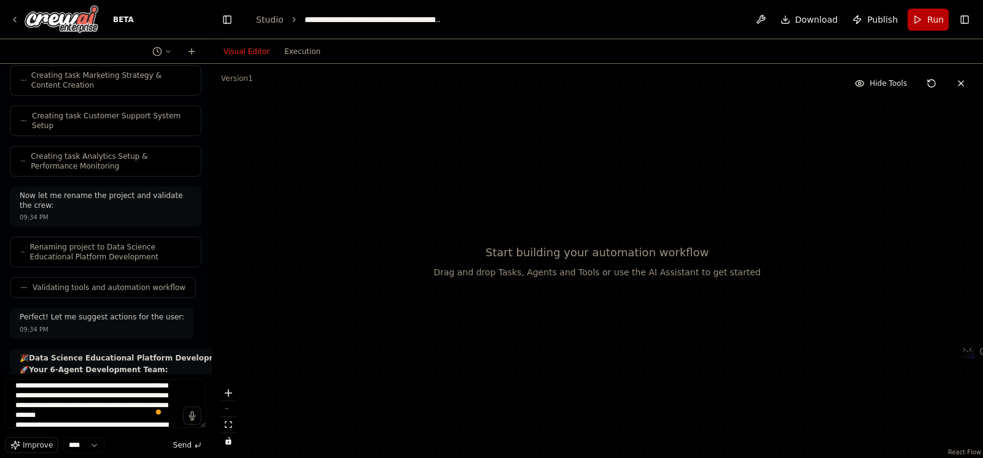
click at [31, 442] on span "Improve" at bounding box center [38, 446] width 30 height 10
click at [180, 443] on span "Send" at bounding box center [182, 446] width 18 height 10
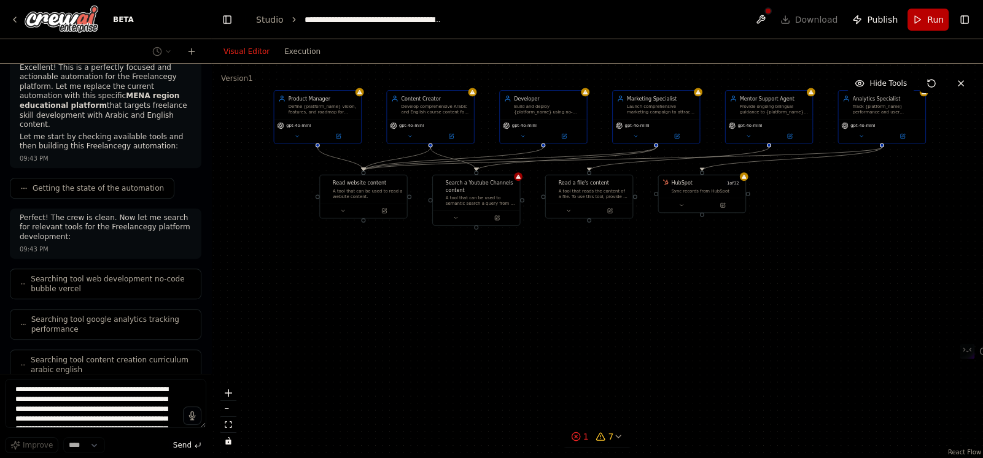
scroll to position [12785, 0]
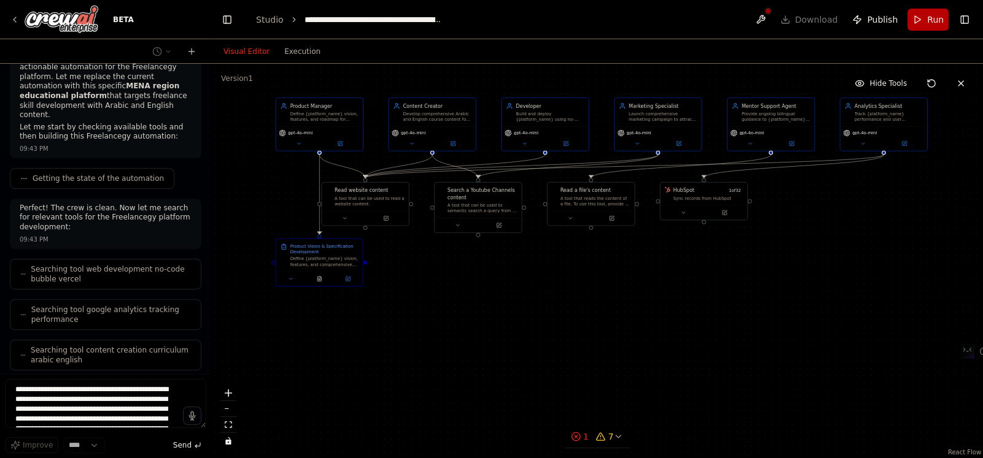
drag, startPoint x: 692, startPoint y: 260, endPoint x: 696, endPoint y: 287, distance: 26.7
click at [696, 287] on div ".deletable-edge-delete-btn { width: 20px; height: 20px; border: 0px solid #ffff…" at bounding box center [596, 261] width 771 height 395
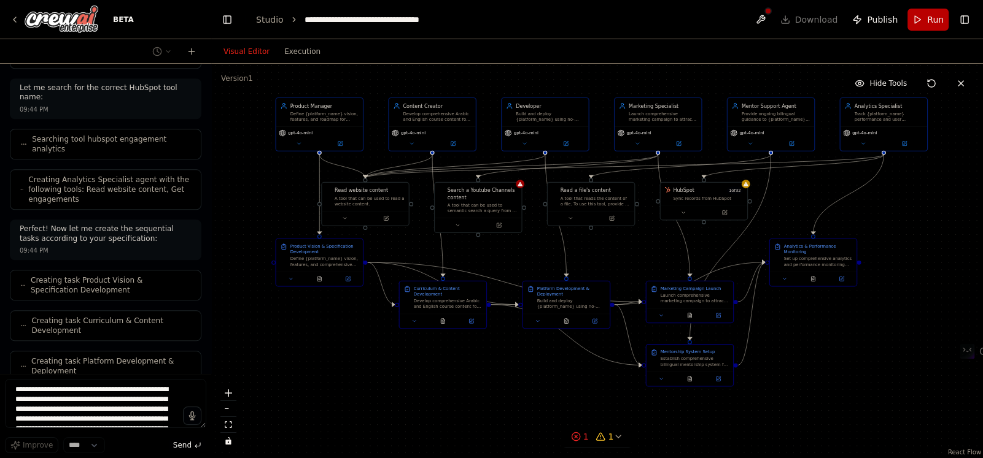
scroll to position [13390, 0]
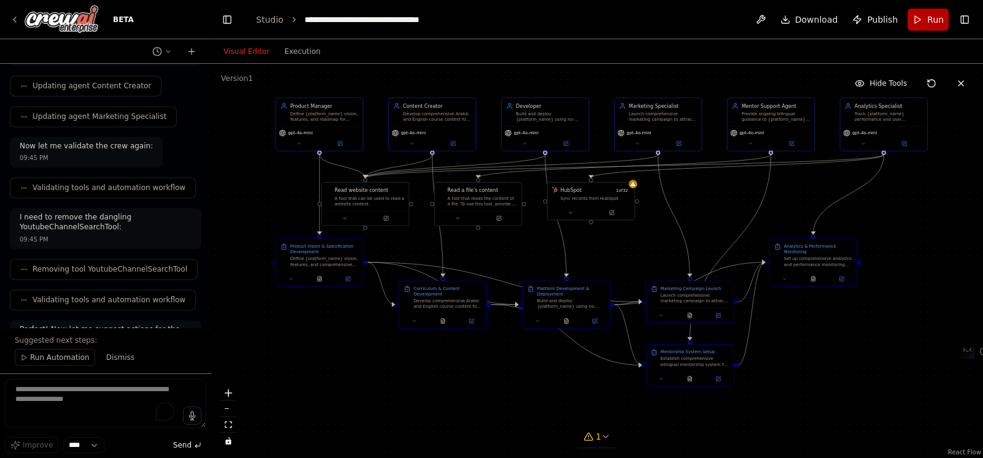
scroll to position [14212, 0]
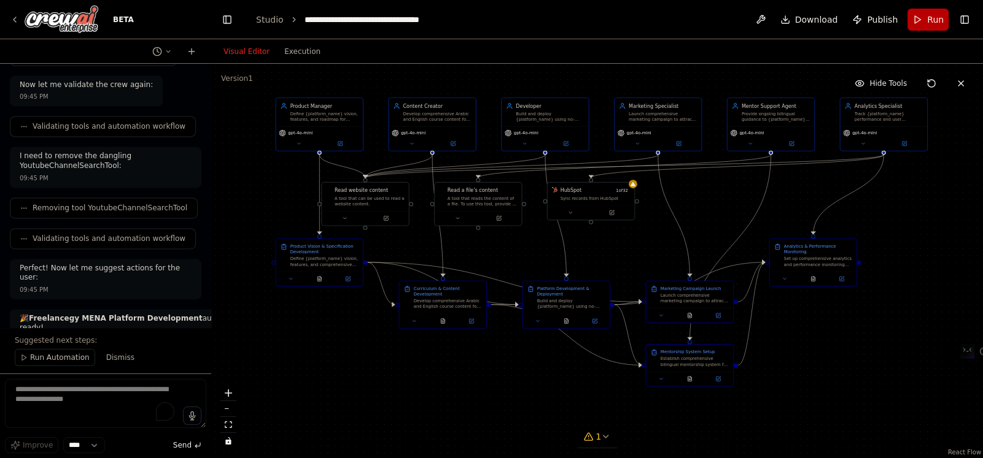
click at [59, 360] on span "Run Automation" at bounding box center [60, 358] width 60 height 10
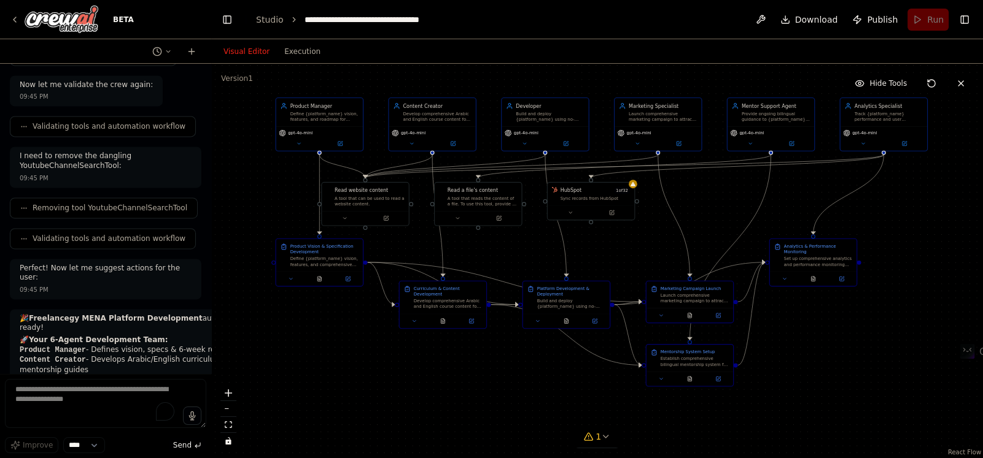
scroll to position [14166, 0]
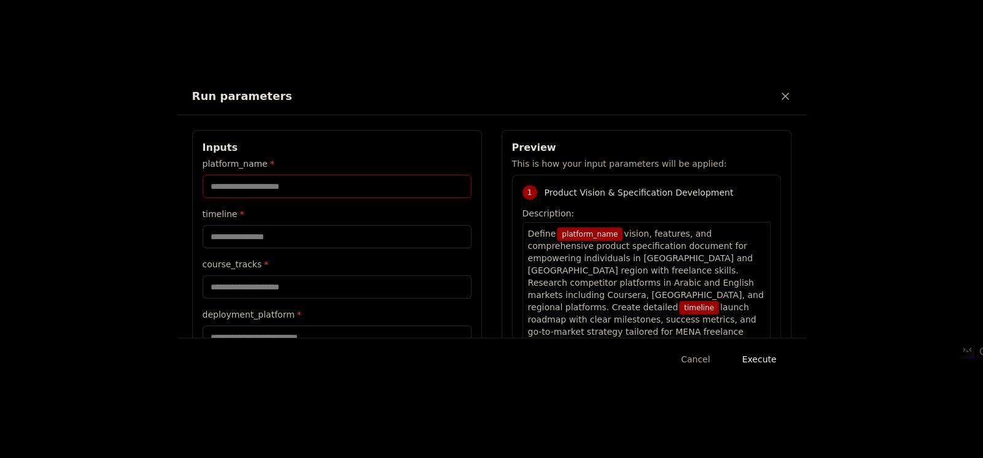
click at [305, 187] on input "platform_name *" at bounding box center [337, 186] width 269 height 23
click at [352, 238] on input "timeline *" at bounding box center [337, 236] width 269 height 23
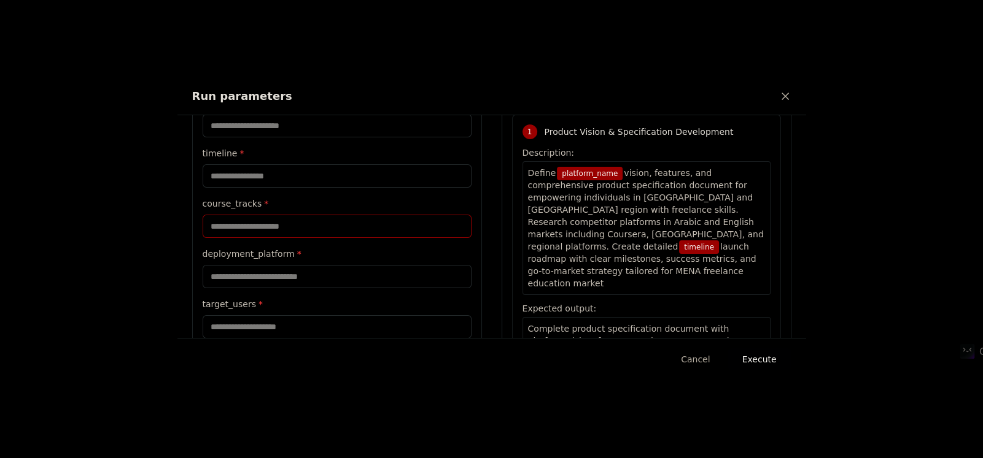
click at [326, 222] on input "course_tracks *" at bounding box center [337, 226] width 269 height 23
click at [295, 272] on input "deployment_platform *" at bounding box center [337, 276] width 269 height 23
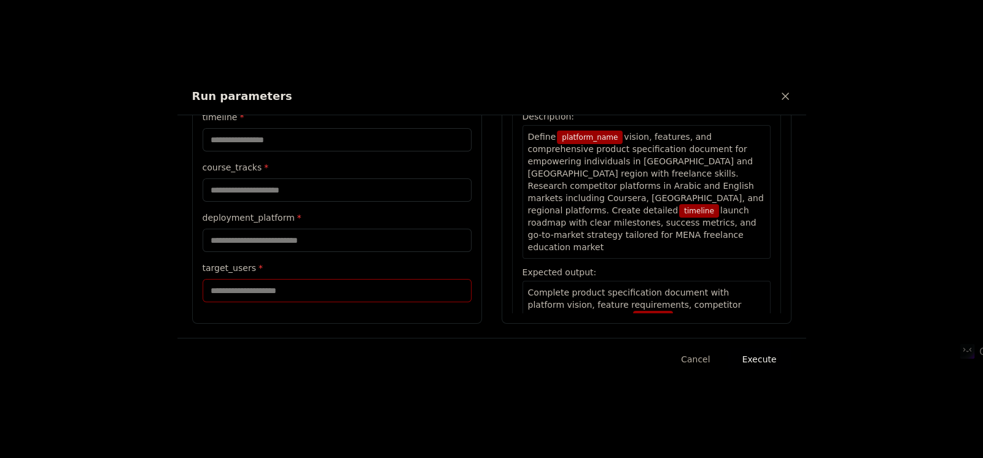
click at [303, 296] on input "target_users *" at bounding box center [337, 290] width 269 height 23
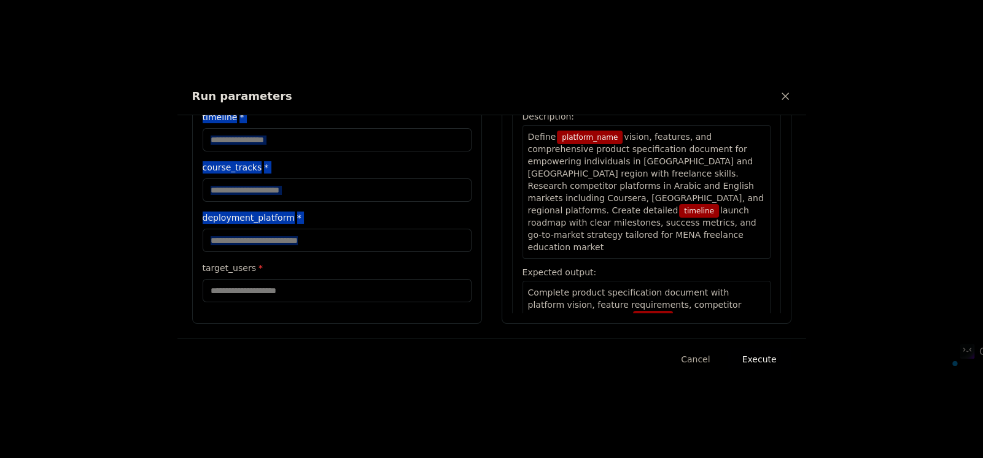
drag, startPoint x: 199, startPoint y: 144, endPoint x: 314, endPoint y: 312, distance: 204.1
click at [314, 312] on div "Inputs platform_name * timeline * course_tracks * deployment_platform * target_…" at bounding box center [337, 178] width 290 height 291
copy div "Inputs platform_name * timeline * course_tracks * deployment_platform *"
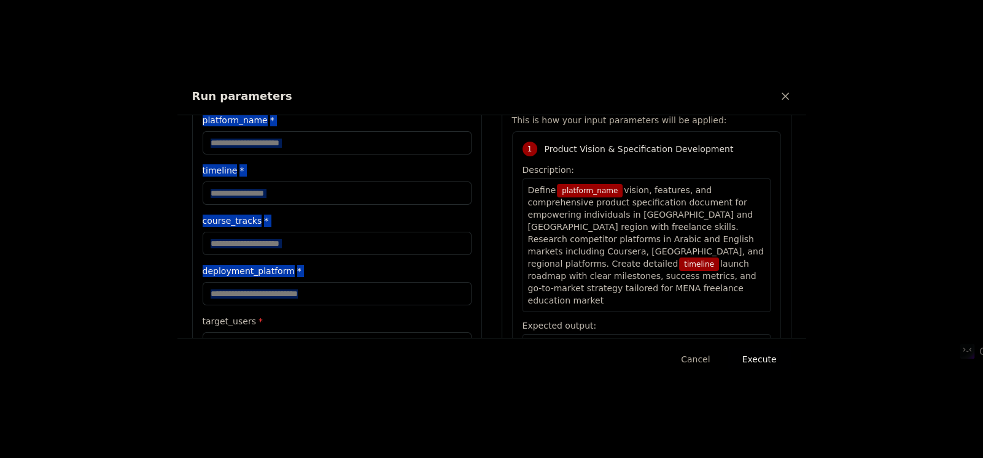
scroll to position [0, 0]
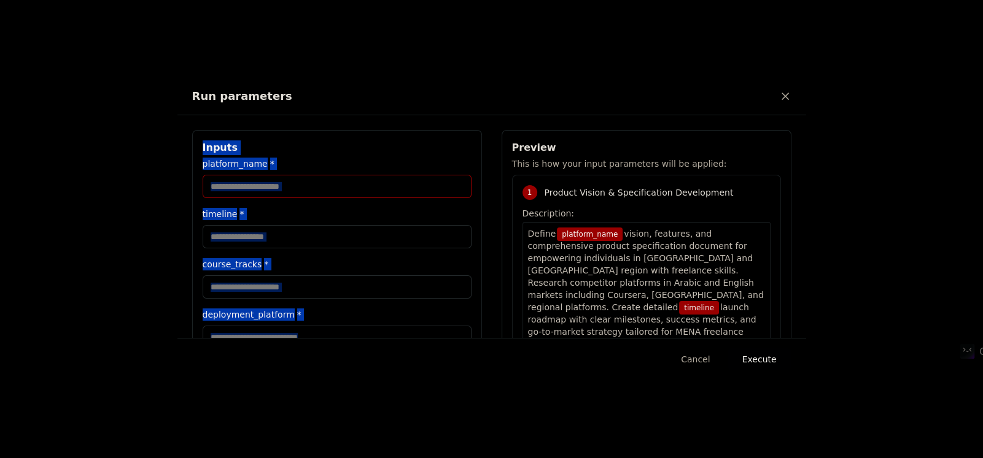
click at [306, 186] on input "platform_name *" at bounding box center [337, 186] width 269 height 23
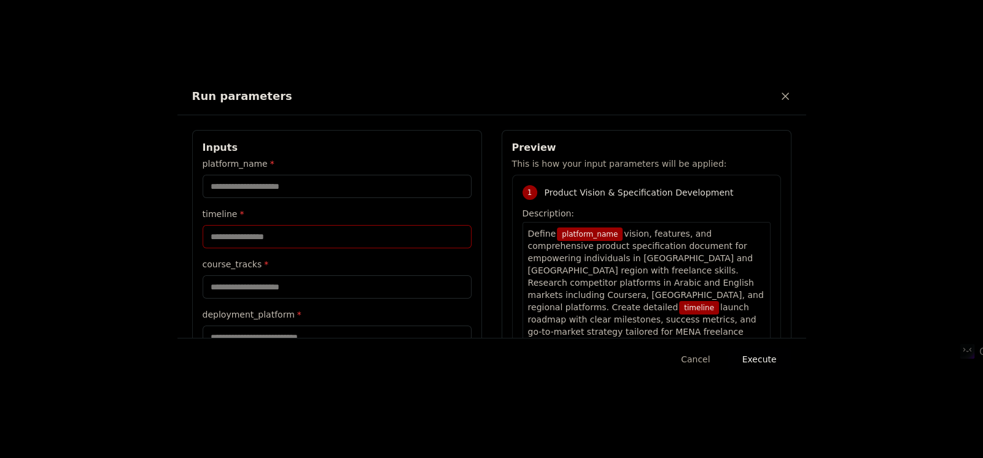
click at [258, 235] on input "timeline *" at bounding box center [337, 236] width 269 height 23
paste input "*******"
type input "*******"
click at [250, 279] on input "course_tracks *" at bounding box center [337, 287] width 269 height 23
paste input "**********"
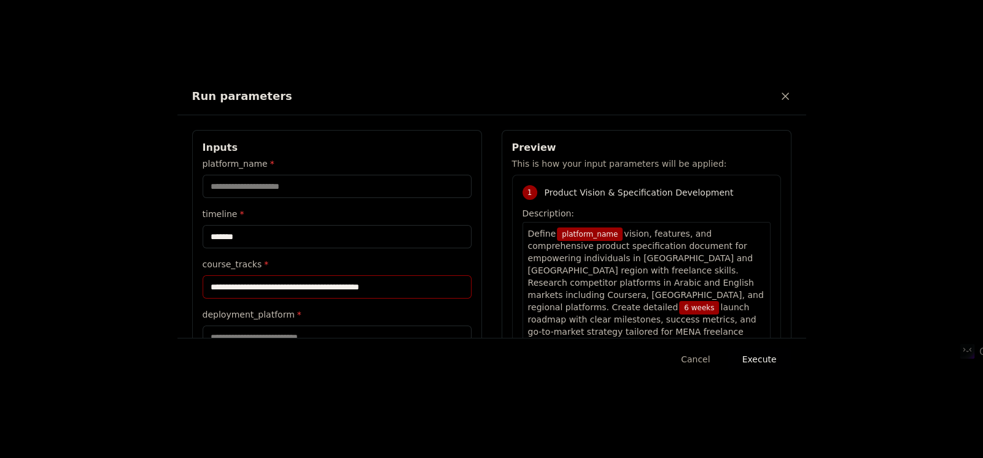
type input "**********"
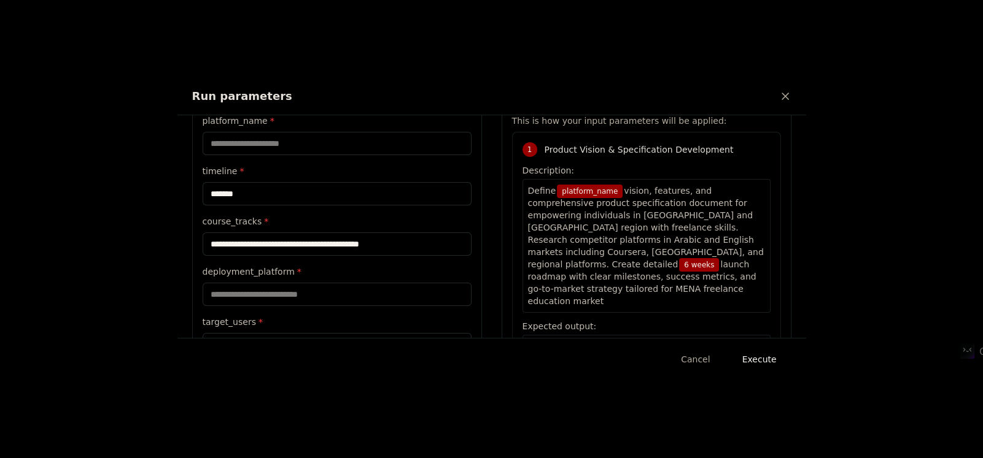
scroll to position [61, 0]
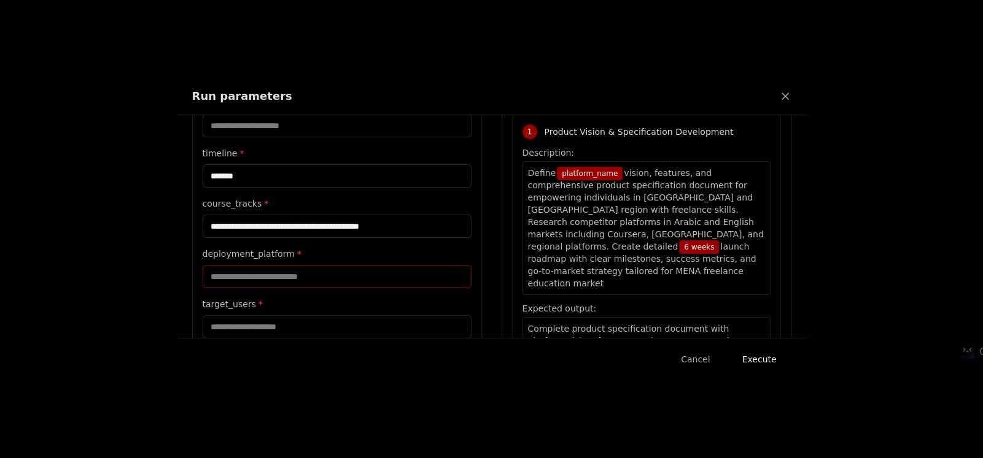
click at [263, 269] on input "deployment_platform *" at bounding box center [337, 276] width 269 height 23
paste input "******"
type input "******"
click at [282, 337] on div "**********" at bounding box center [337, 214] width 290 height 291
paste input "**********"
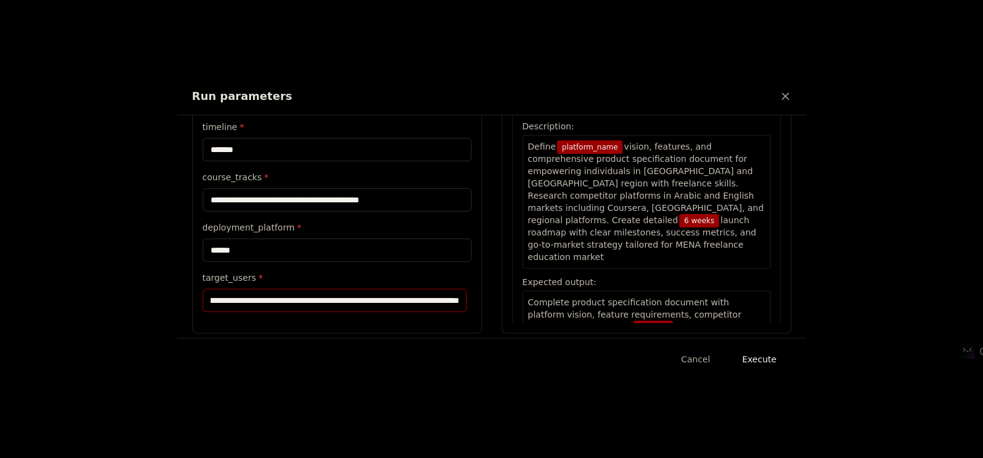
scroll to position [97, 0]
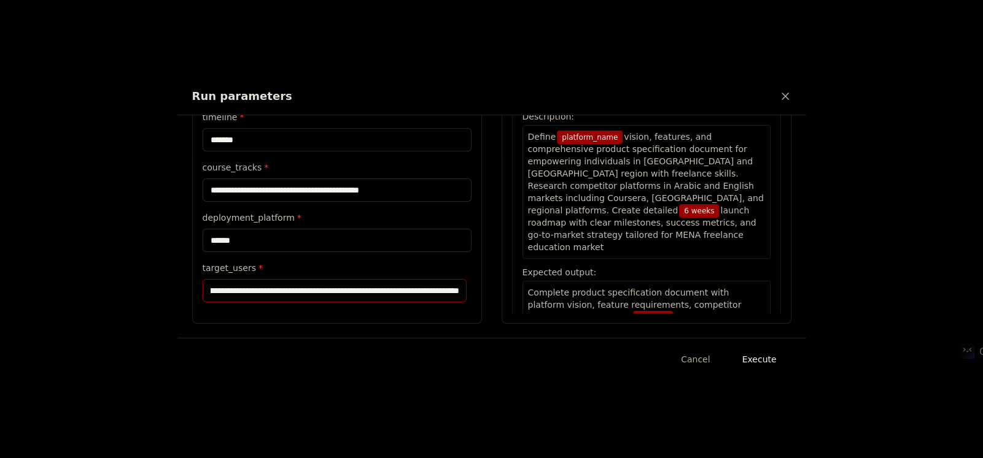
type input "**********"
click at [752, 365] on button "Execute" at bounding box center [759, 360] width 64 height 22
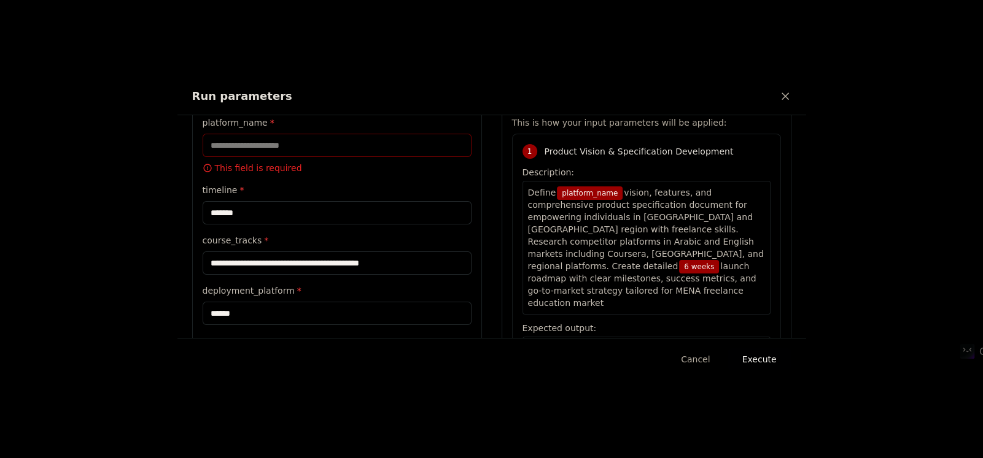
scroll to position [0, 0]
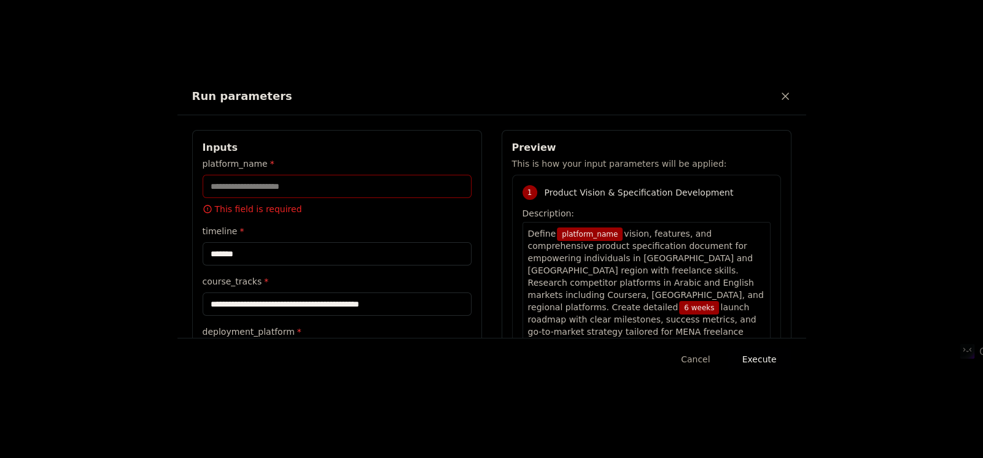
click at [316, 188] on input "platform_name *" at bounding box center [337, 186] width 269 height 23
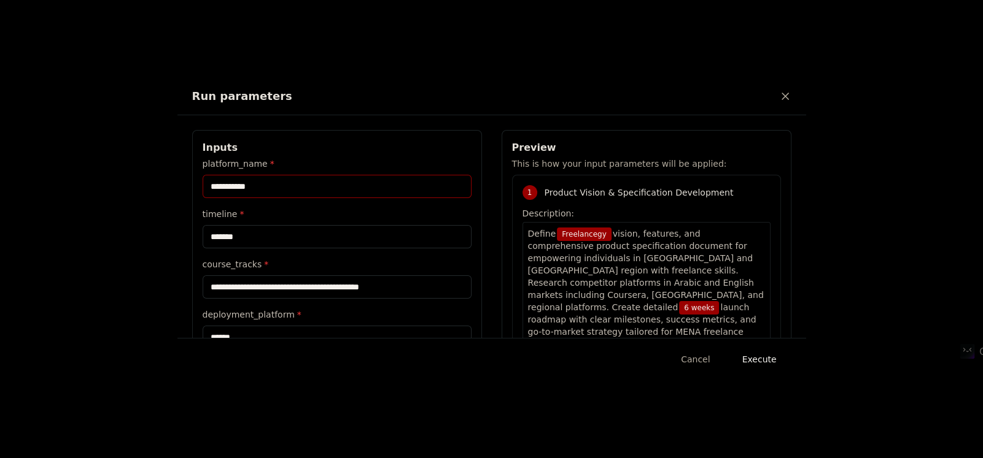
type input "**********"
click at [759, 358] on button "Execute" at bounding box center [759, 360] width 64 height 22
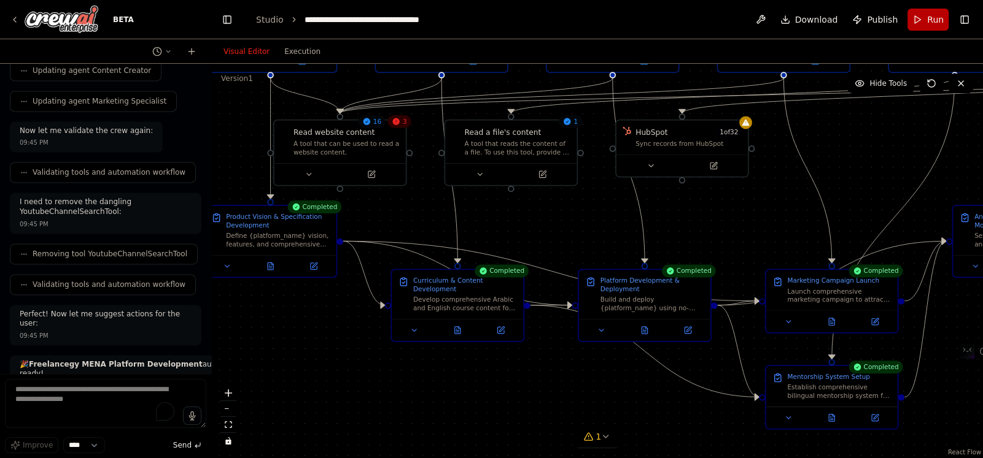
drag, startPoint x: 256, startPoint y: 303, endPoint x: 297, endPoint y: 309, distance: 41.6
click at [297, 309] on div ".deletable-edge-delete-btn { width: 20px; height: 20px; border: 0px solid #ffff…" at bounding box center [596, 261] width 771 height 395
click at [268, 263] on icon at bounding box center [271, 264] width 6 height 7
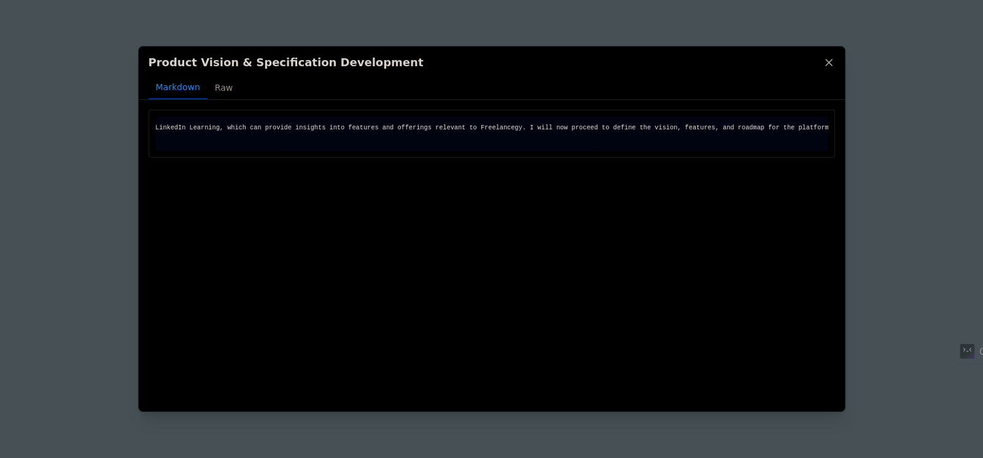
scroll to position [0, 223]
click at [828, 57] on icon at bounding box center [828, 62] width 12 height 12
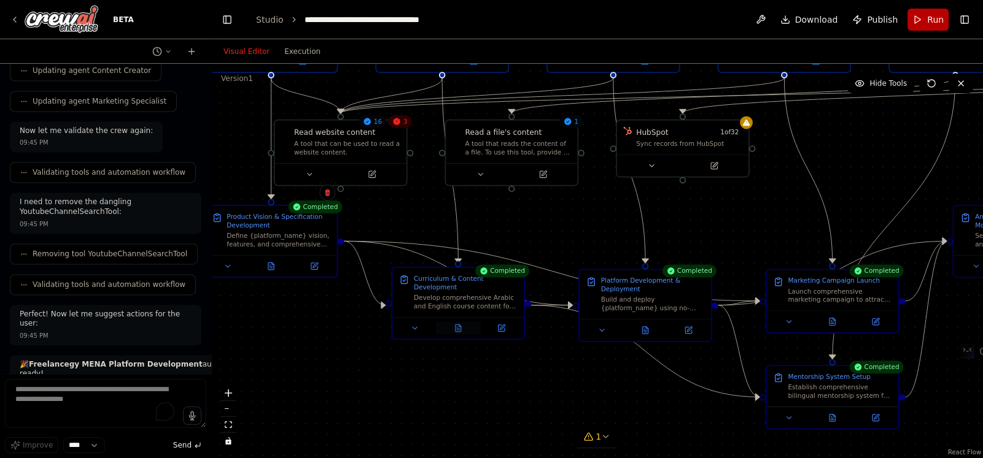
click at [455, 328] on icon at bounding box center [458, 328] width 6 height 7
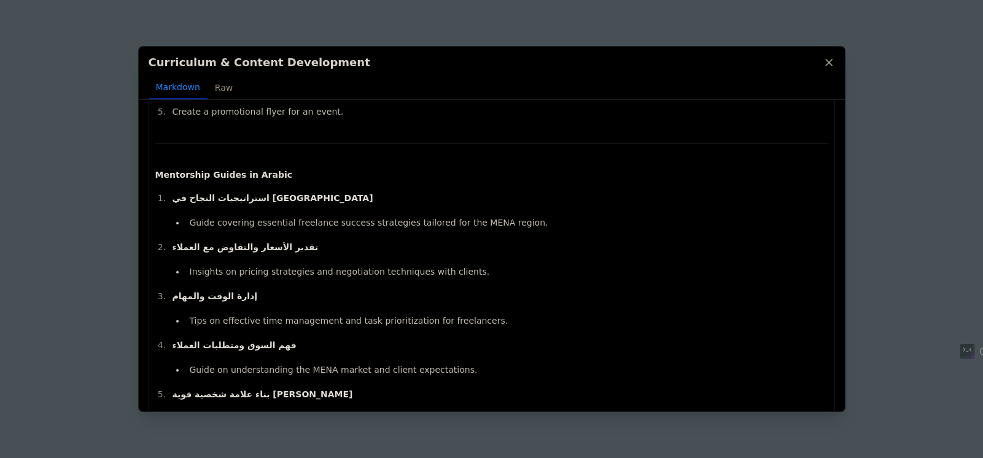
scroll to position [1518, 0]
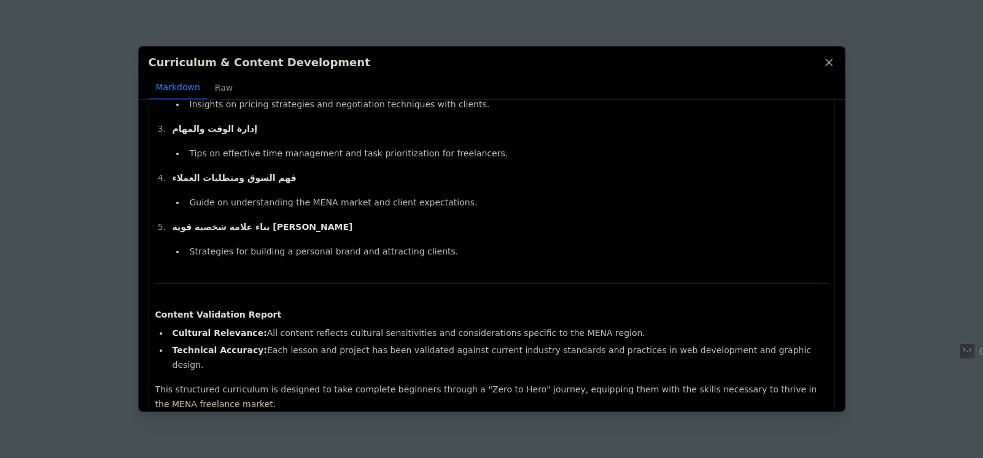
click at [831, 56] on icon at bounding box center [828, 62] width 12 height 12
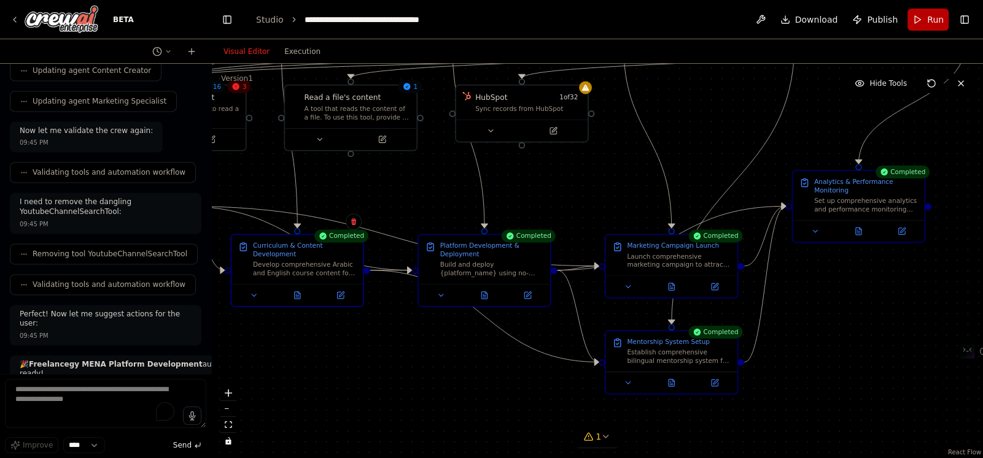
drag, startPoint x: 599, startPoint y: 361, endPoint x: 448, endPoint y: 331, distance: 154.1
click at [448, 331] on div ".deletable-edge-delete-btn { width: 20px; height: 20px; border: 0px solid #ffff…" at bounding box center [596, 261] width 771 height 395
click at [484, 294] on icon at bounding box center [484, 292] width 6 height 7
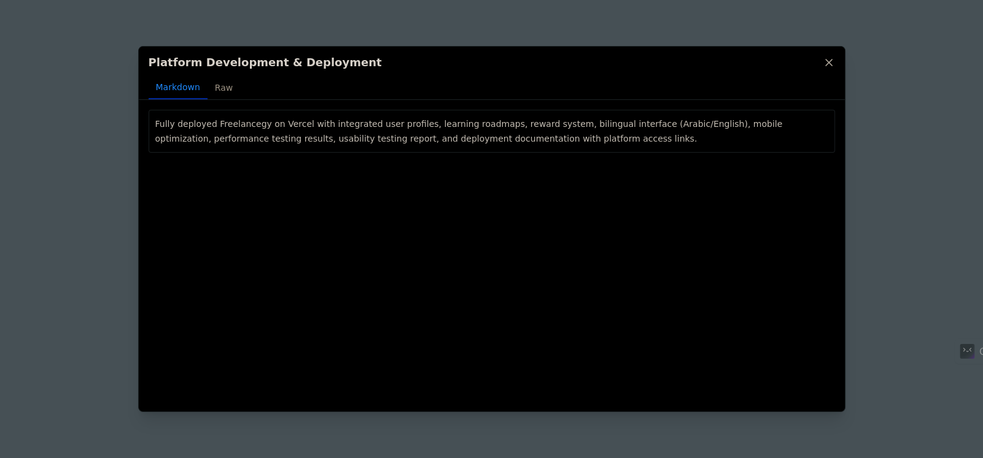
click at [829, 62] on icon at bounding box center [828, 62] width 12 height 12
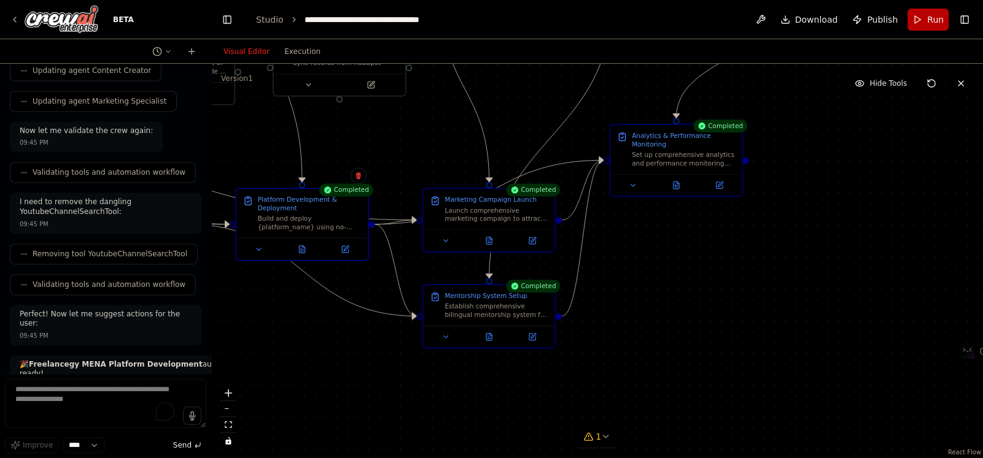
drag, startPoint x: 558, startPoint y: 339, endPoint x: 376, endPoint y: 293, distance: 187.8
click at [376, 293] on div ".deletable-edge-delete-btn { width: 20px; height: 20px; border: 0px solid #ffff…" at bounding box center [596, 261] width 771 height 395
click at [493, 244] on button at bounding box center [488, 239] width 45 height 13
click at [492, 239] on icon at bounding box center [495, 238] width 6 height 7
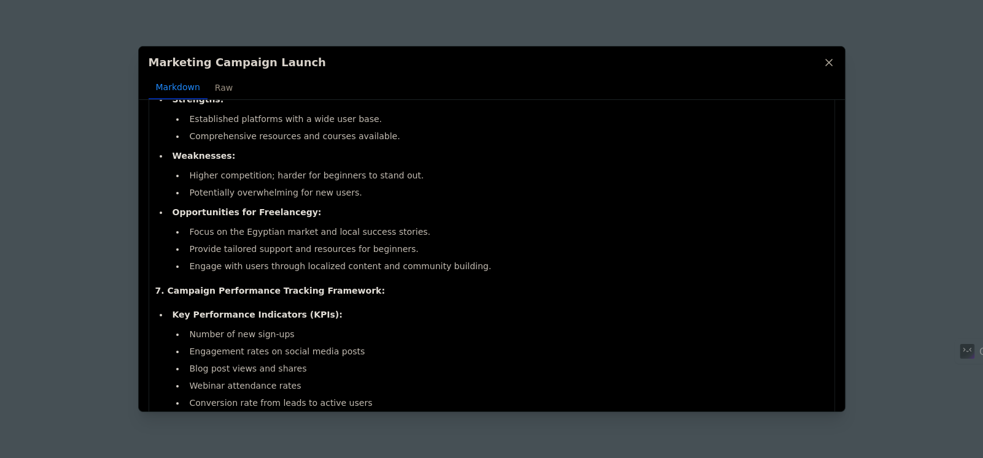
scroll to position [1477, 0]
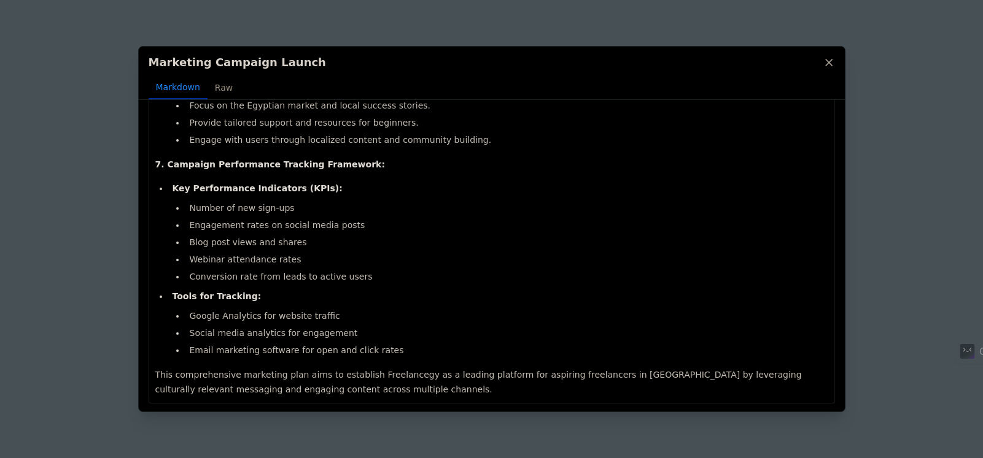
click at [828, 66] on icon at bounding box center [828, 62] width 12 height 12
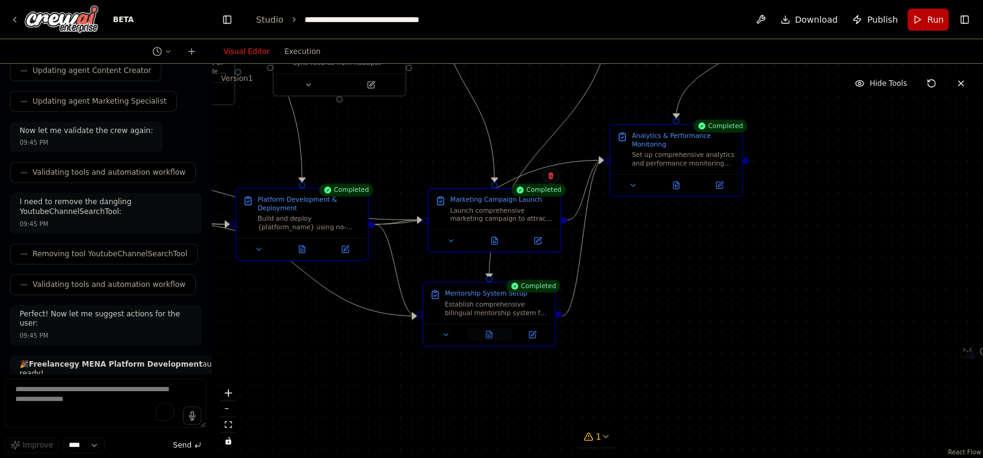
click at [490, 338] on icon at bounding box center [489, 334] width 6 height 7
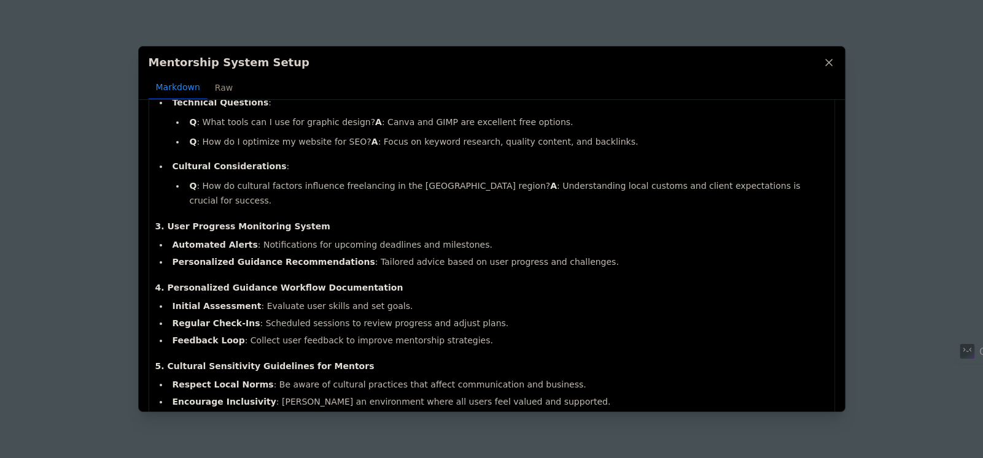
scroll to position [360, 0]
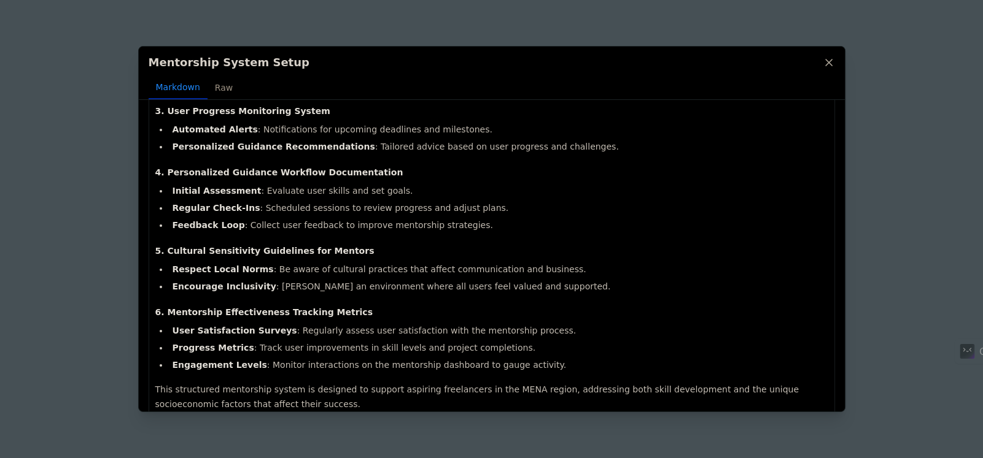
click at [890, 146] on div "Mentorship System Setup Markdown Raw Comprehensive Mentorship System for Freela…" at bounding box center [491, 229] width 983 height 458
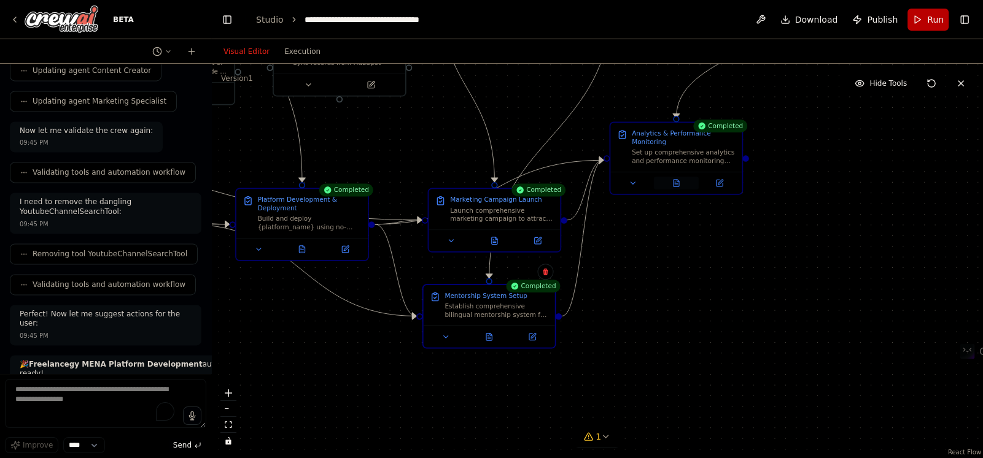
click at [674, 185] on icon at bounding box center [676, 183] width 6 height 7
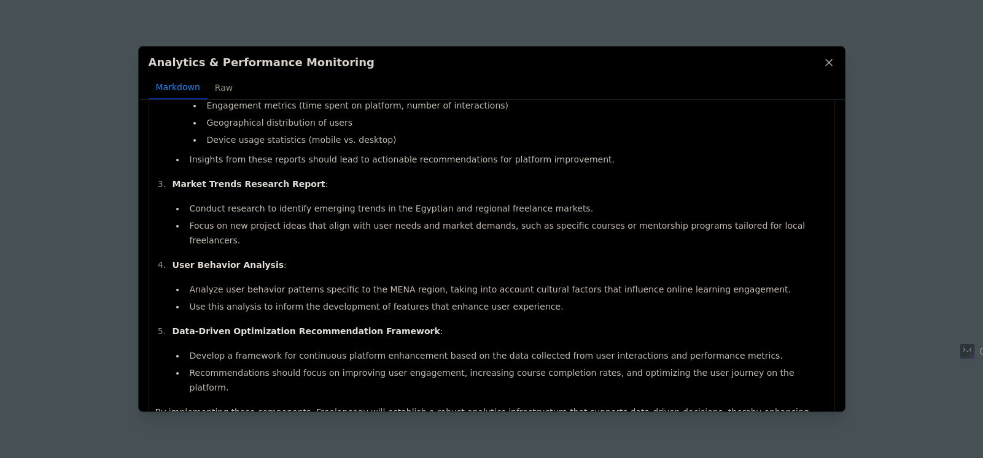
scroll to position [196, 0]
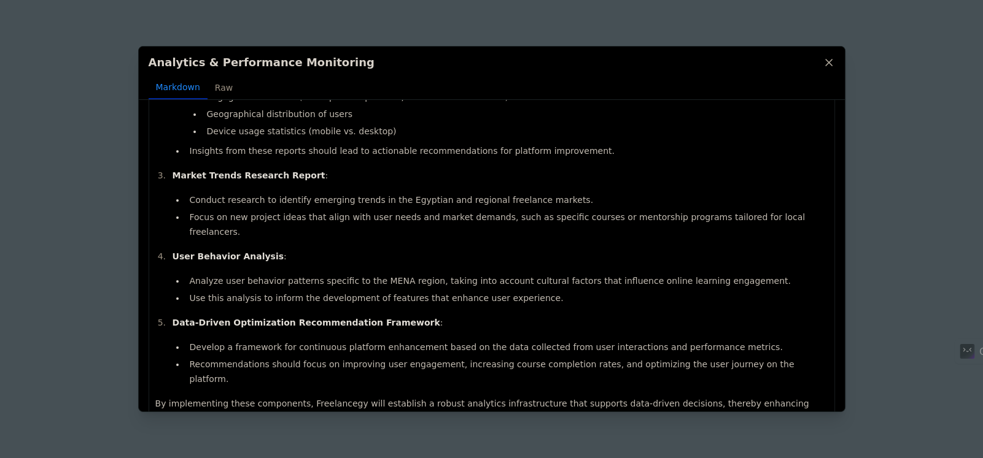
click at [826, 63] on icon at bounding box center [828, 62] width 12 height 12
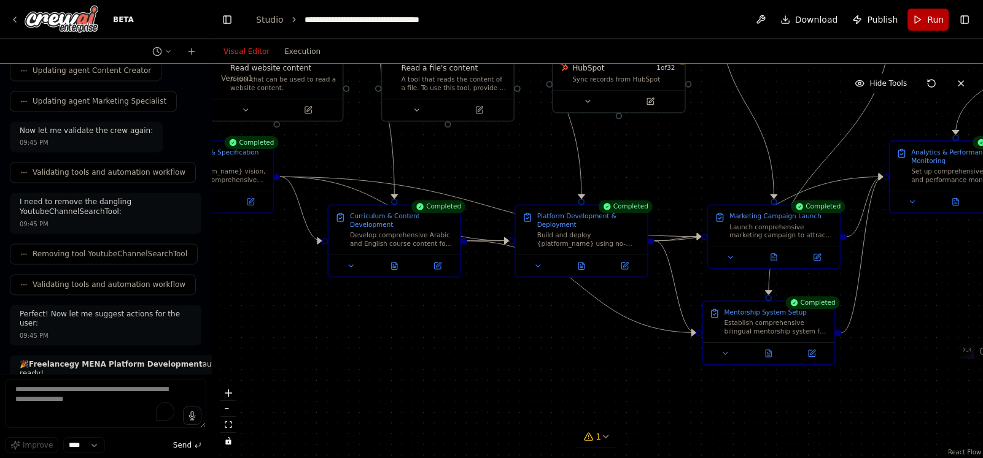
drag, startPoint x: 353, startPoint y: 347, endPoint x: 622, endPoint y: 355, distance: 268.3
click at [628, 360] on div ".deletable-edge-delete-btn { width: 20px; height: 20px; border: 0px solid #ffff…" at bounding box center [596, 261] width 771 height 395
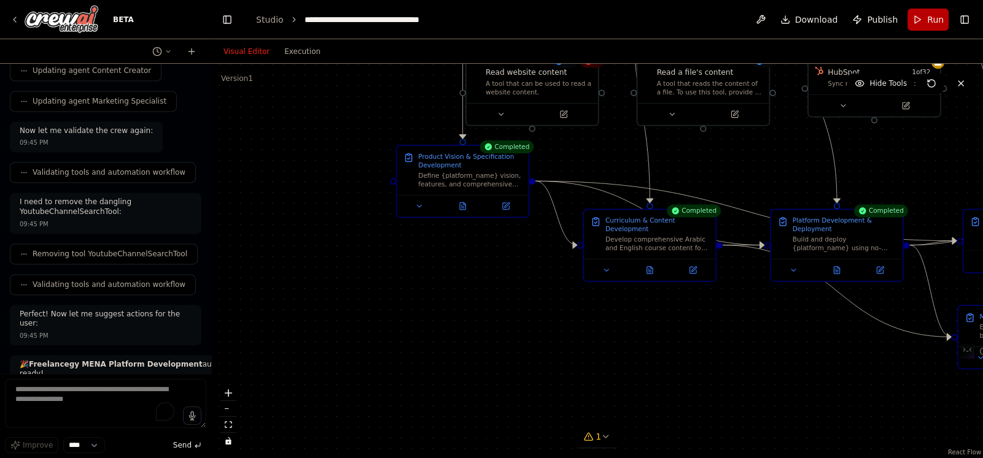
drag, startPoint x: 272, startPoint y: 319, endPoint x: 520, endPoint y: 317, distance: 247.9
click at [533, 324] on div ".deletable-edge-delete-btn { width: 20px; height: 20px; border: 0px solid #ffff…" at bounding box center [596, 261] width 771 height 395
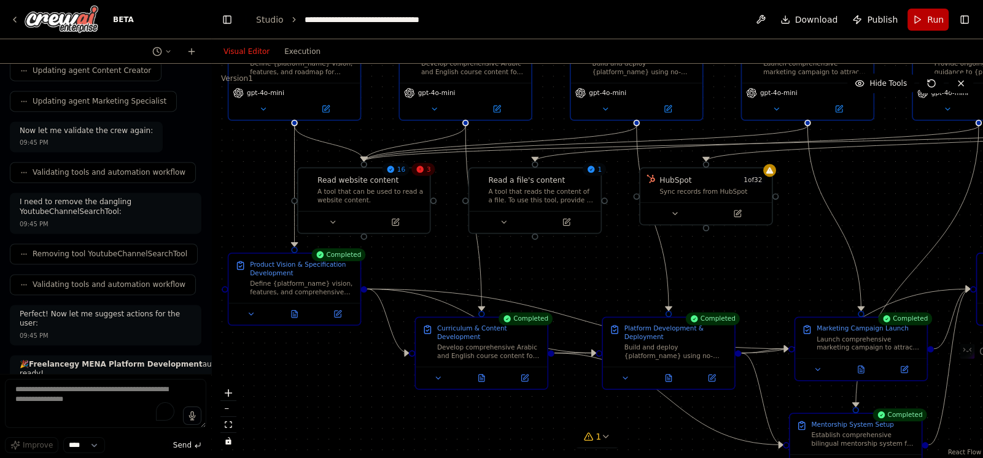
drag, startPoint x: 461, startPoint y: 301, endPoint x: 312, endPoint y: 399, distance: 178.2
click at [312, 399] on div ".deletable-edge-delete-btn { width: 20px; height: 20px; border: 0px solid #ffff…" at bounding box center [596, 261] width 771 height 395
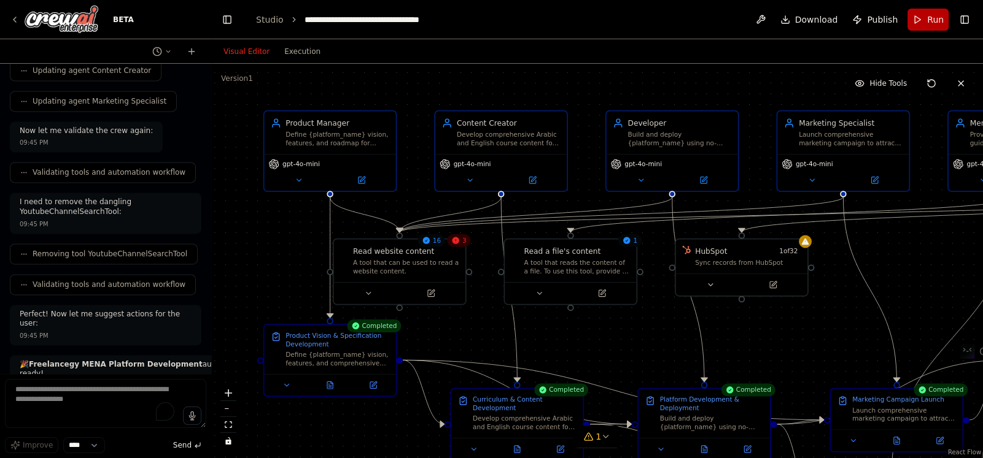
drag, startPoint x: 248, startPoint y: 198, endPoint x: 284, endPoint y: 269, distance: 79.6
click at [284, 269] on div ".deletable-edge-delete-btn { width: 20px; height: 20px; border: 0px solid #ffff…" at bounding box center [596, 261] width 771 height 395
click at [342, 134] on div "Define {platform_name} vision, features, and roadmap for empowering individuals…" at bounding box center [337, 136] width 104 height 17
click at [362, 179] on icon at bounding box center [361, 178] width 6 height 6
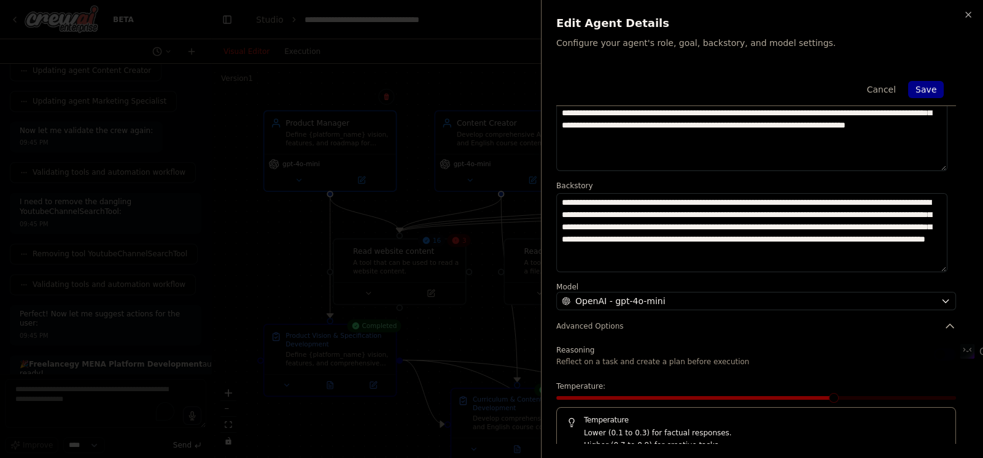
scroll to position [96, 0]
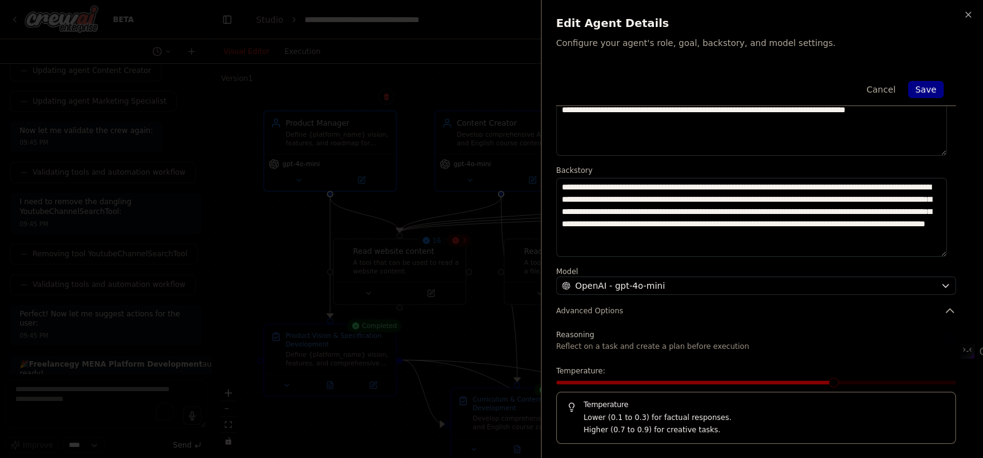
click at [813, 382] on span at bounding box center [696, 383] width 280 height 4
click at [828, 381] on span at bounding box center [833, 383] width 10 height 10
click at [835, 382] on span at bounding box center [833, 383] width 10 height 10
click at [364, 276] on div at bounding box center [491, 229] width 983 height 458
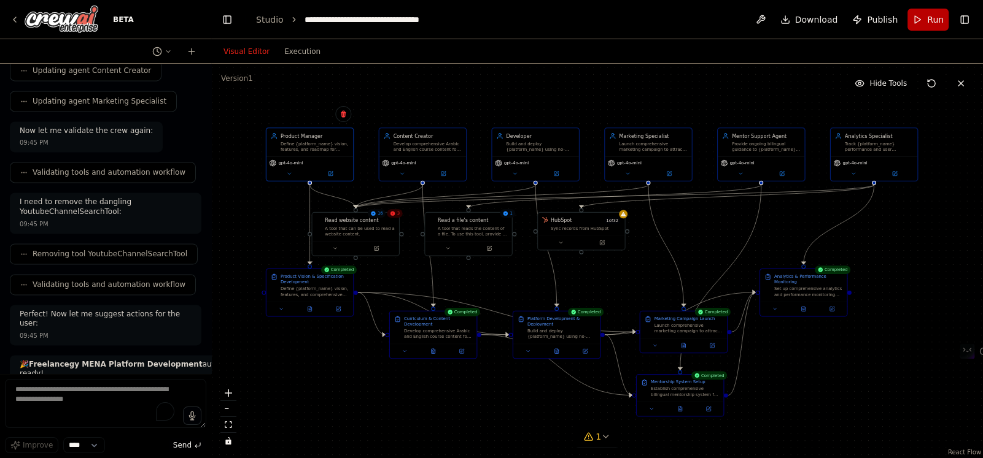
drag, startPoint x: 638, startPoint y: 302, endPoint x: 533, endPoint y: 264, distance: 110.8
click at [533, 264] on div ".deletable-edge-delete-btn { width: 20px; height: 20px; border: 0px solid #ffff…" at bounding box center [596, 261] width 771 height 395
click at [539, 153] on div "Developer Build and deploy {platform_name} using no-code tools with integrated …" at bounding box center [535, 141] width 87 height 28
click at [555, 172] on icon at bounding box center [556, 171] width 3 height 3
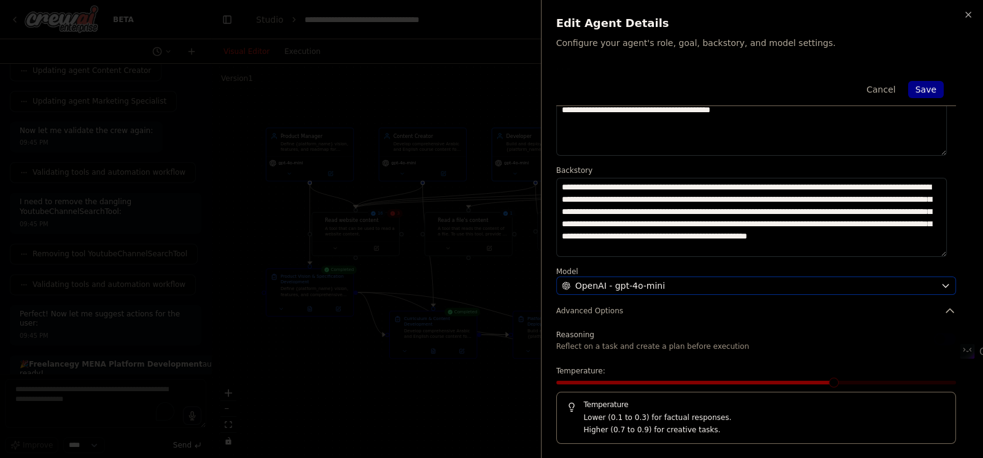
click at [689, 278] on button "OpenAI - gpt-4o-mini" at bounding box center [756, 286] width 400 height 18
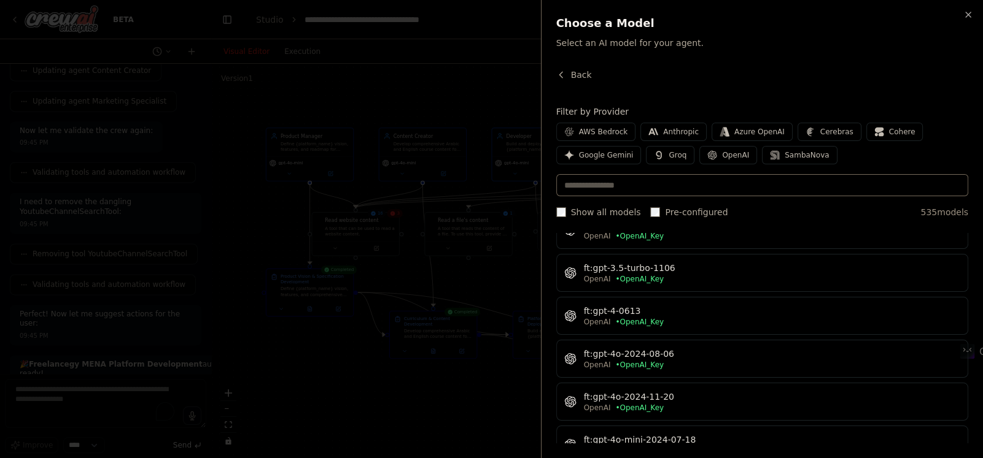
scroll to position [2946, 0]
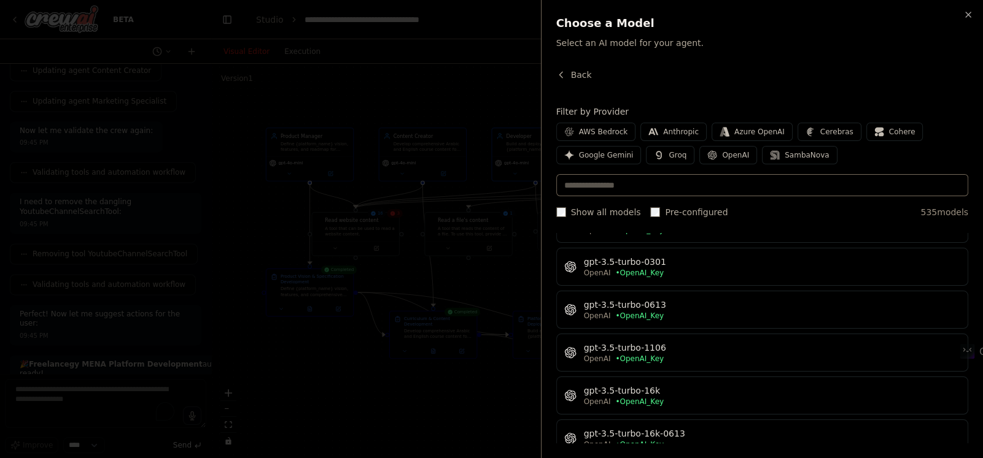
click at [756, 85] on div "Back" at bounding box center [762, 80] width 412 height 22
click at [565, 73] on button "Back" at bounding box center [574, 75] width 36 height 12
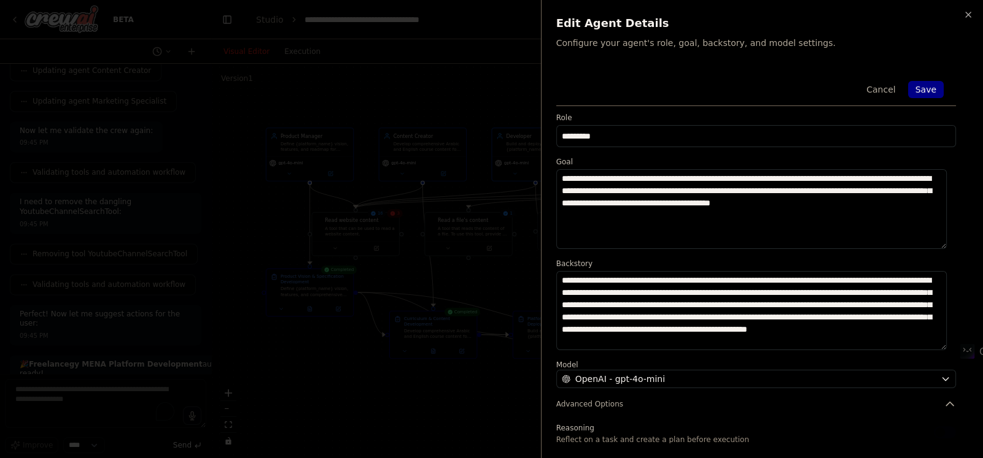
scroll to position [0, 0]
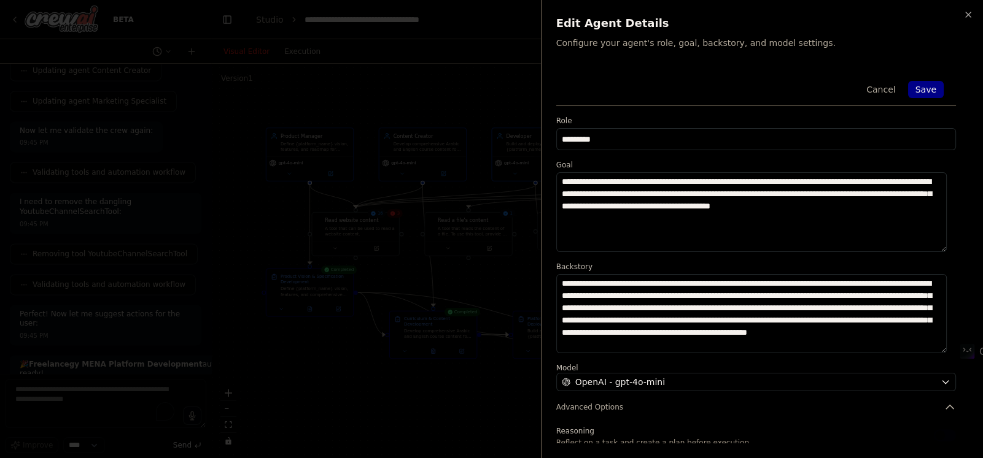
click at [503, 212] on div at bounding box center [491, 229] width 983 height 458
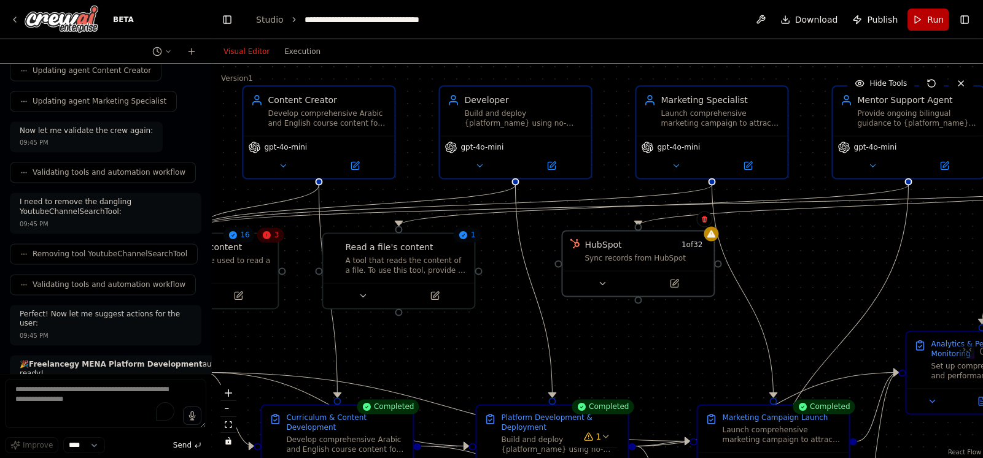
drag, startPoint x: 569, startPoint y: 280, endPoint x: 623, endPoint y: 271, distance: 54.2
click at [623, 271] on div at bounding box center [637, 283] width 151 height 25
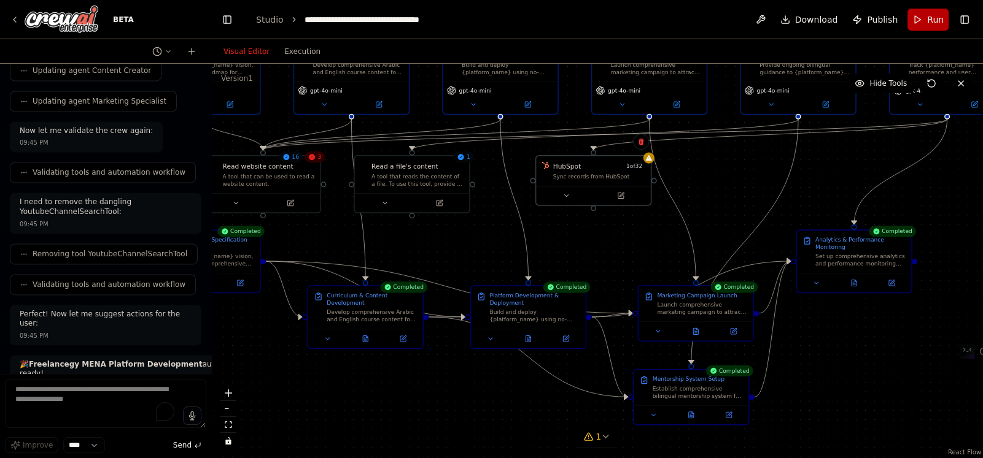
drag, startPoint x: 498, startPoint y: 322, endPoint x: 487, endPoint y: 236, distance: 86.6
click at [487, 236] on div ".deletable-edge-delete-btn { width: 20px; height: 20px; border: 0px solid #ffff…" at bounding box center [596, 261] width 771 height 395
click at [508, 320] on div "Build and deploy {platform_name} using no-code tools based on product specifica…" at bounding box center [534, 314] width 90 height 15
click at [530, 336] on icon at bounding box center [529, 335] width 2 height 2
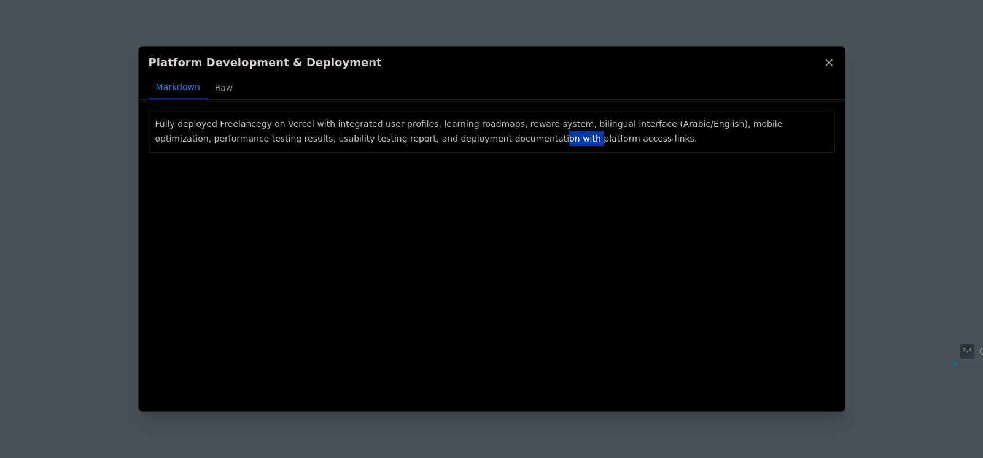
drag, startPoint x: 415, startPoint y: 147, endPoint x: 445, endPoint y: 149, distance: 30.2
click at [445, 149] on div "Fully deployed Freelancegy on Vercel with integrated user profiles, learning ro…" at bounding box center [492, 131] width 686 height 43
click at [405, 139] on p "Fully deployed Freelancegy on Vercel with integrated user profiles, learning ro…" at bounding box center [491, 131] width 673 height 29
click at [828, 61] on icon at bounding box center [828, 62] width 12 height 12
